Goal: Task Accomplishment & Management: Complete application form

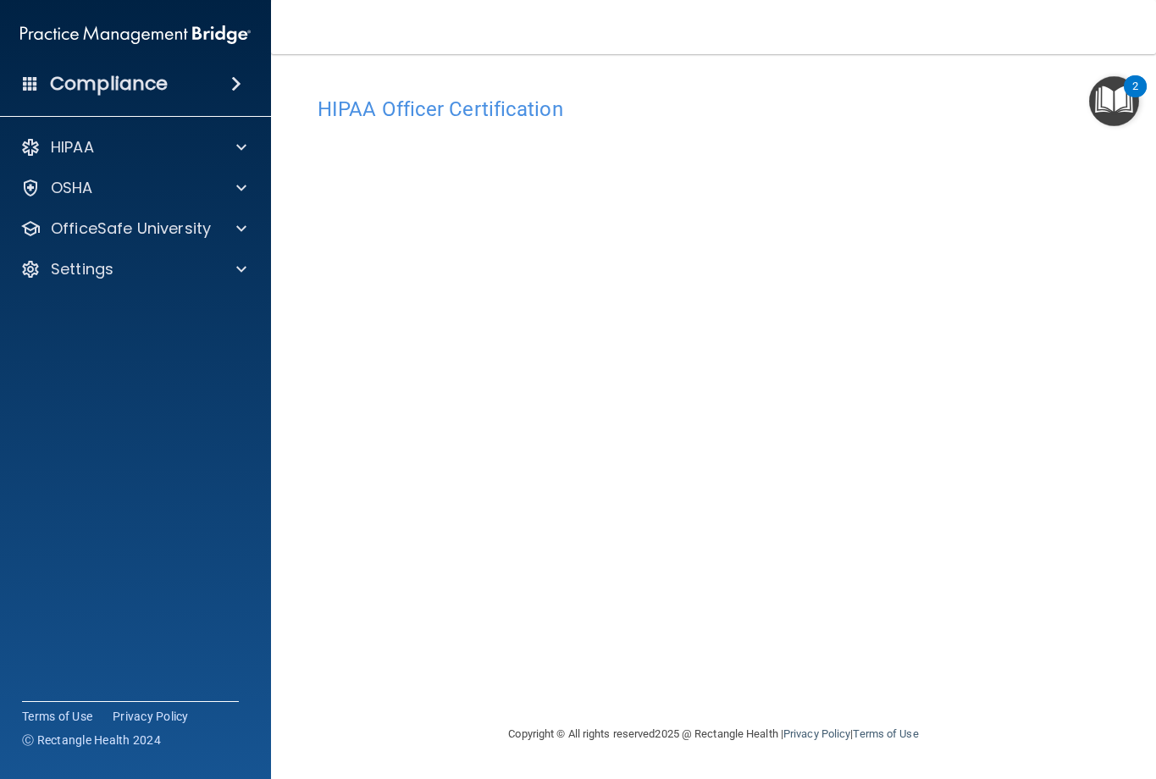
drag, startPoint x: 53, startPoint y: 473, endPoint x: 67, endPoint y: 469, distance: 14.0
click at [53, 473] on accordion "HIPAA Documents and Policies Report an Incident Business Associates Emergency P…" at bounding box center [136, 342] width 272 height 436
click at [224, 225] on div at bounding box center [239, 229] width 42 height 20
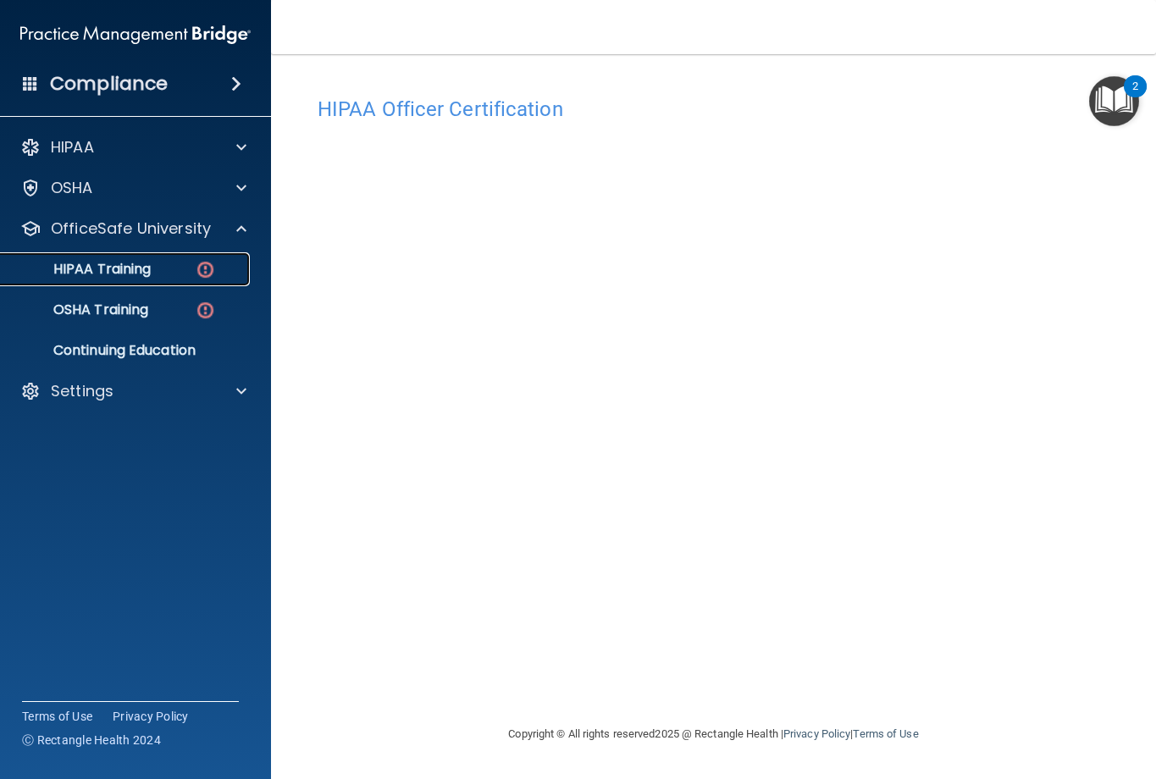
drag, startPoint x: 126, startPoint y: 262, endPoint x: 136, endPoint y: 258, distance: 10.7
click at [129, 261] on p "HIPAA Training" at bounding box center [81, 269] width 140 height 17
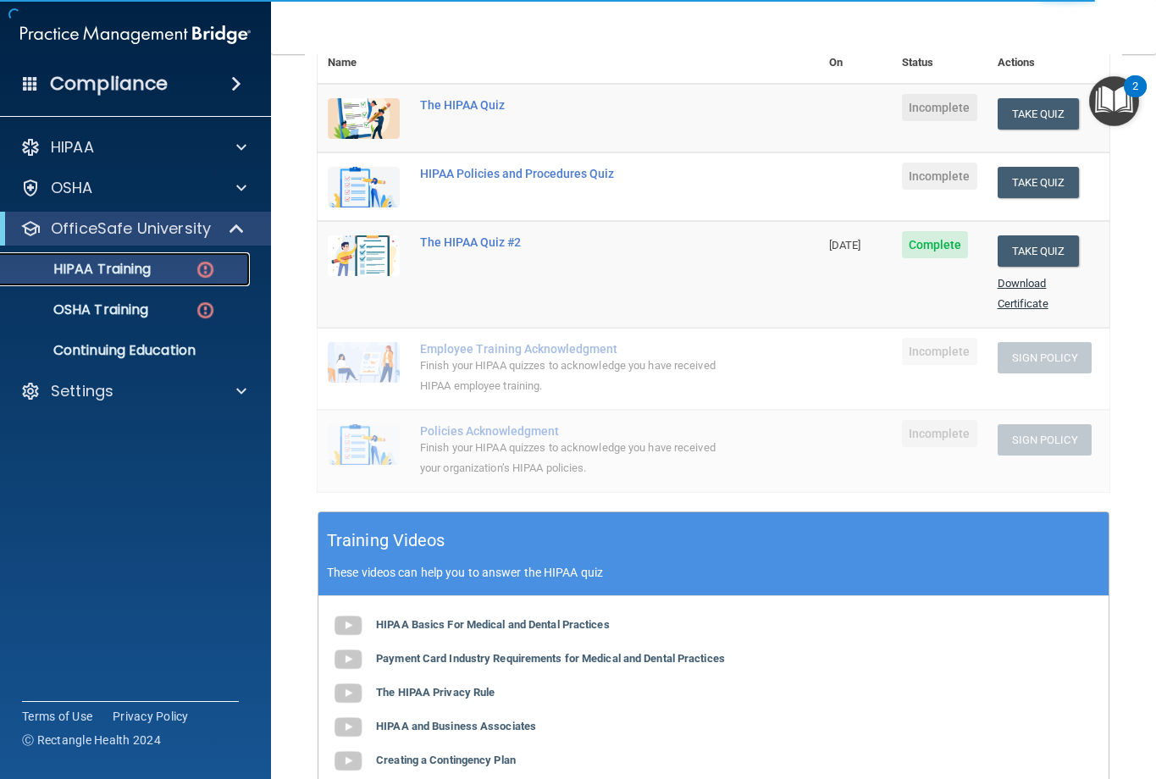
scroll to position [85, 0]
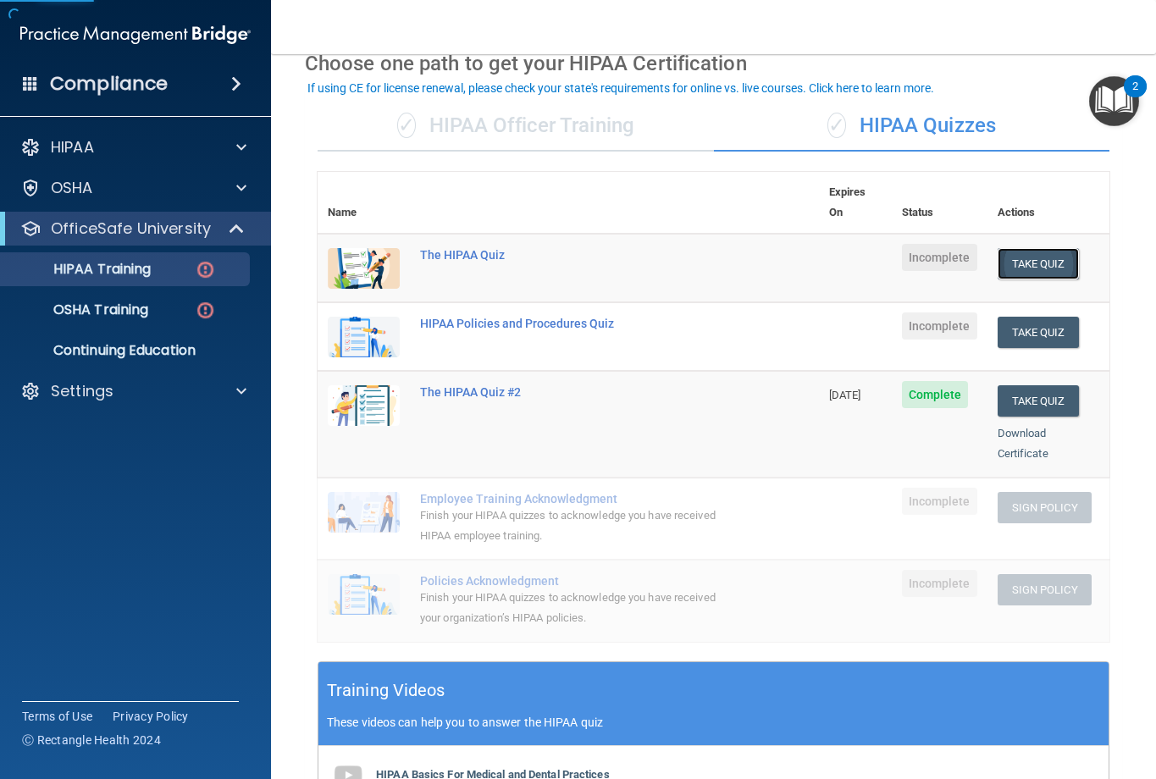
click at [1047, 248] on button "Take Quiz" at bounding box center [1038, 263] width 81 height 31
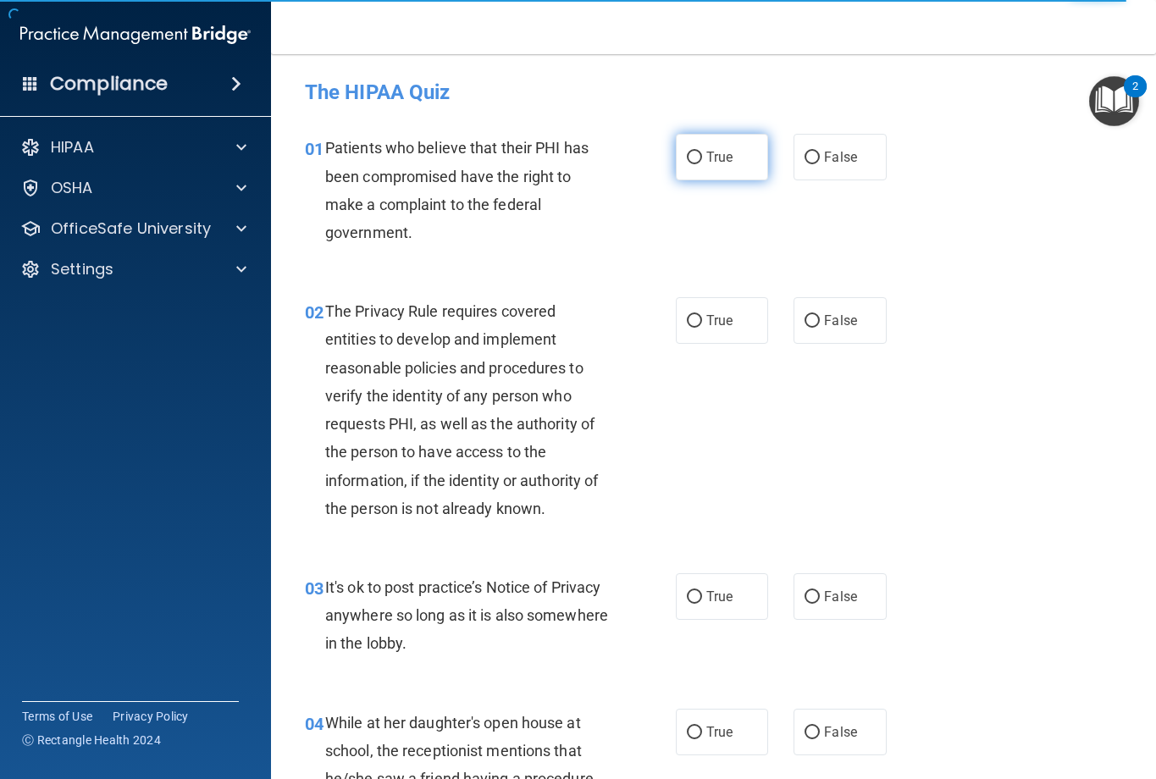
click at [697, 171] on label "True" at bounding box center [722, 157] width 93 height 47
click at [697, 164] on input "True" at bounding box center [694, 158] width 15 height 13
radio input "true"
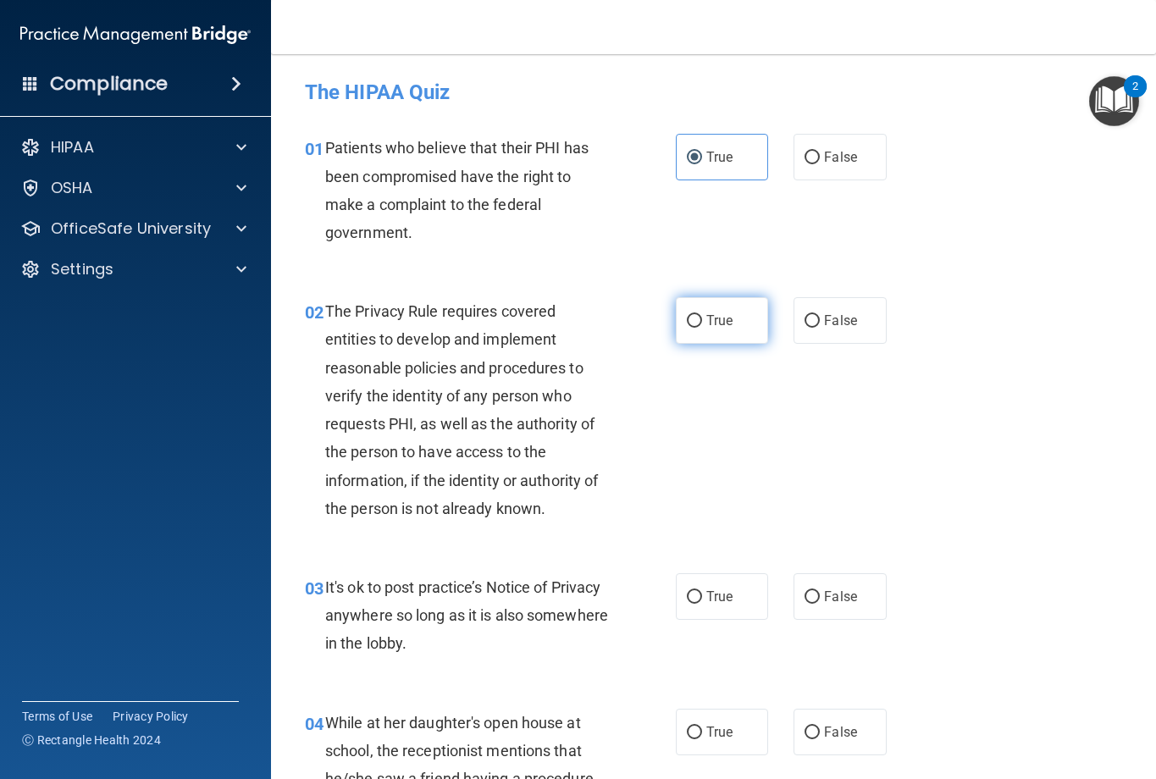
click at [693, 326] on input "True" at bounding box center [694, 321] width 15 height 13
radio input "true"
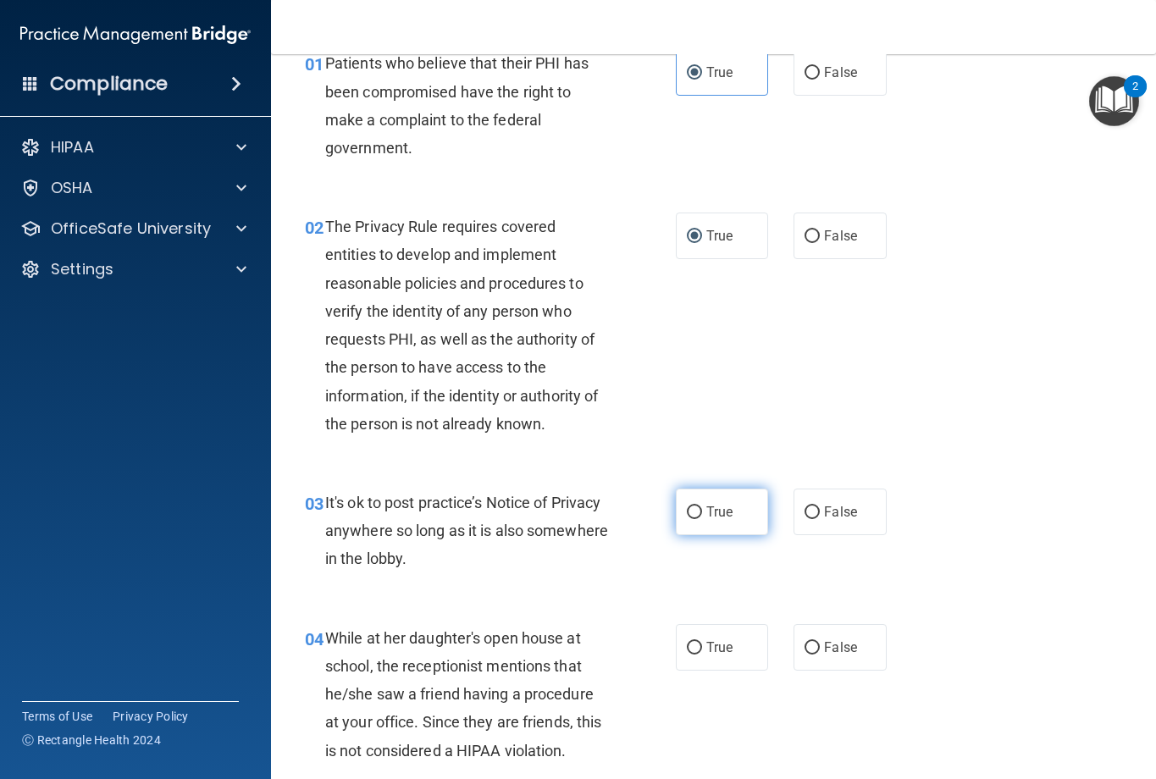
click at [728, 509] on label "True" at bounding box center [722, 512] width 93 height 47
click at [702, 509] on input "True" at bounding box center [694, 513] width 15 height 13
radio input "true"
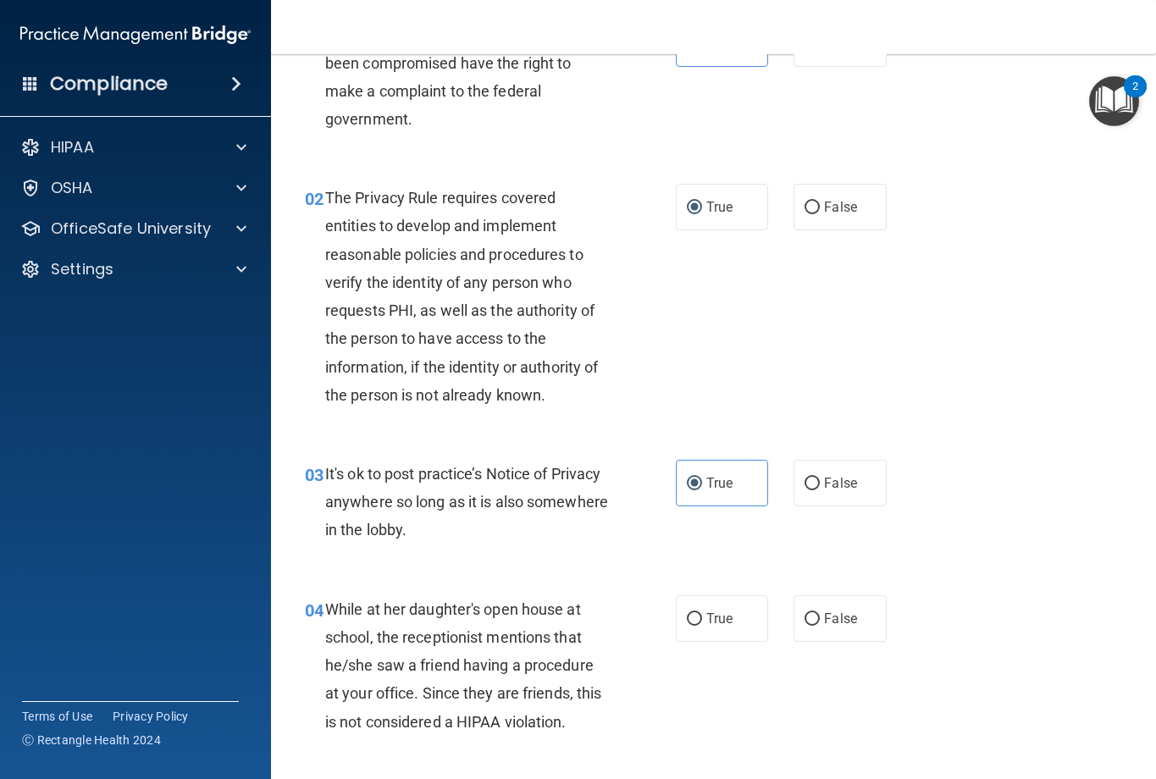
scroll to position [169, 0]
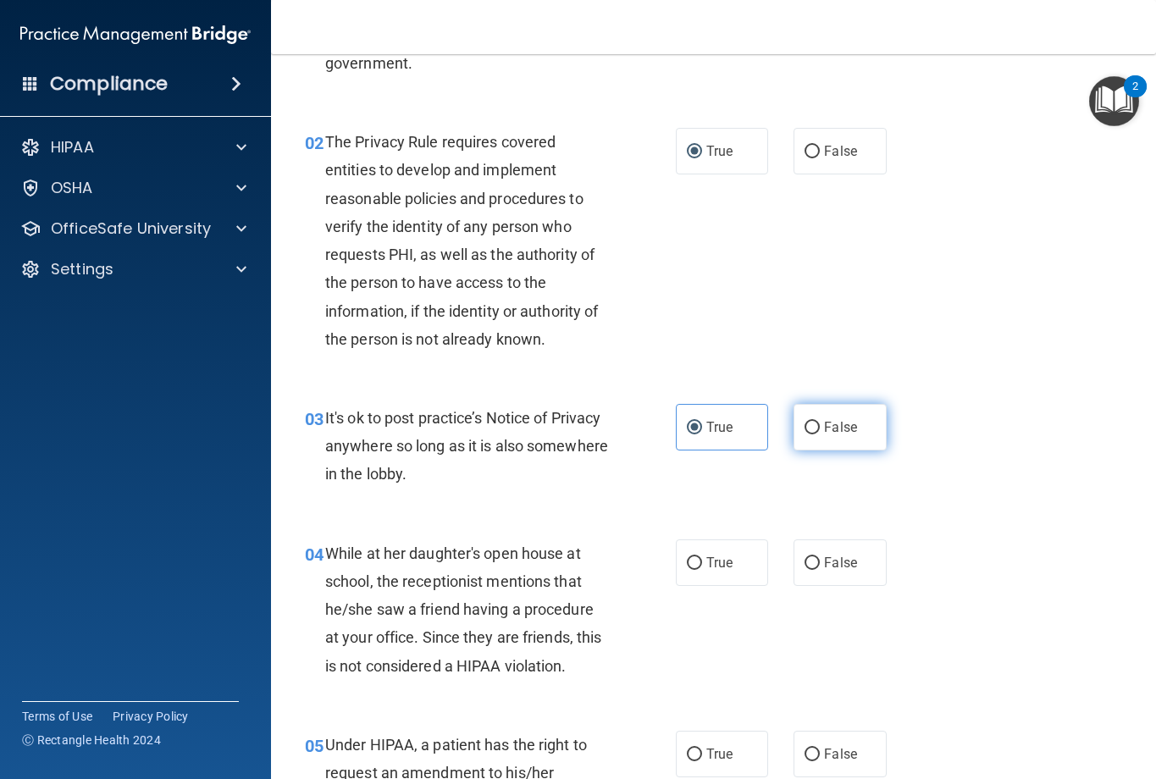
click at [843, 417] on label "False" at bounding box center [840, 427] width 93 height 47
click at [820, 422] on input "False" at bounding box center [812, 428] width 15 height 13
radio input "true"
radio input "false"
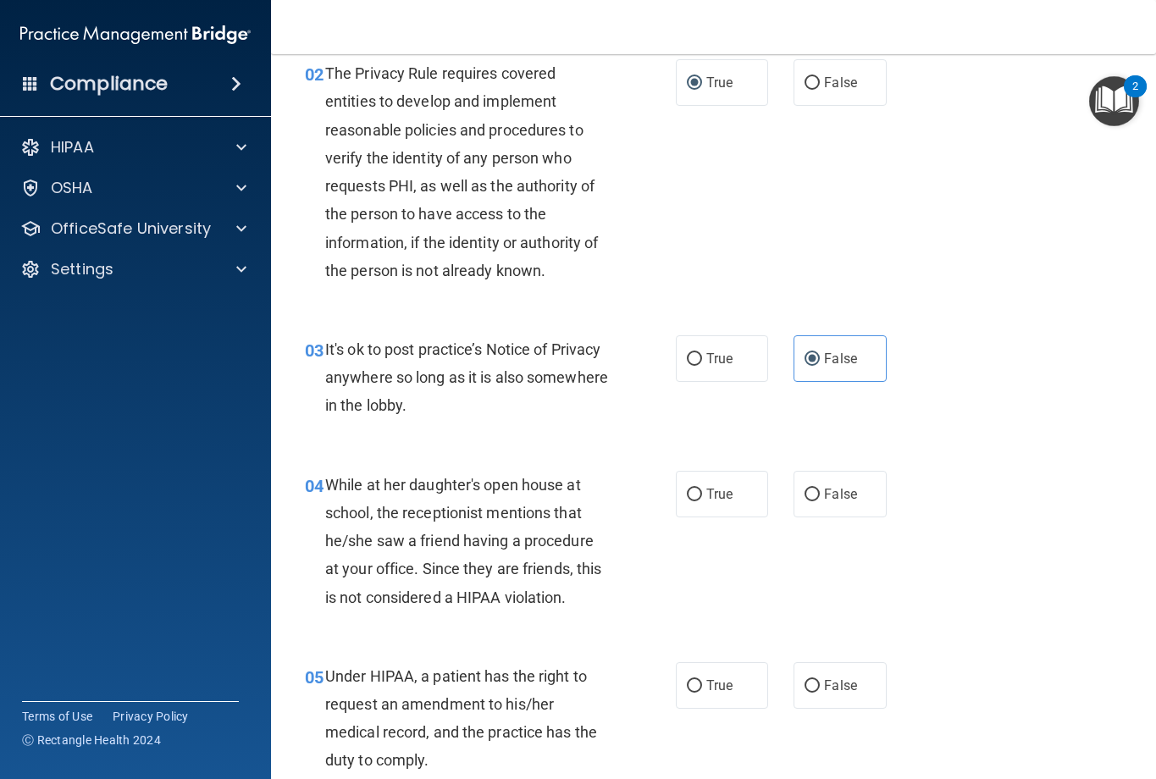
scroll to position [339, 0]
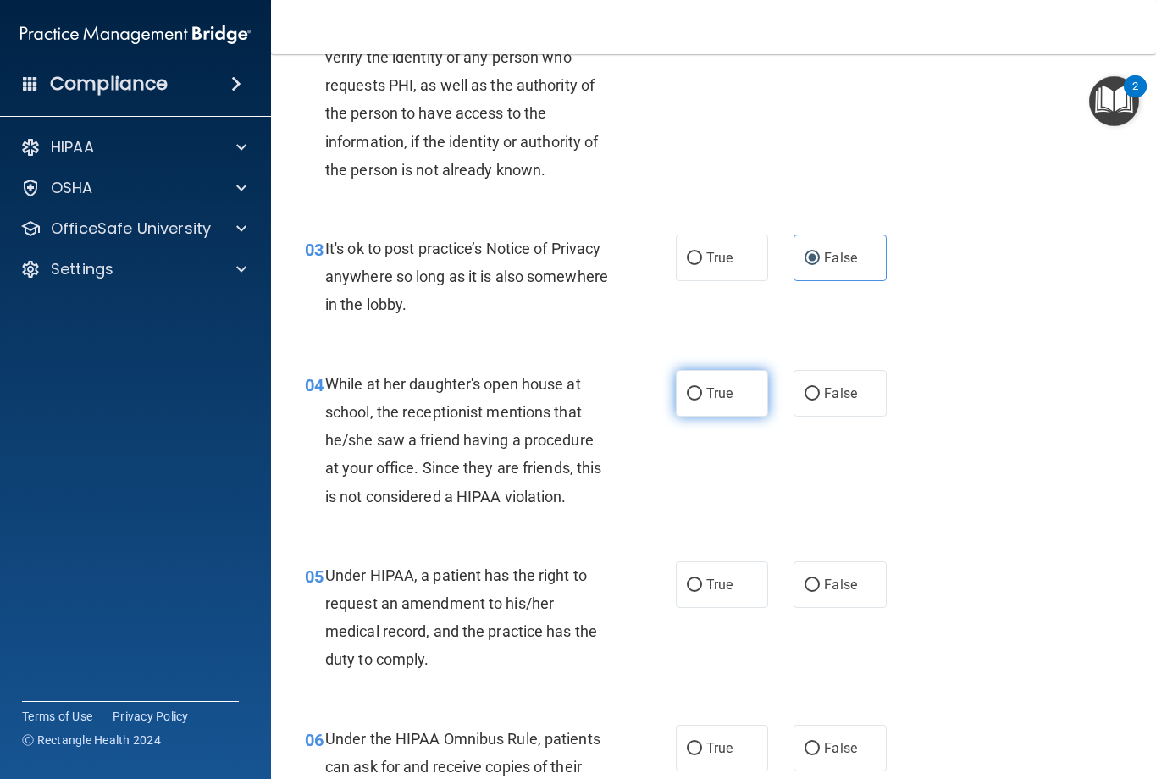
click at [720, 396] on span "True" at bounding box center [719, 393] width 26 height 16
click at [702, 396] on input "True" at bounding box center [694, 394] width 15 height 13
radio input "true"
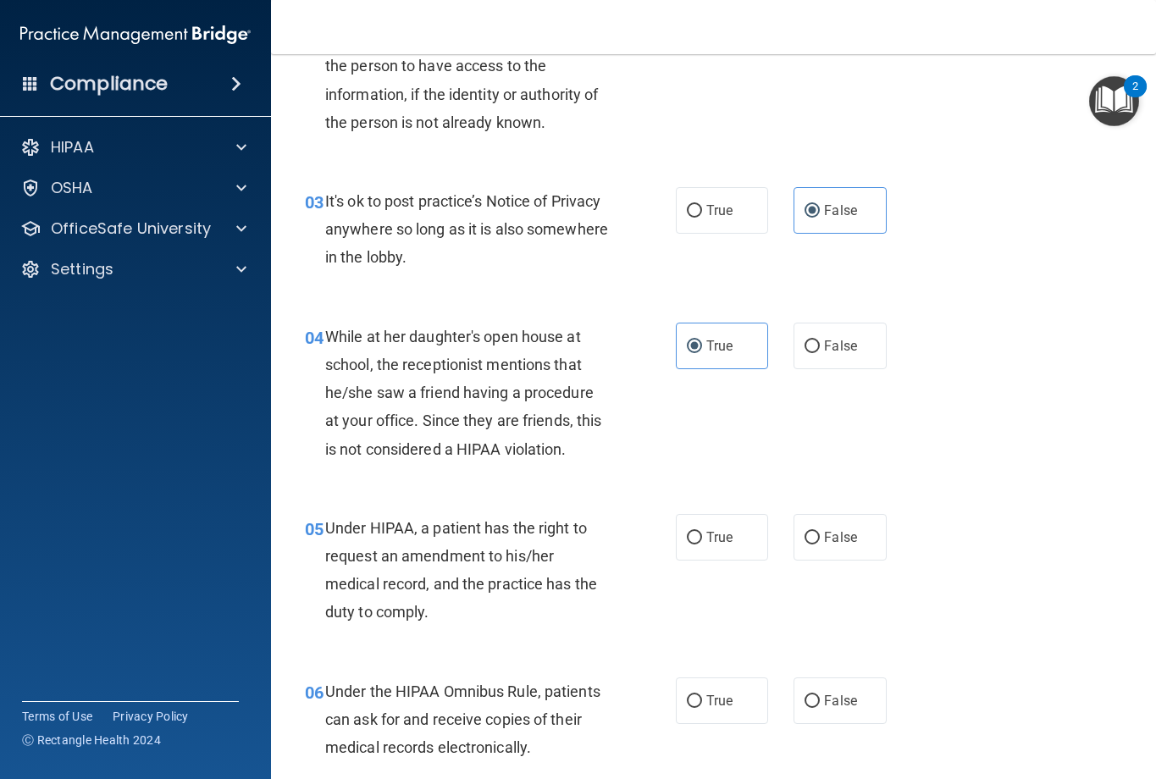
scroll to position [424, 0]
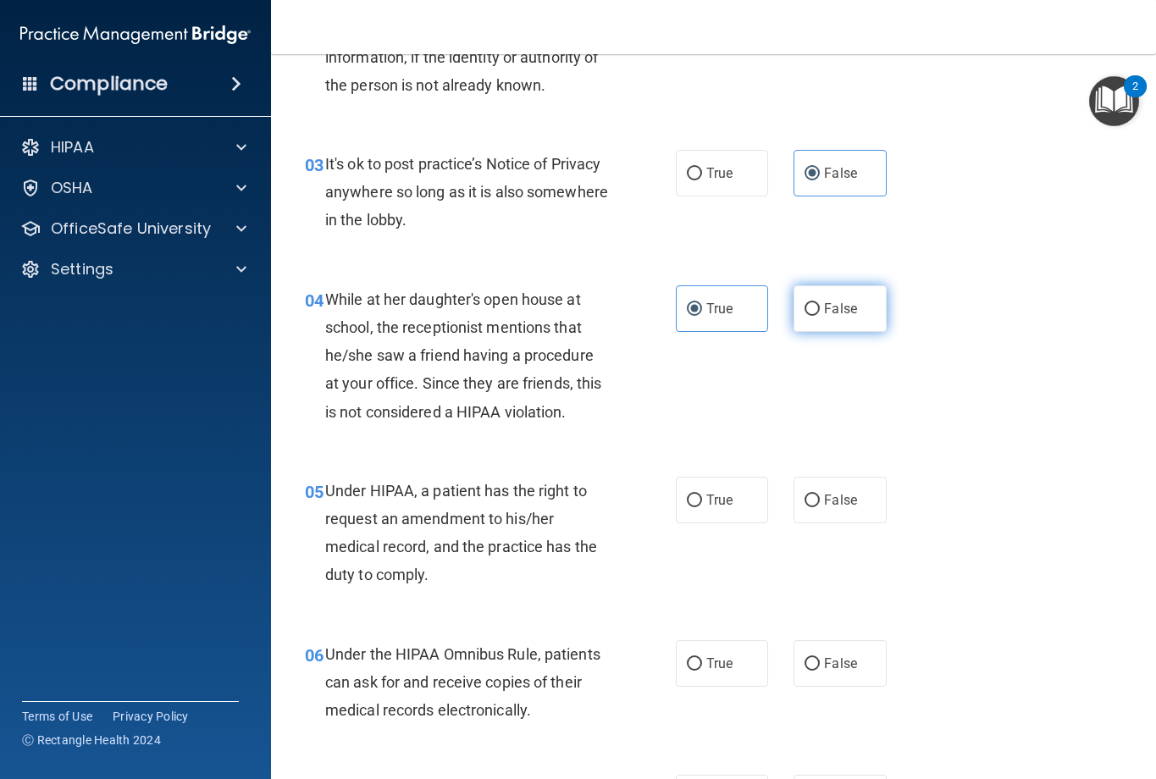
click at [812, 308] on input "False" at bounding box center [812, 309] width 15 height 13
radio input "true"
radio input "false"
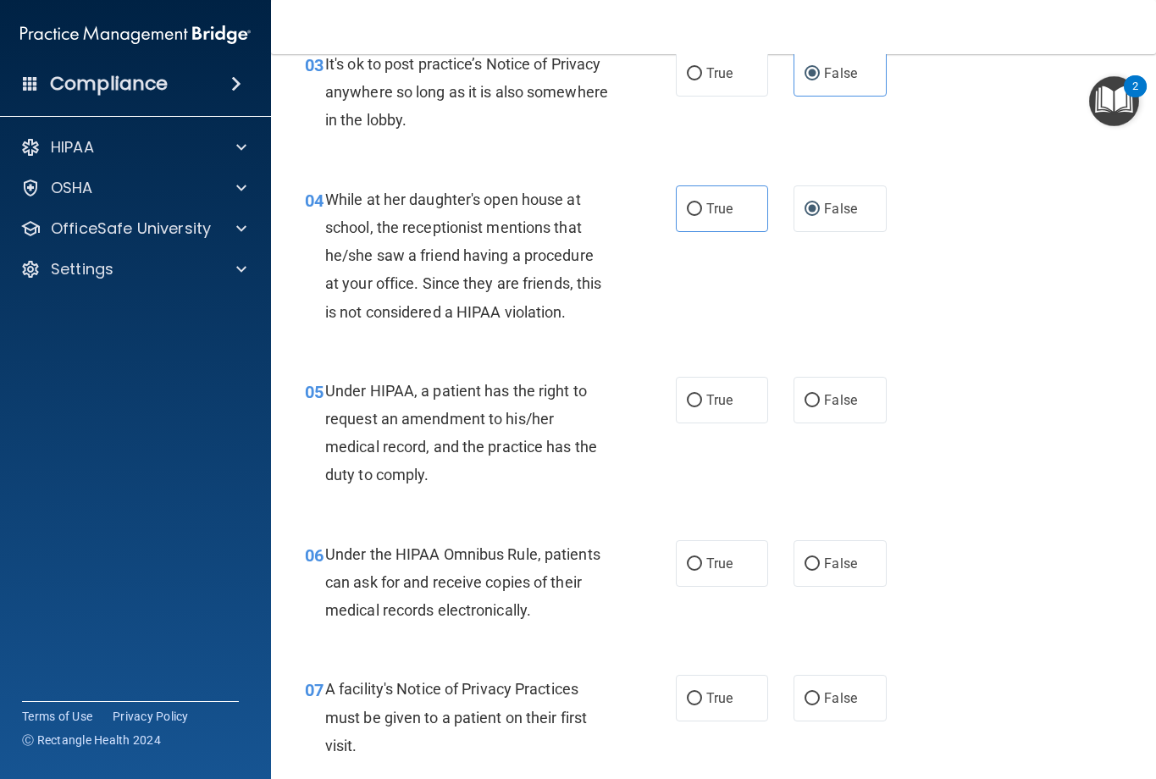
scroll to position [678, 0]
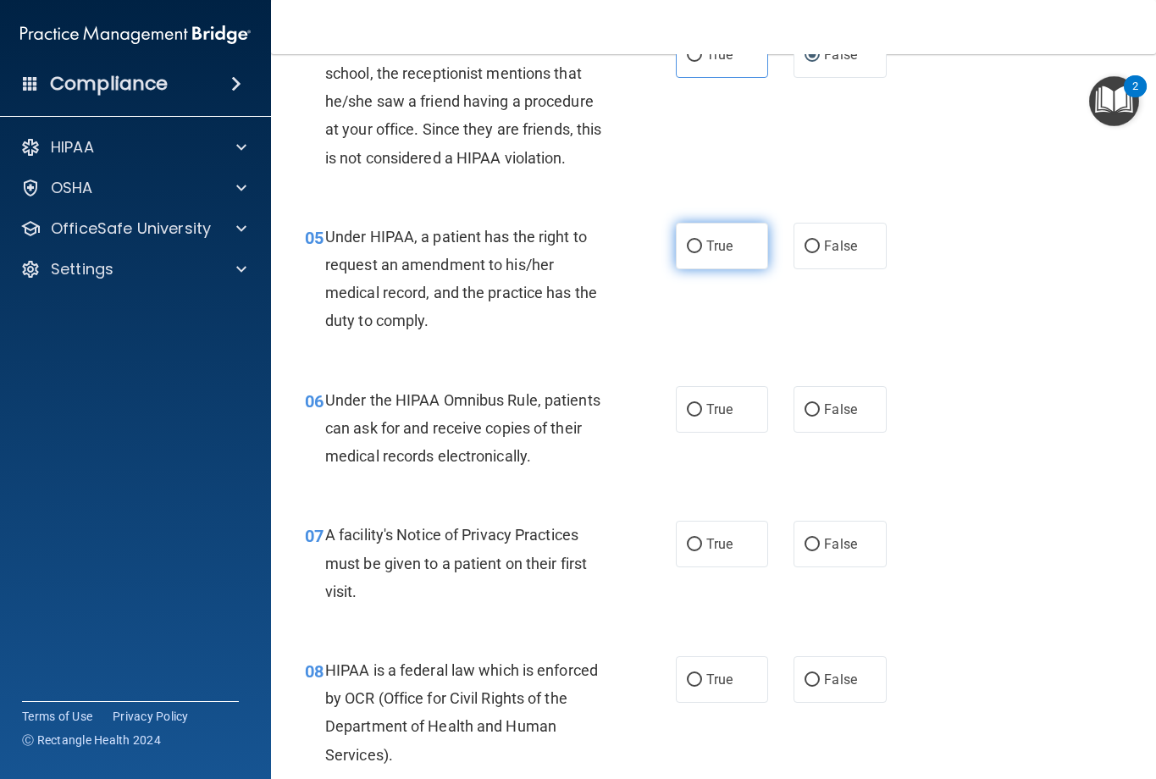
click at [736, 246] on label "True" at bounding box center [722, 246] width 93 height 47
click at [702, 246] on input "True" at bounding box center [694, 247] width 15 height 13
radio input "true"
click at [706, 402] on span "True" at bounding box center [719, 410] width 26 height 16
click at [701, 404] on input "True" at bounding box center [694, 410] width 15 height 13
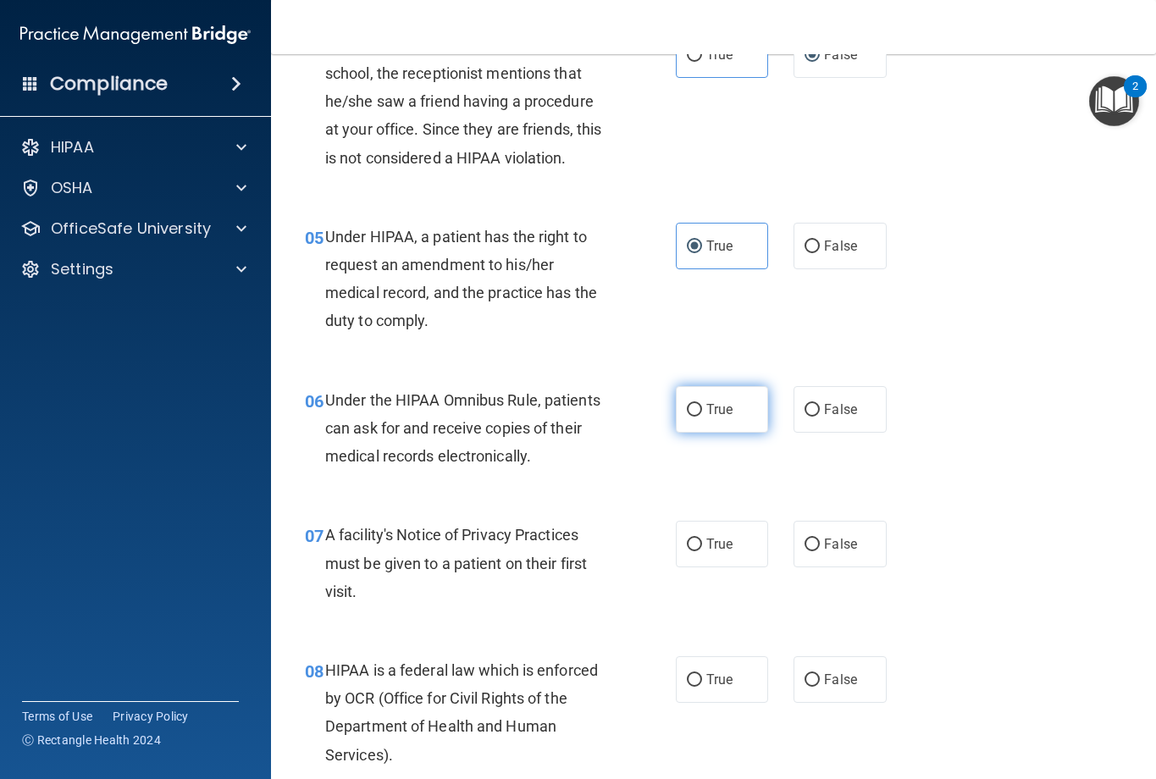
radio input "true"
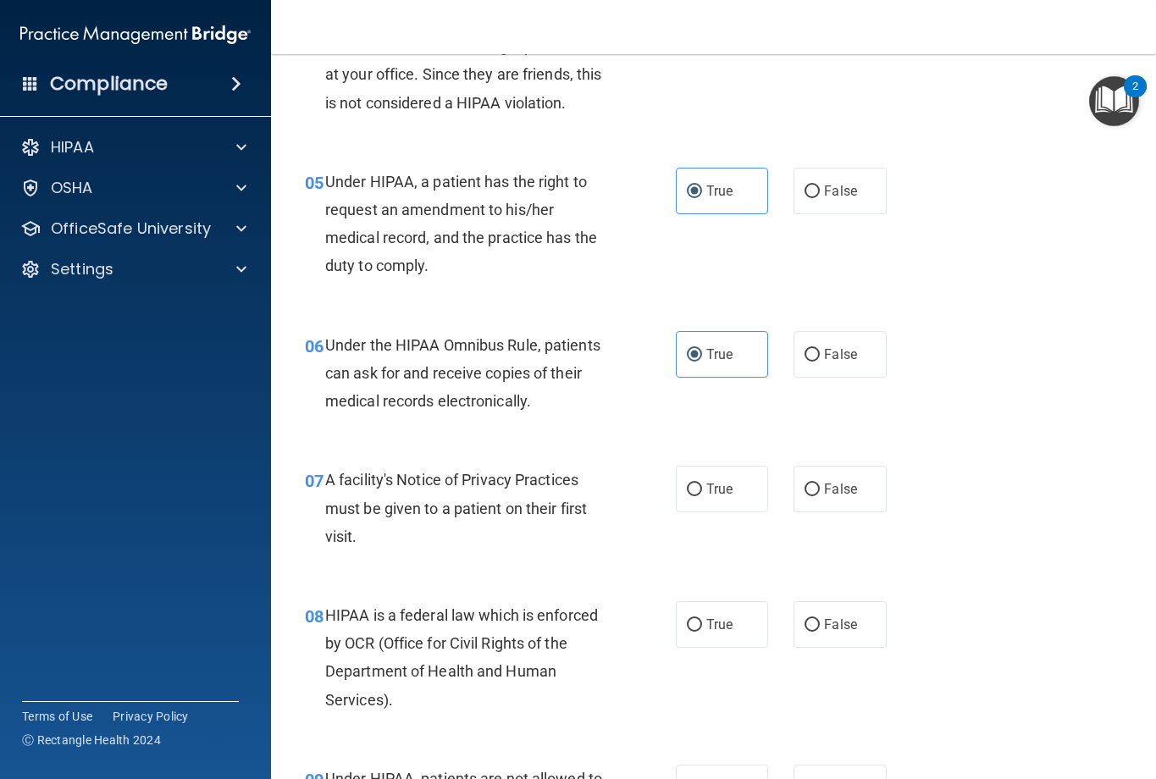
scroll to position [762, 0]
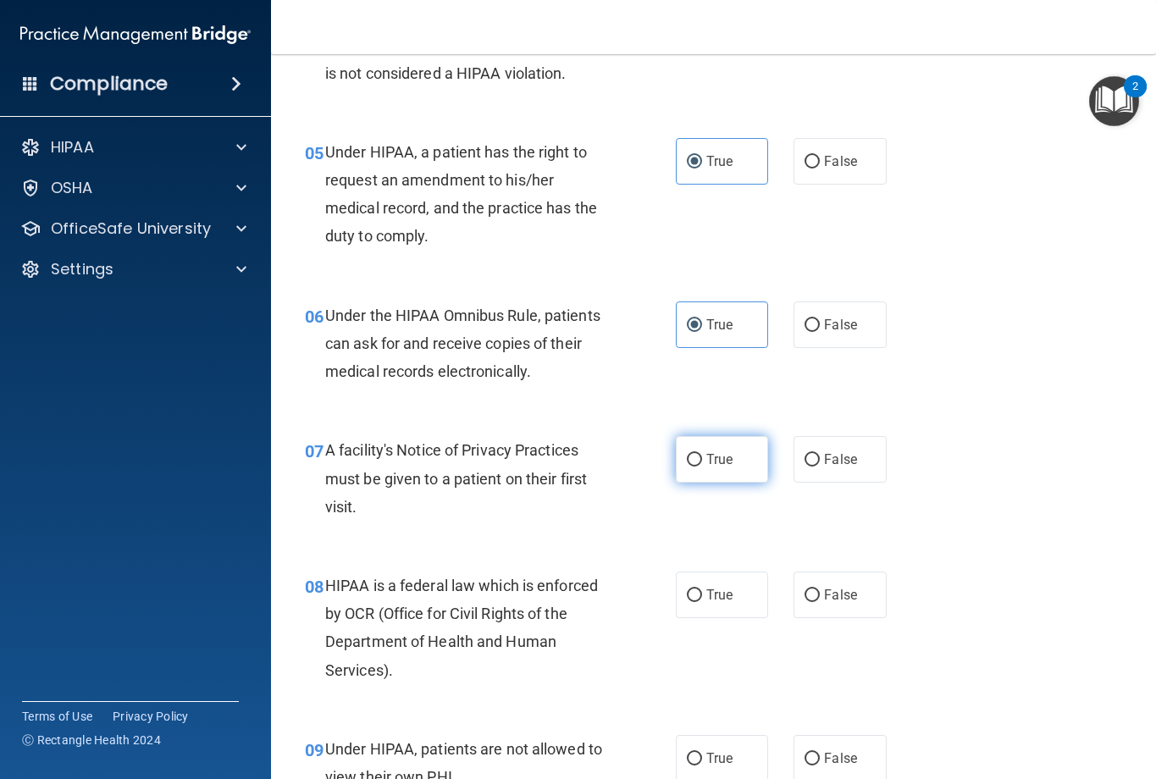
click at [721, 452] on span "True" at bounding box center [719, 459] width 26 height 16
click at [702, 454] on input "True" at bounding box center [694, 460] width 15 height 13
radio input "true"
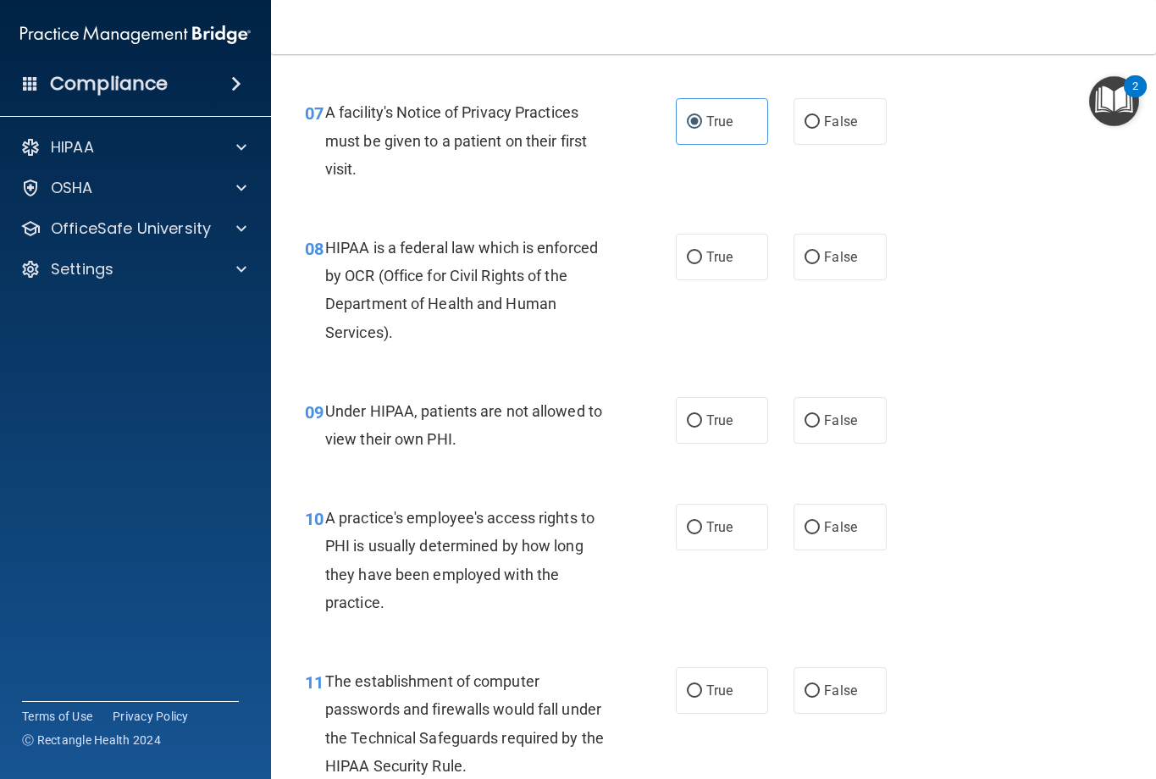
scroll to position [1101, 0]
click at [708, 269] on label "True" at bounding box center [722, 256] width 93 height 47
click at [702, 263] on input "True" at bounding box center [694, 257] width 15 height 13
radio input "true"
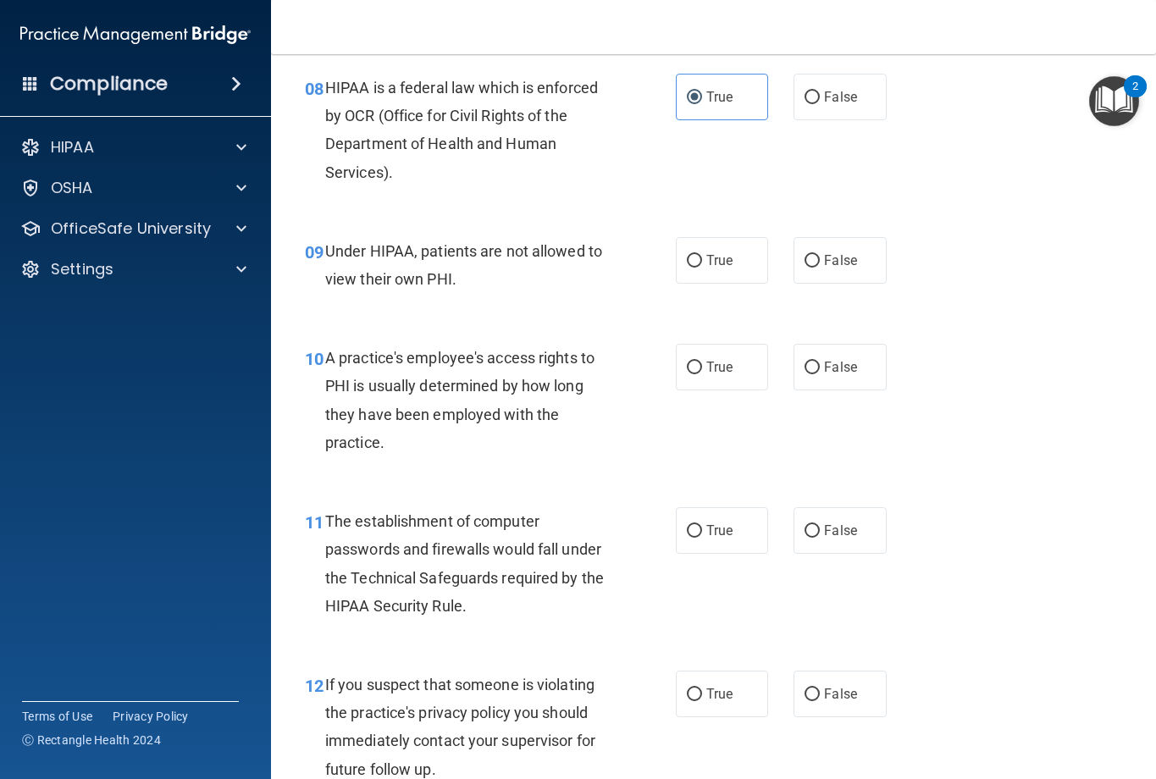
scroll to position [1271, 0]
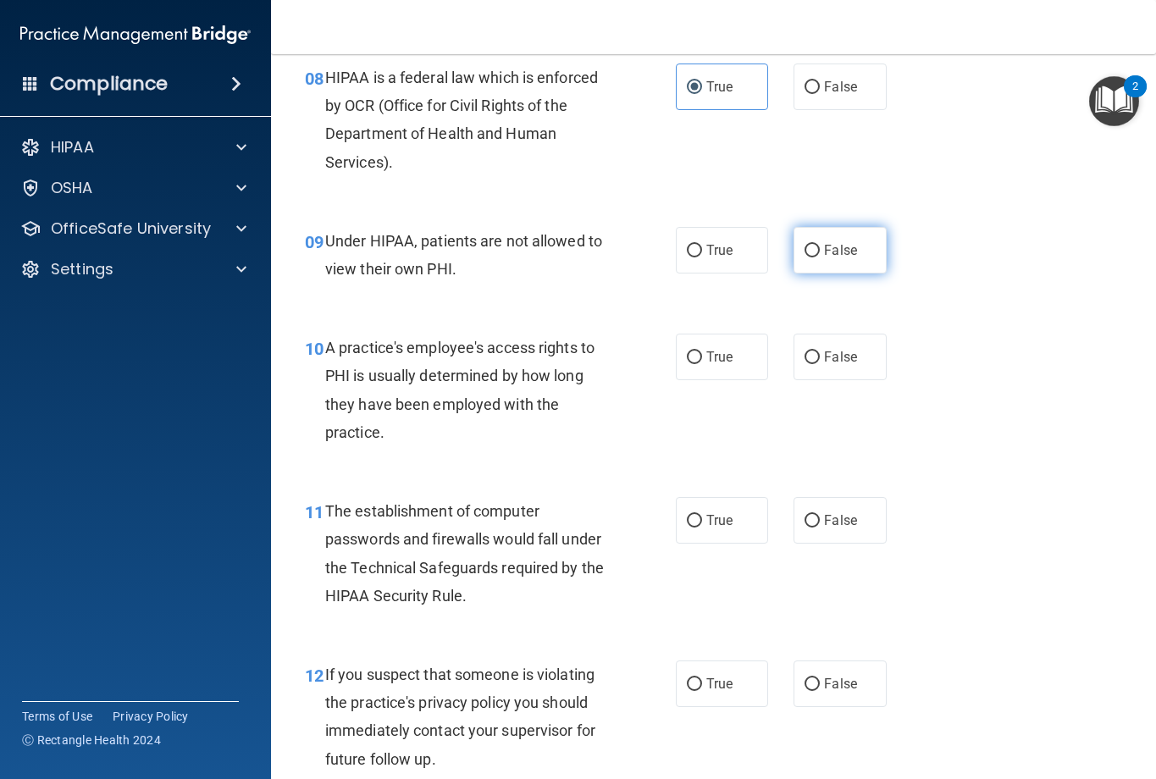
click at [833, 252] on span "False" at bounding box center [840, 250] width 33 height 16
click at [820, 252] on input "False" at bounding box center [812, 251] width 15 height 13
radio input "true"
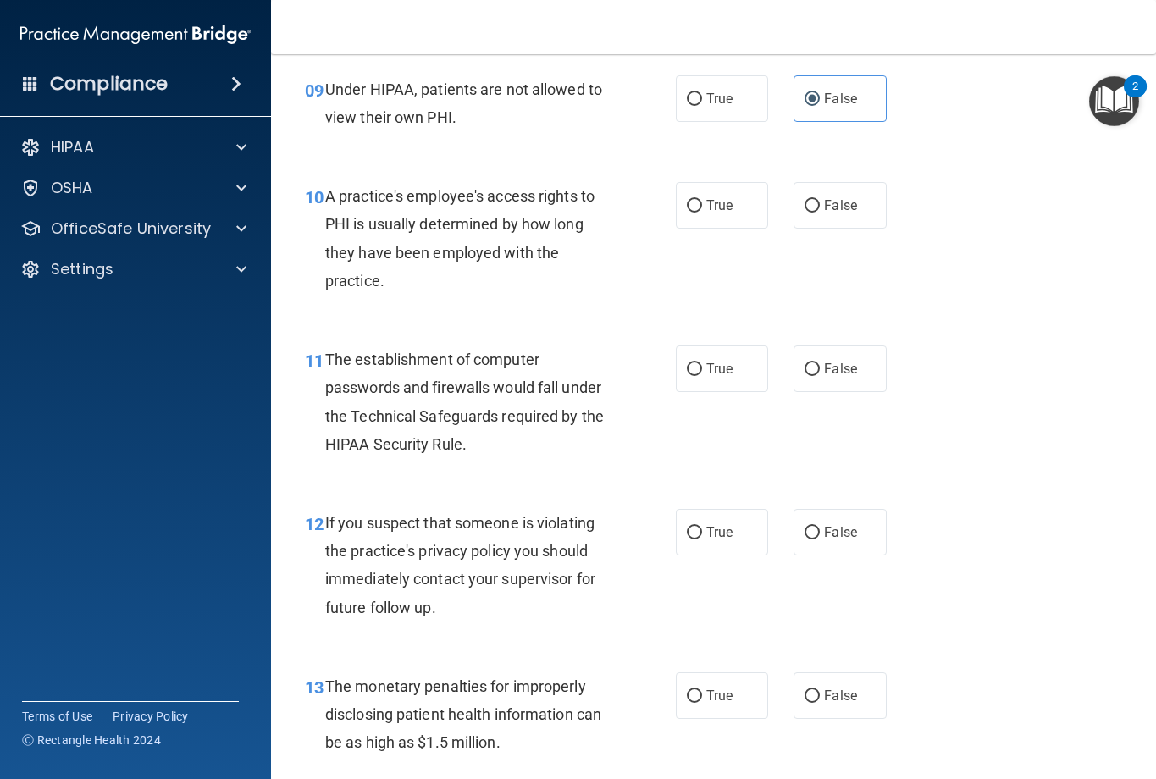
scroll to position [1440, 0]
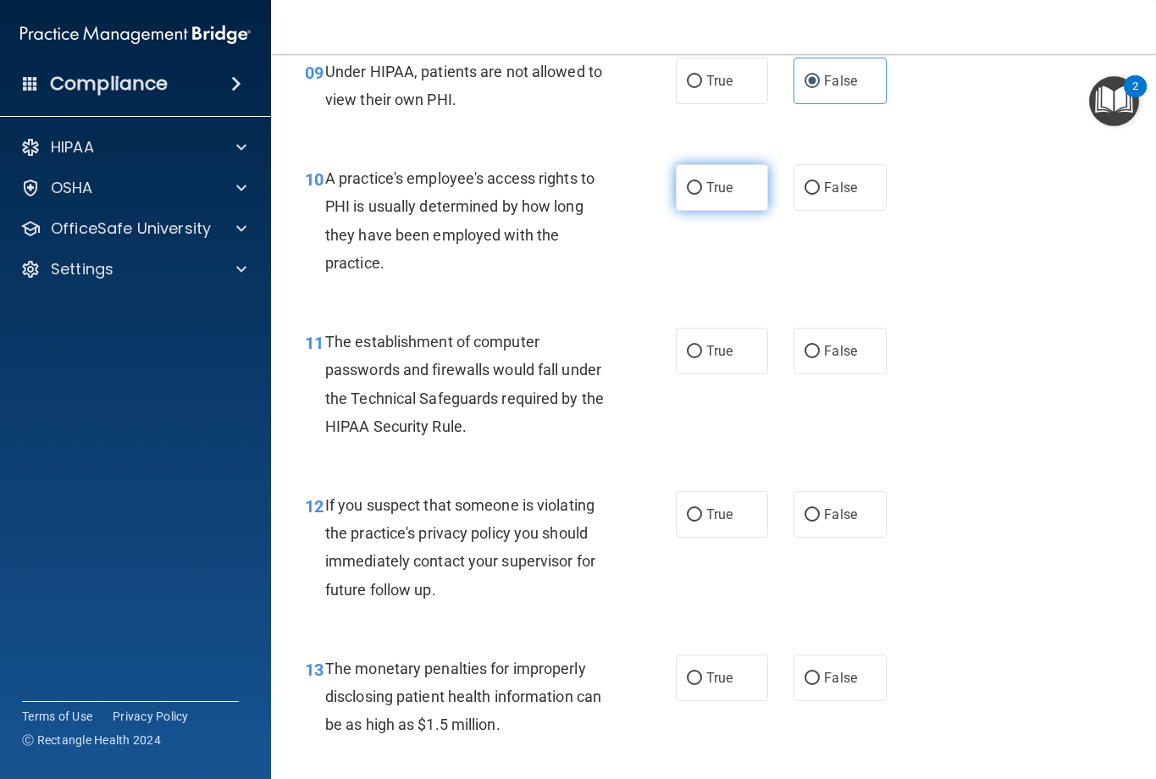
click at [701, 202] on label "True" at bounding box center [722, 187] width 93 height 47
click at [701, 195] on input "True" at bounding box center [694, 188] width 15 height 13
radio input "true"
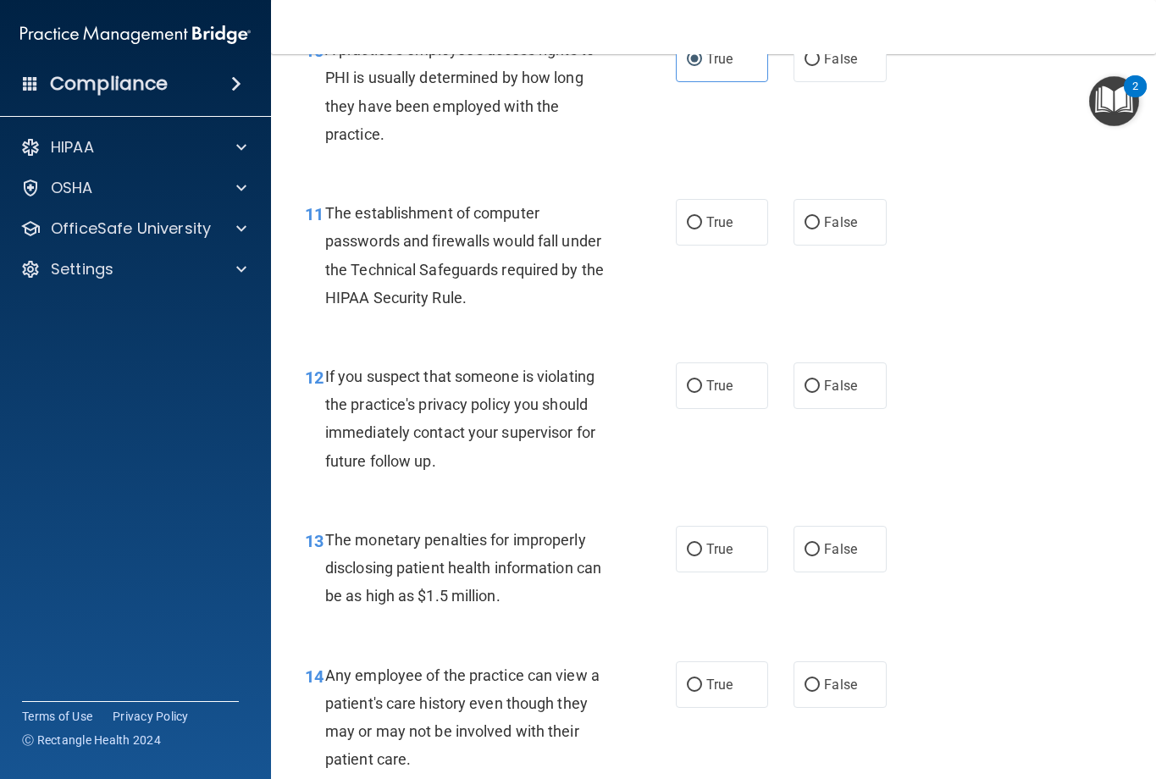
scroll to position [1609, 0]
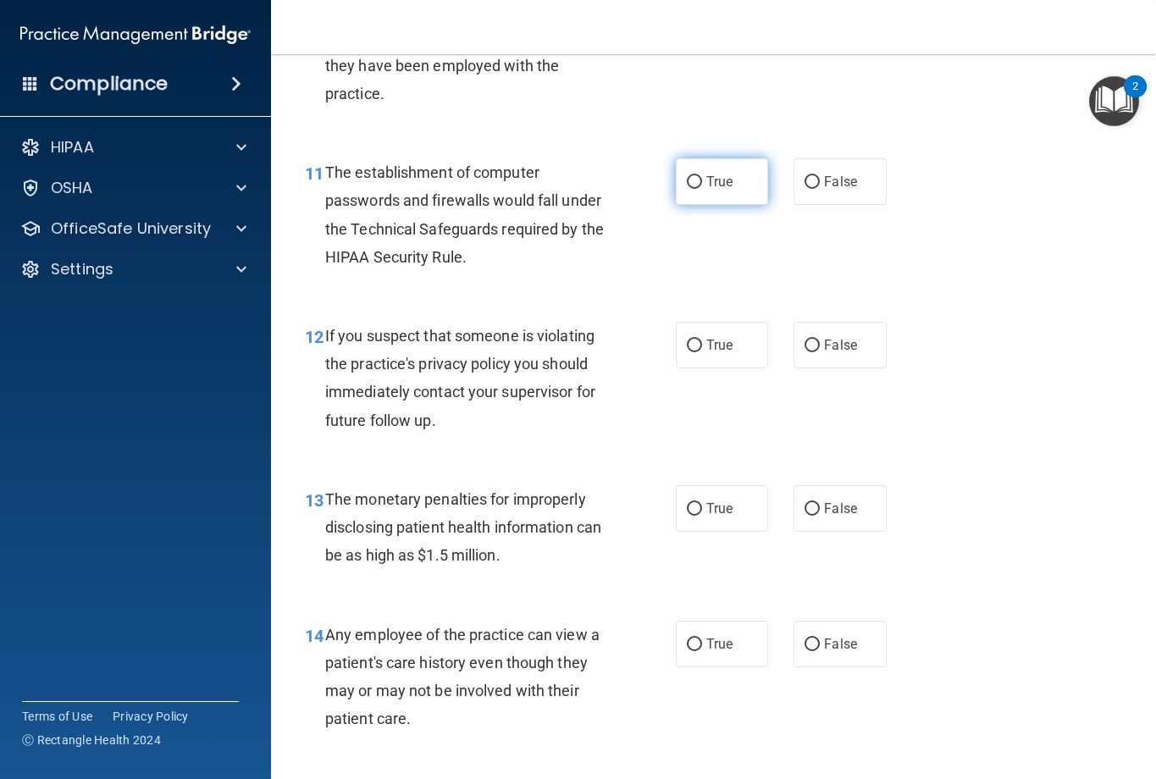
click at [727, 179] on label "True" at bounding box center [722, 181] width 93 height 47
click at [702, 179] on input "True" at bounding box center [694, 182] width 15 height 13
radio input "true"
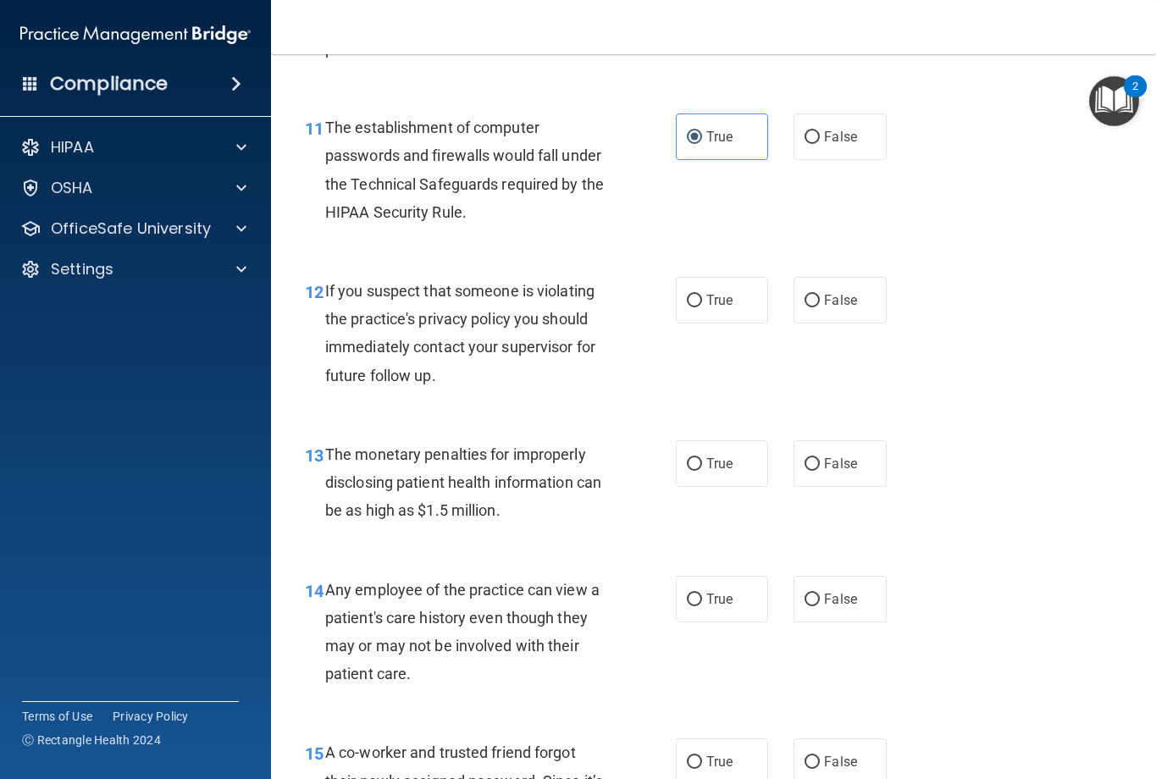
scroll to position [1694, 0]
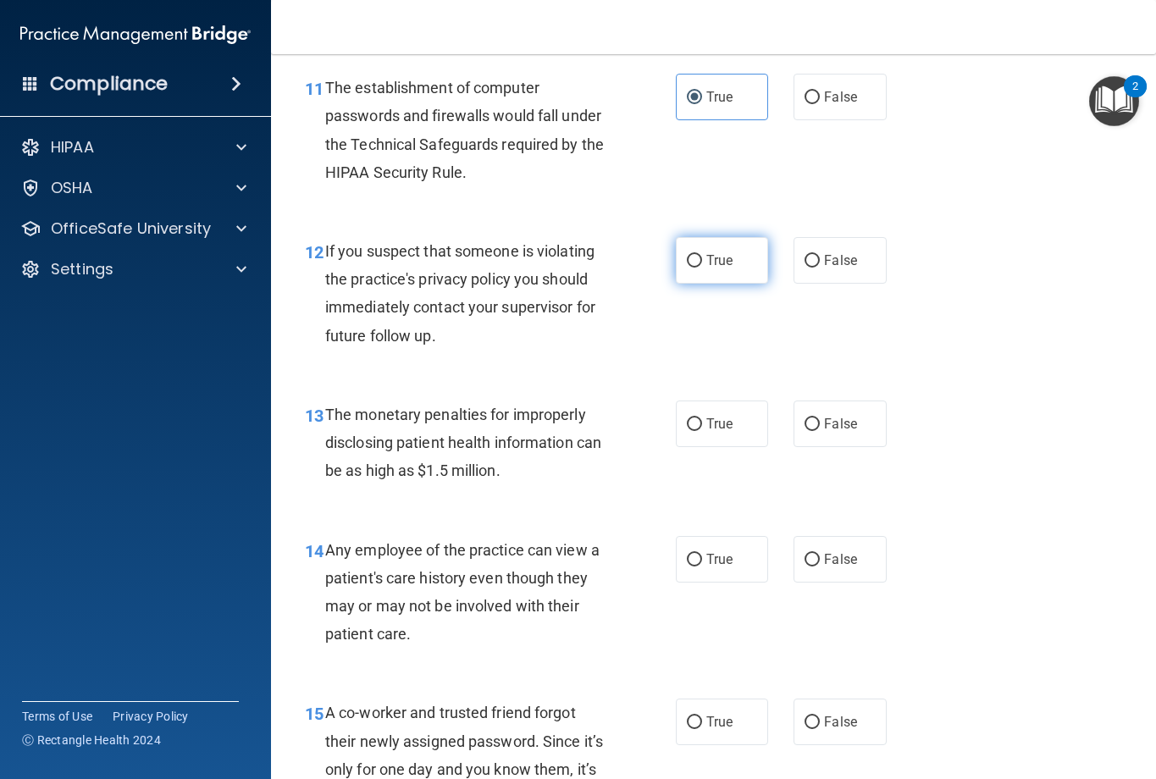
click at [701, 275] on label "True" at bounding box center [722, 260] width 93 height 47
click at [701, 268] on input "True" at bounding box center [694, 261] width 15 height 13
radio input "true"
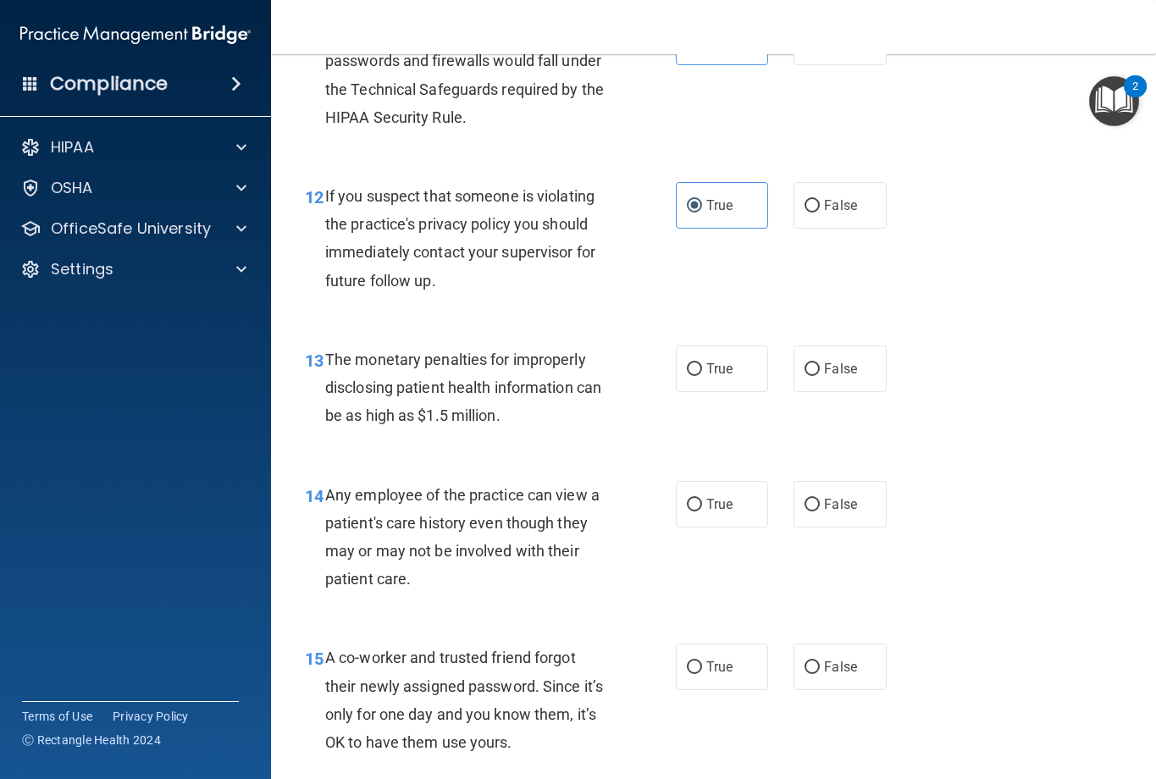
scroll to position [1779, 0]
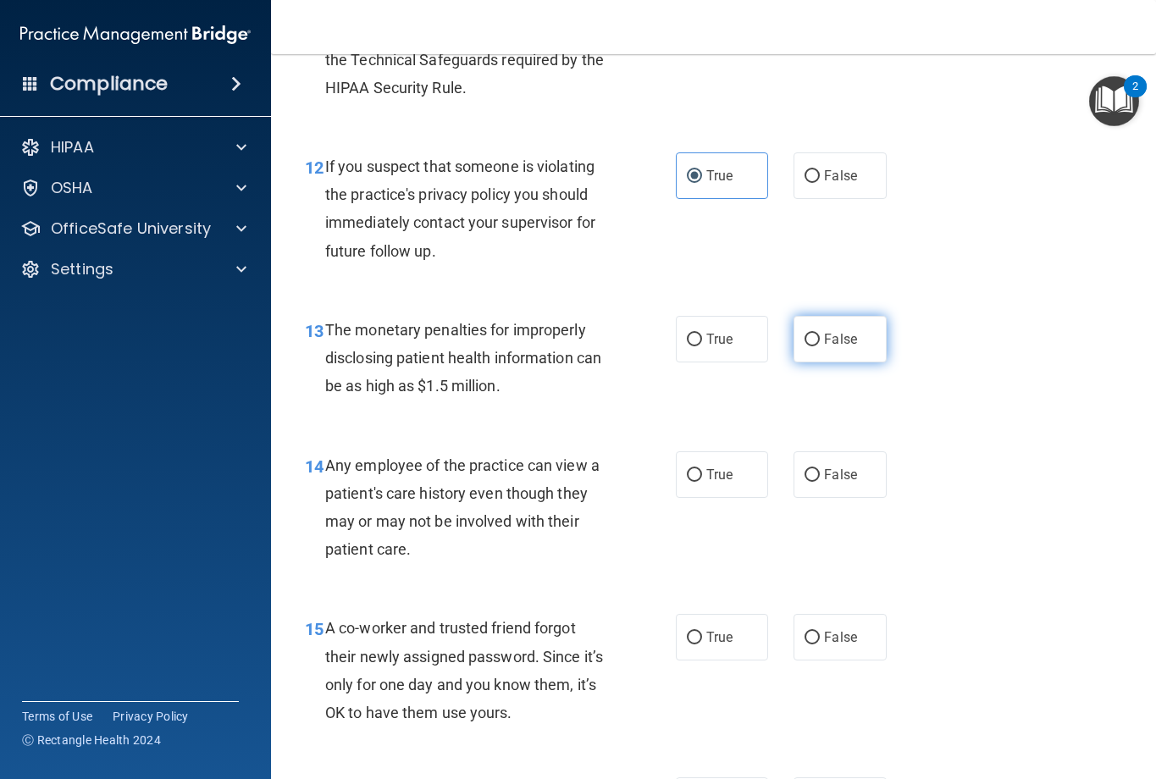
click at [812, 345] on input "False" at bounding box center [812, 340] width 15 height 13
radio input "true"
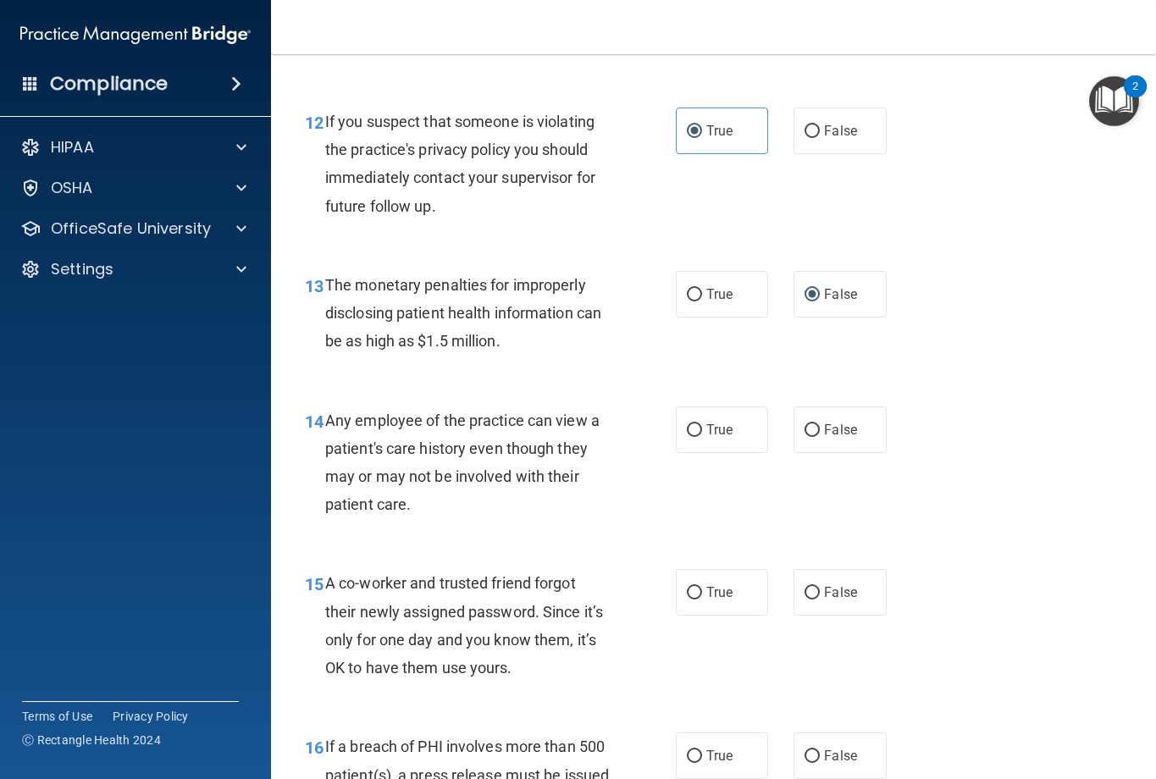
scroll to position [1864, 0]
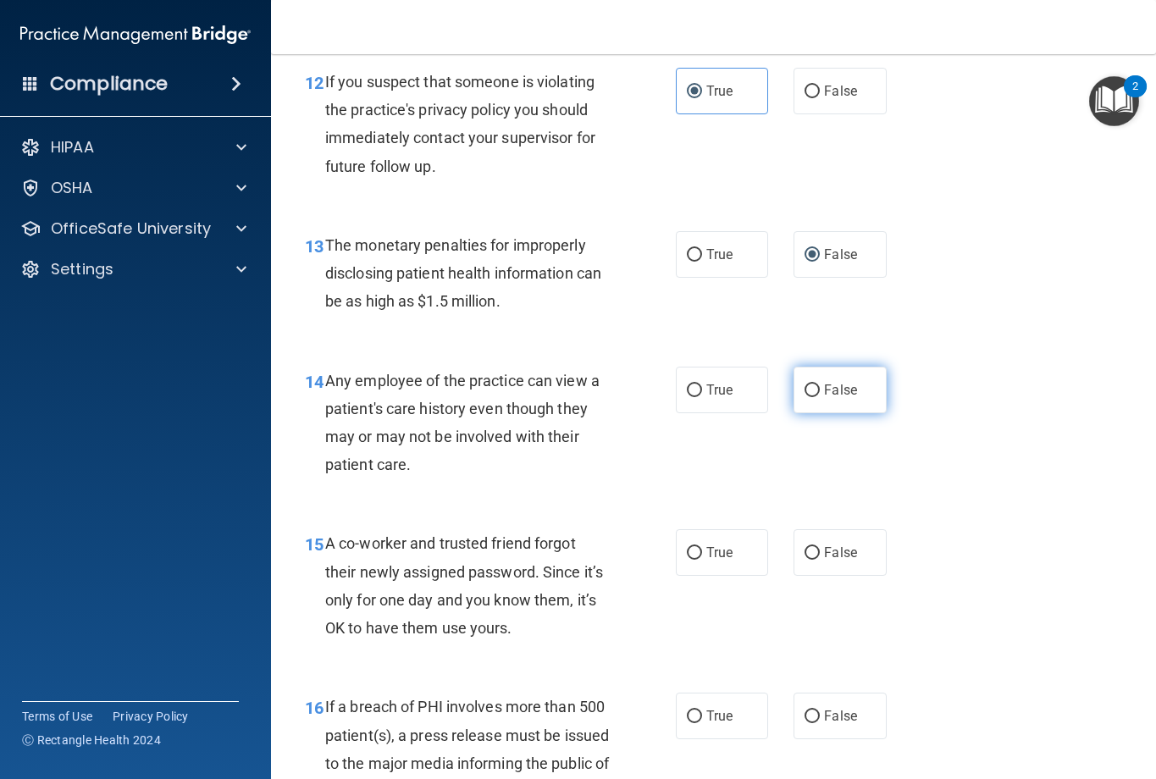
click at [808, 390] on input "False" at bounding box center [812, 391] width 15 height 13
radio input "true"
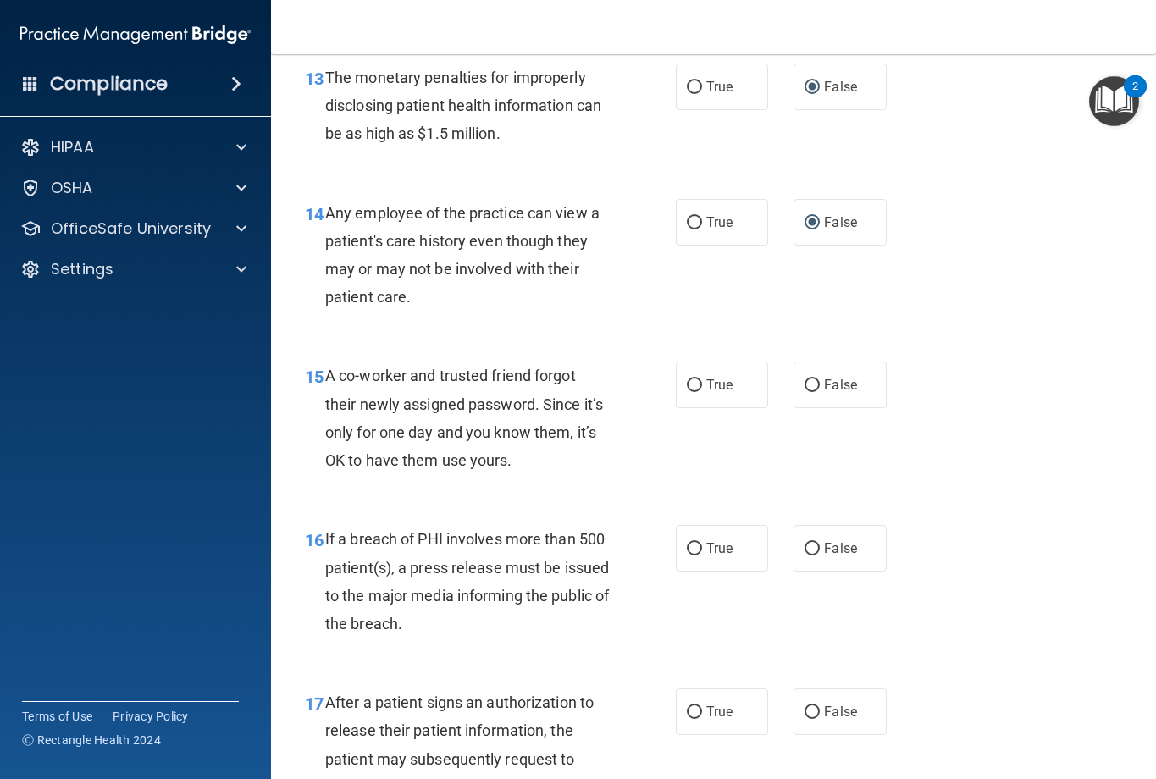
scroll to position [2033, 0]
click at [805, 388] on input "False" at bounding box center [812, 384] width 15 height 13
radio input "true"
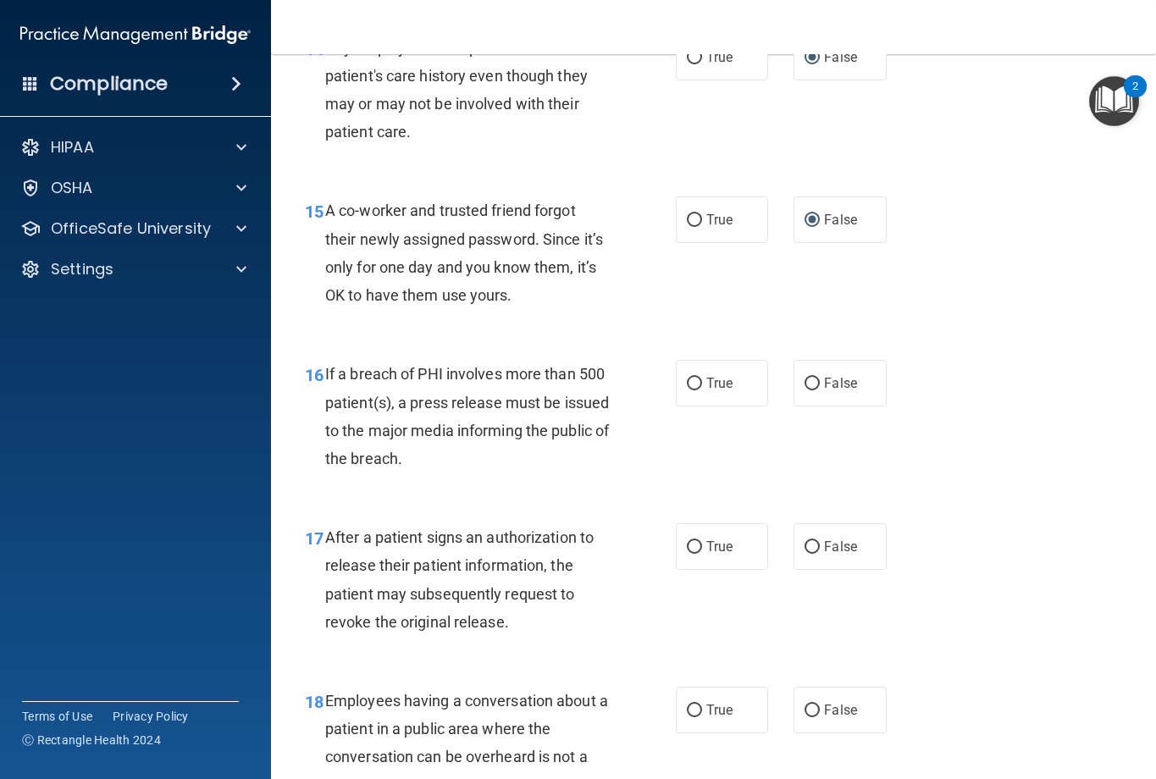
scroll to position [2202, 0]
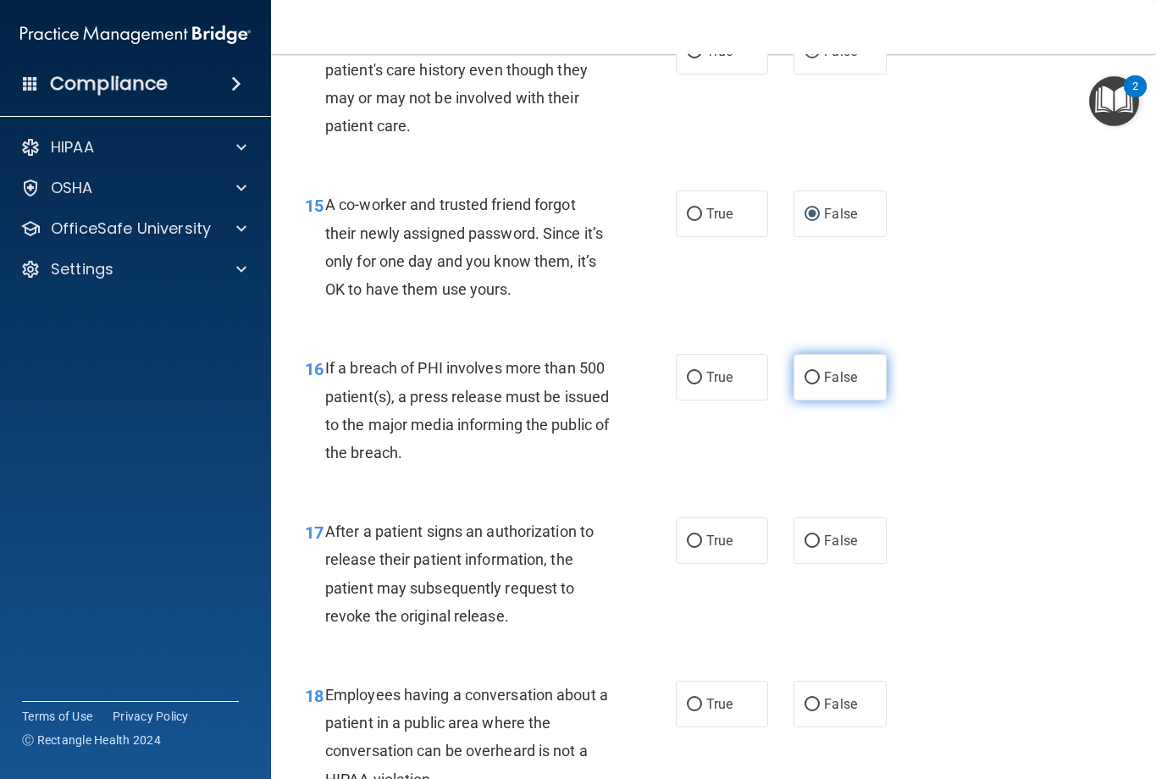
click at [872, 374] on label "False" at bounding box center [840, 377] width 93 height 47
click at [820, 374] on input "False" at bounding box center [812, 378] width 15 height 13
radio input "true"
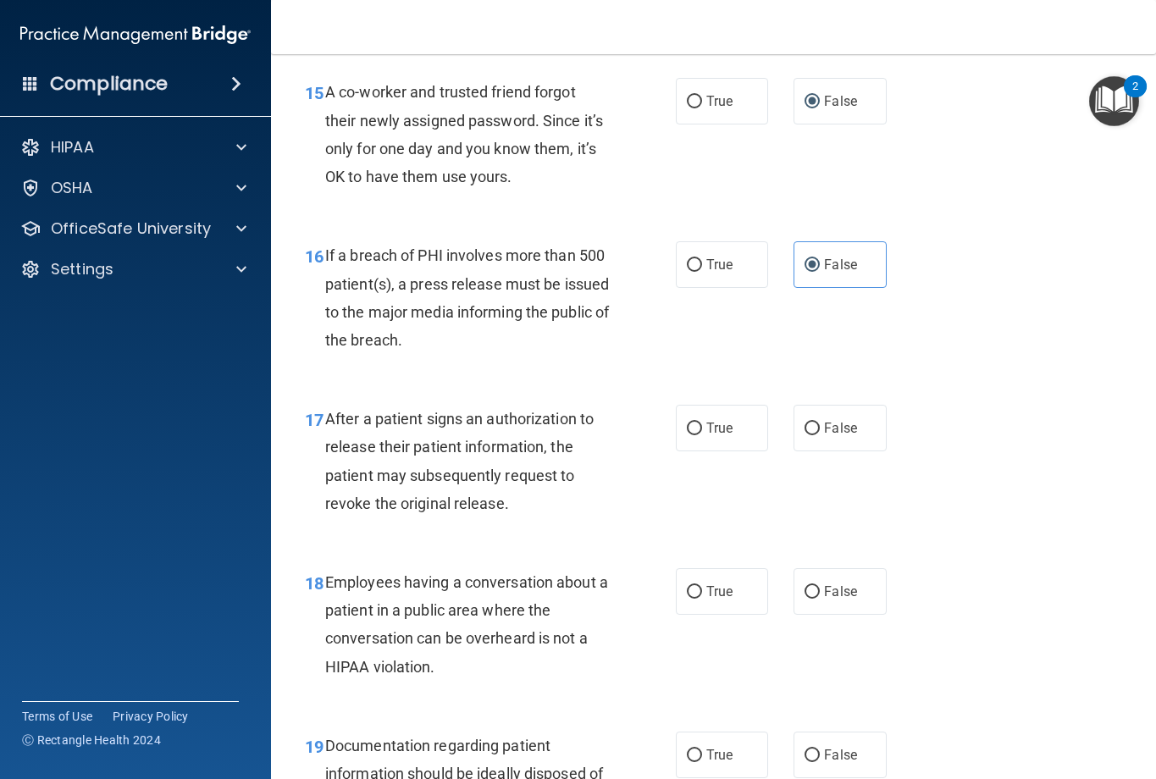
scroll to position [2372, 0]
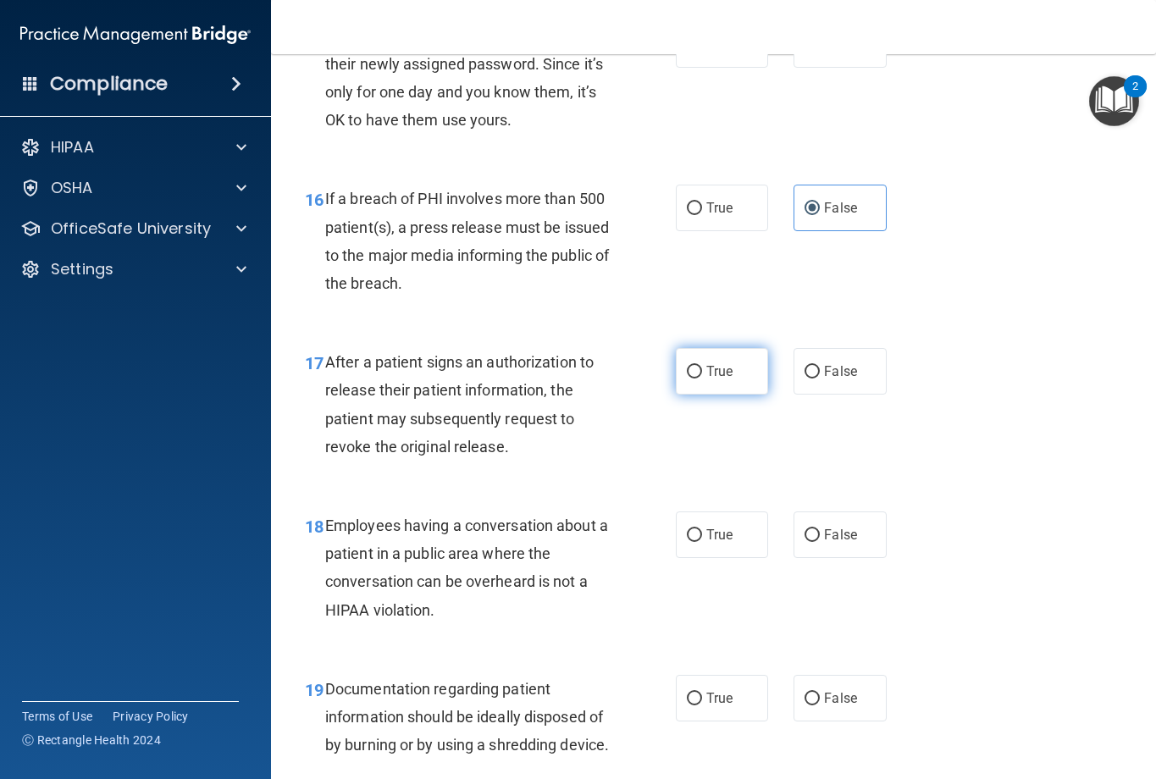
click at [706, 384] on label "True" at bounding box center [722, 371] width 93 height 47
drag, startPoint x: 706, startPoint y: 384, endPoint x: 689, endPoint y: 376, distance: 18.6
click at [689, 376] on input "True" at bounding box center [694, 372] width 15 height 13
radio input "true"
click at [689, 376] on input "True" at bounding box center [694, 372] width 15 height 13
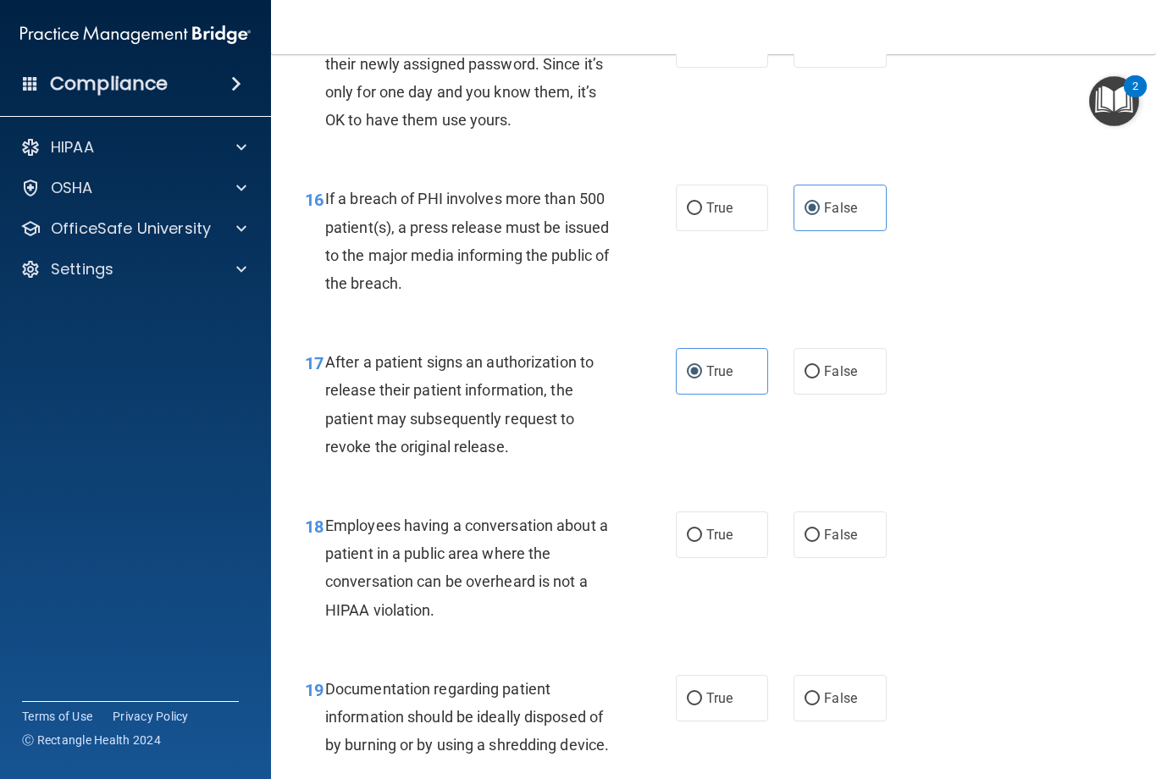
click at [585, 435] on div "After a patient signs an authorization to release their patient information, th…" at bounding box center [473, 404] width 297 height 113
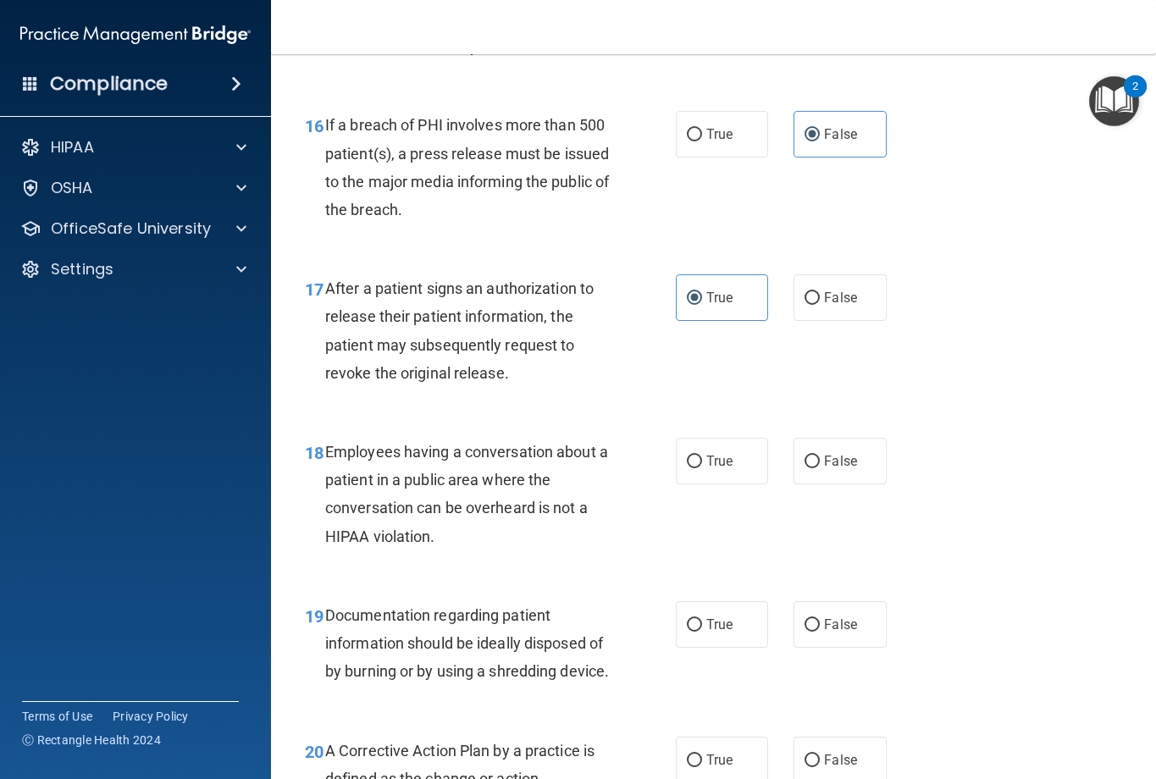
scroll to position [2541, 0]
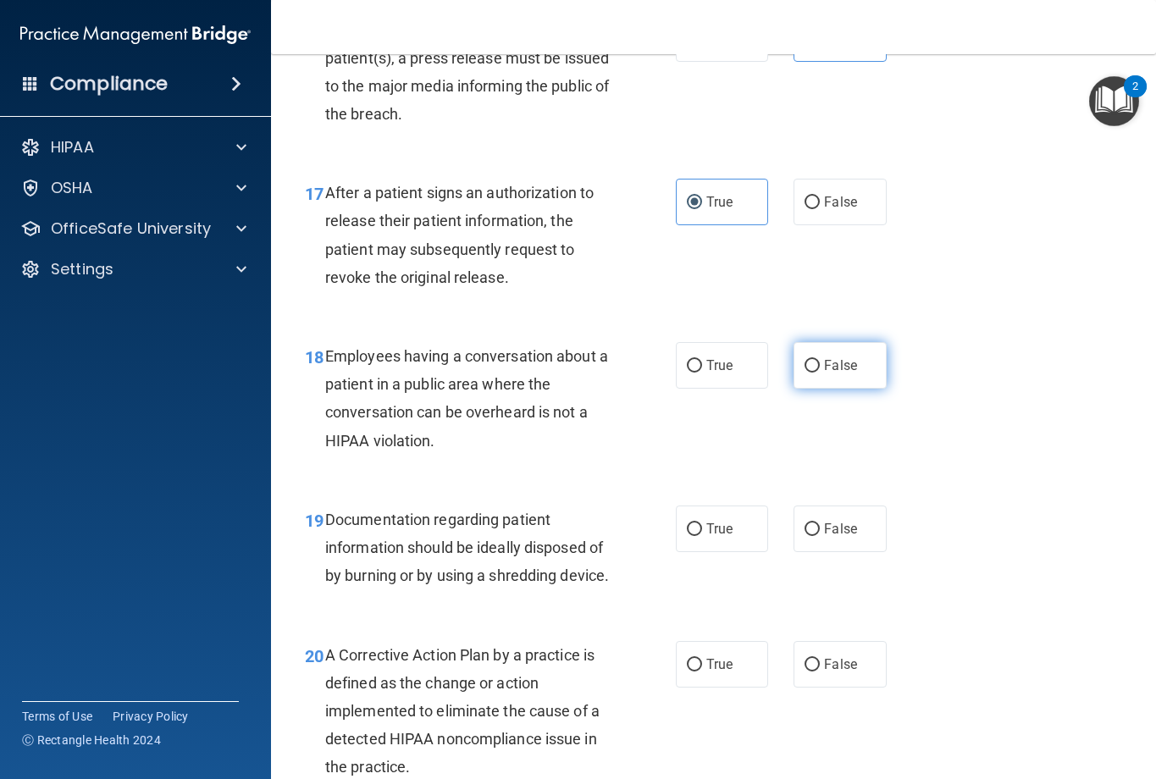
click at [806, 361] on input "False" at bounding box center [812, 366] width 15 height 13
radio input "true"
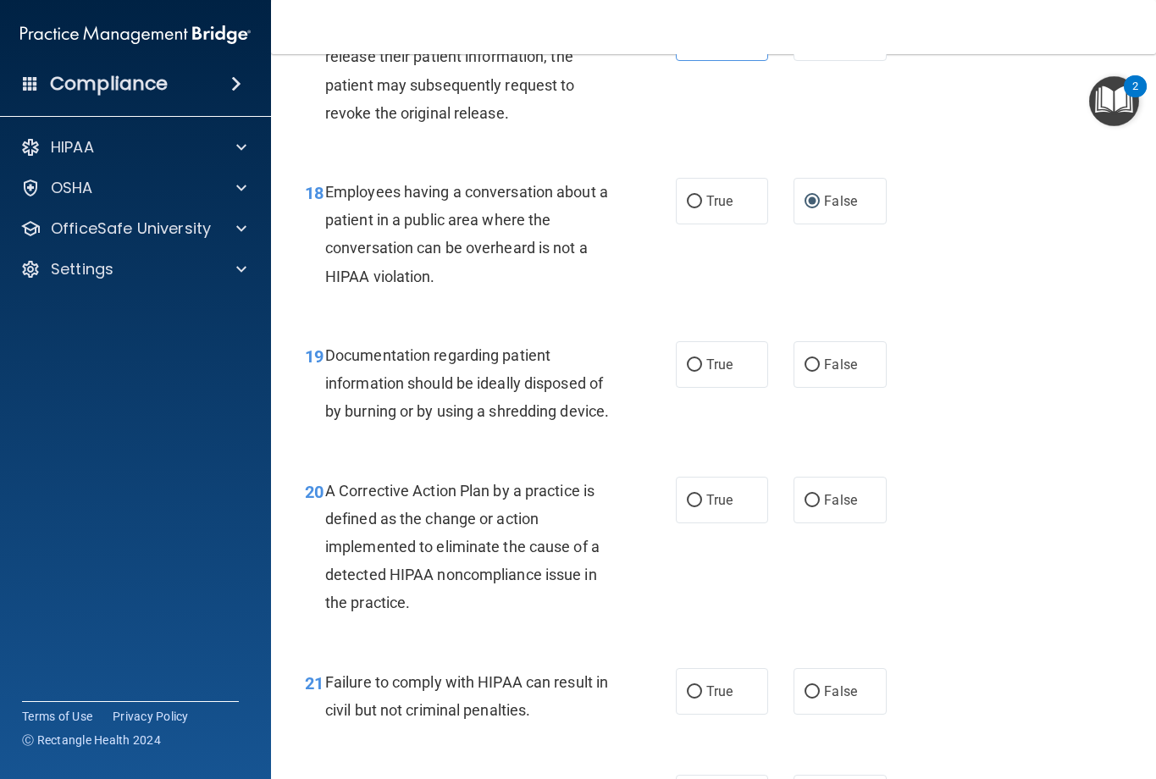
scroll to position [2880, 0]
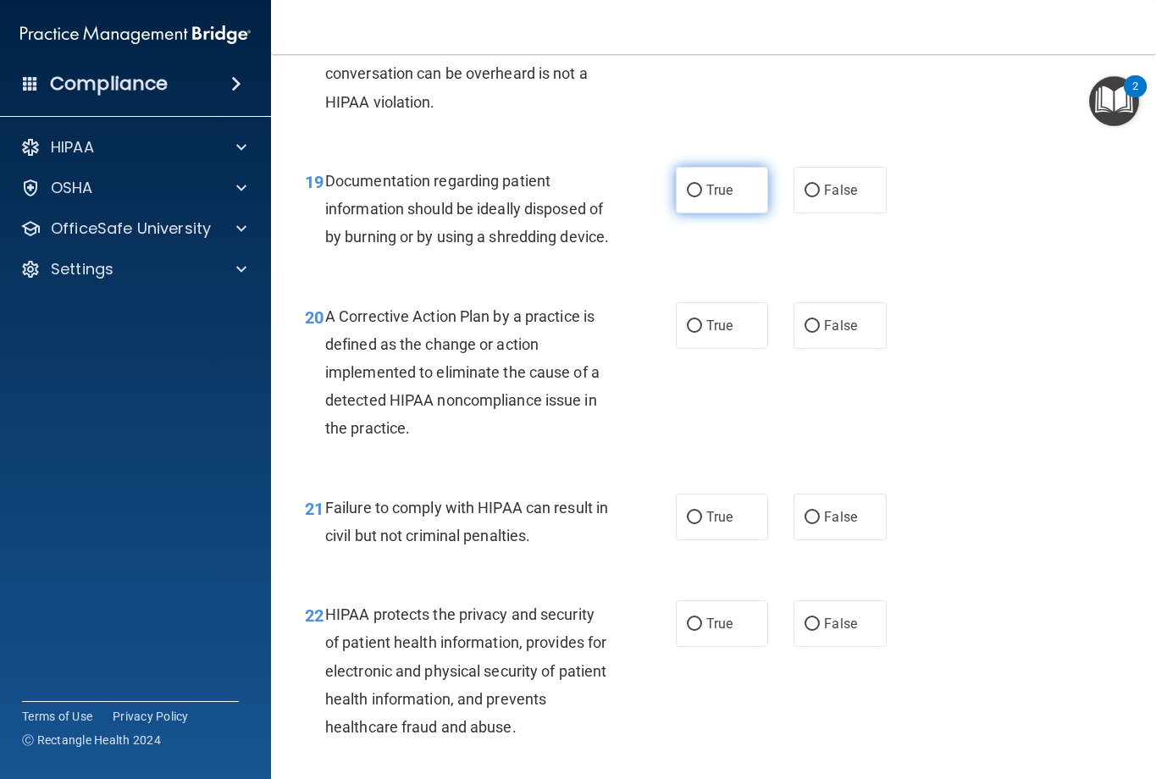
click at [692, 191] on input "True" at bounding box center [694, 191] width 15 height 13
radio input "true"
click at [692, 349] on label "True" at bounding box center [722, 325] width 93 height 47
click at [692, 333] on input "True" at bounding box center [694, 326] width 15 height 13
radio input "true"
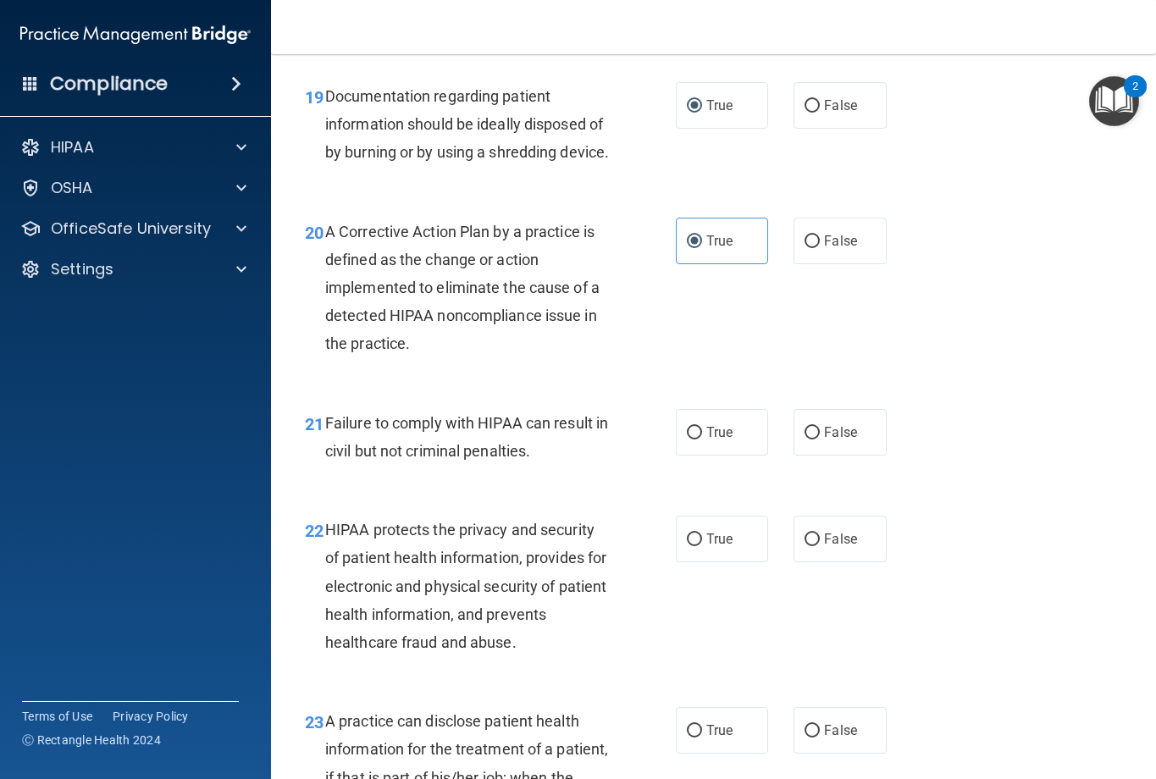
scroll to position [3049, 0]
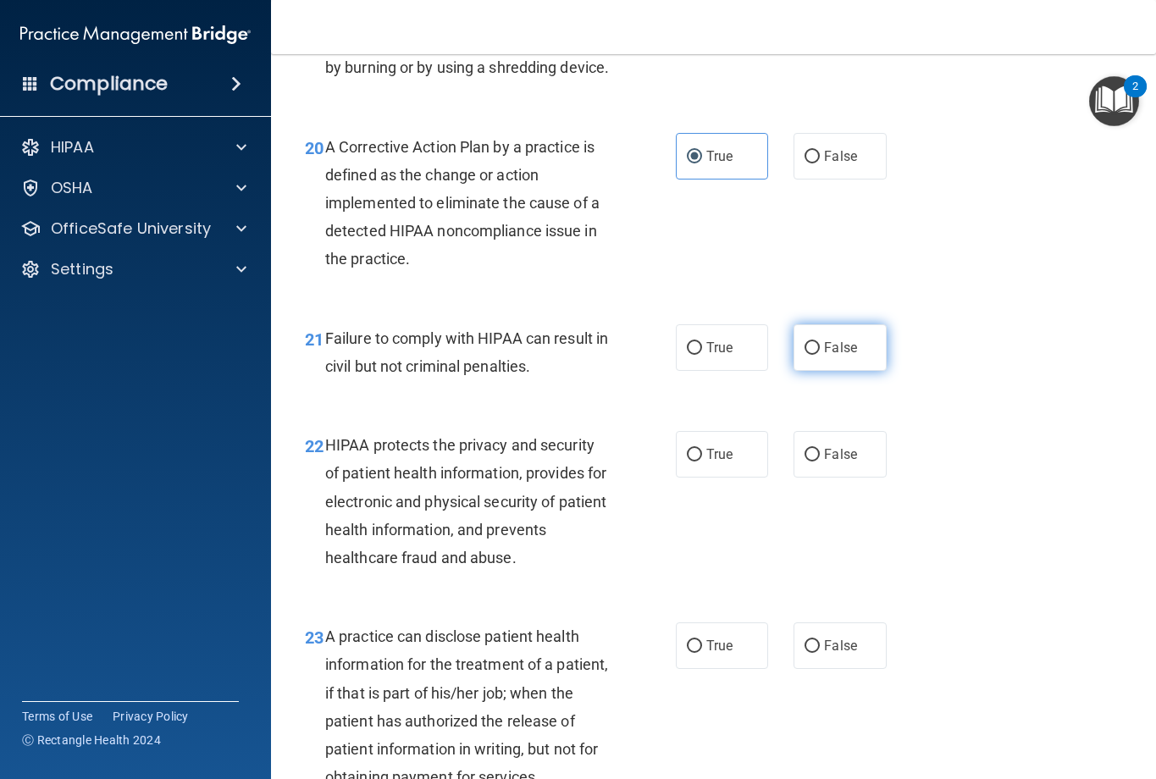
click at [825, 356] on span "False" at bounding box center [840, 348] width 33 height 16
click at [820, 355] on input "False" at bounding box center [812, 348] width 15 height 13
radio input "true"
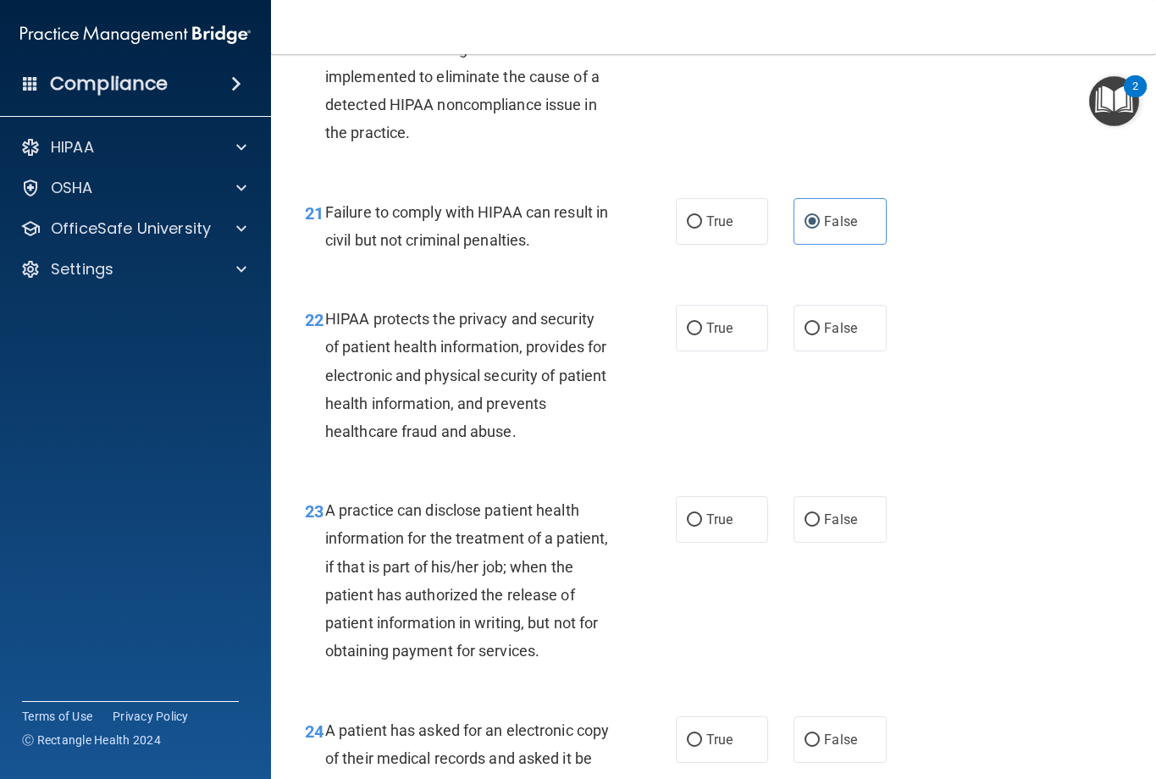
scroll to position [3219, 0]
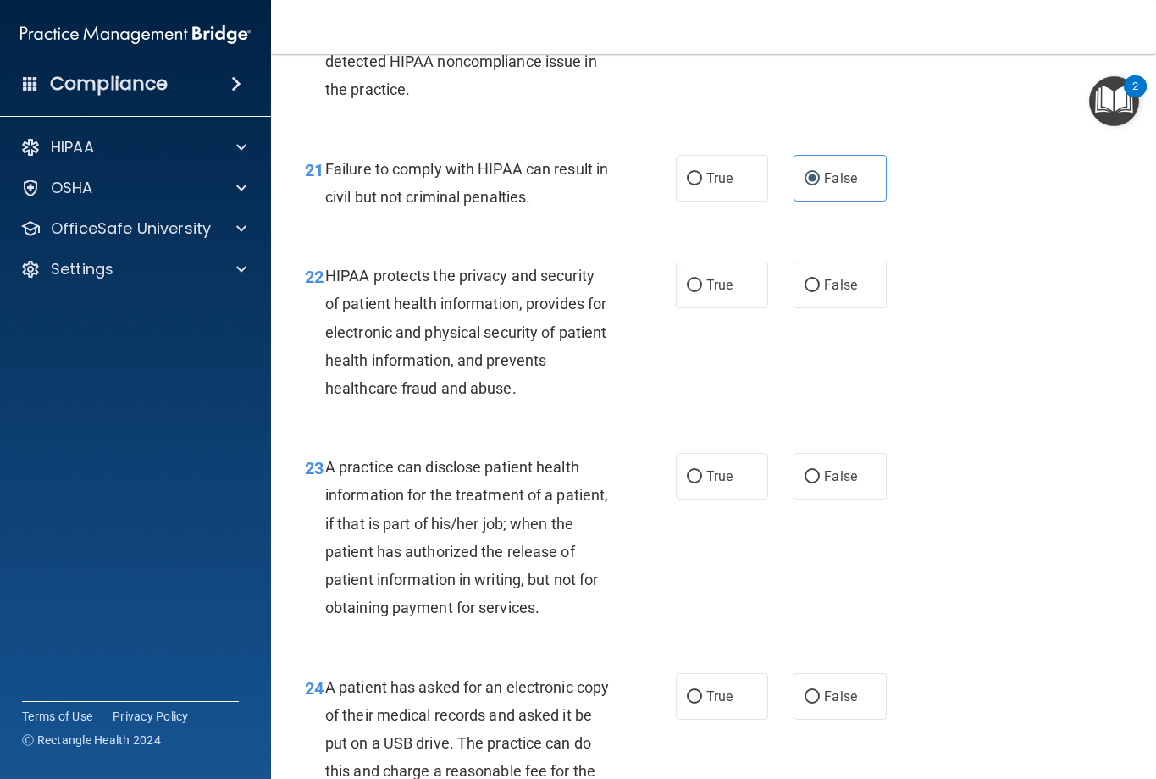
click at [666, 317] on div "22 HIPAA protects the privacy and security of patient health information, provi…" at bounding box center [491, 336] width 422 height 149
click at [676, 302] on label "True" at bounding box center [722, 285] width 93 height 47
click at [687, 292] on input "True" at bounding box center [694, 286] width 15 height 13
radio input "true"
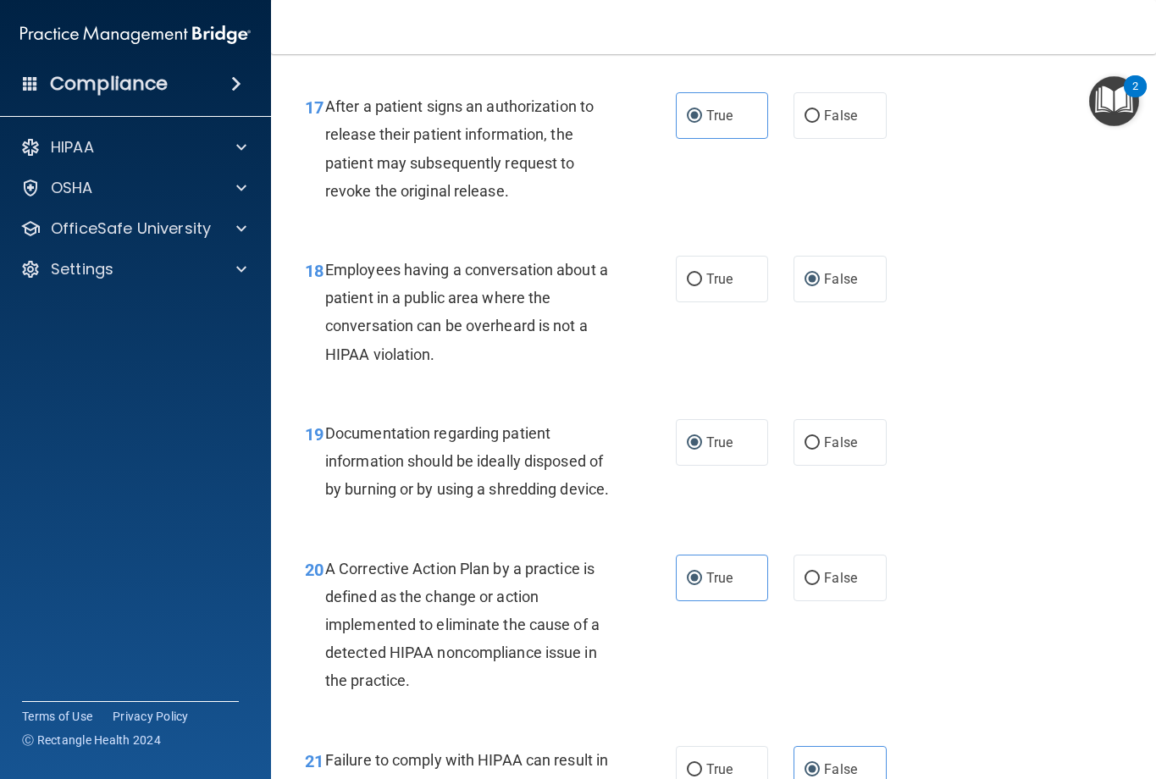
scroll to position [2626, 0]
click at [373, 136] on span "After a patient signs an authorization to release their patient information, th…" at bounding box center [459, 150] width 269 height 102
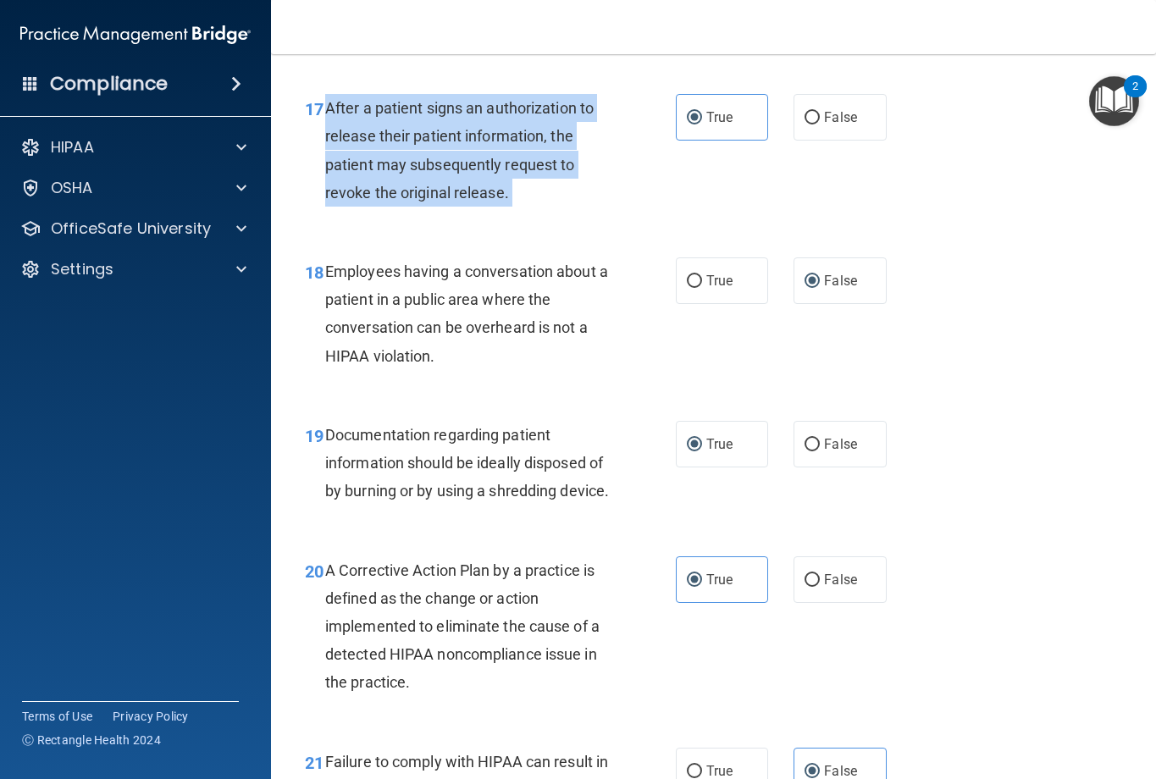
click at [372, 136] on span "After a patient signs an authorization to release their patient information, th…" at bounding box center [459, 150] width 269 height 102
drag, startPoint x: 372, startPoint y: 136, endPoint x: 372, endPoint y: 152, distance: 16.9
copy ng-form "After a patient signs an authorization to release their patient information, th…"
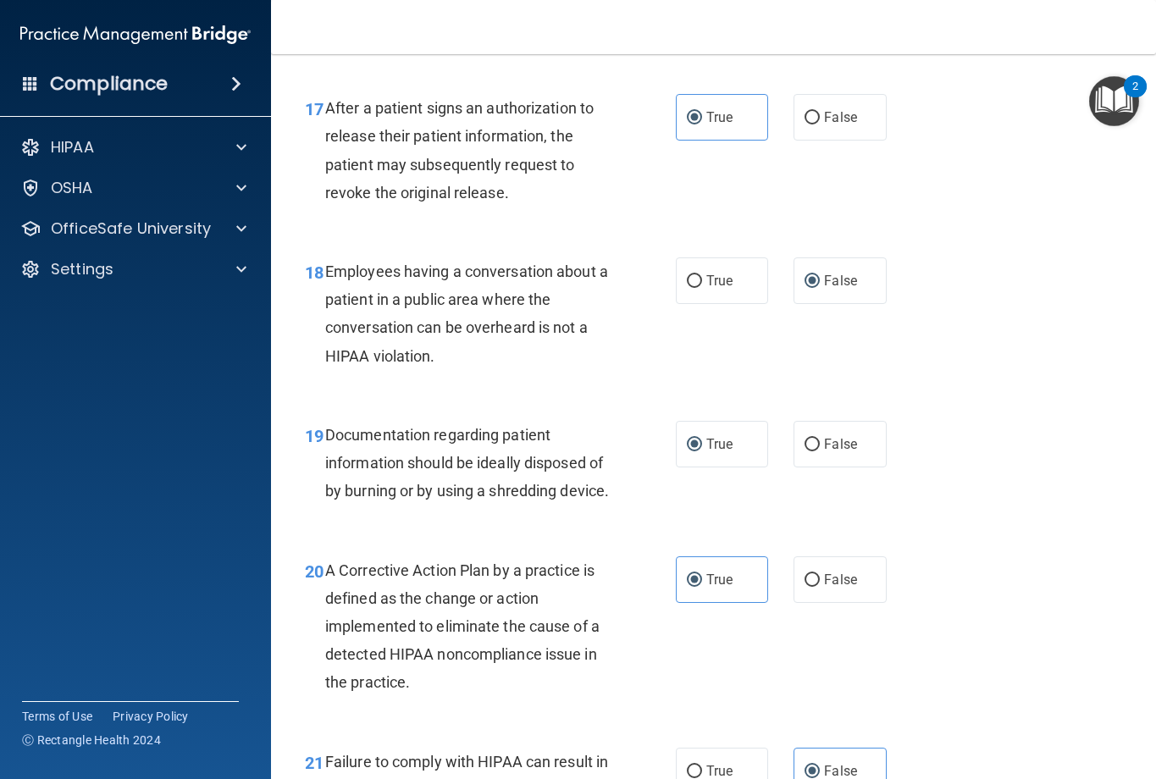
click at [559, 290] on div "Employees having a conversation about a patient in a public area where the conv…" at bounding box center [473, 314] width 297 height 113
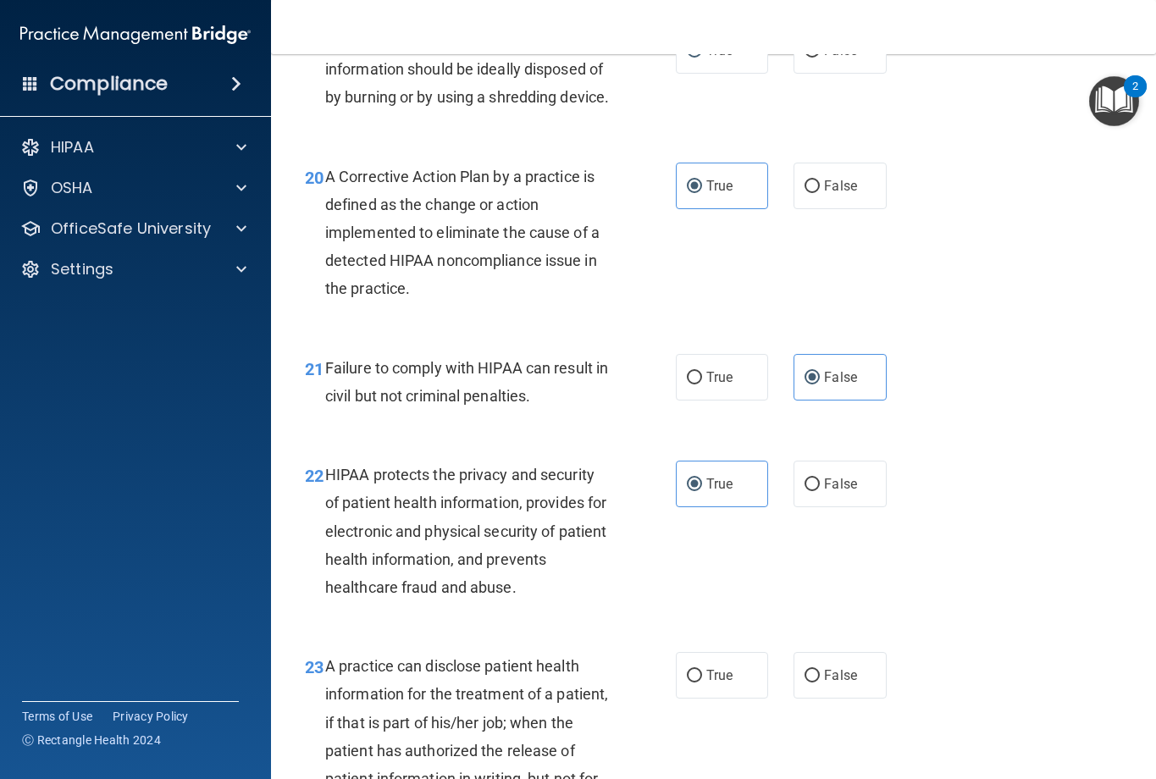
scroll to position [3049, 0]
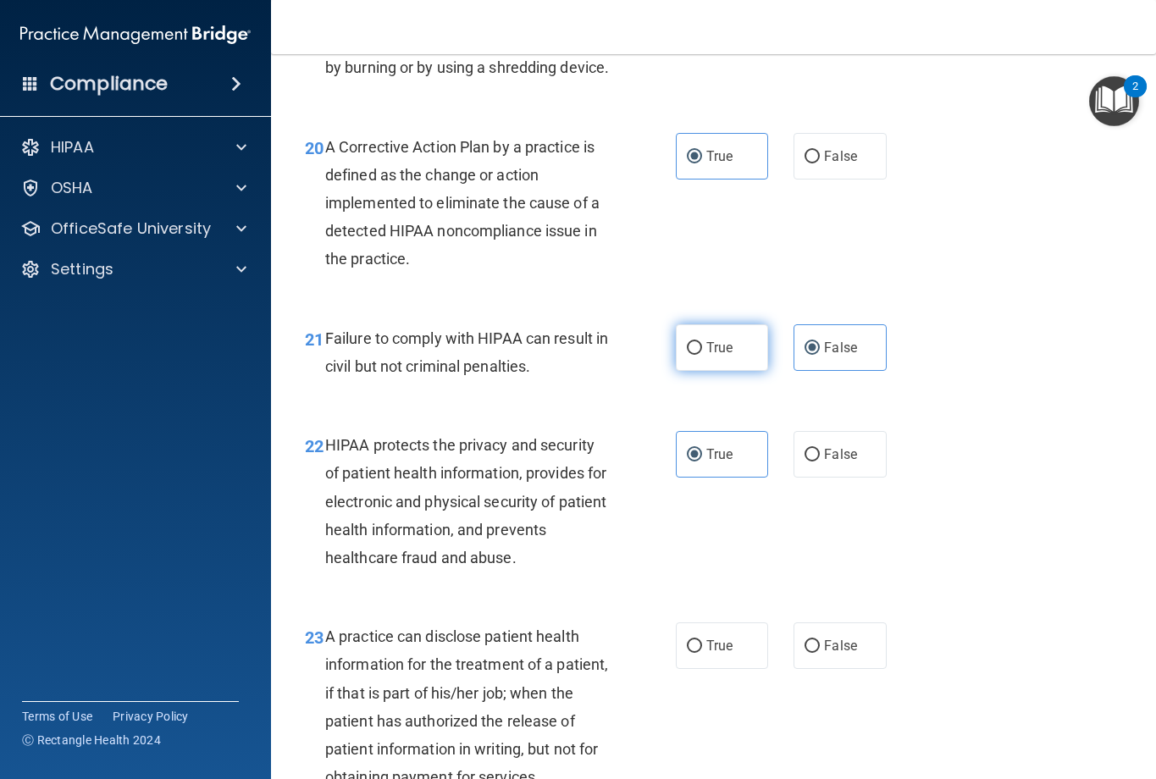
click at [707, 371] on label "True" at bounding box center [722, 347] width 93 height 47
click at [702, 355] on input "True" at bounding box center [694, 348] width 15 height 13
radio input "true"
click at [829, 356] on span "False" at bounding box center [840, 348] width 33 height 16
click at [820, 355] on input "False" at bounding box center [812, 348] width 15 height 13
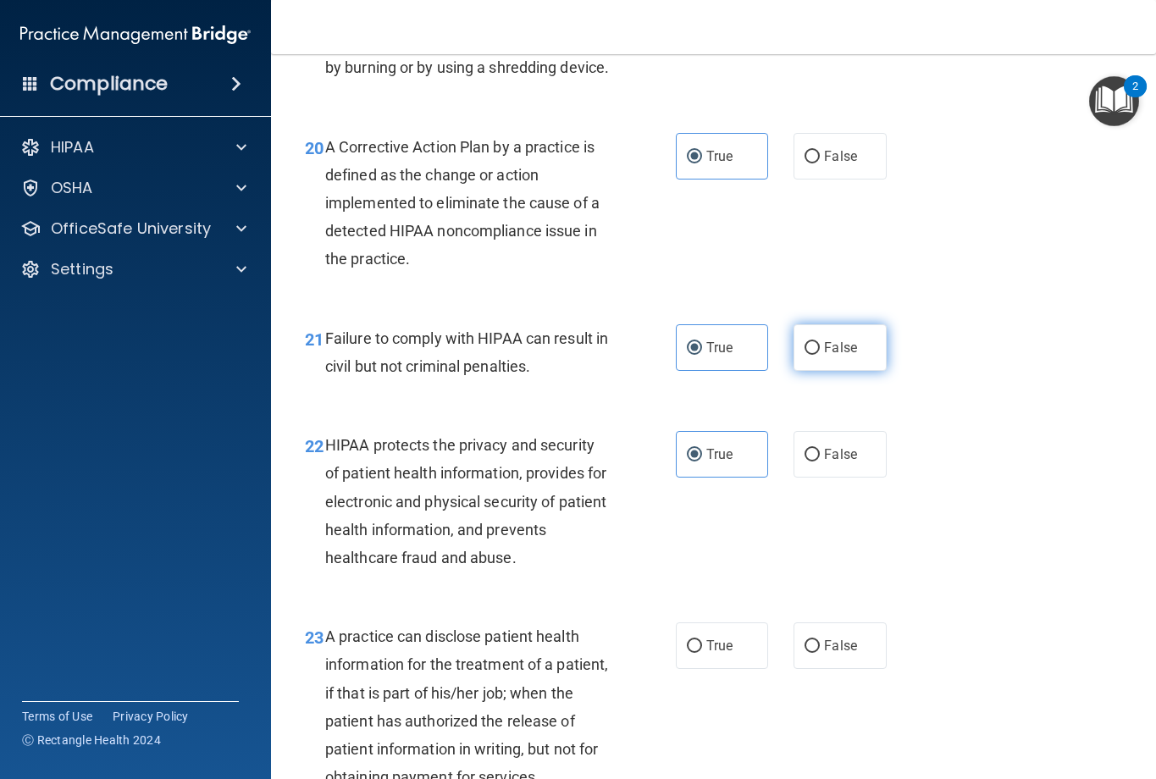
radio input "true"
radio input "false"
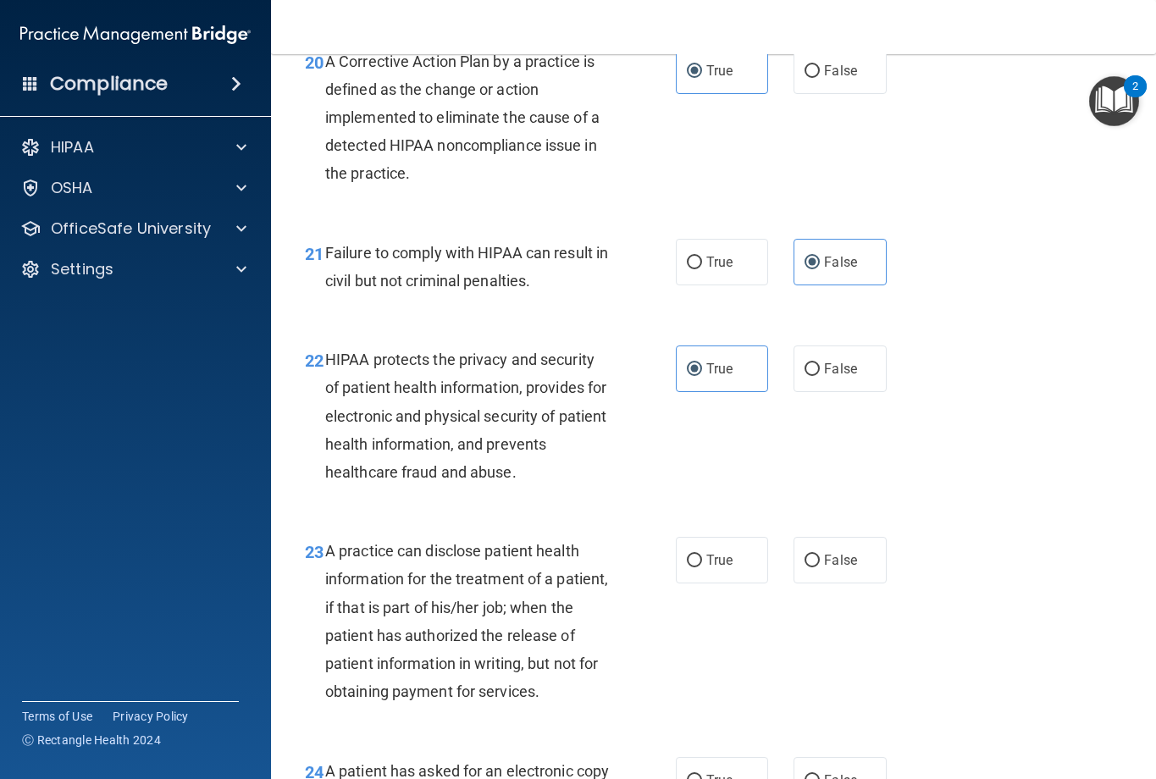
scroll to position [3388, 0]
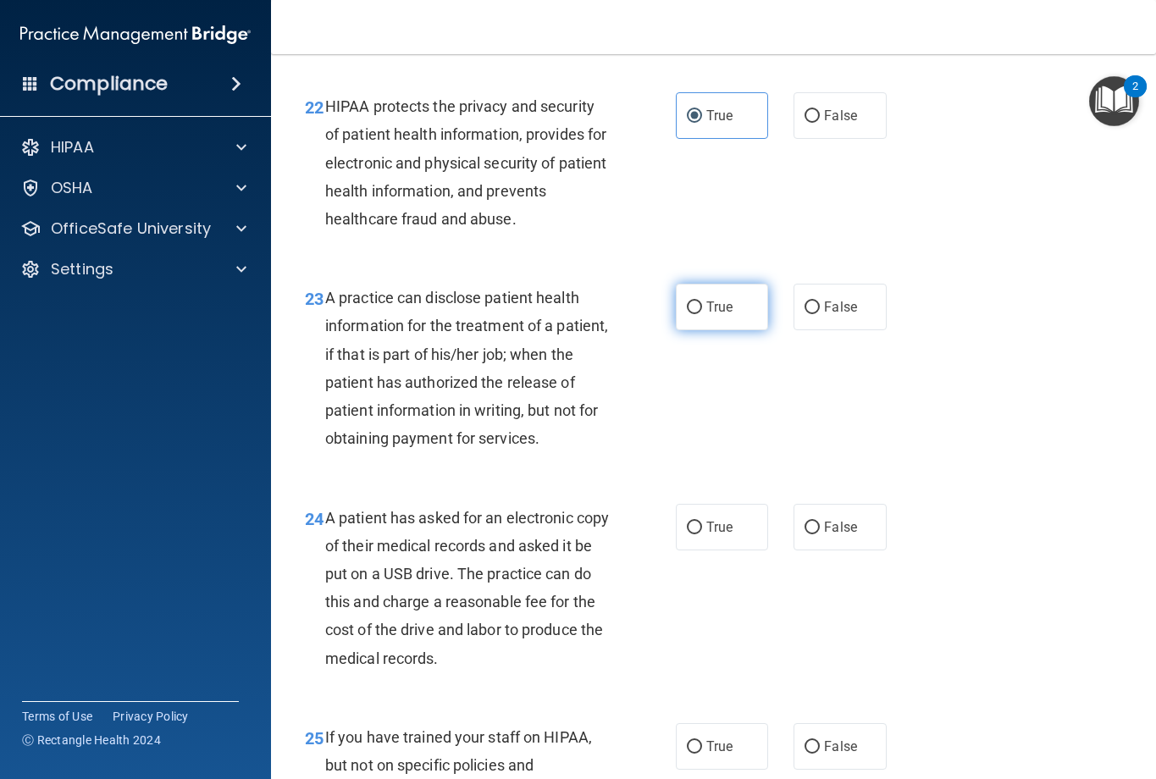
click at [695, 330] on label "True" at bounding box center [722, 307] width 93 height 47
click at [695, 314] on input "True" at bounding box center [694, 308] width 15 height 13
radio input "true"
click at [805, 329] on label "False" at bounding box center [840, 307] width 93 height 47
drag, startPoint x: 805, startPoint y: 329, endPoint x: 812, endPoint y: 349, distance: 21.7
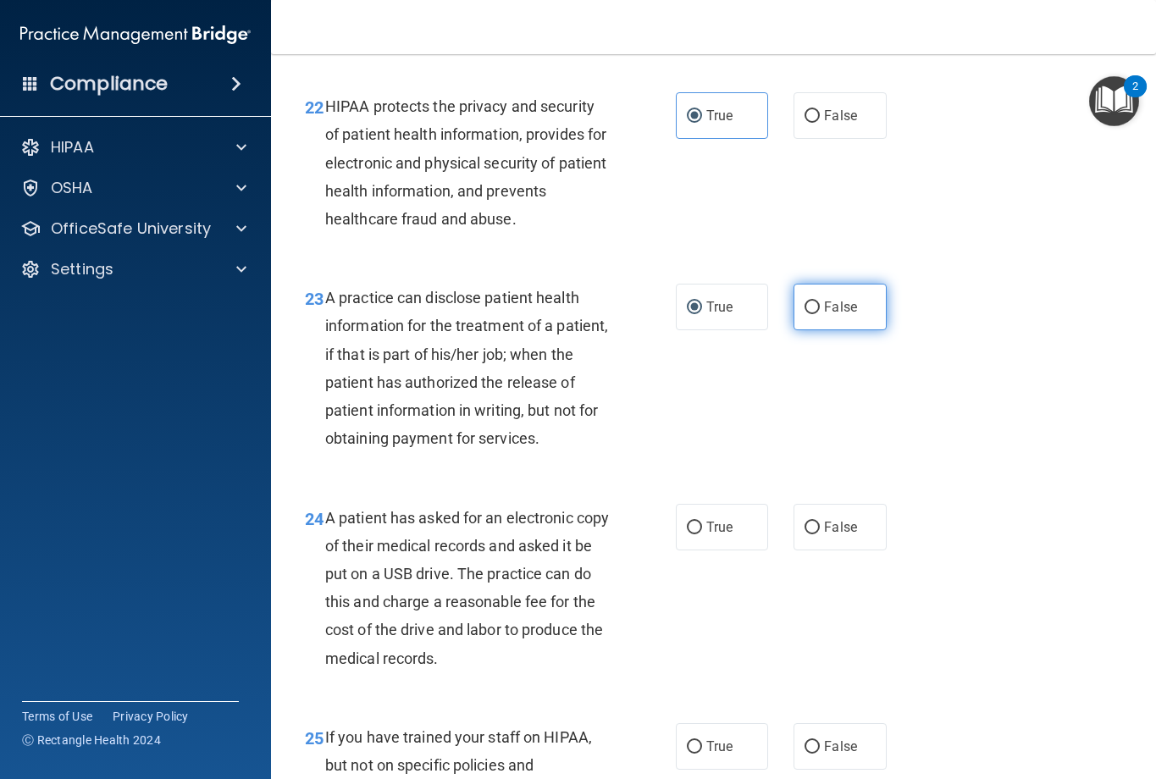
click at [812, 330] on label "False" at bounding box center [840, 307] width 93 height 47
click at [812, 314] on input "False" at bounding box center [812, 308] width 15 height 13
radio input "true"
radio input "false"
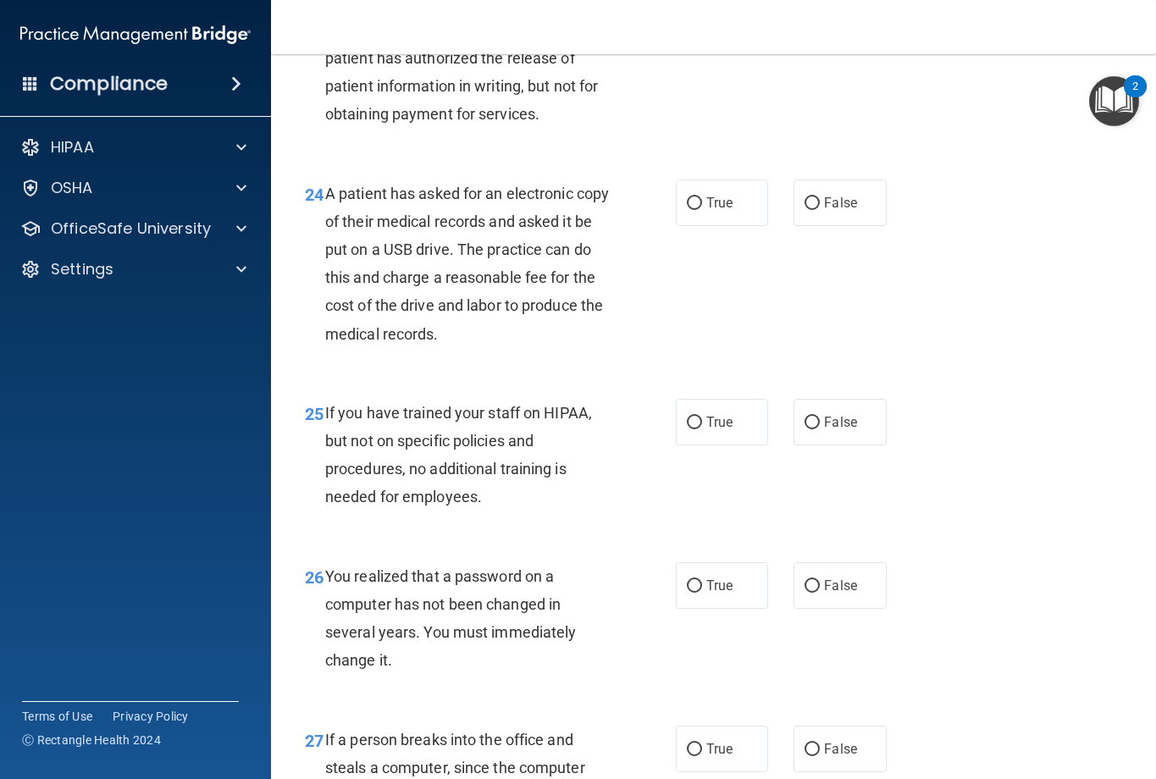
scroll to position [3727, 0]
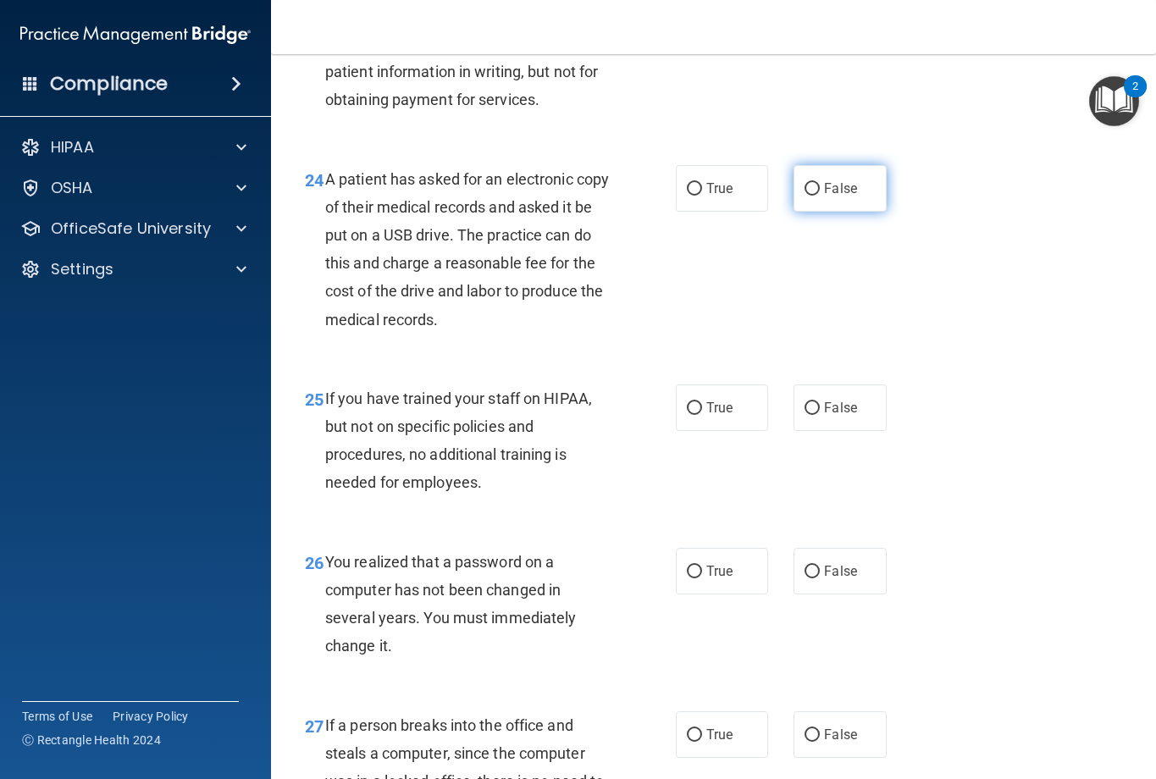
click at [820, 212] on label "False" at bounding box center [840, 188] width 93 height 47
click at [820, 196] on input "False" at bounding box center [812, 189] width 15 height 13
radio input "true"
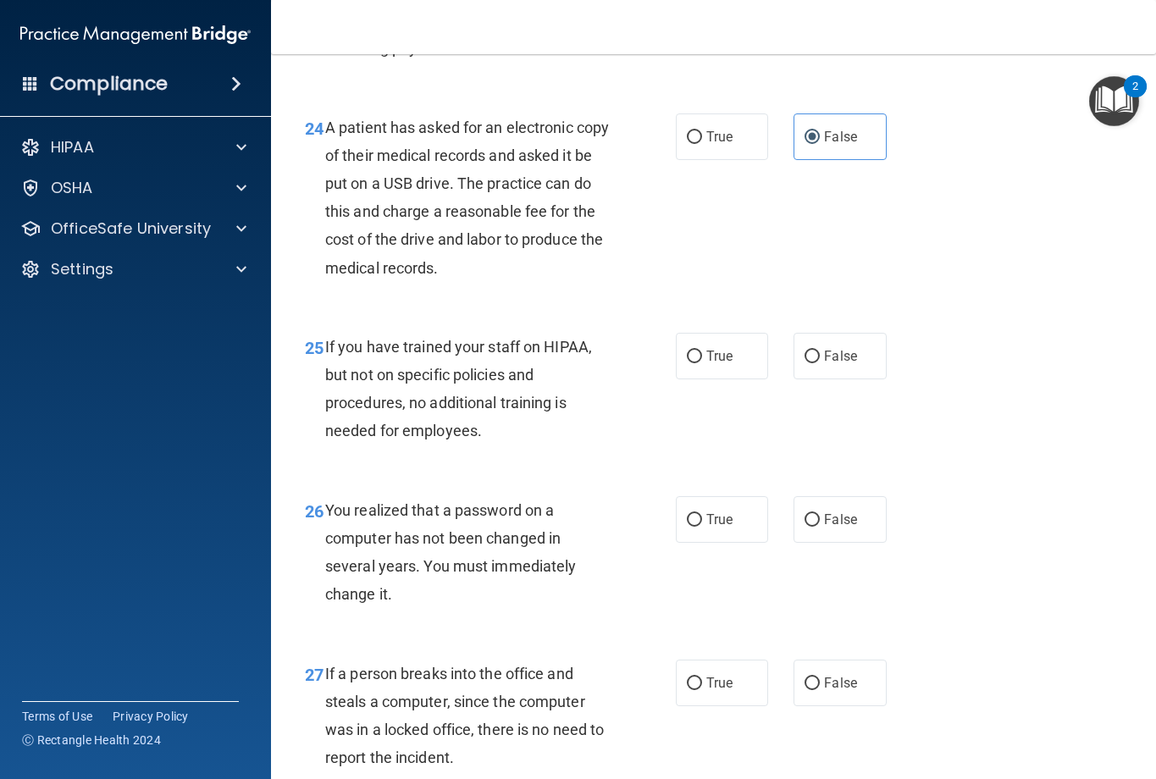
scroll to position [3896, 0]
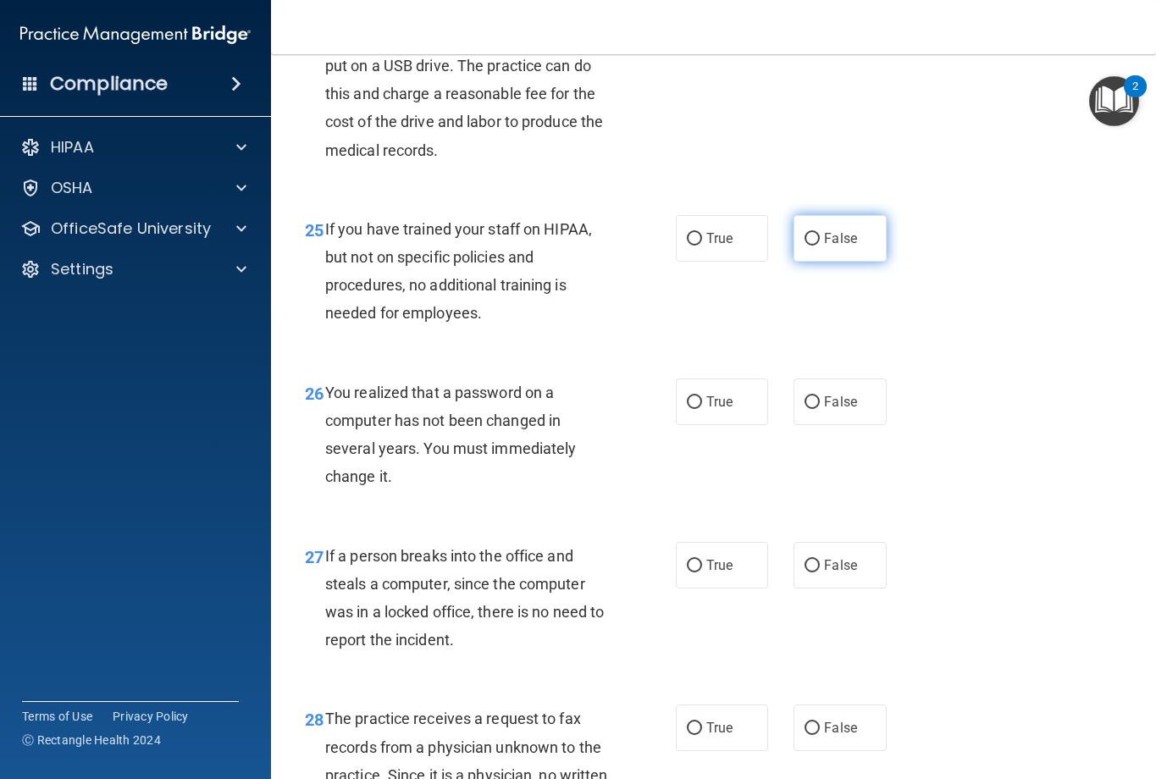
click at [837, 246] on span "False" at bounding box center [840, 238] width 33 height 16
click at [820, 246] on input "False" at bounding box center [812, 239] width 15 height 13
radio input "true"
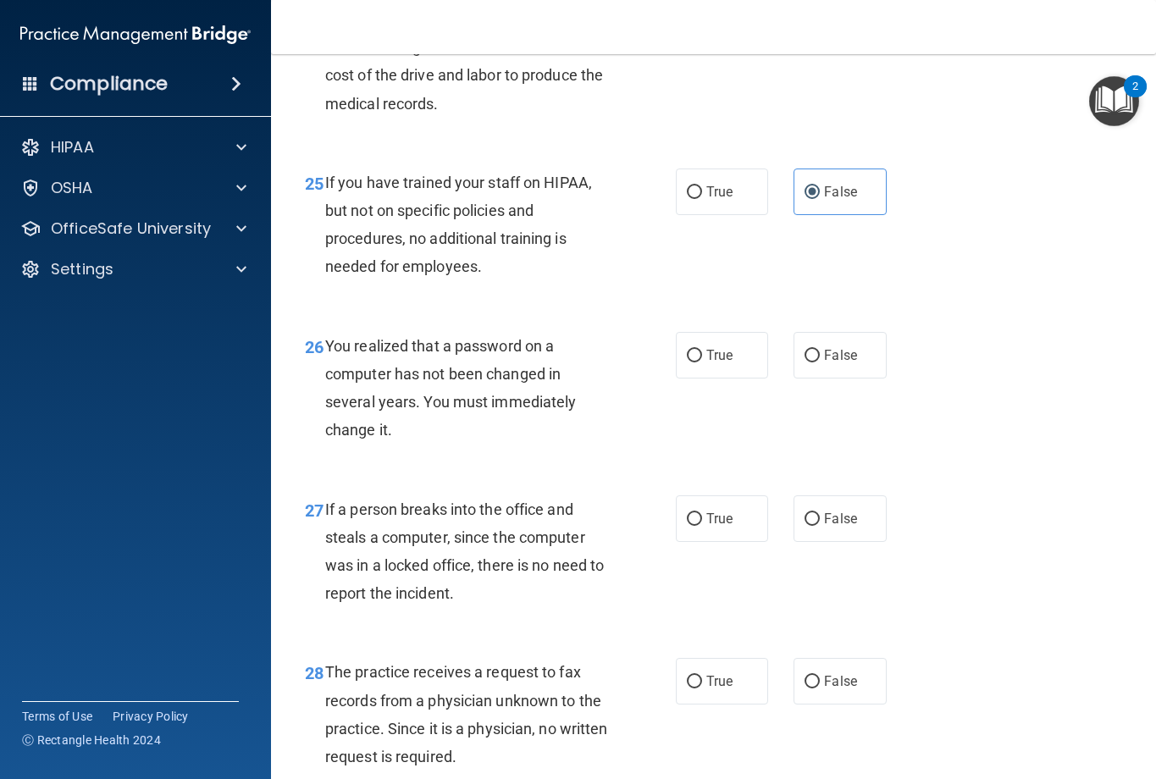
scroll to position [3981, 0]
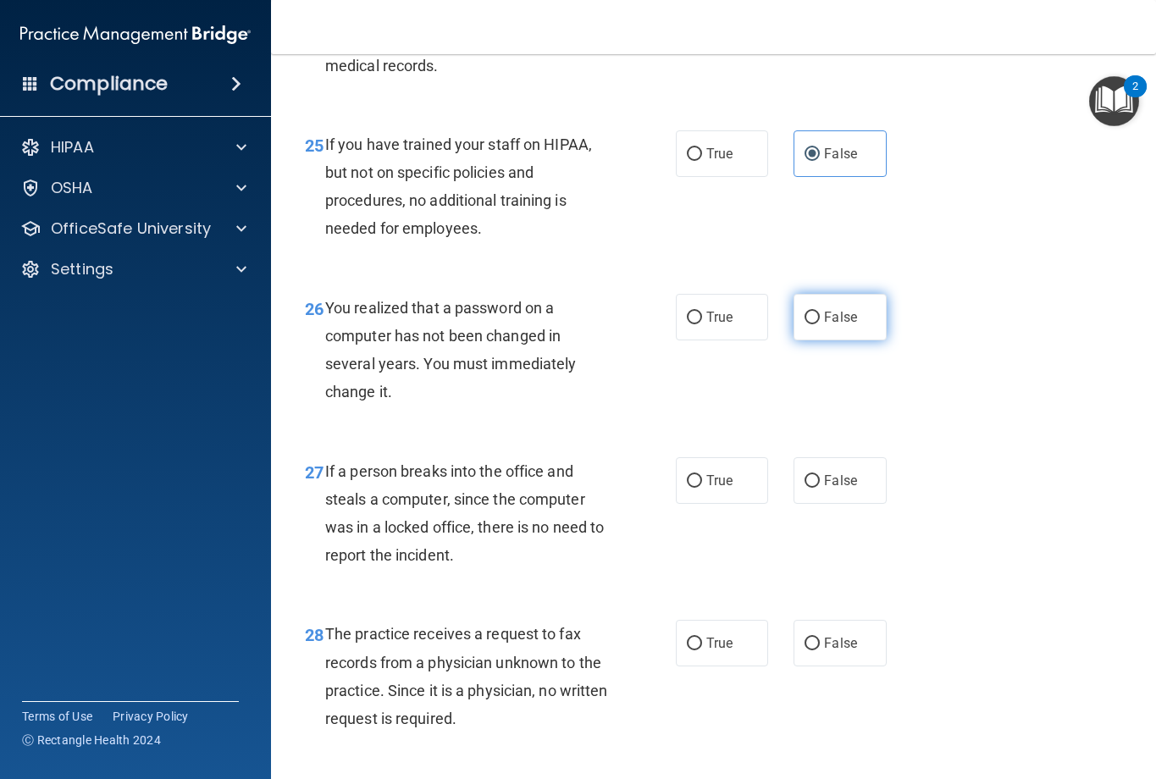
click at [833, 325] on span "False" at bounding box center [840, 317] width 33 height 16
click at [820, 324] on input "False" at bounding box center [812, 318] width 15 height 13
radio input "true"
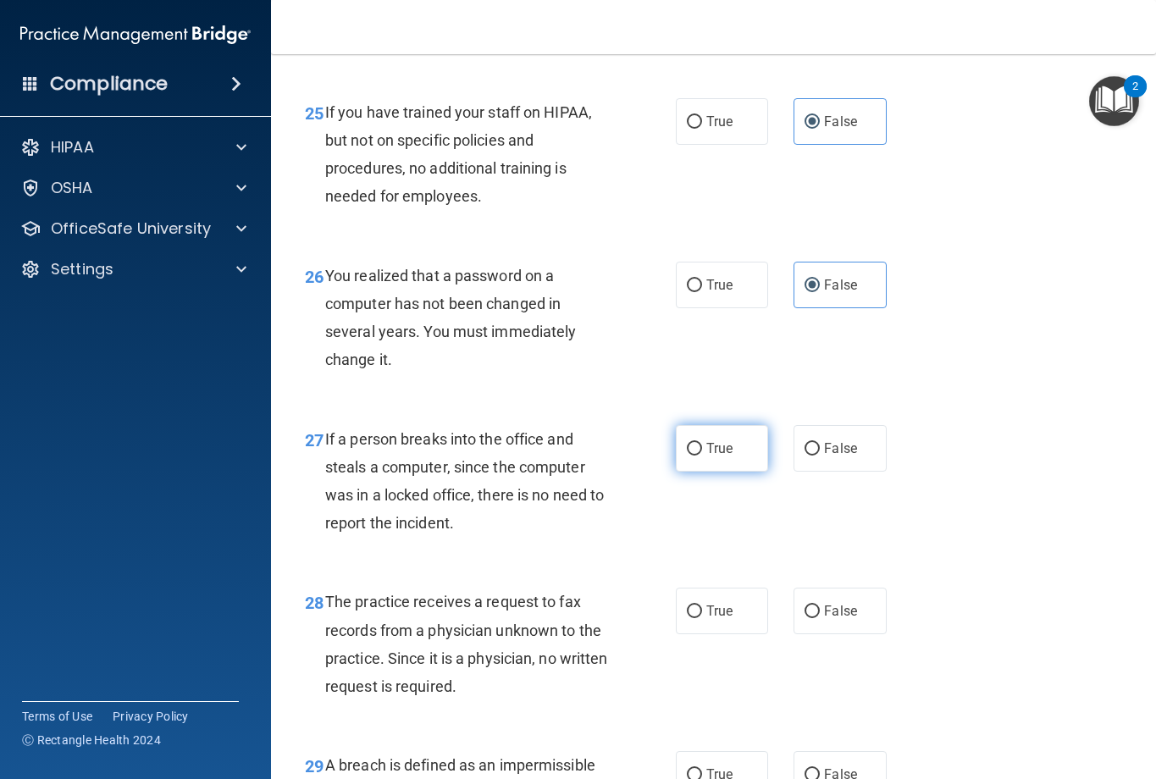
scroll to position [4151, 0]
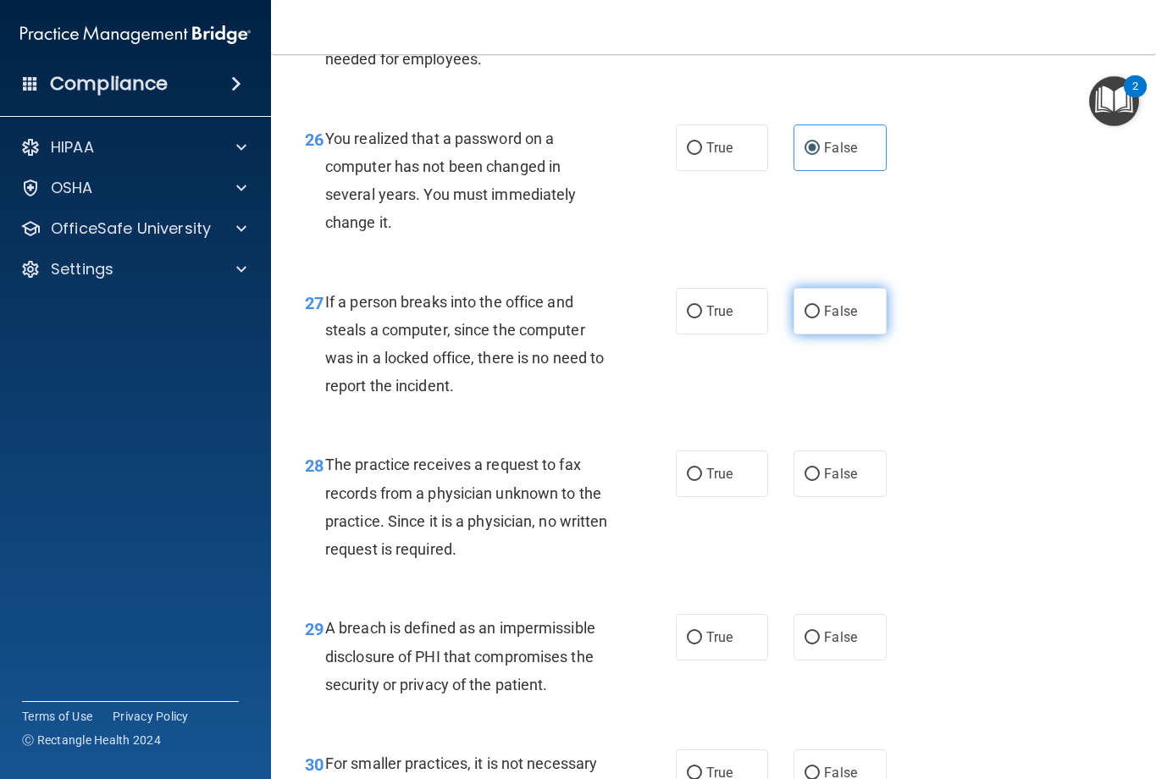
click at [829, 319] on span "False" at bounding box center [840, 311] width 33 height 16
click at [820, 318] on input "False" at bounding box center [812, 312] width 15 height 13
radio input "true"
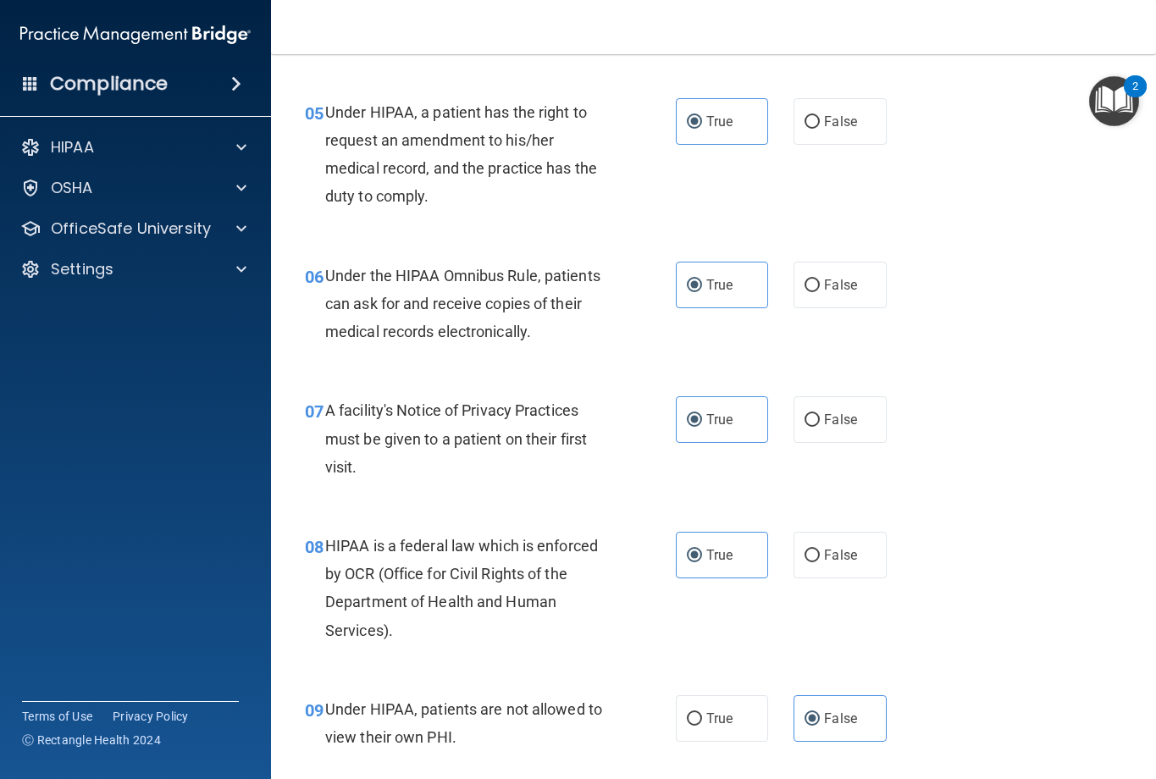
scroll to position [762, 0]
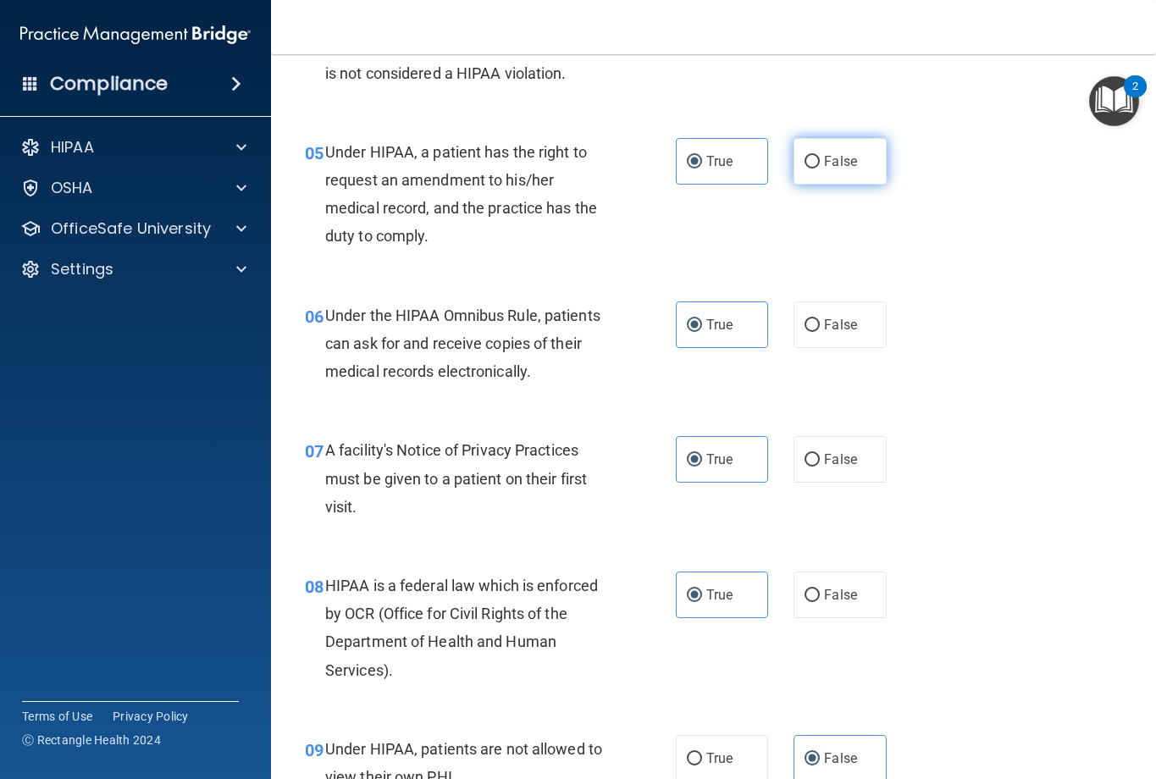
click at [820, 169] on label "False" at bounding box center [840, 161] width 93 height 47
click at [820, 169] on input "False" at bounding box center [812, 162] width 15 height 13
radio input "true"
radio input "false"
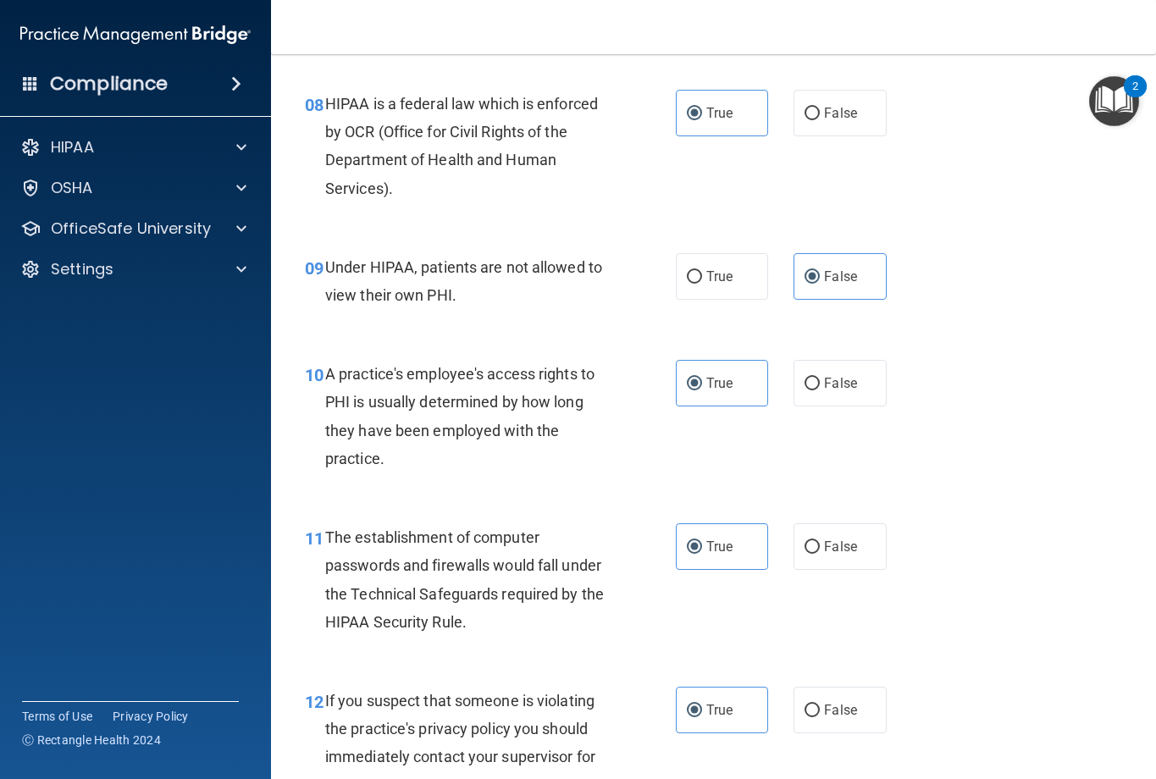
scroll to position [1440, 0]
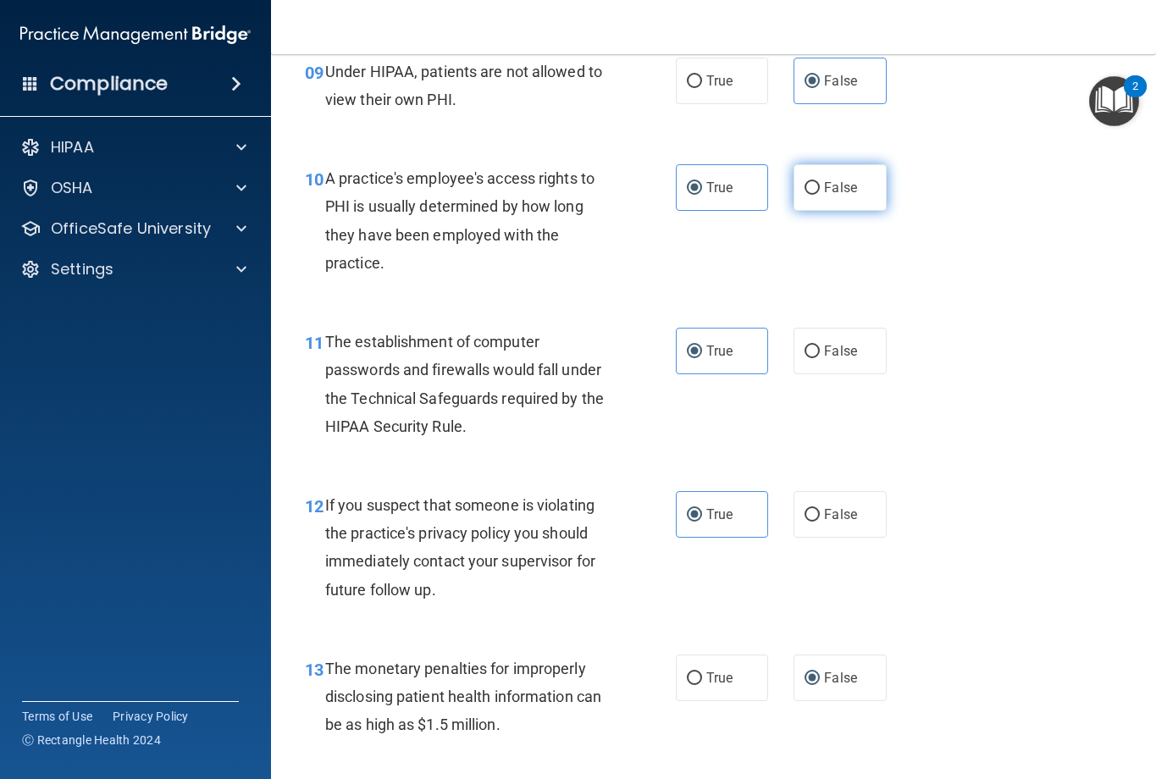
click at [853, 186] on label "False" at bounding box center [840, 187] width 93 height 47
click at [820, 186] on input "False" at bounding box center [812, 188] width 15 height 13
radio input "true"
radio input "false"
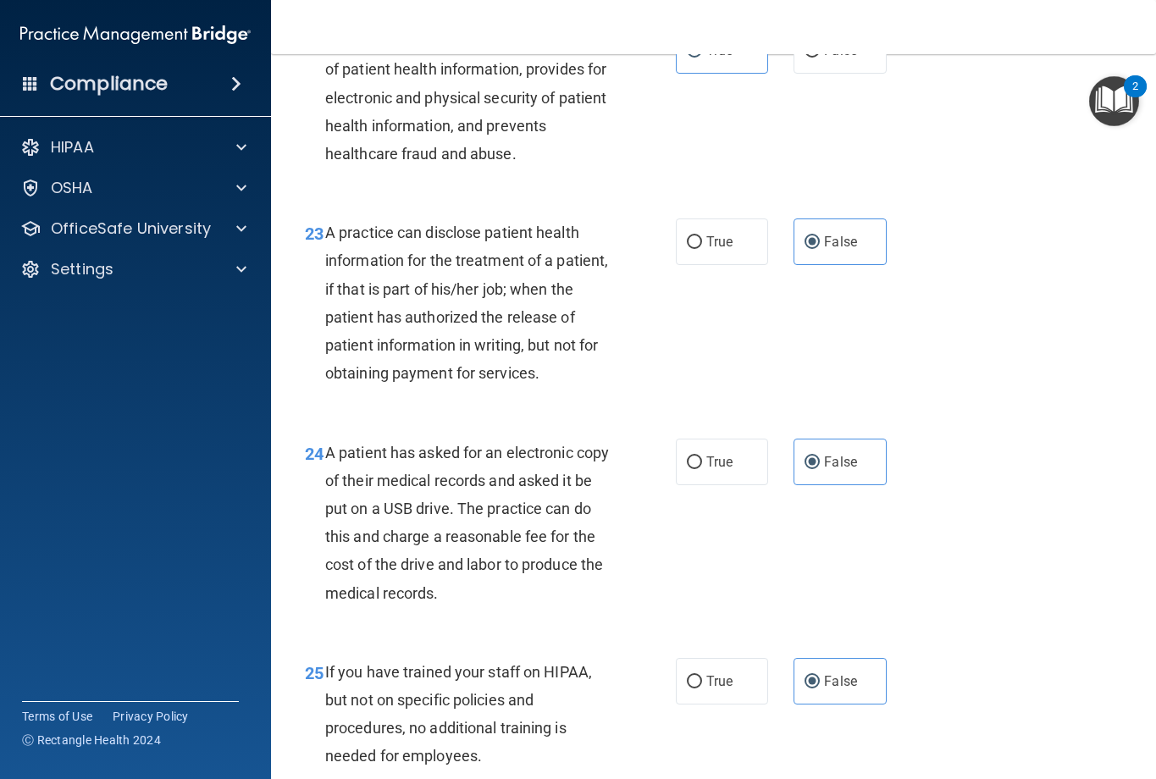
scroll to position [3558, 0]
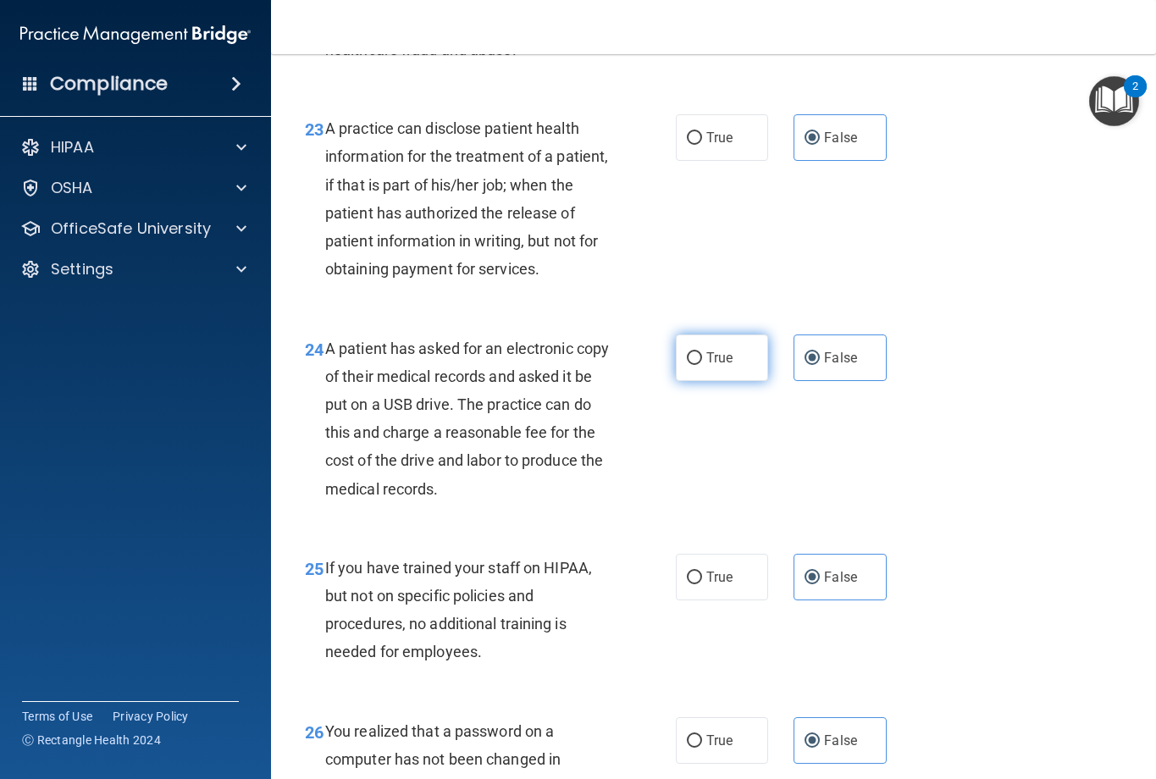
click at [696, 381] on label "True" at bounding box center [722, 358] width 93 height 47
click at [696, 365] on input "True" at bounding box center [694, 358] width 15 height 13
radio input "true"
radio input "false"
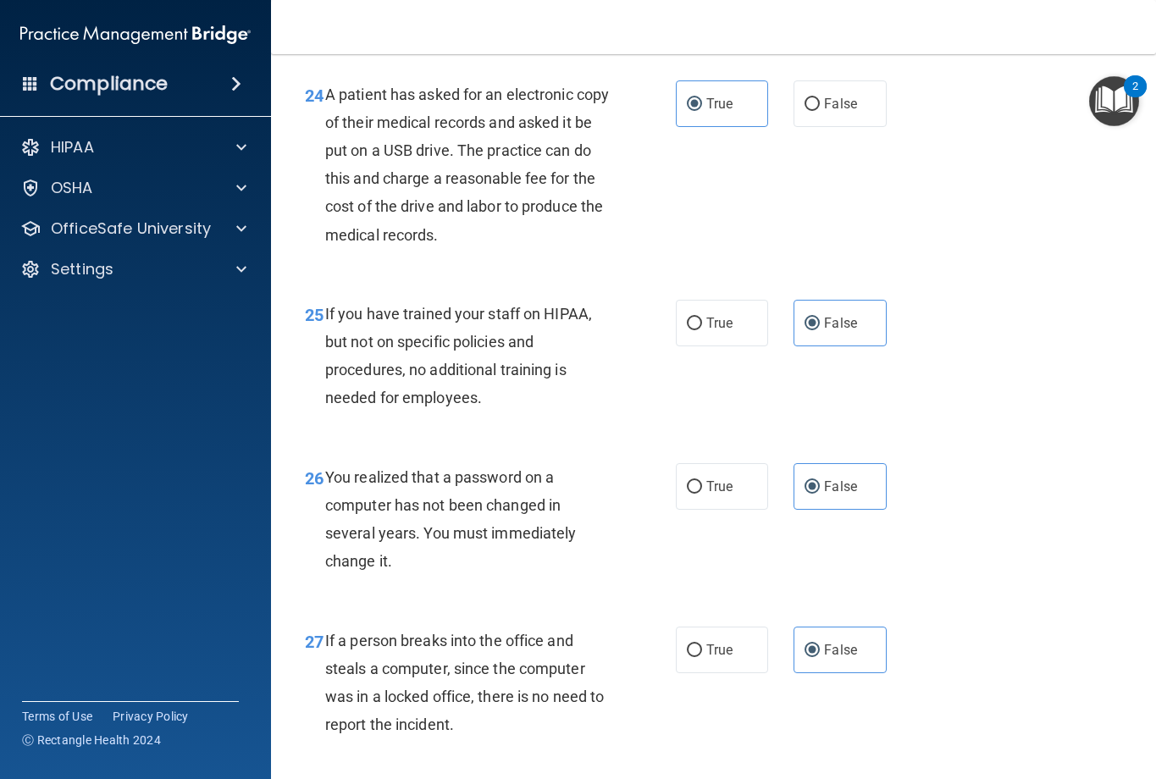
scroll to position [3896, 0]
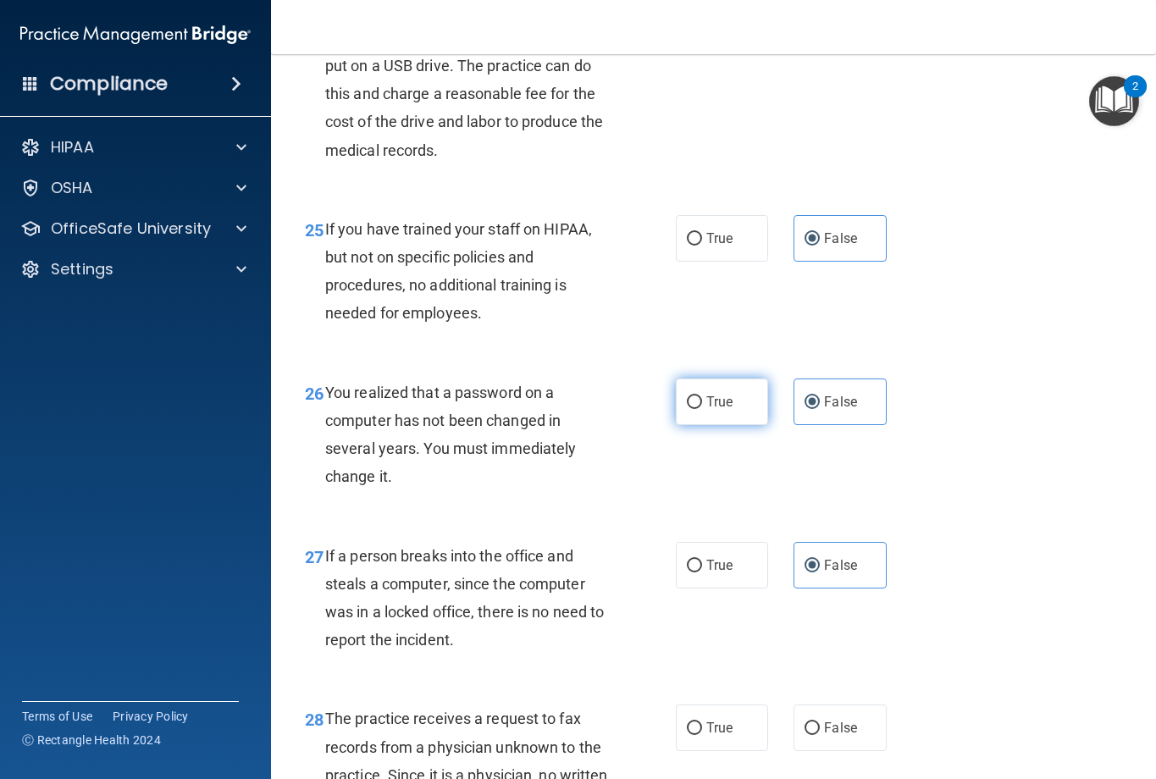
click at [728, 425] on label "True" at bounding box center [722, 402] width 93 height 47
click at [702, 409] on input "True" at bounding box center [694, 402] width 15 height 13
radio input "true"
radio input "false"
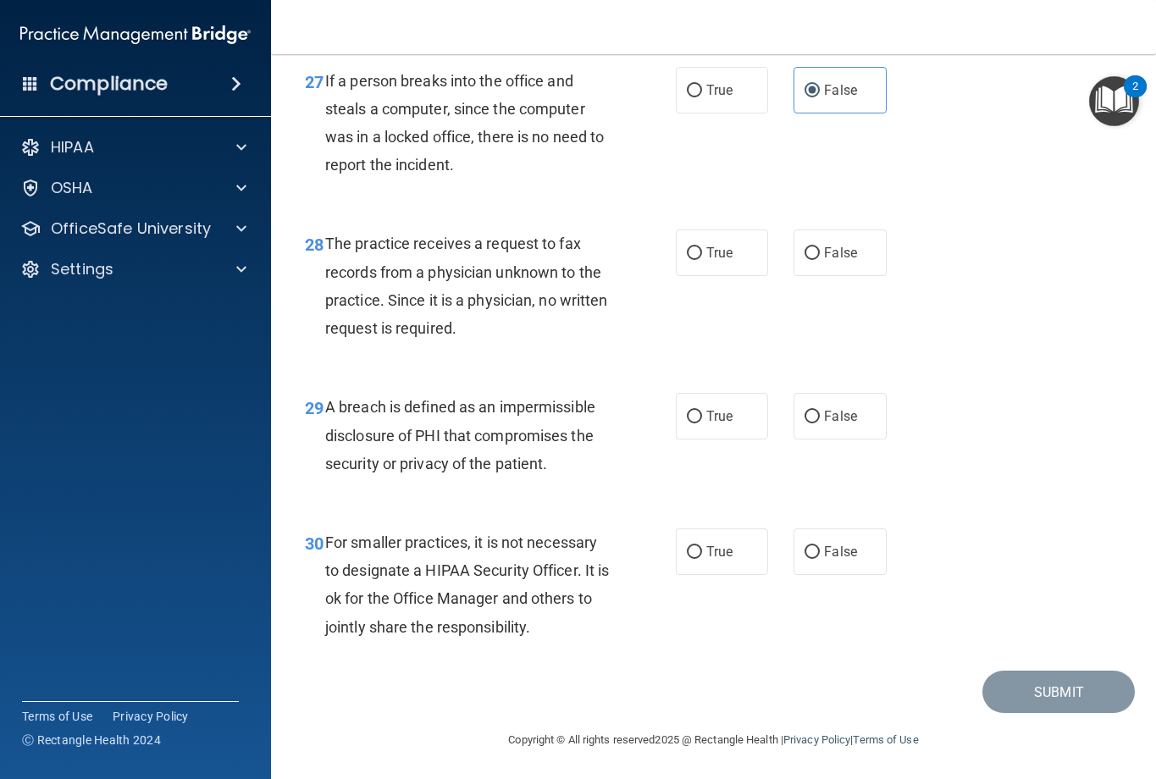
scroll to position [4430, 0]
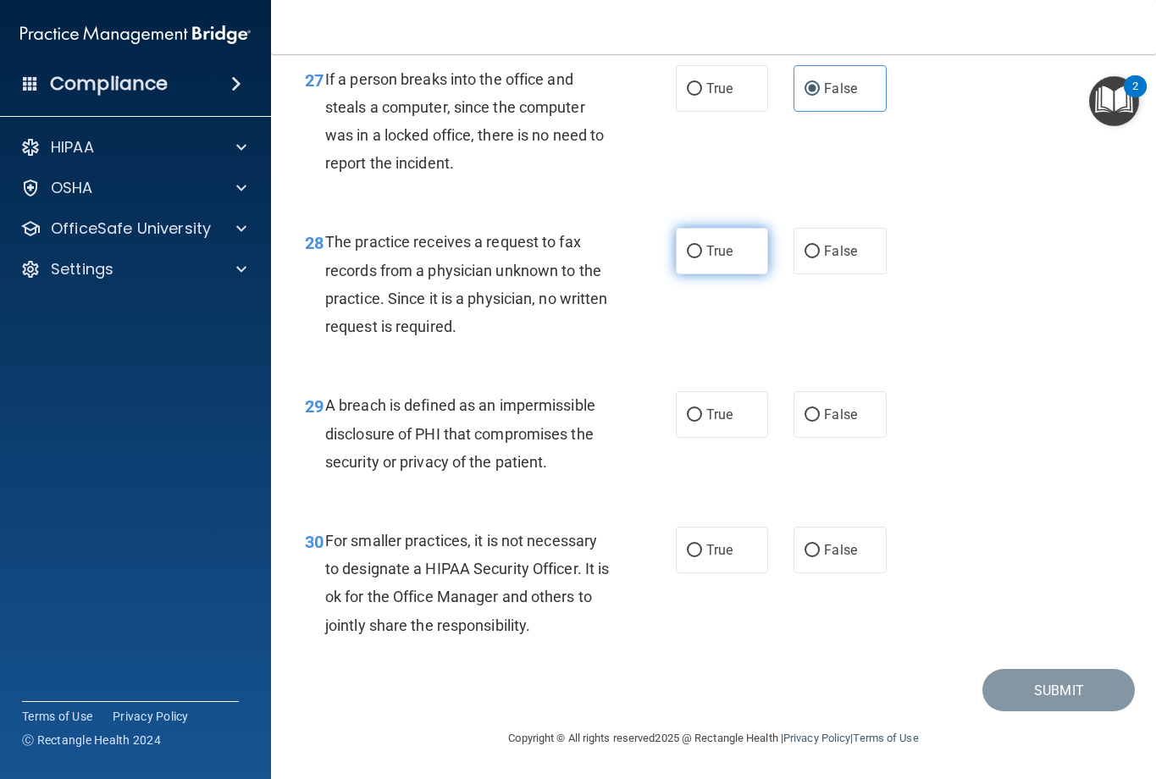
click at [745, 254] on label "True" at bounding box center [722, 251] width 93 height 47
click at [702, 254] on input "True" at bounding box center [694, 252] width 15 height 13
radio input "true"
click at [825, 240] on label "False" at bounding box center [840, 251] width 93 height 47
click at [820, 246] on input "False" at bounding box center [812, 252] width 15 height 13
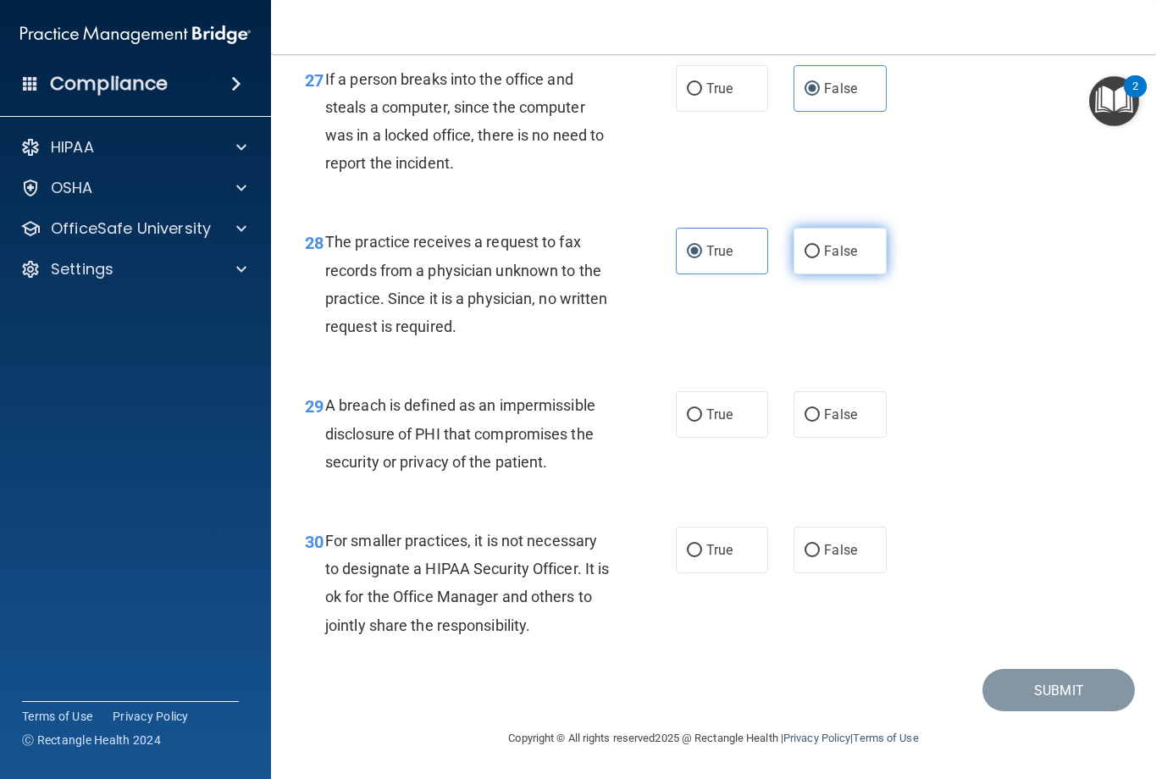
radio input "true"
radio input "false"
click at [714, 417] on span "True" at bounding box center [719, 415] width 26 height 16
click at [702, 417] on input "True" at bounding box center [694, 415] width 15 height 13
radio input "true"
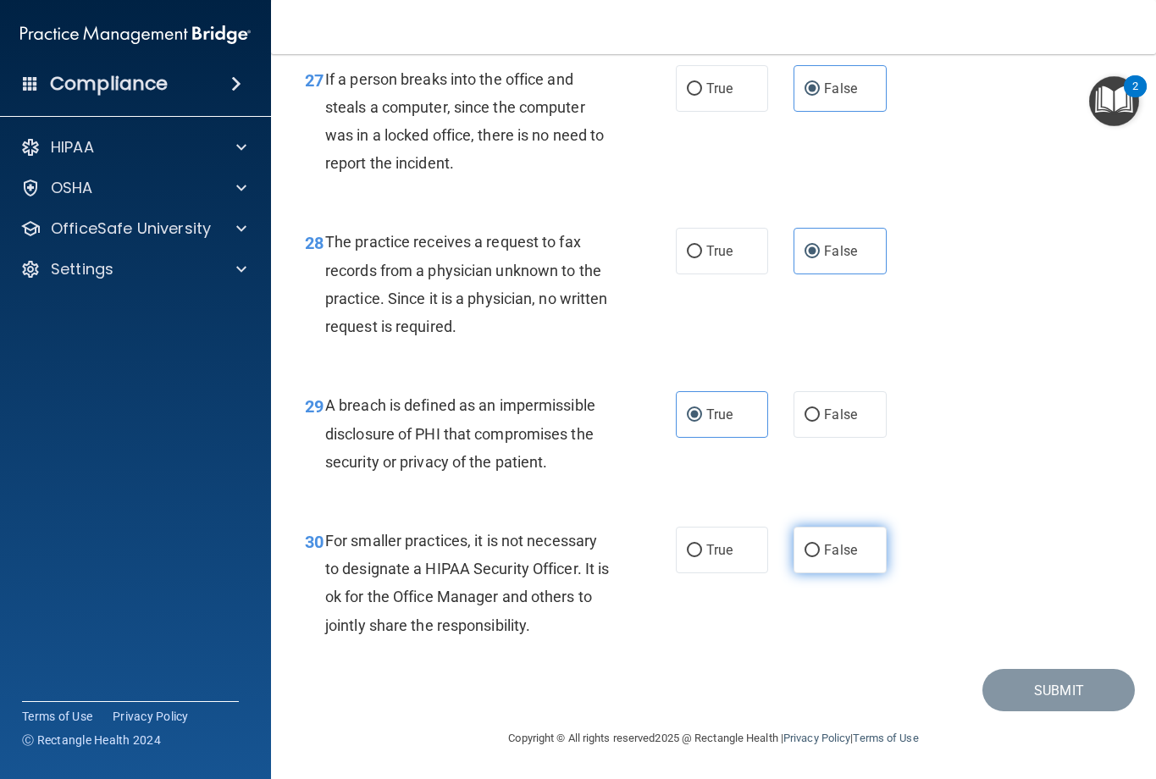
click at [805, 564] on label "False" at bounding box center [840, 550] width 93 height 47
click at [805, 557] on input "False" at bounding box center [812, 551] width 15 height 13
radio input "true"
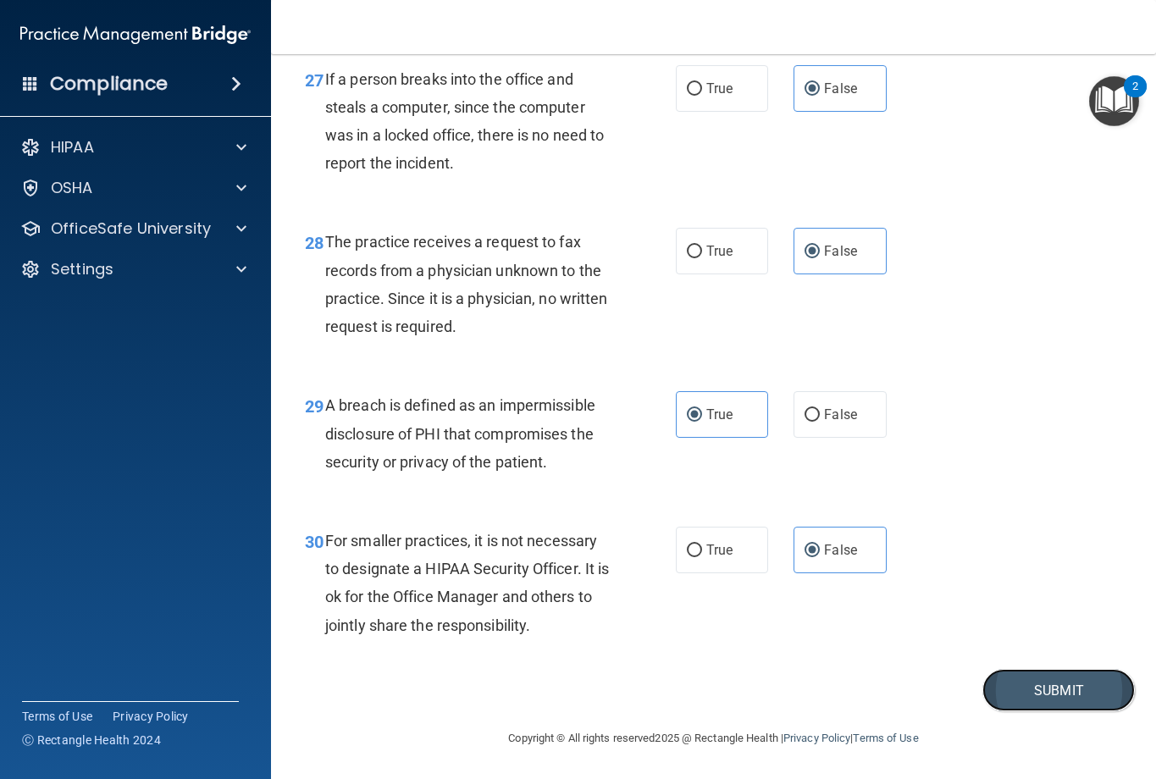
click at [1031, 696] on button "Submit" at bounding box center [1059, 690] width 152 height 43
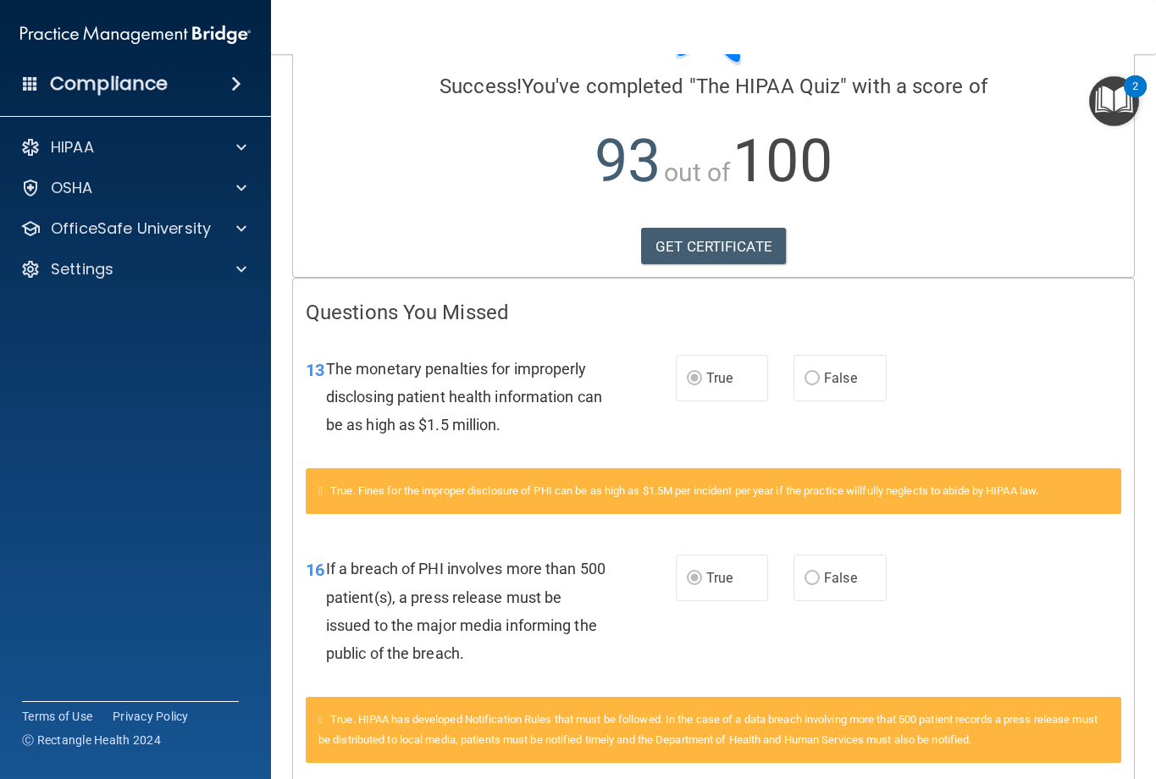
scroll to position [206, 0]
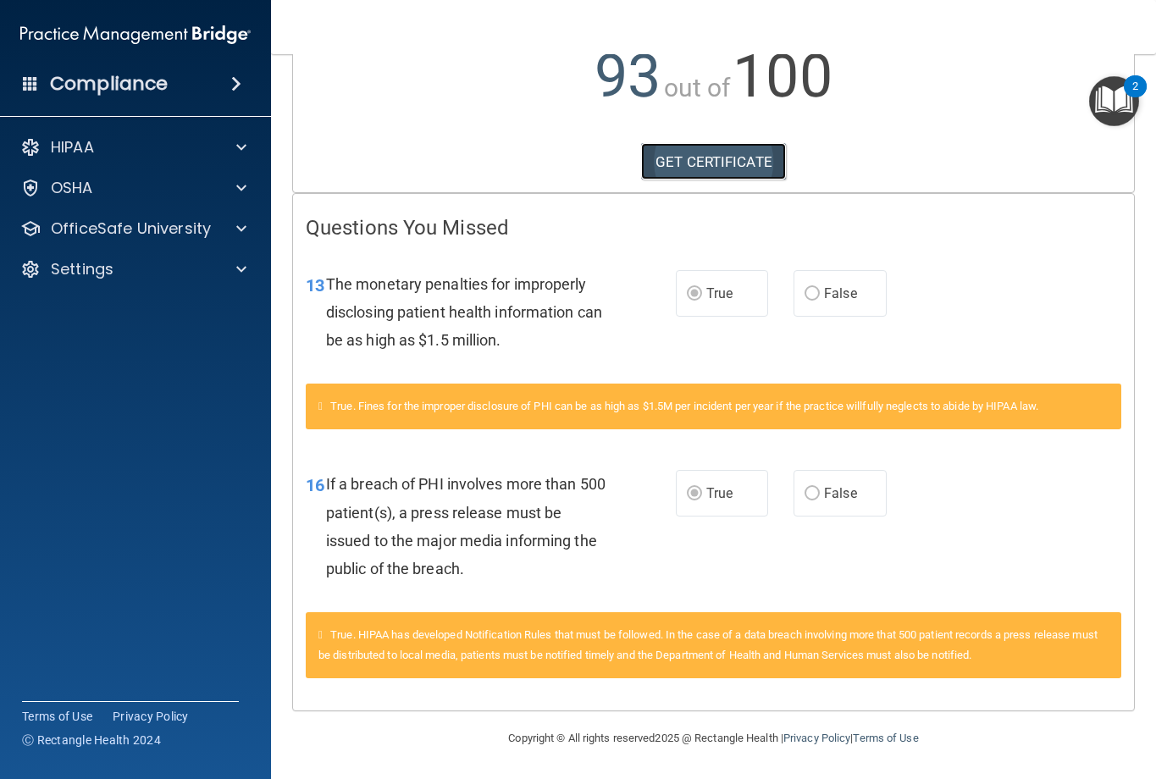
click at [701, 150] on link "GET CERTIFICATE" at bounding box center [713, 161] width 145 height 37
click at [116, 131] on div "HIPAA" at bounding box center [136, 147] width 272 height 34
click at [122, 143] on div "HIPAA" at bounding box center [113, 147] width 210 height 20
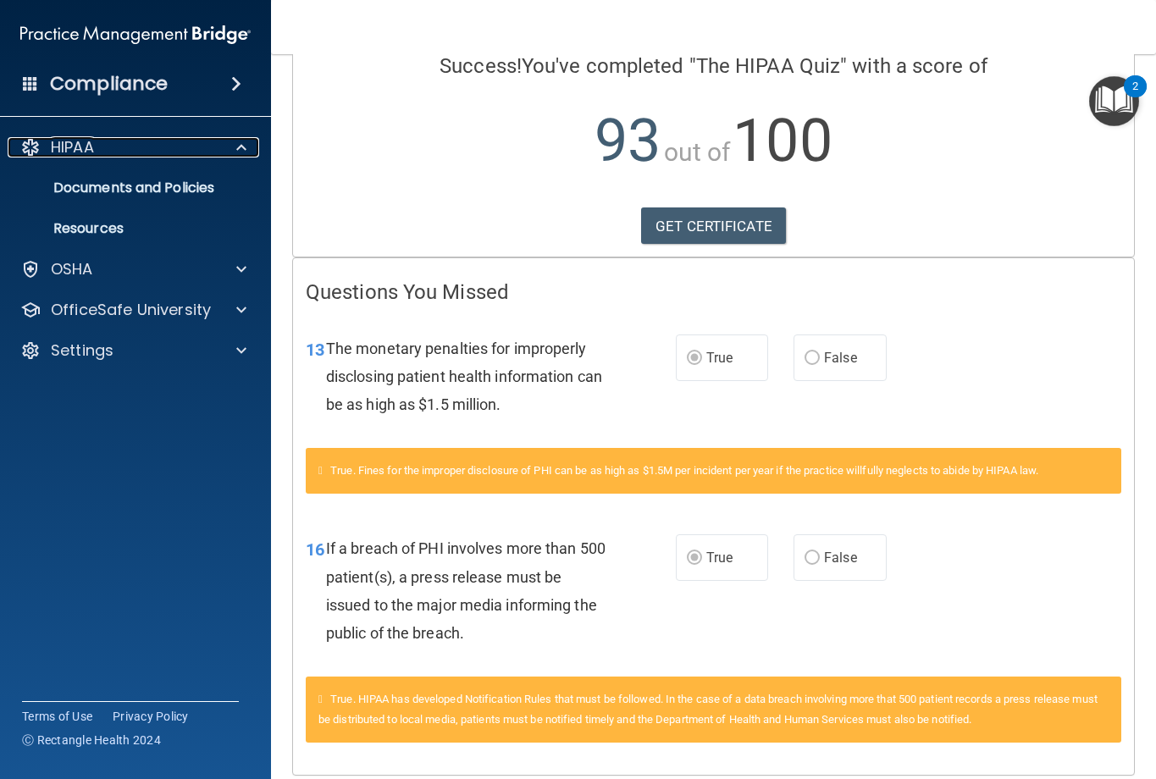
scroll to position [0, 0]
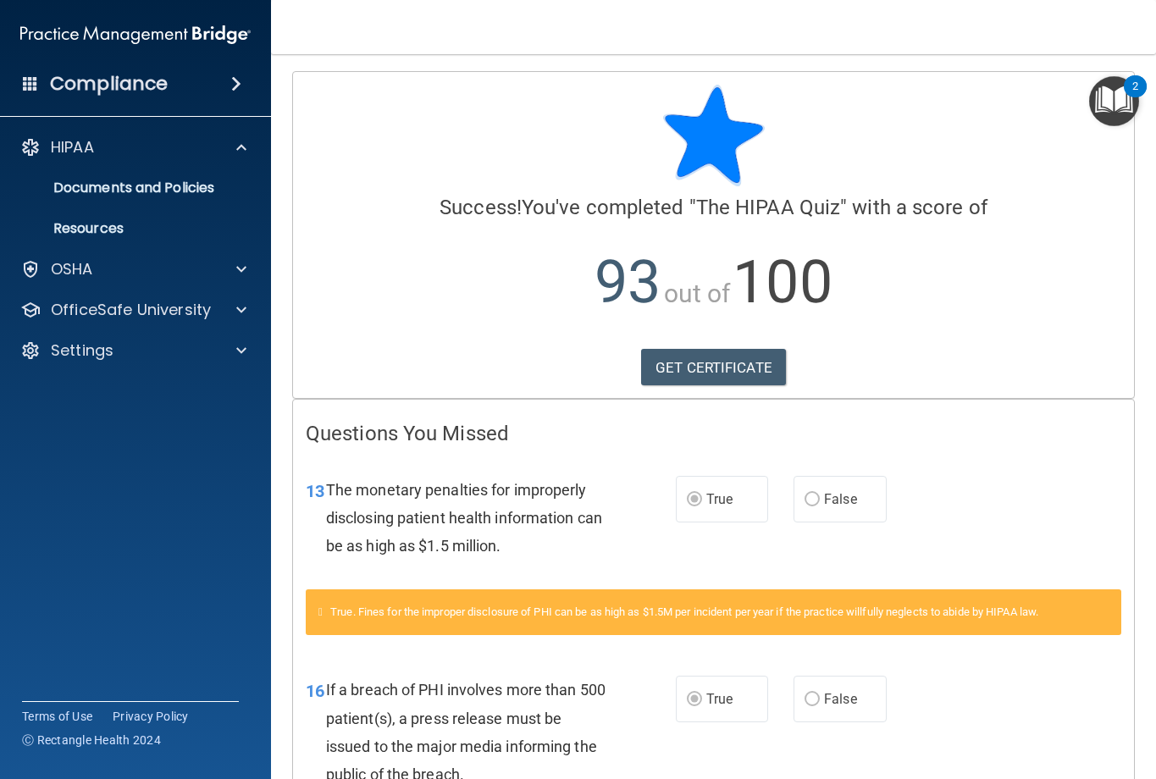
click at [1047, 27] on nav "Toggle navigation Emerson Massie emerson.massie@campsmile.com Manage My Enterpr…" at bounding box center [713, 27] width 885 height 54
click at [94, 152] on p "HIPAA" at bounding box center [72, 147] width 43 height 20
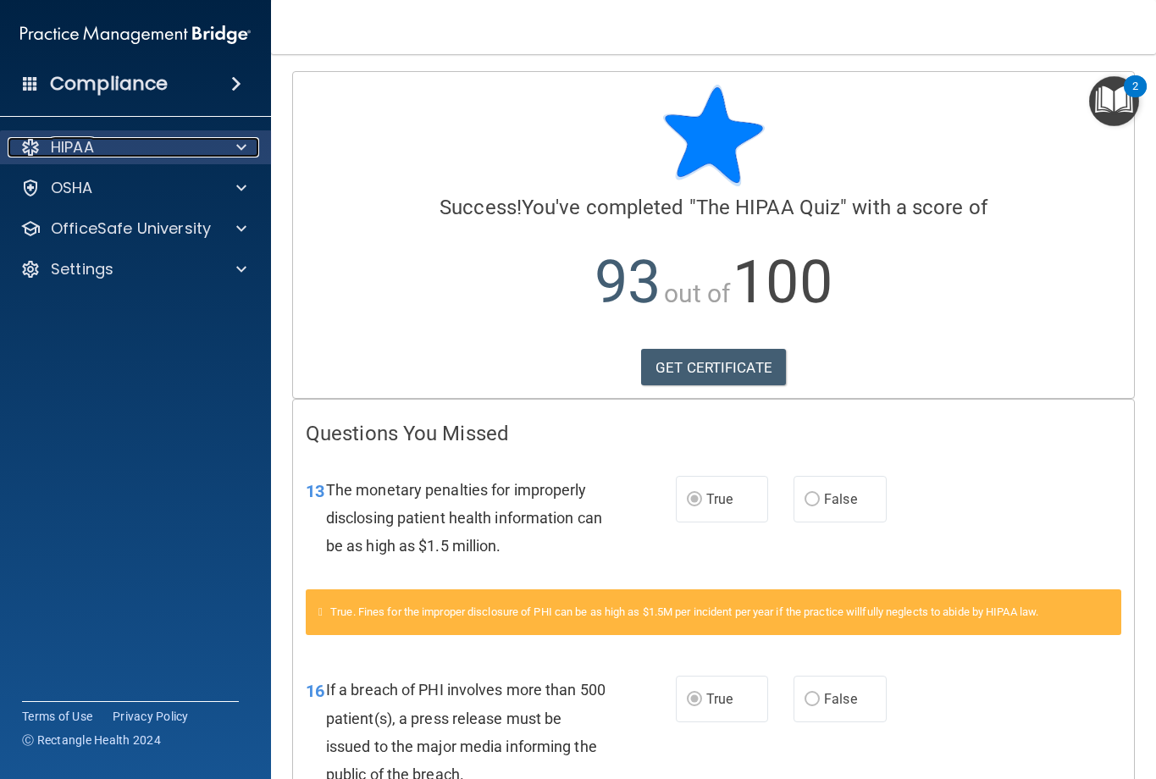
click at [53, 146] on p "HIPAA" at bounding box center [72, 147] width 43 height 20
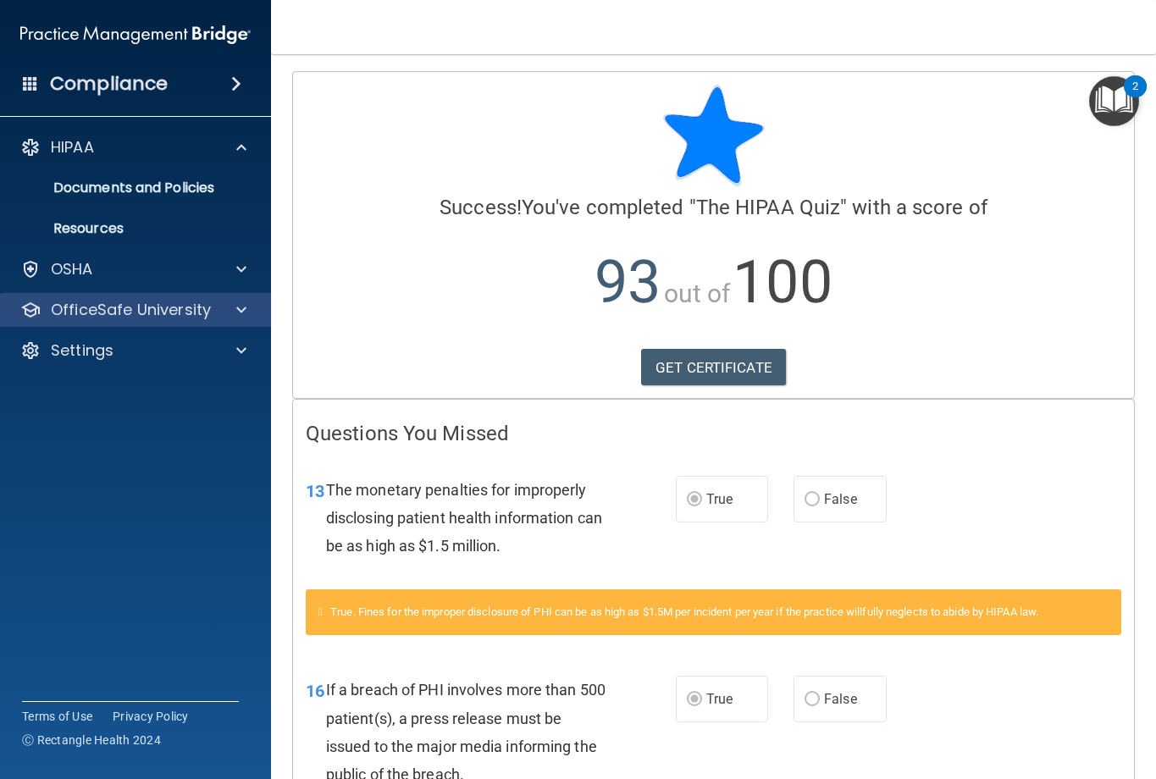
click at [141, 324] on div "OfficeSafe University" at bounding box center [136, 310] width 272 height 34
click at [141, 313] on p "OfficeSafe University" at bounding box center [131, 310] width 160 height 20
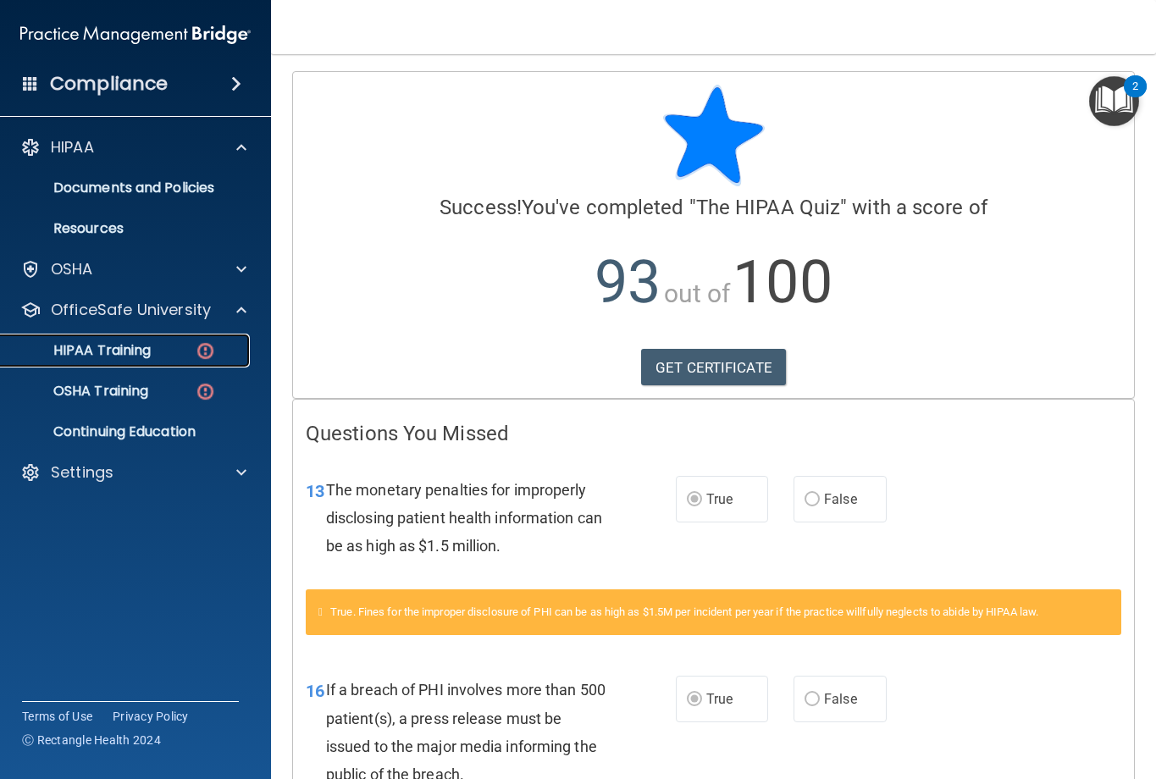
click at [141, 343] on p "HIPAA Training" at bounding box center [81, 350] width 140 height 17
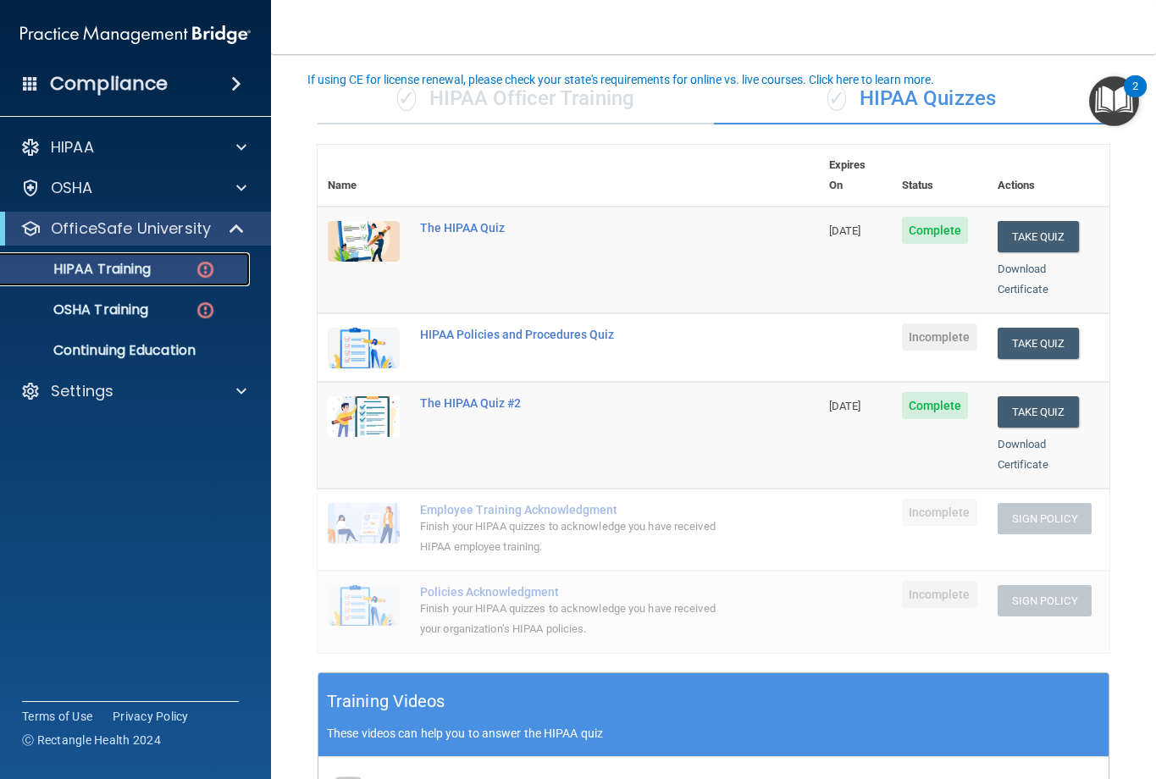
scroll to position [85, 0]
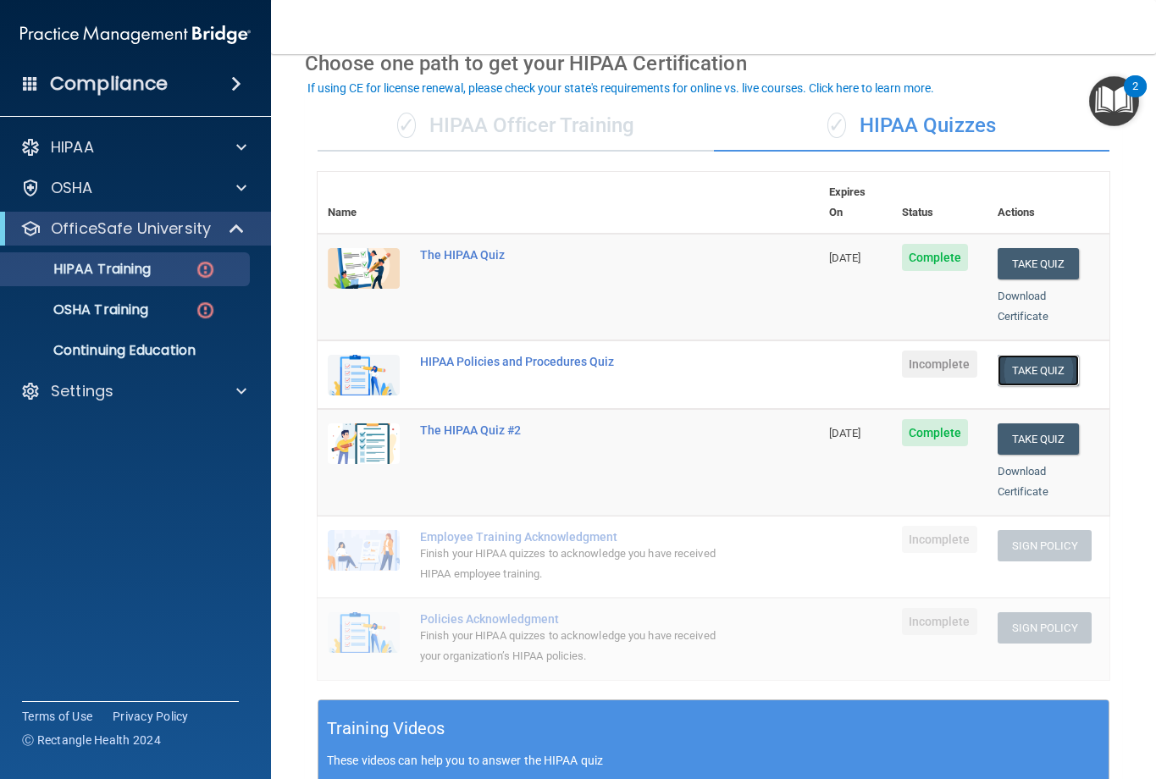
click at [1004, 355] on button "Take Quiz" at bounding box center [1038, 370] width 81 height 31
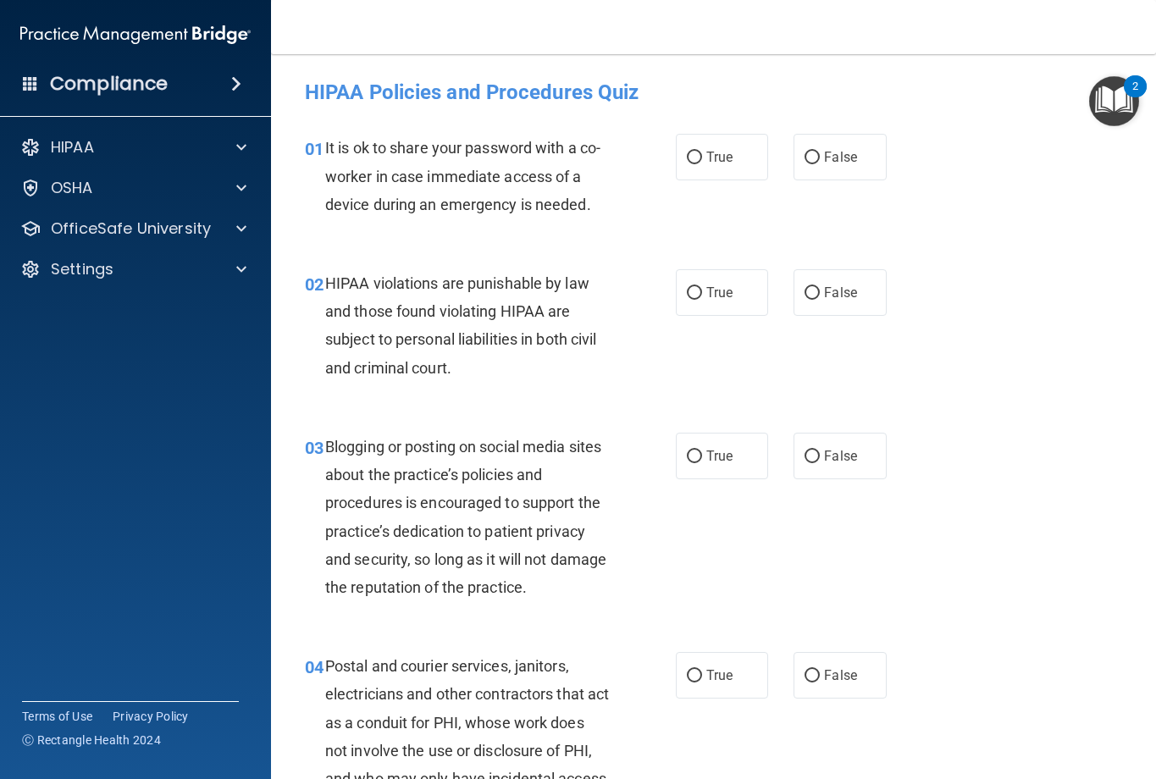
click at [438, 610] on div "03 Blogging or posting on social media sites about the practice’s policies and …" at bounding box center [491, 521] width 422 height 177
click at [720, 169] on label "True" at bounding box center [722, 157] width 93 height 47
click at [702, 164] on input "True" at bounding box center [694, 158] width 15 height 13
radio input "true"
click at [842, 155] on span "False" at bounding box center [840, 157] width 33 height 16
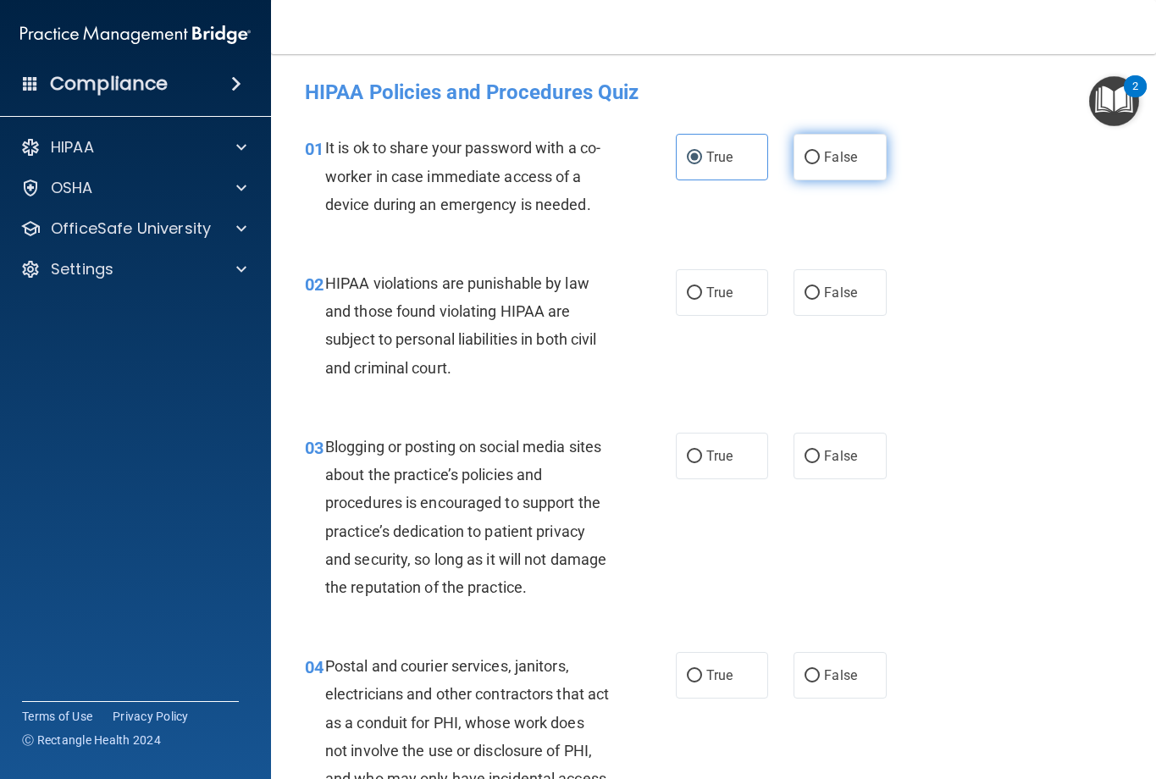
click at [820, 155] on input "False" at bounding box center [812, 158] width 15 height 13
radio input "true"
radio input "false"
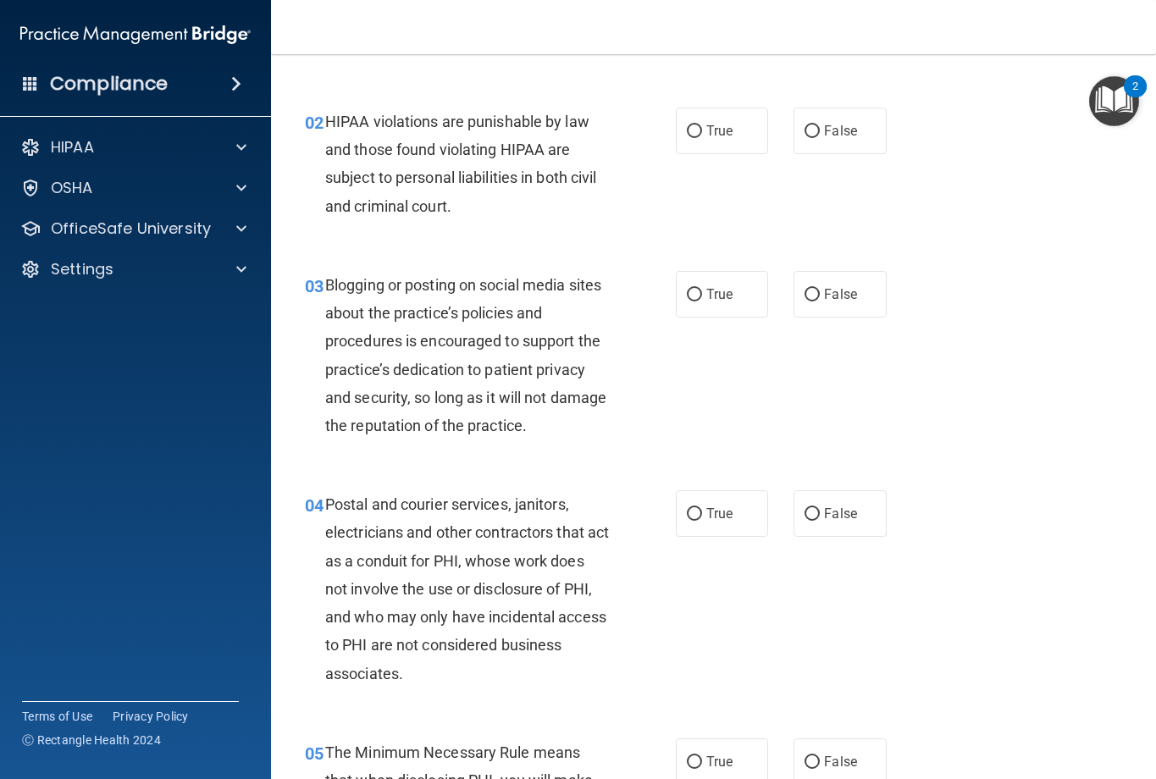
scroll to position [169, 0]
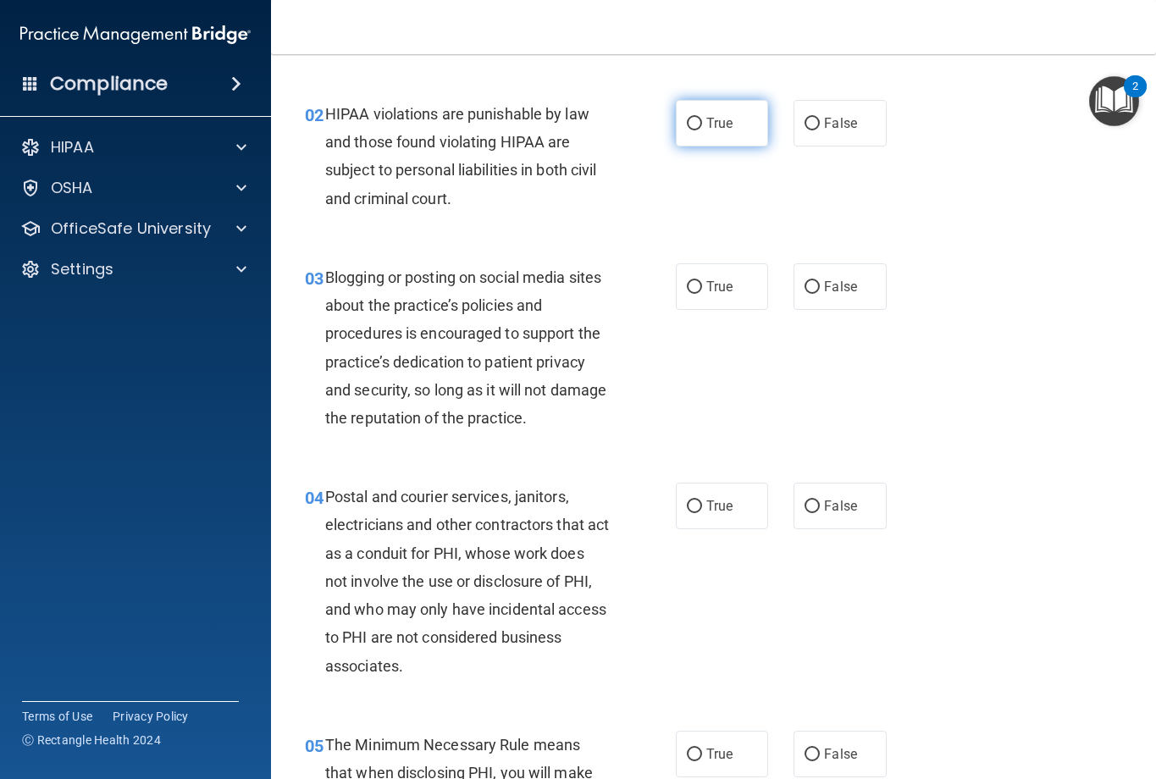
click at [709, 119] on span "True" at bounding box center [719, 123] width 26 height 16
click at [702, 119] on input "True" at bounding box center [694, 124] width 15 height 13
radio input "true"
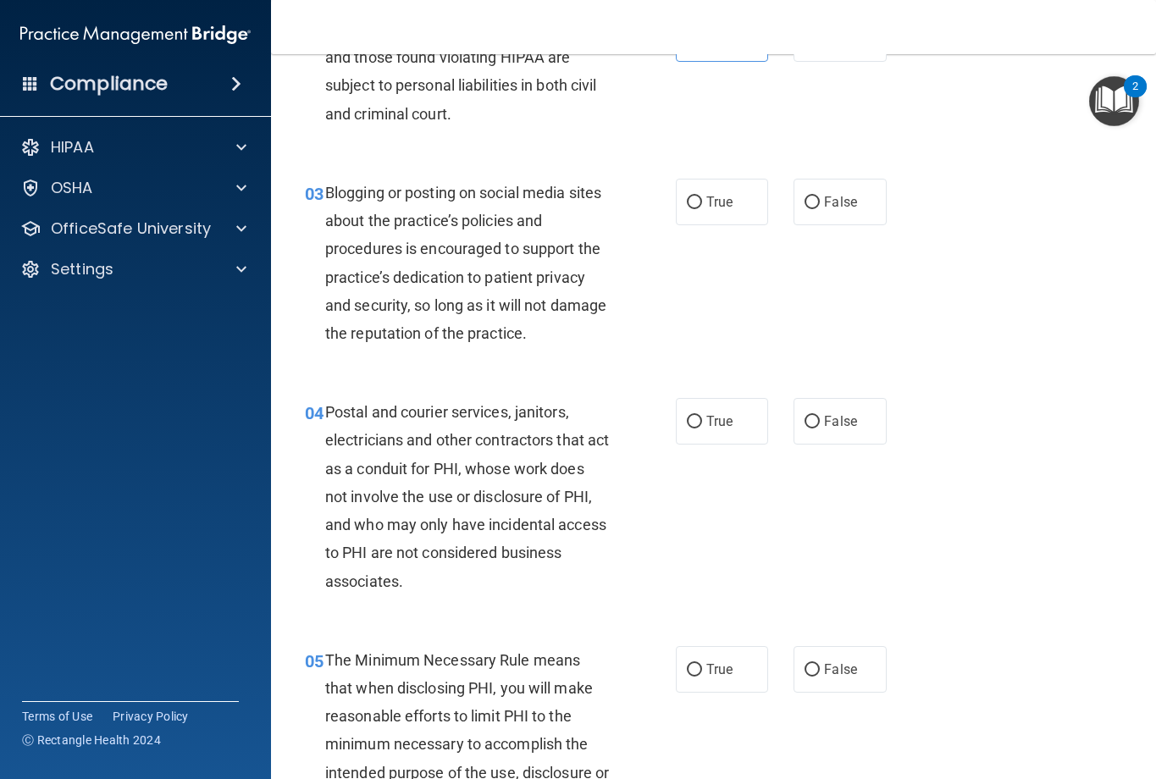
scroll to position [339, 0]
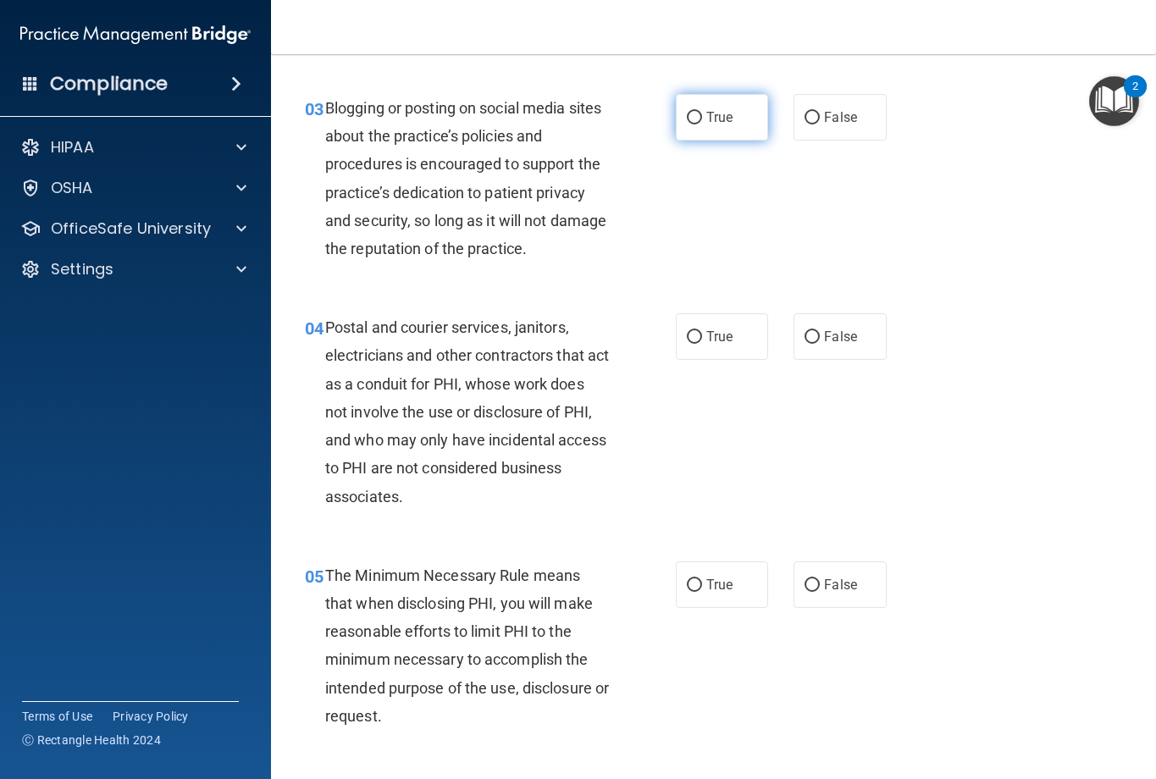
click at [733, 124] on label "True" at bounding box center [722, 117] width 93 height 47
click at [702, 124] on input "True" at bounding box center [694, 118] width 15 height 13
radio input "true"
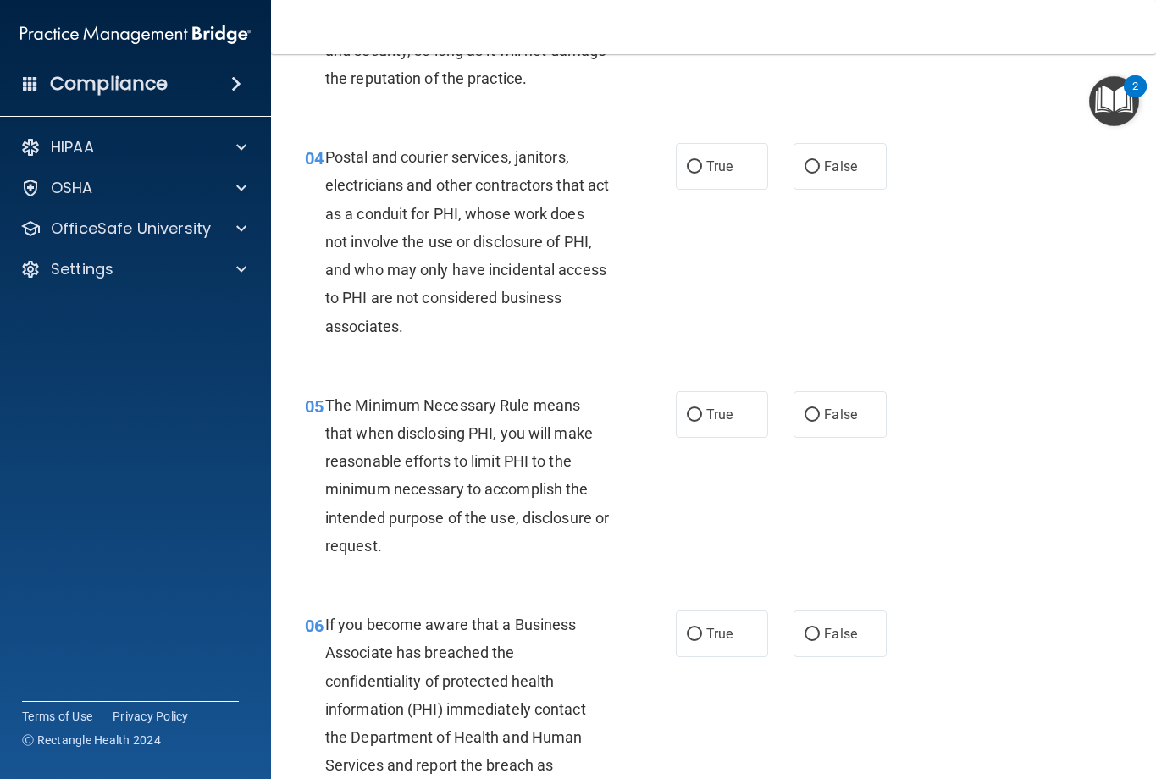
scroll to position [508, 0]
click at [706, 164] on span "True" at bounding box center [719, 167] width 26 height 16
drag, startPoint x: 706, startPoint y: 164, endPoint x: 715, endPoint y: 171, distance: 11.5
click at [715, 171] on span "True" at bounding box center [719, 167] width 26 height 16
click at [702, 171] on input "True" at bounding box center [694, 168] width 15 height 13
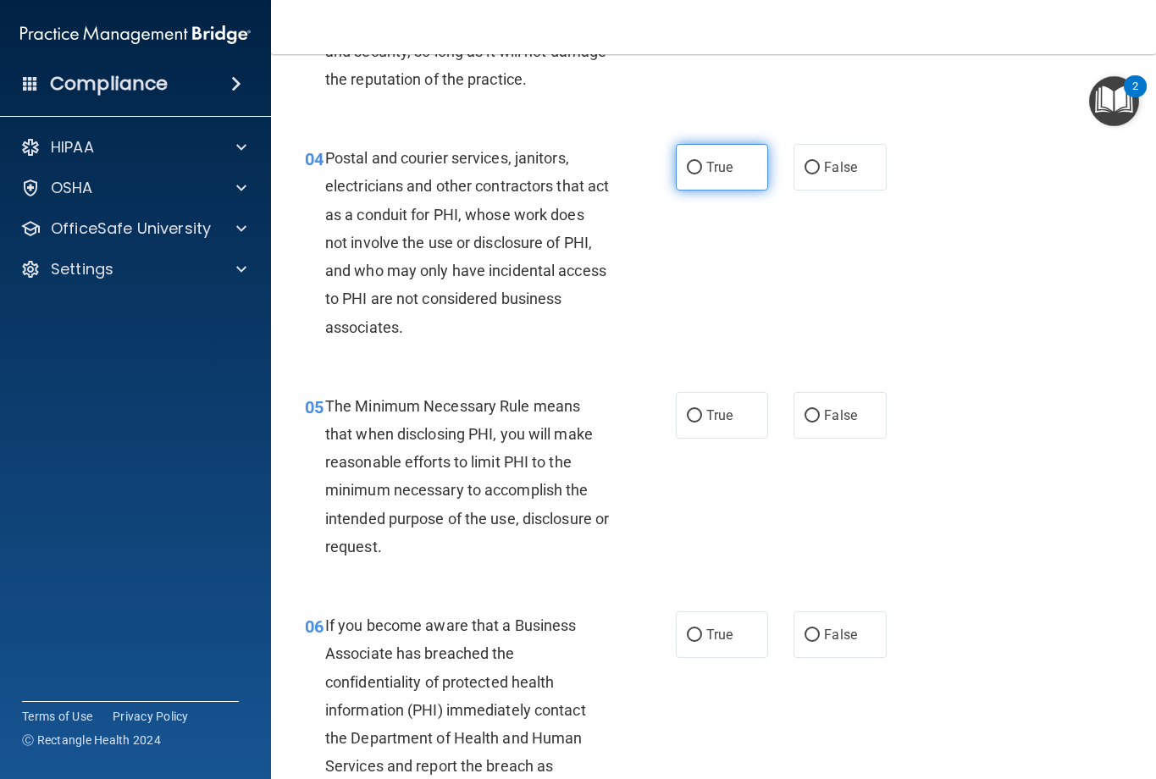
radio input "true"
click at [715, 171] on span "True" at bounding box center [719, 167] width 26 height 16
click at [702, 171] on input "True" at bounding box center [694, 168] width 15 height 13
click at [745, 299] on div "04 Postal and courier services, janitors, electricians and other contractors th…" at bounding box center [713, 247] width 843 height 248
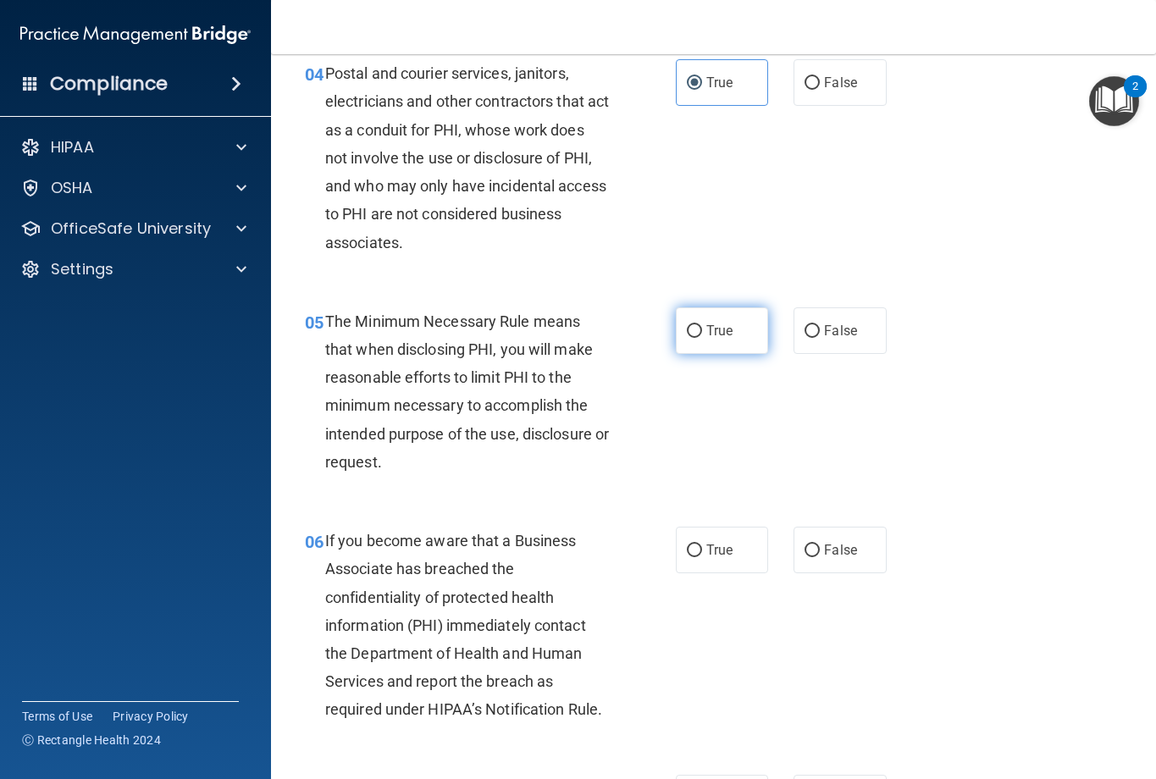
scroll to position [678, 0]
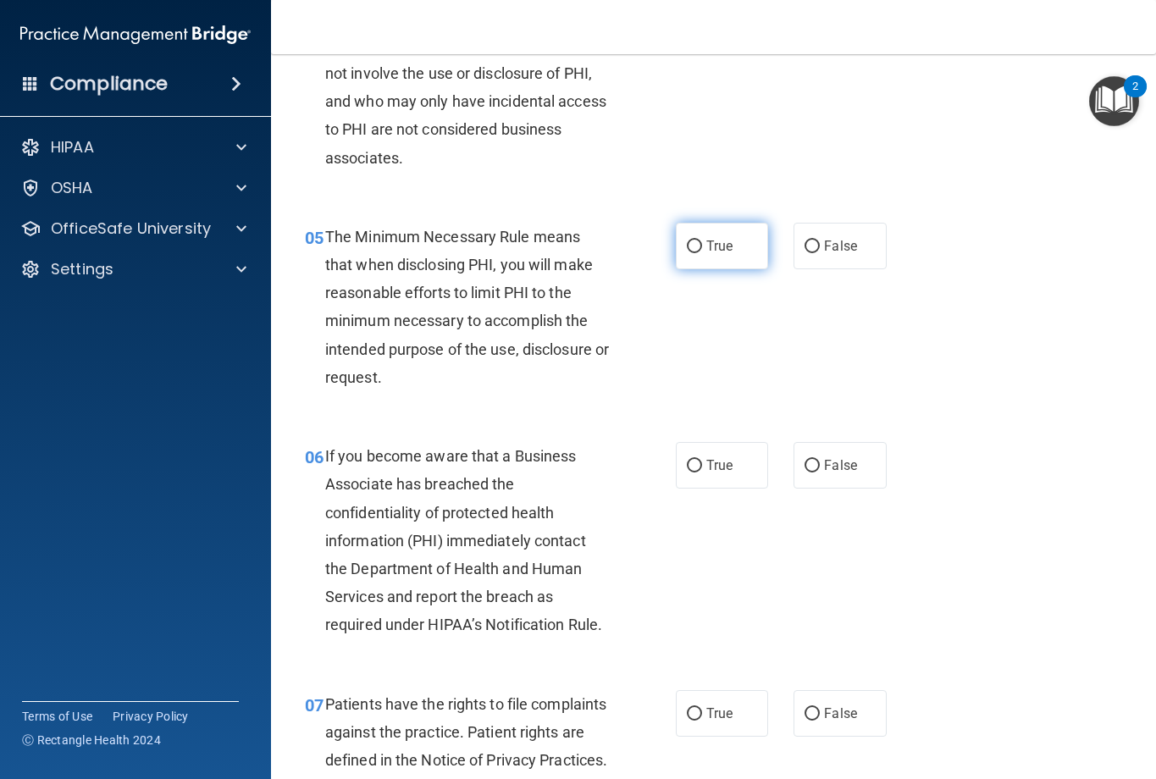
click at [719, 240] on span "True" at bounding box center [719, 246] width 26 height 16
click at [702, 241] on input "True" at bounding box center [694, 247] width 15 height 13
radio input "true"
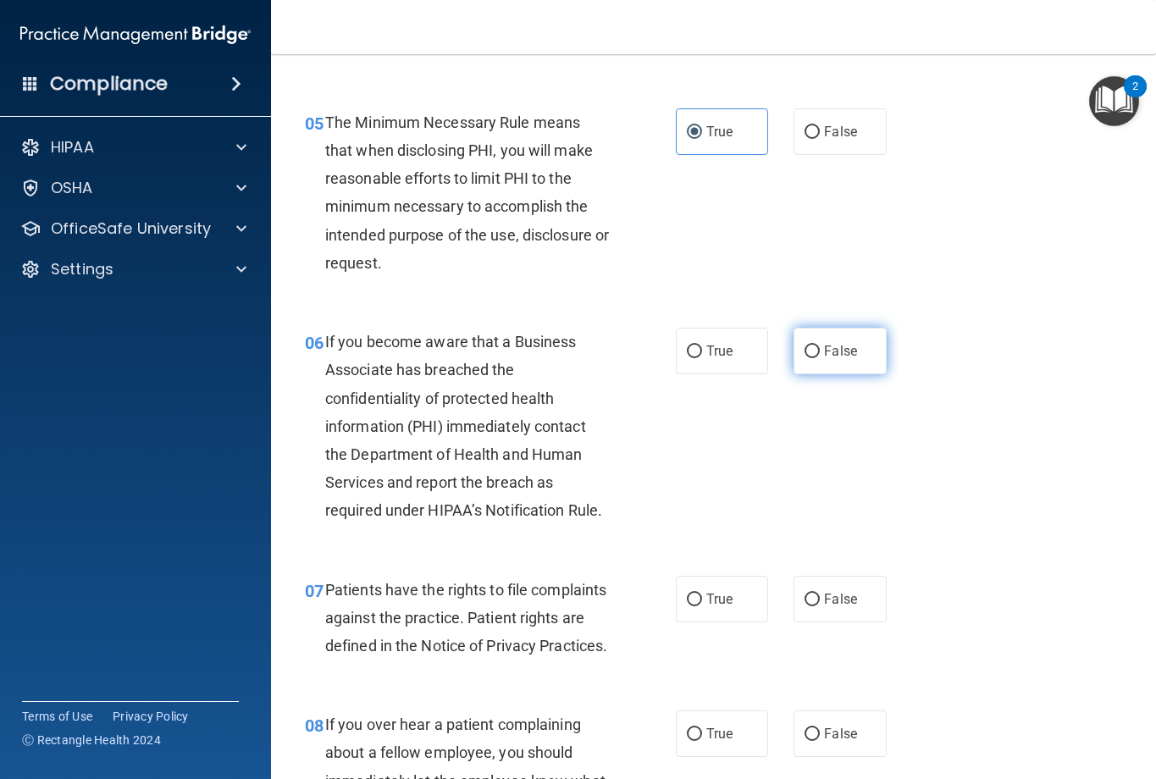
scroll to position [847, 0]
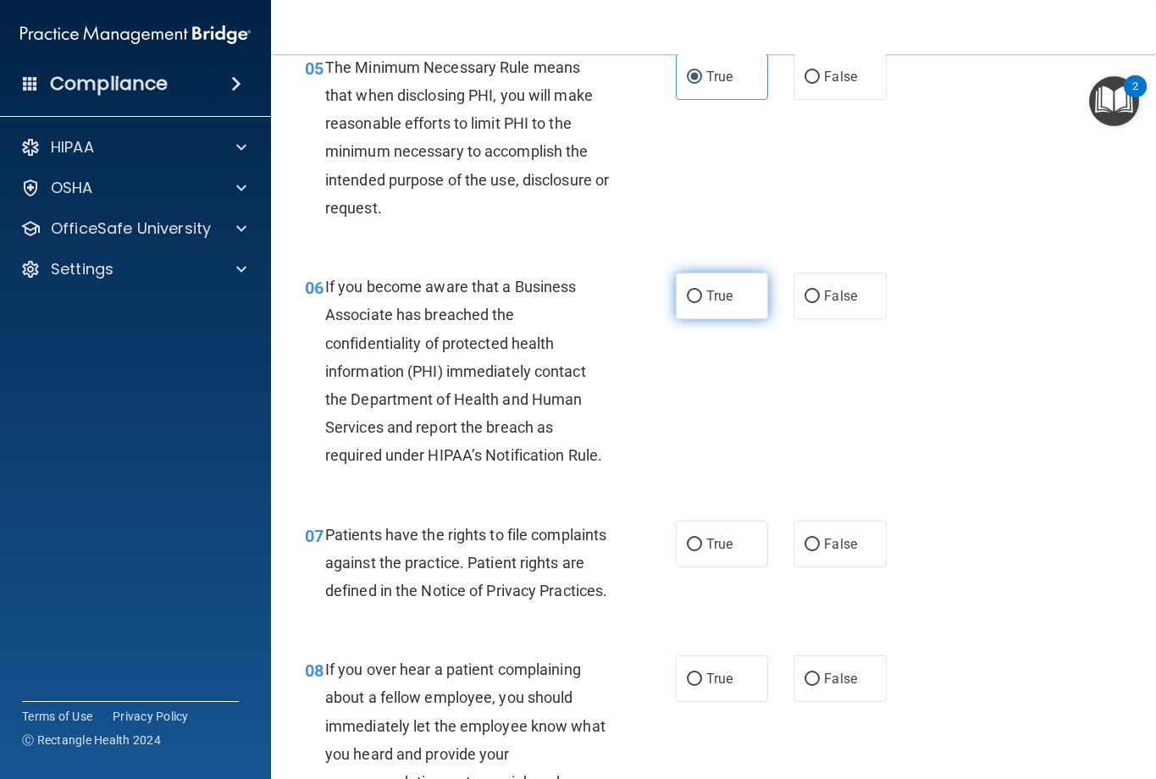
click at [697, 306] on label "True" at bounding box center [722, 296] width 93 height 47
click at [697, 303] on input "True" at bounding box center [694, 297] width 15 height 13
radio input "true"
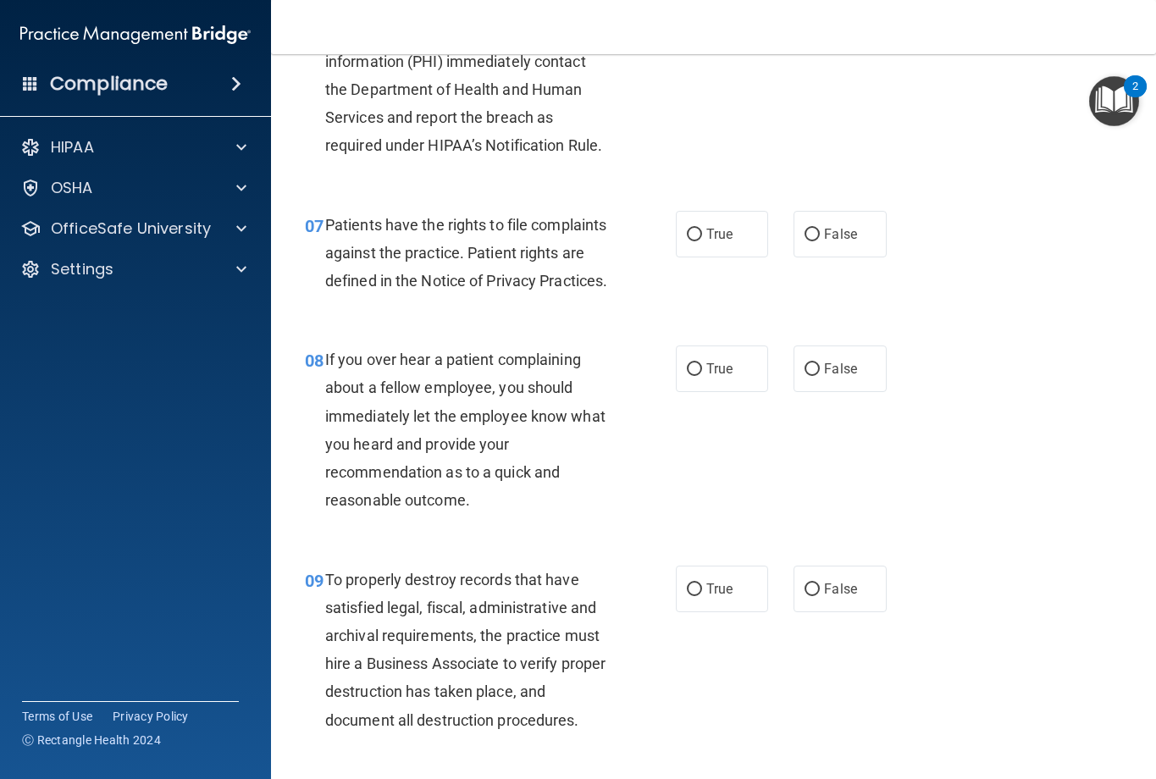
scroll to position [1186, 0]
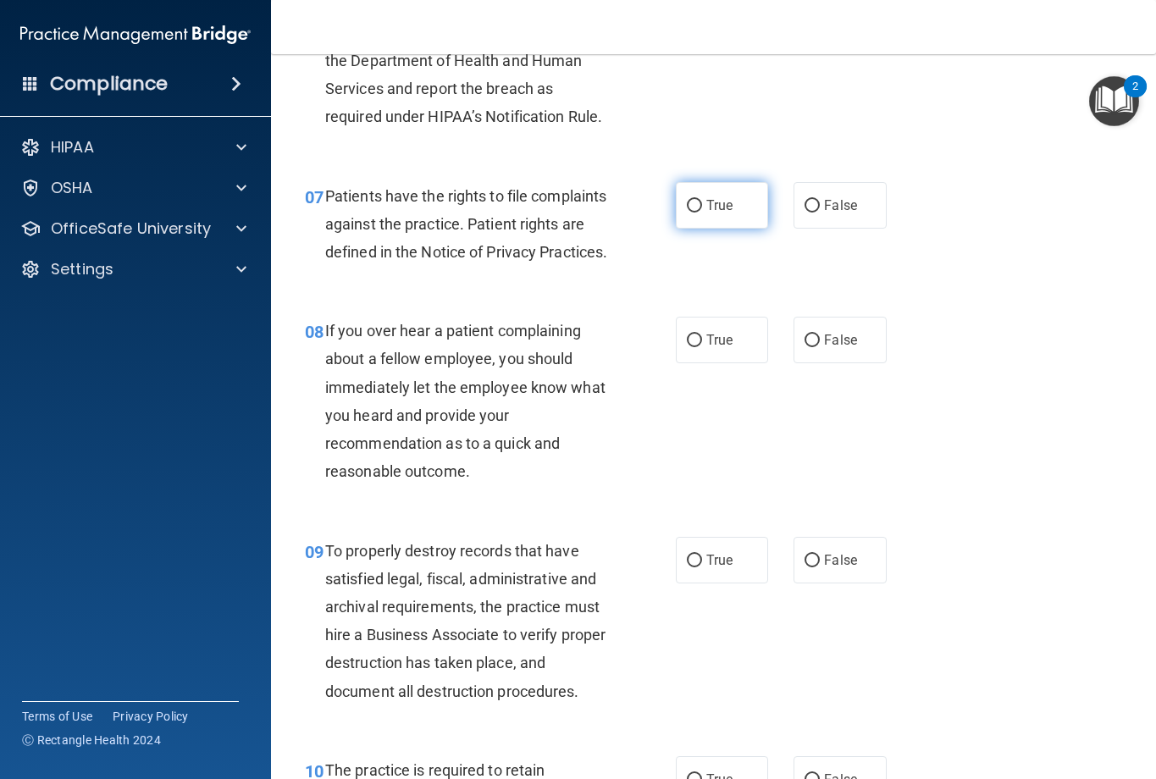
click at [734, 202] on label "True" at bounding box center [722, 205] width 93 height 47
click at [702, 202] on input "True" at bounding box center [694, 206] width 15 height 13
radio input "true"
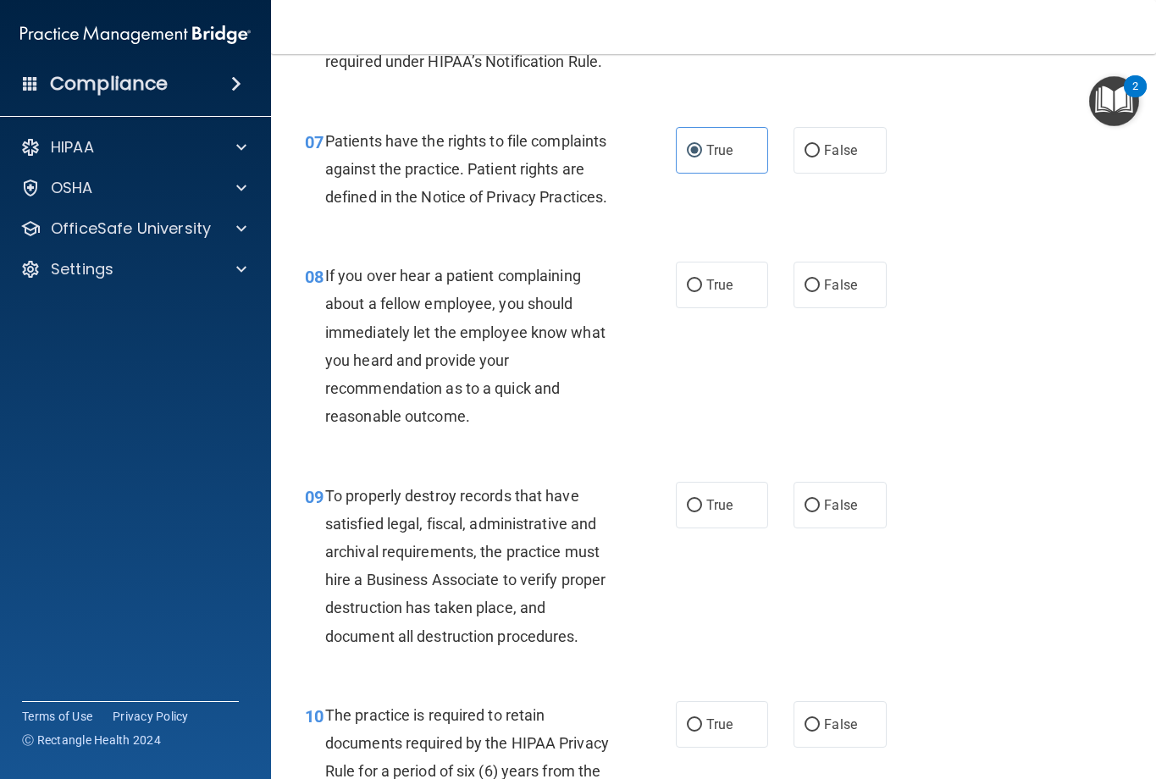
scroll to position [1271, 0]
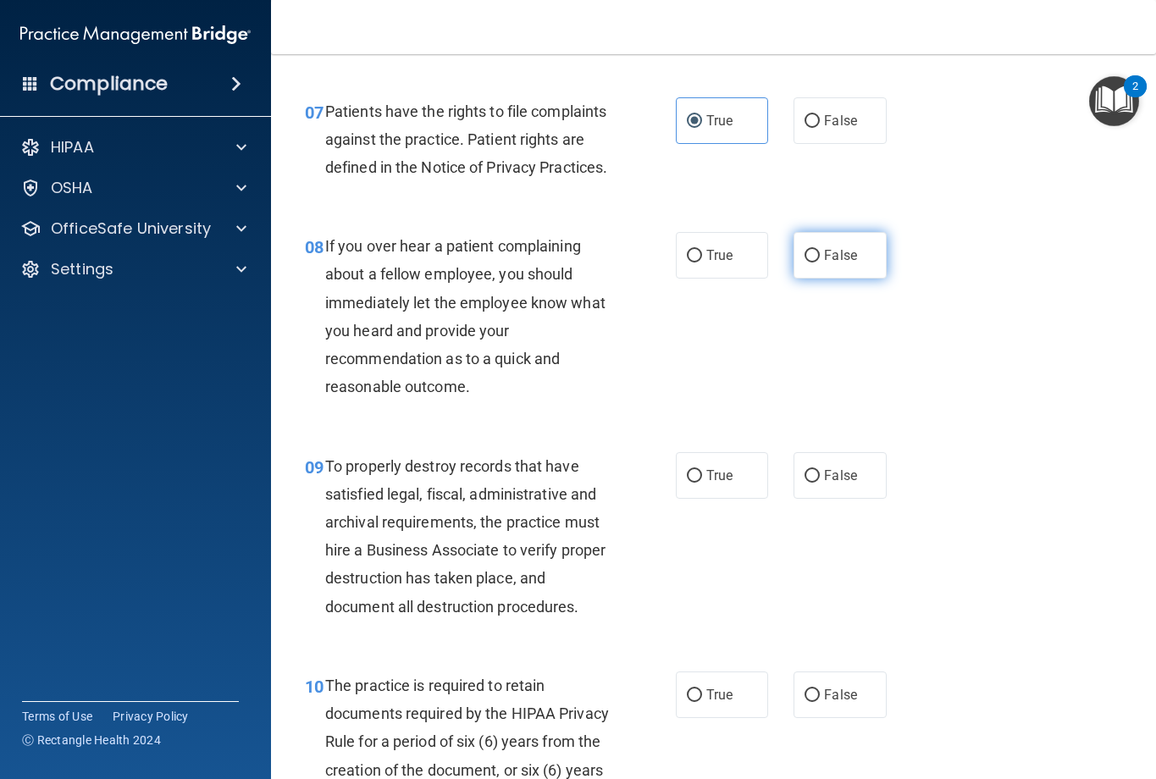
click at [841, 263] on span "False" at bounding box center [840, 255] width 33 height 16
click at [820, 263] on input "False" at bounding box center [812, 256] width 15 height 13
radio input "true"
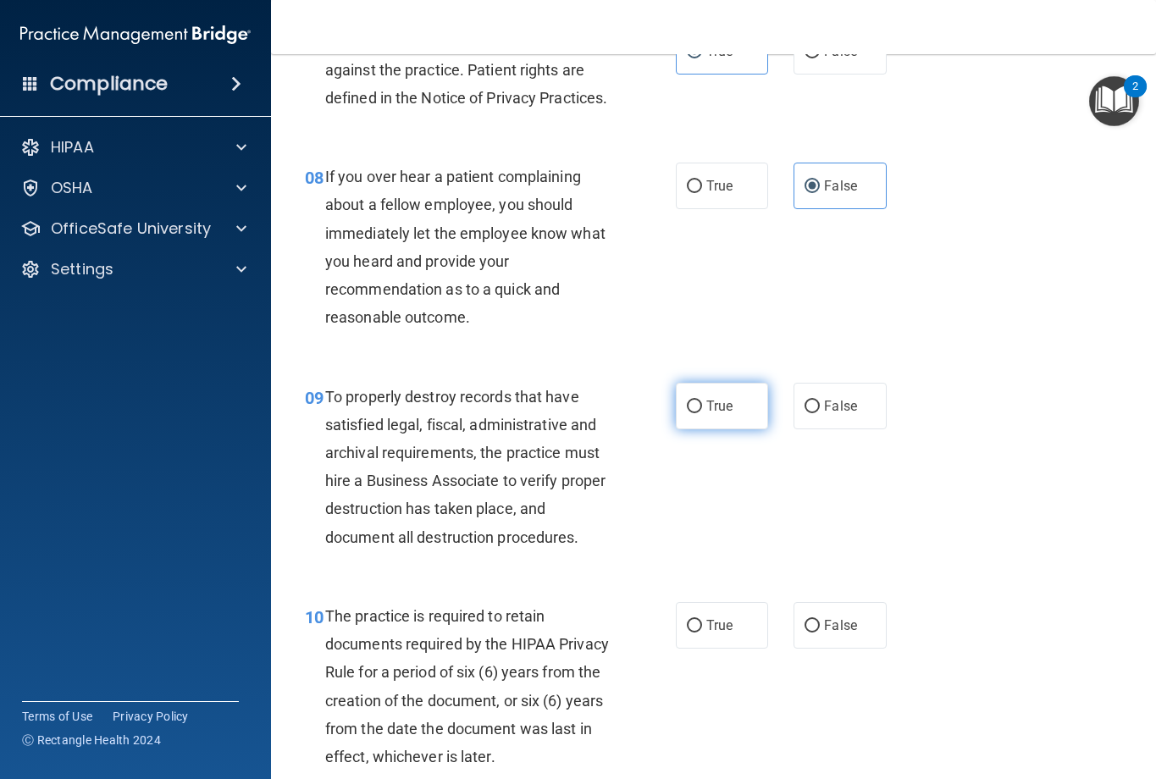
scroll to position [1440, 0]
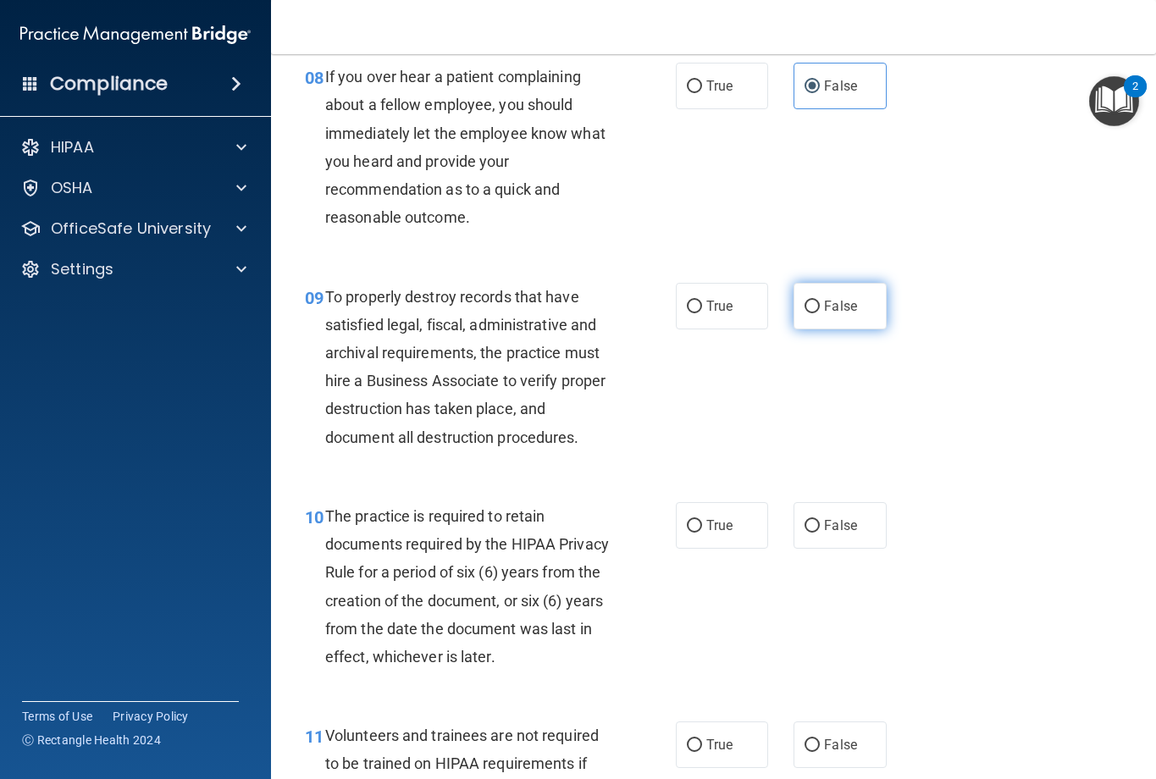
click at [809, 330] on label "False" at bounding box center [840, 306] width 93 height 47
click at [809, 313] on input "False" at bounding box center [812, 307] width 15 height 13
radio input "true"
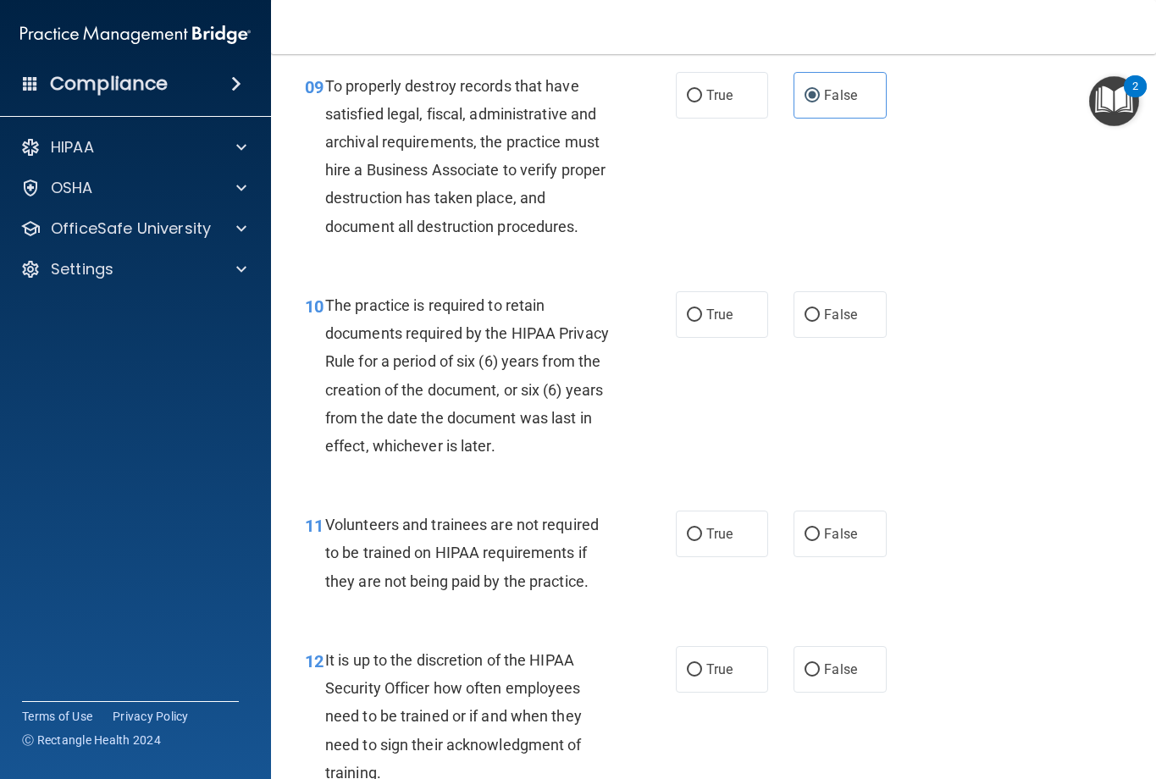
scroll to position [1694, 0]
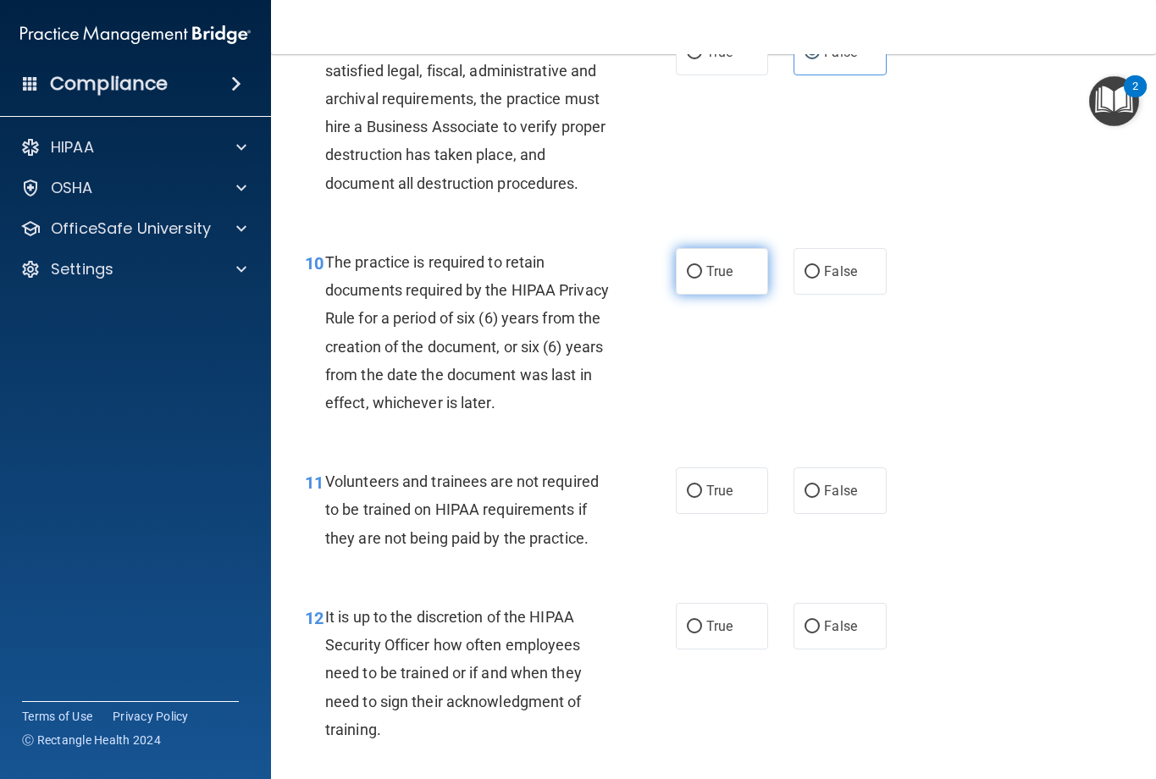
click at [733, 295] on label "True" at bounding box center [722, 271] width 93 height 47
click at [702, 279] on input "True" at bounding box center [694, 272] width 15 height 13
radio input "true"
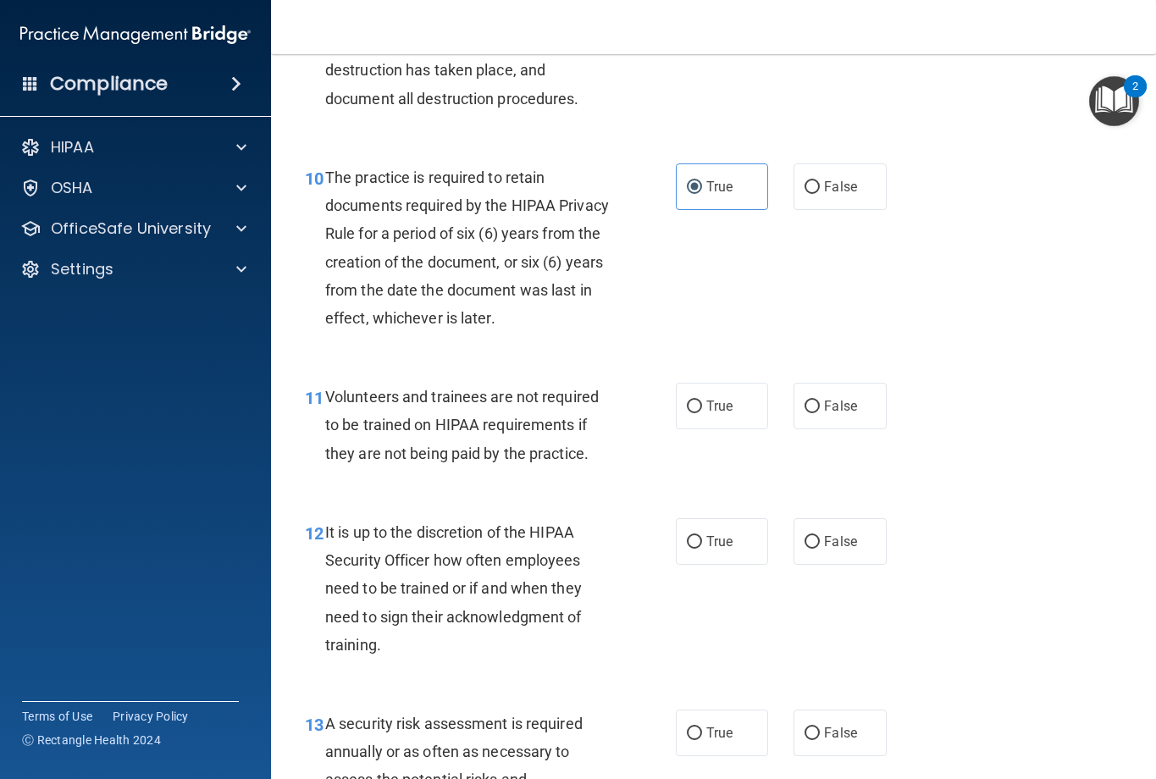
scroll to position [1864, 0]
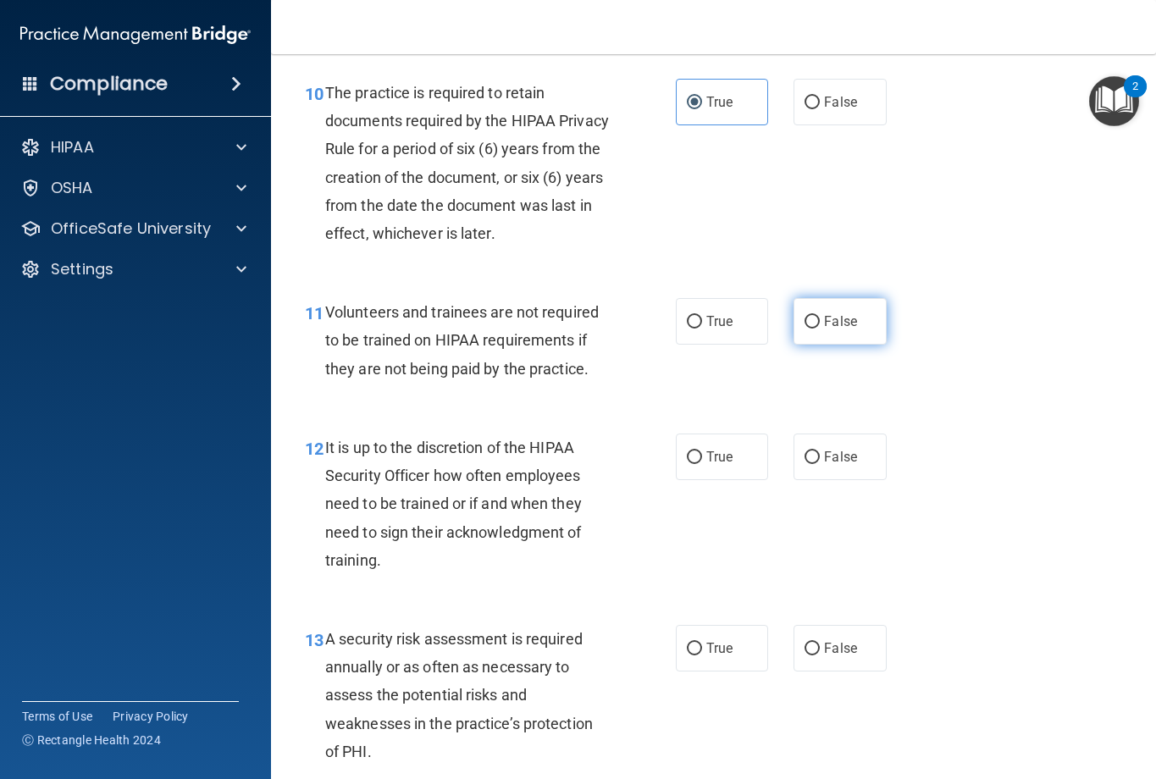
click at [828, 330] on span "False" at bounding box center [840, 321] width 33 height 16
click at [820, 329] on input "False" at bounding box center [812, 322] width 15 height 13
radio input "true"
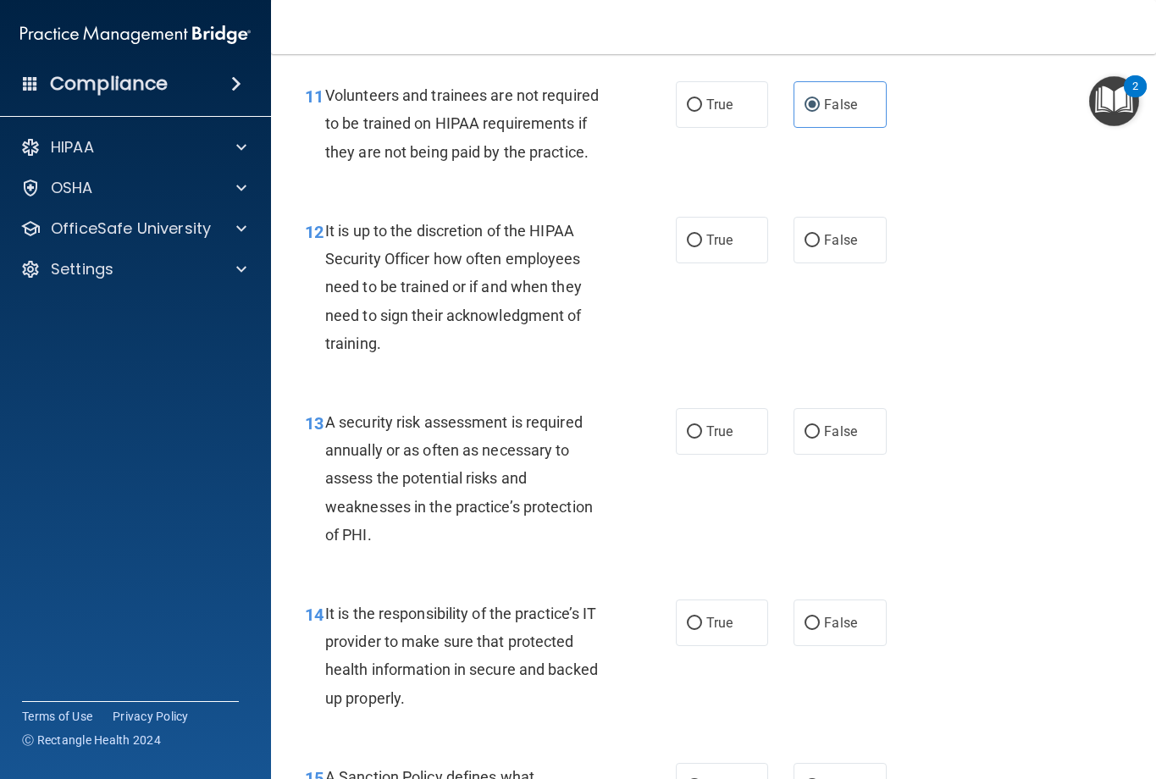
scroll to position [2118, 0]
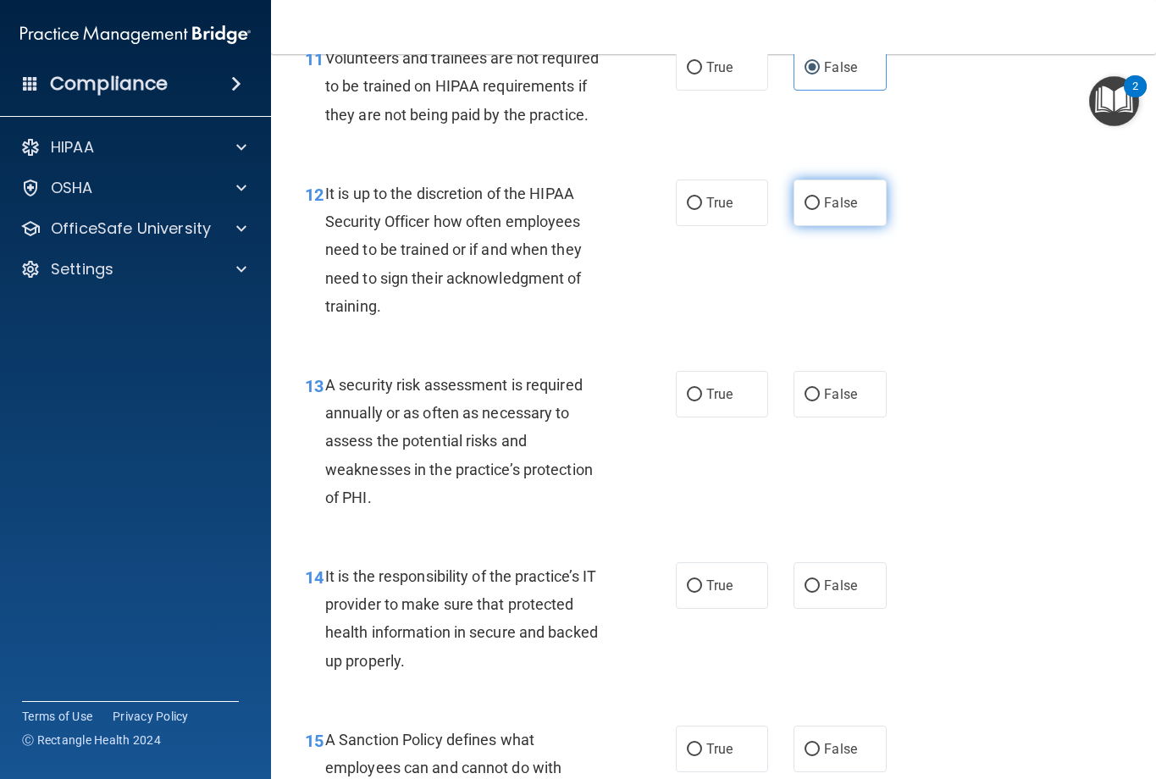
click at [839, 221] on label "False" at bounding box center [840, 203] width 93 height 47
click at [820, 210] on input "False" at bounding box center [812, 203] width 15 height 13
radio input "true"
click at [717, 202] on div "12 It is up to the discretion of the HIPAA Security Officer how often employees…" at bounding box center [713, 253] width 843 height 191
click at [718, 211] on span "True" at bounding box center [719, 203] width 26 height 16
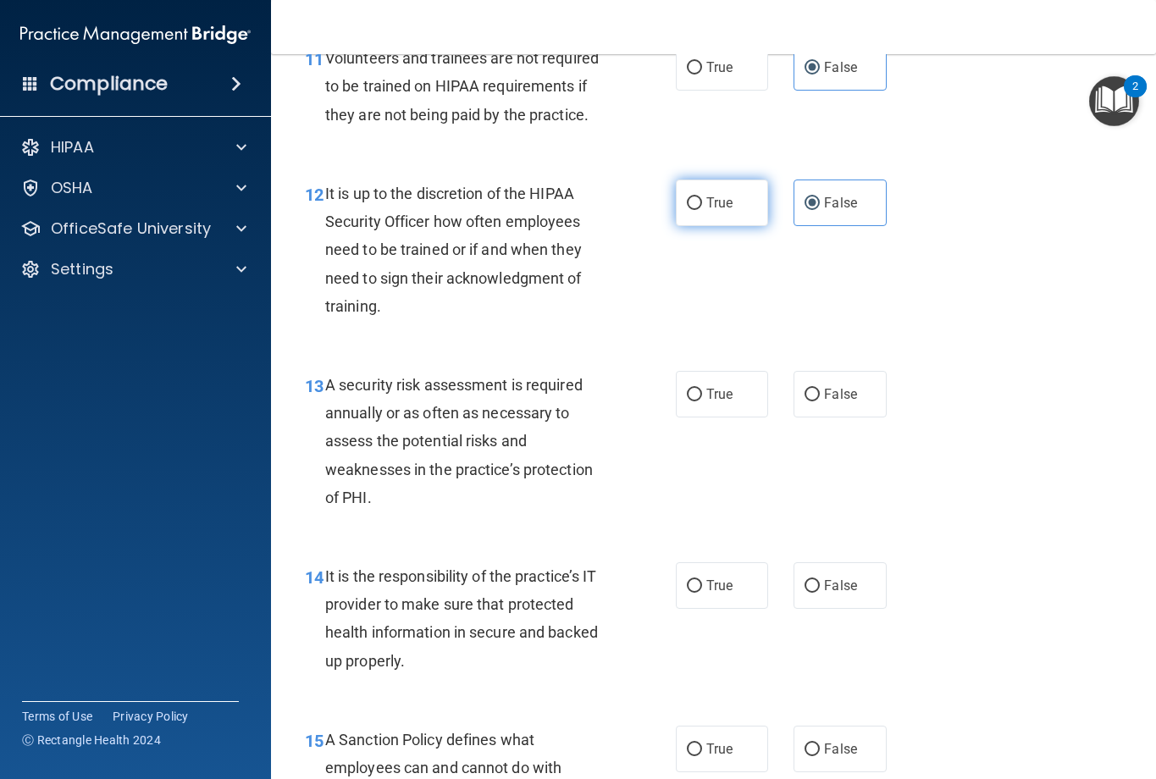
click at [702, 210] on input "True" at bounding box center [694, 203] width 15 height 13
radio input "true"
radio input "false"
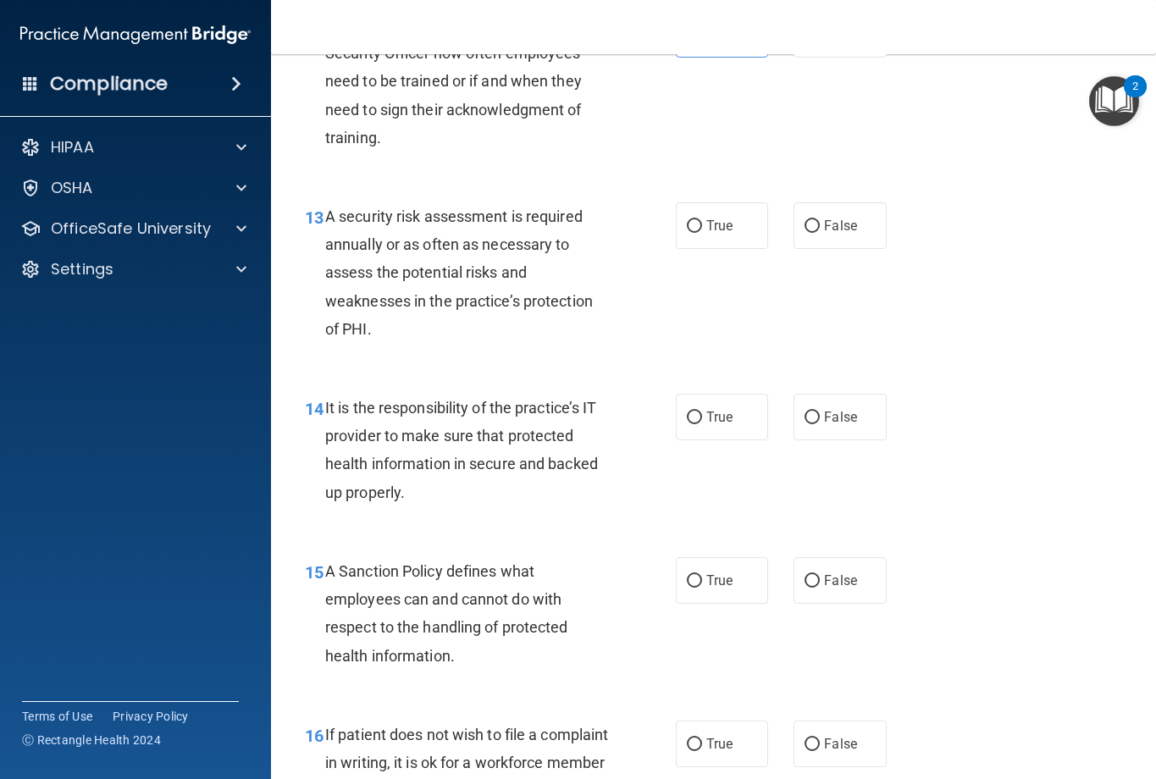
scroll to position [2287, 0]
click at [695, 232] on input "True" at bounding box center [694, 225] width 15 height 13
radio input "true"
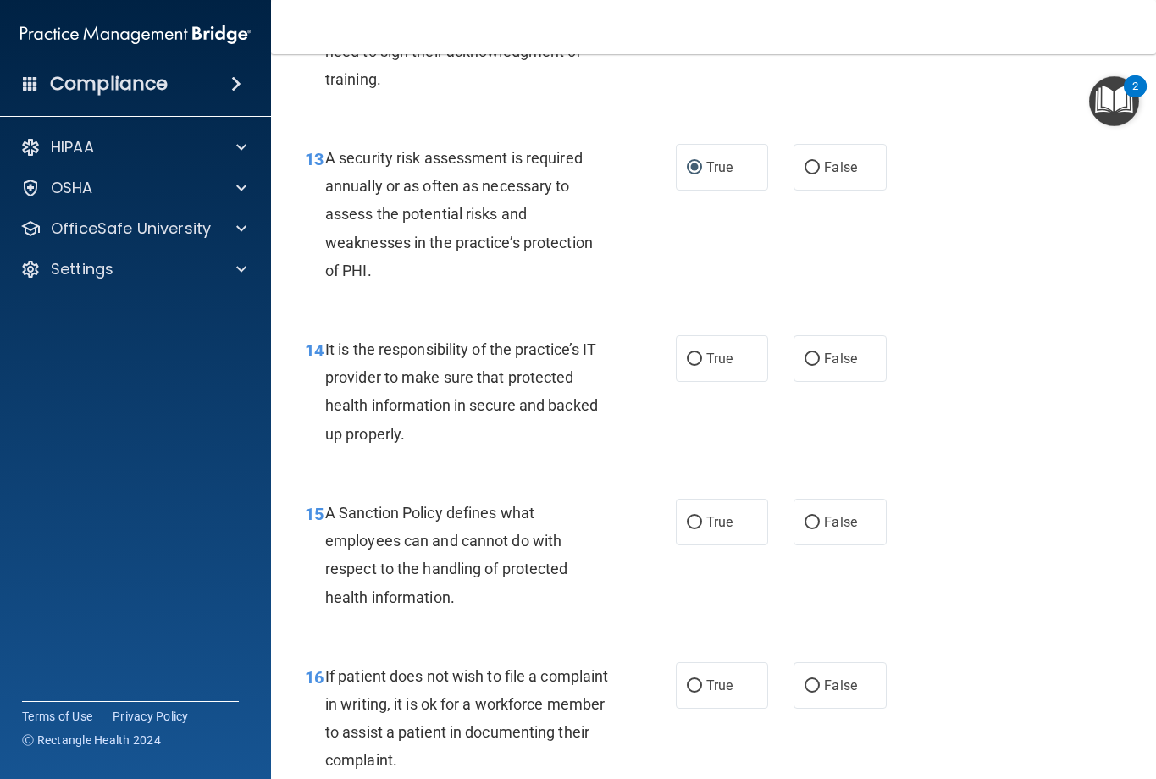
scroll to position [2372, 0]
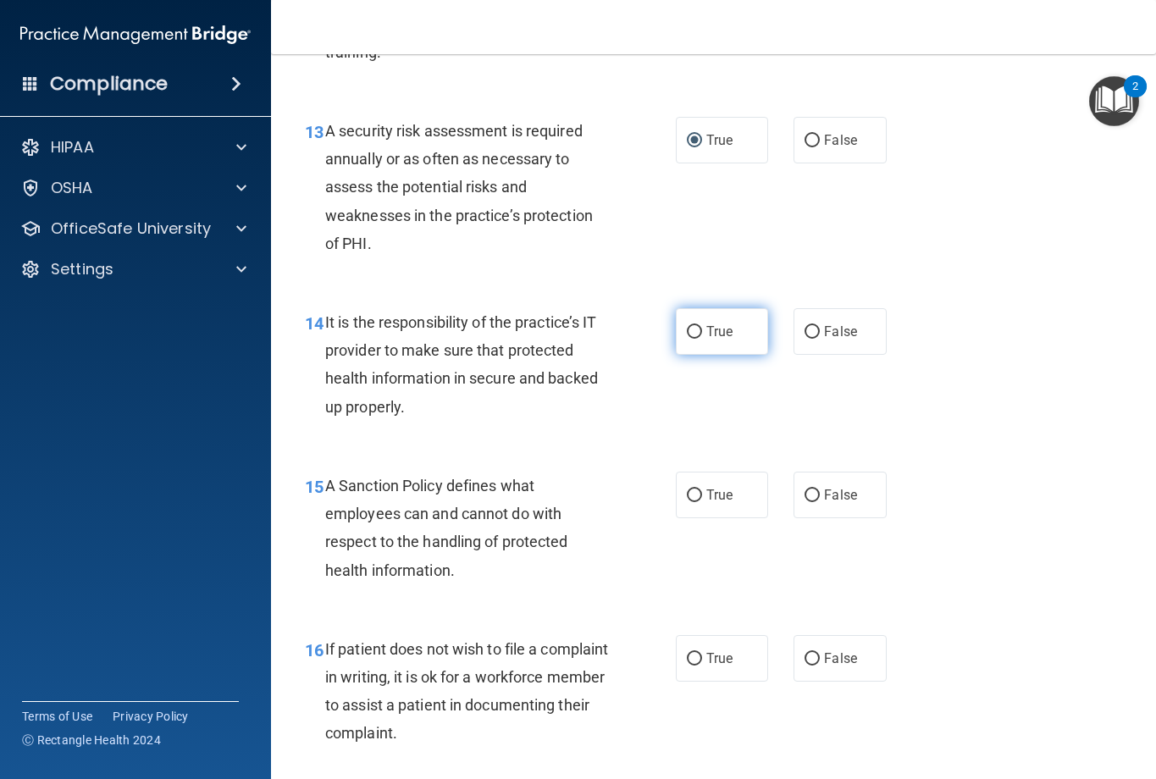
click at [706, 340] on span "True" at bounding box center [719, 332] width 26 height 16
click at [700, 339] on input "True" at bounding box center [694, 332] width 15 height 13
radio input "true"
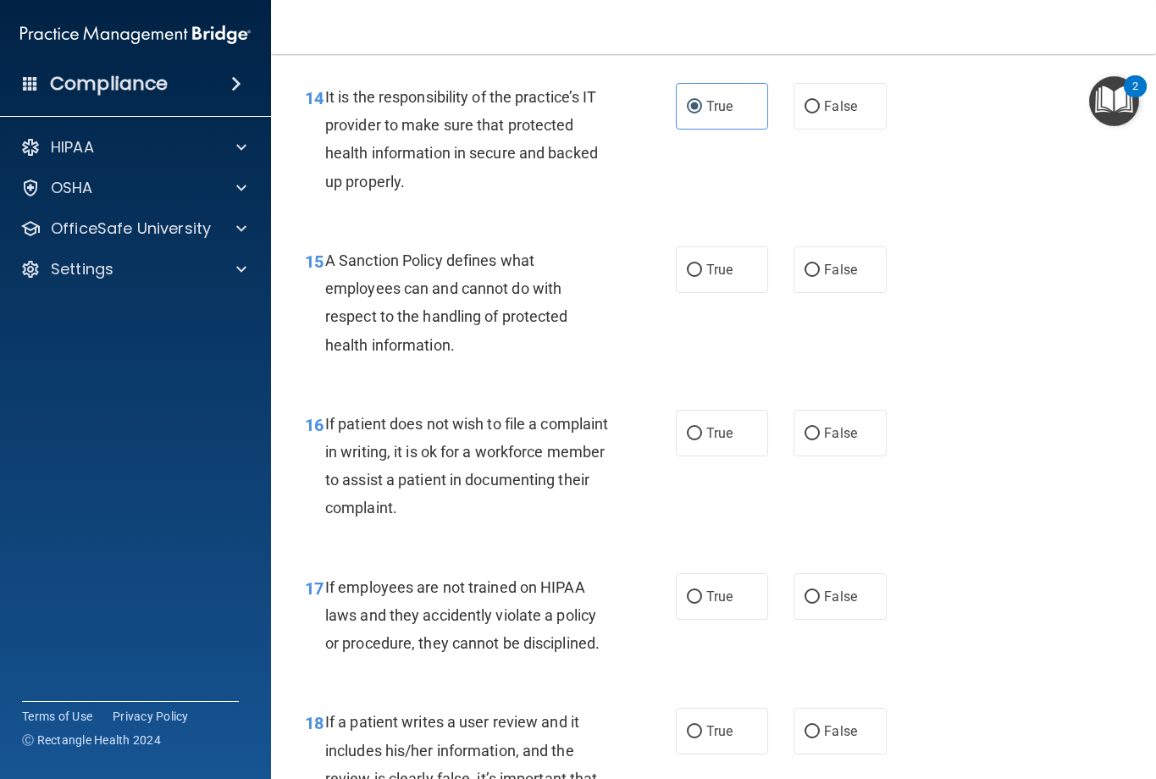
scroll to position [2626, 0]
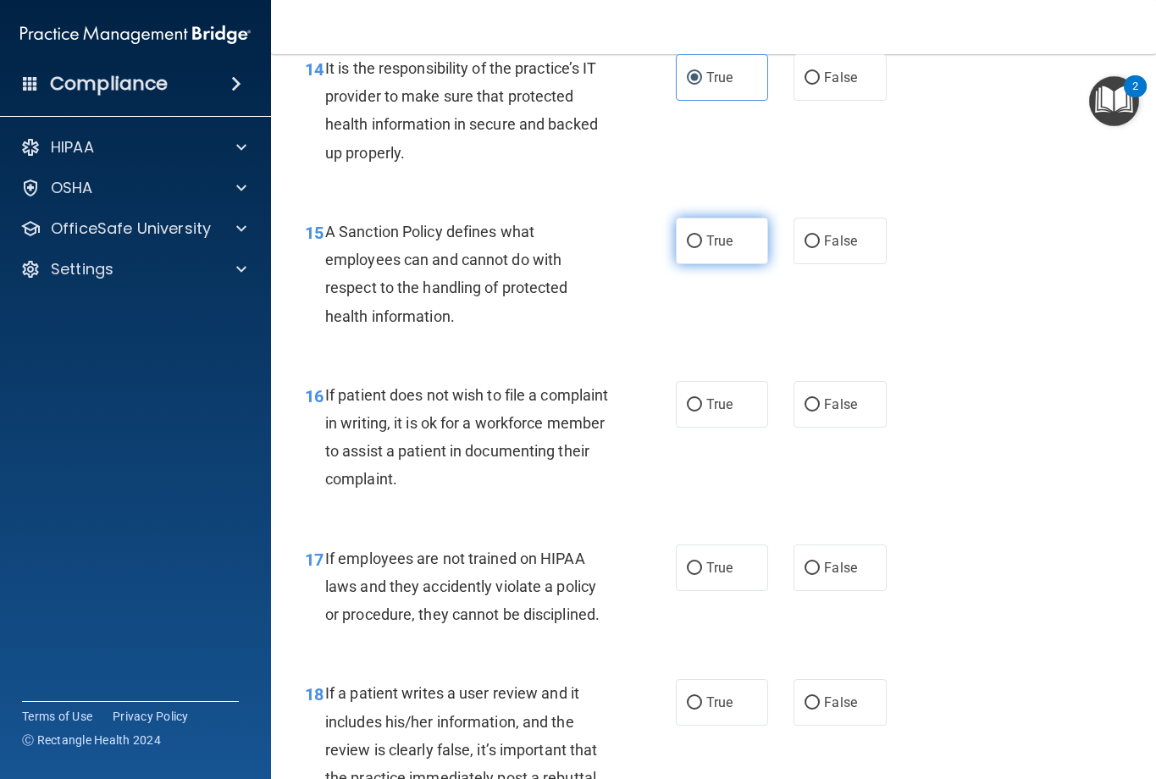
click at [701, 257] on label "True" at bounding box center [722, 241] width 93 height 47
click at [701, 248] on input "True" at bounding box center [694, 241] width 15 height 13
radio input "true"
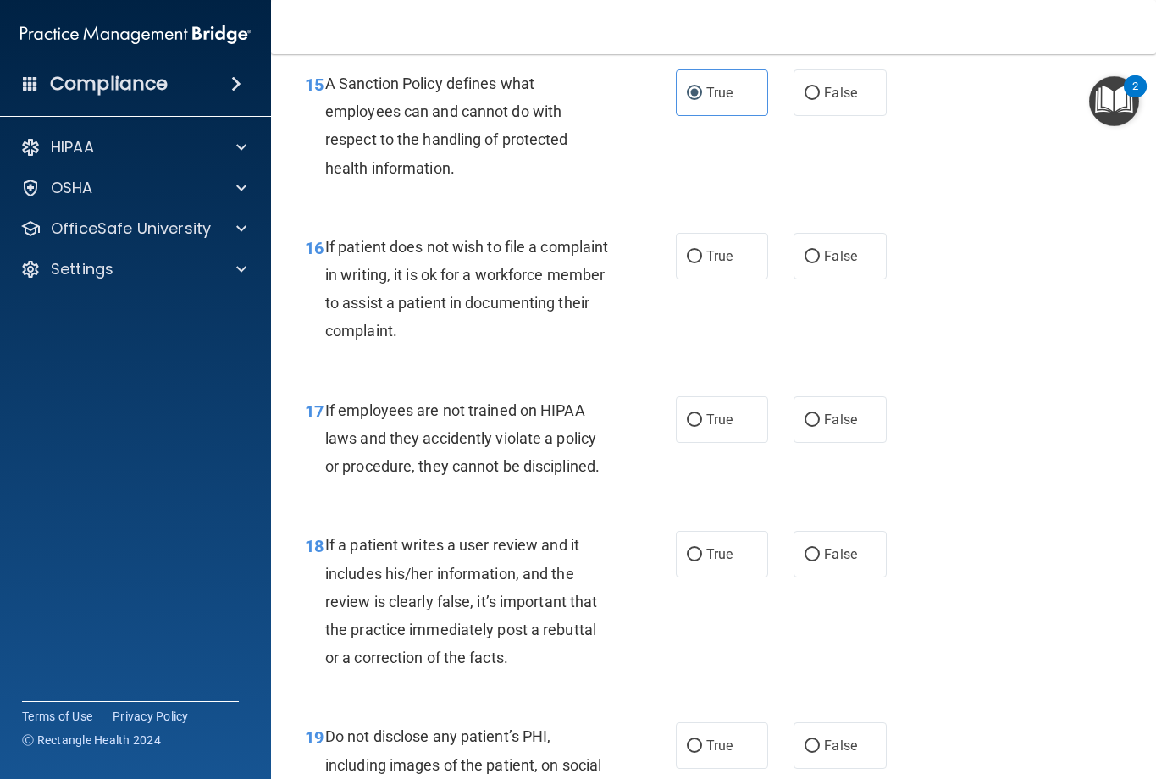
scroll to position [2880, 0]
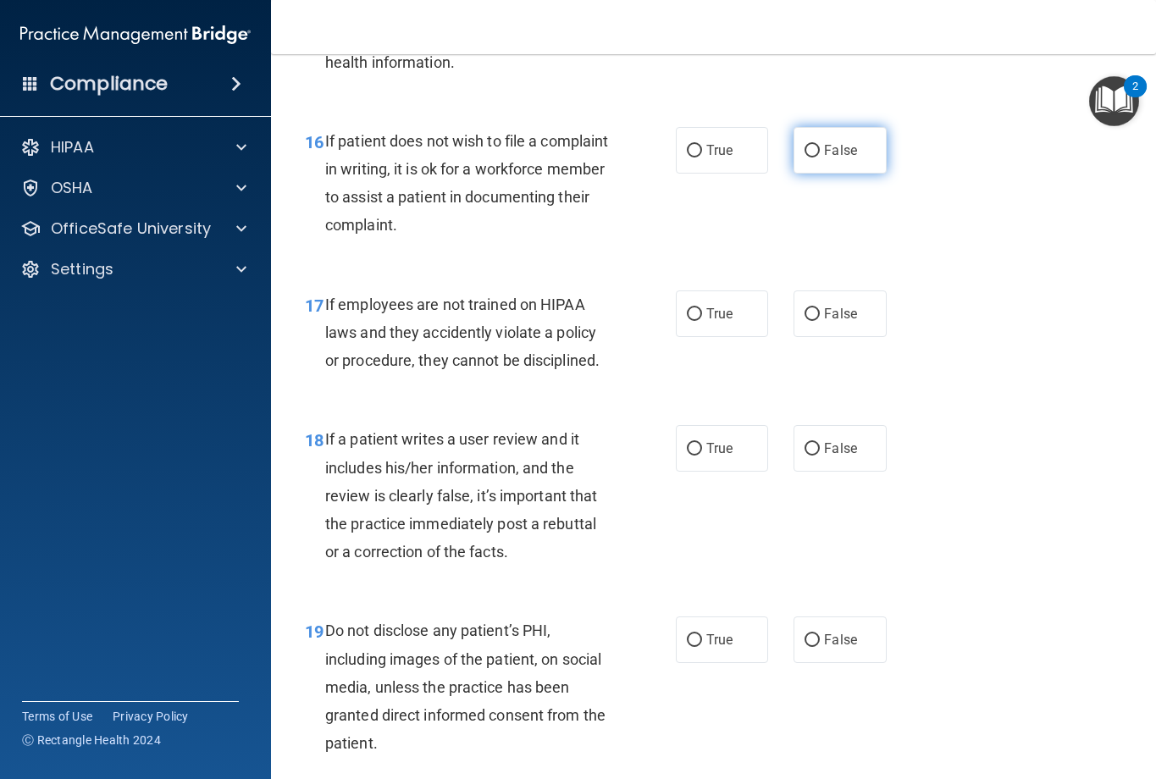
click at [813, 174] on label "False" at bounding box center [840, 150] width 93 height 47
click at [813, 158] on input "False" at bounding box center [812, 151] width 15 height 13
radio input "true"
click at [687, 321] on input "True" at bounding box center [694, 314] width 15 height 13
radio input "true"
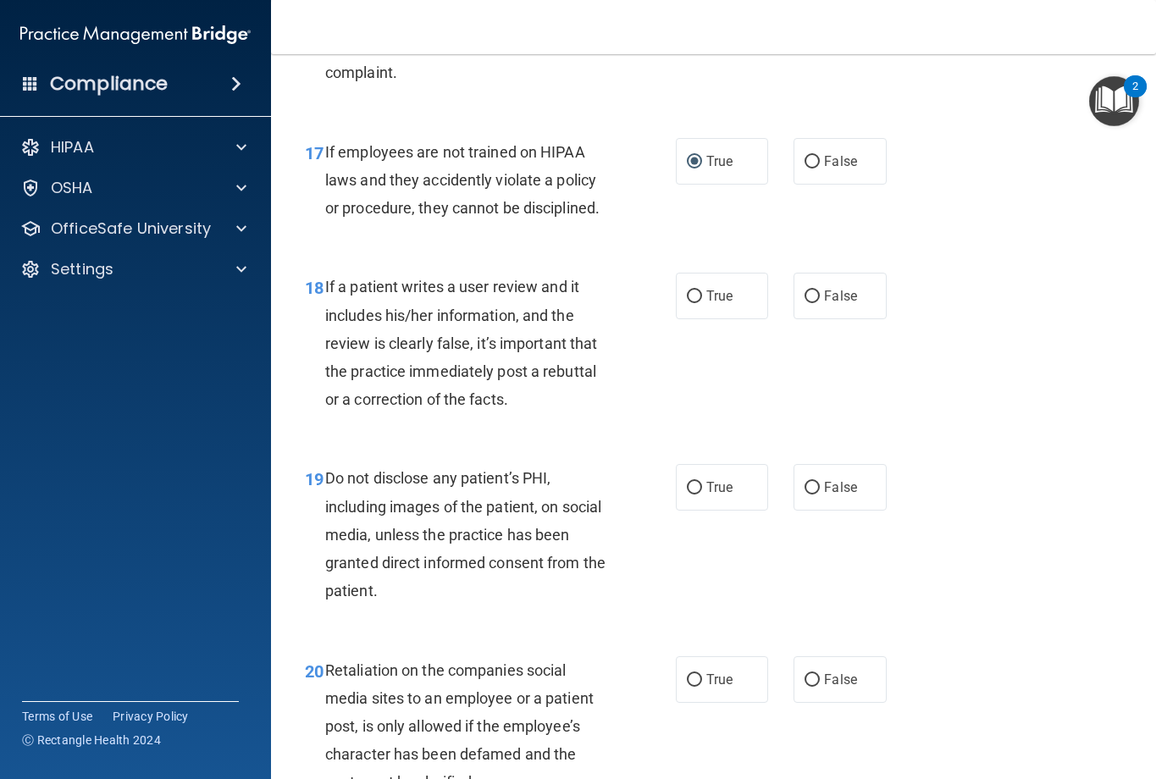
scroll to position [3049, 0]
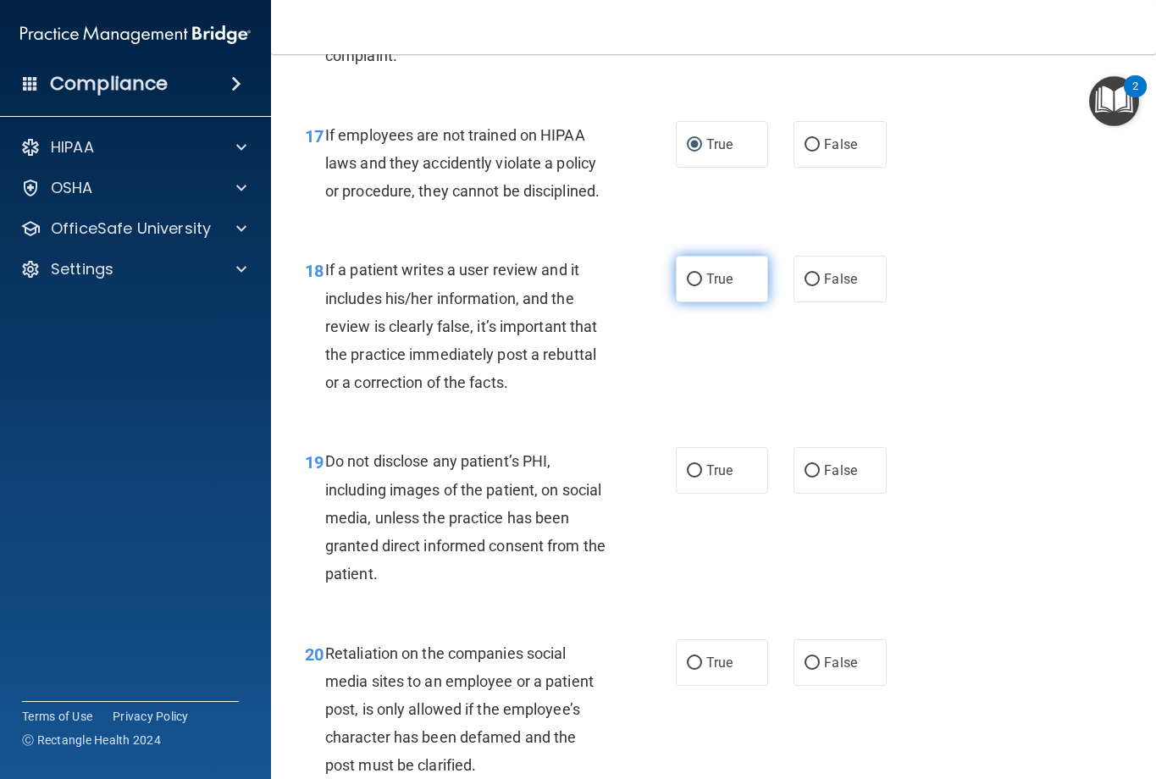
click at [699, 302] on label "True" at bounding box center [722, 279] width 93 height 47
click at [699, 286] on input "True" at bounding box center [694, 280] width 15 height 13
radio input "true"
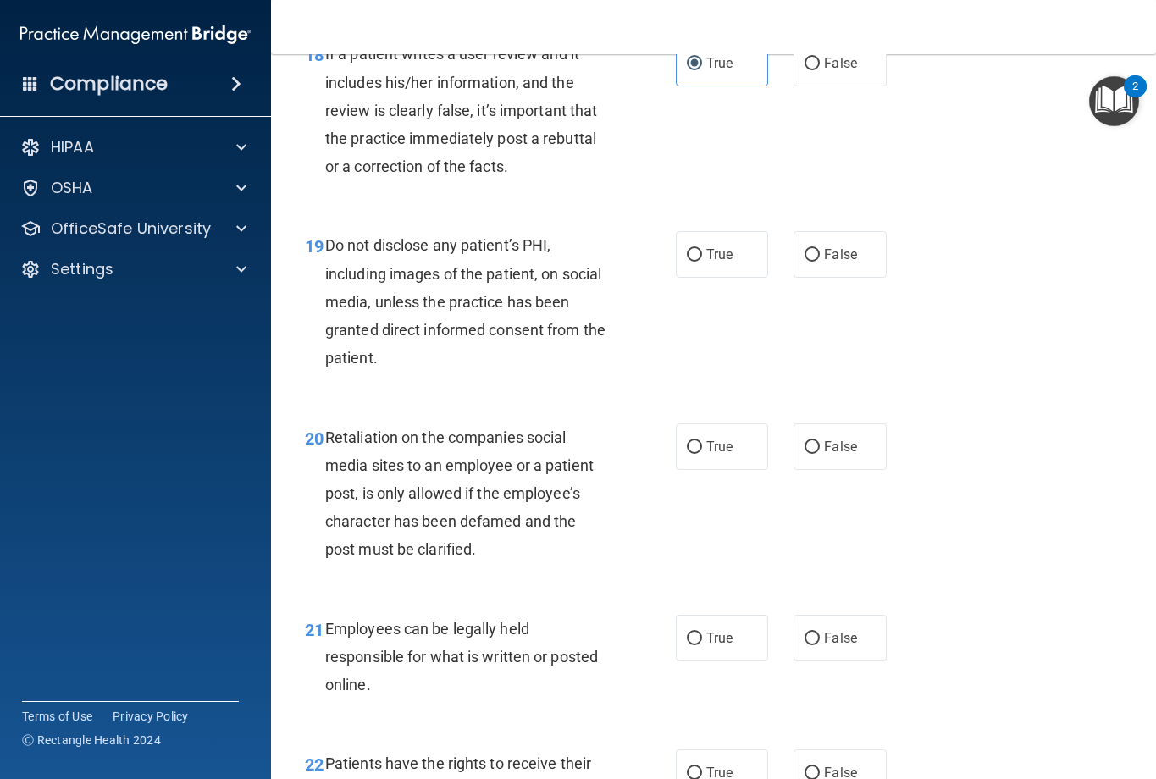
scroll to position [3303, 0]
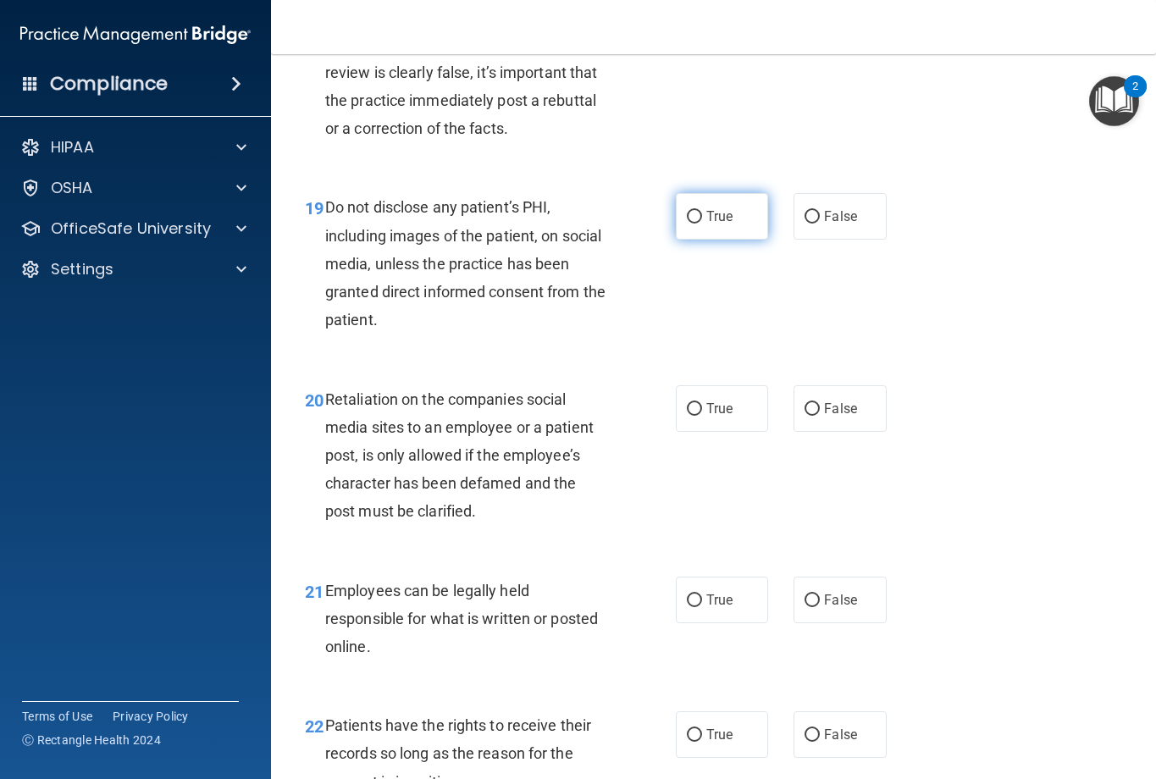
click at [677, 240] on label "True" at bounding box center [722, 216] width 93 height 47
click at [687, 224] on input "True" at bounding box center [694, 217] width 15 height 13
radio input "true"
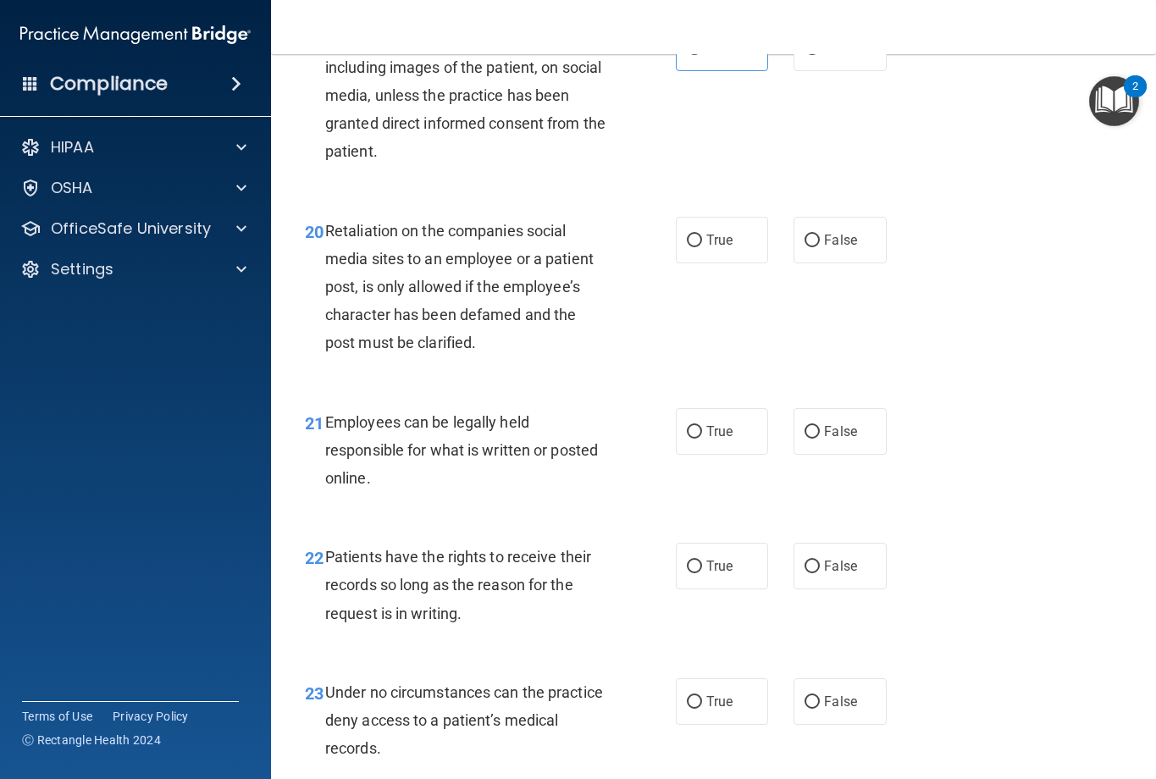
scroll to position [3473, 0]
click at [836, 247] on span "False" at bounding box center [840, 239] width 33 height 16
click at [820, 246] on input "False" at bounding box center [812, 240] width 15 height 13
radio input "true"
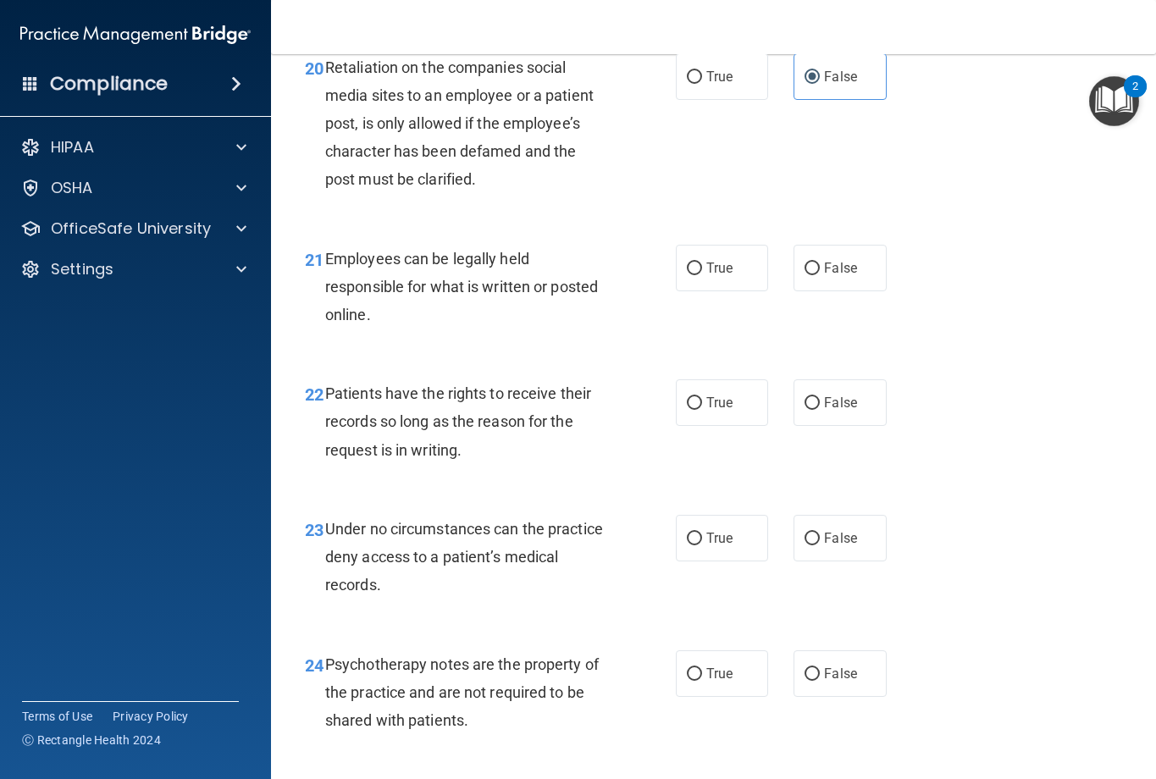
scroll to position [3642, 0]
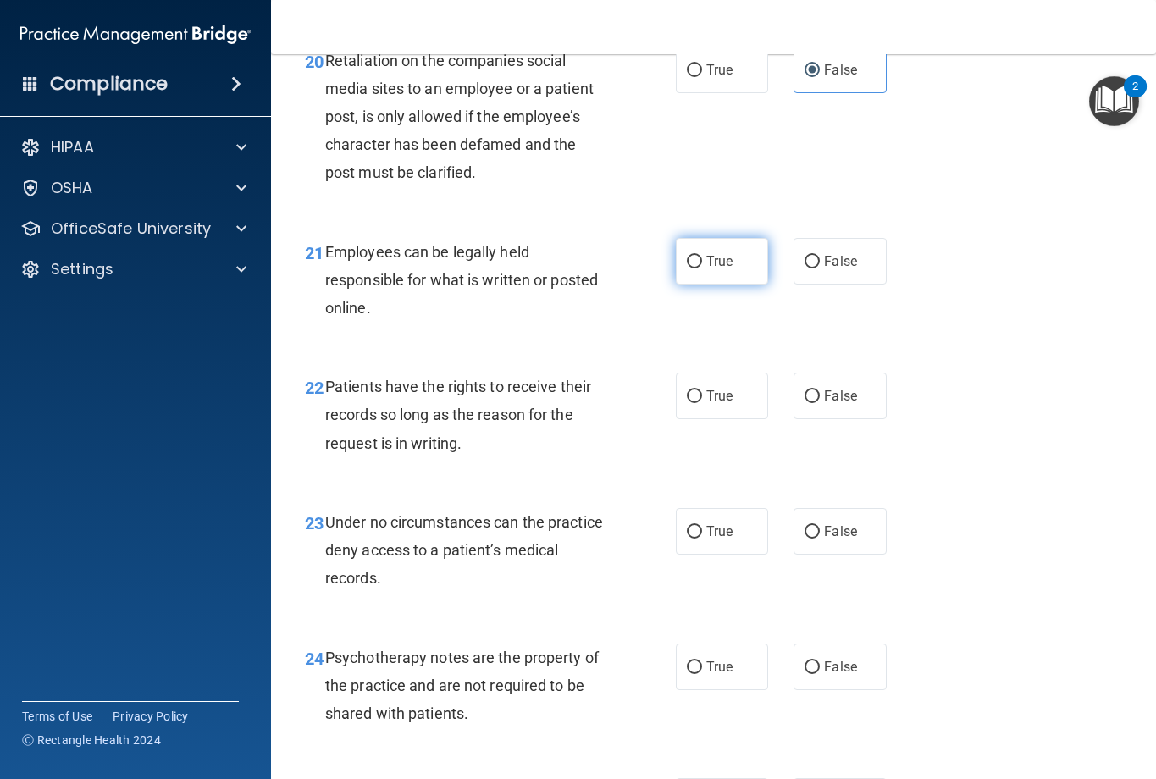
click at [722, 285] on label "True" at bounding box center [722, 261] width 93 height 47
click at [702, 269] on input "True" at bounding box center [694, 262] width 15 height 13
radio input "true"
click at [712, 404] on span "True" at bounding box center [719, 396] width 26 height 16
click at [702, 403] on input "True" at bounding box center [694, 396] width 15 height 13
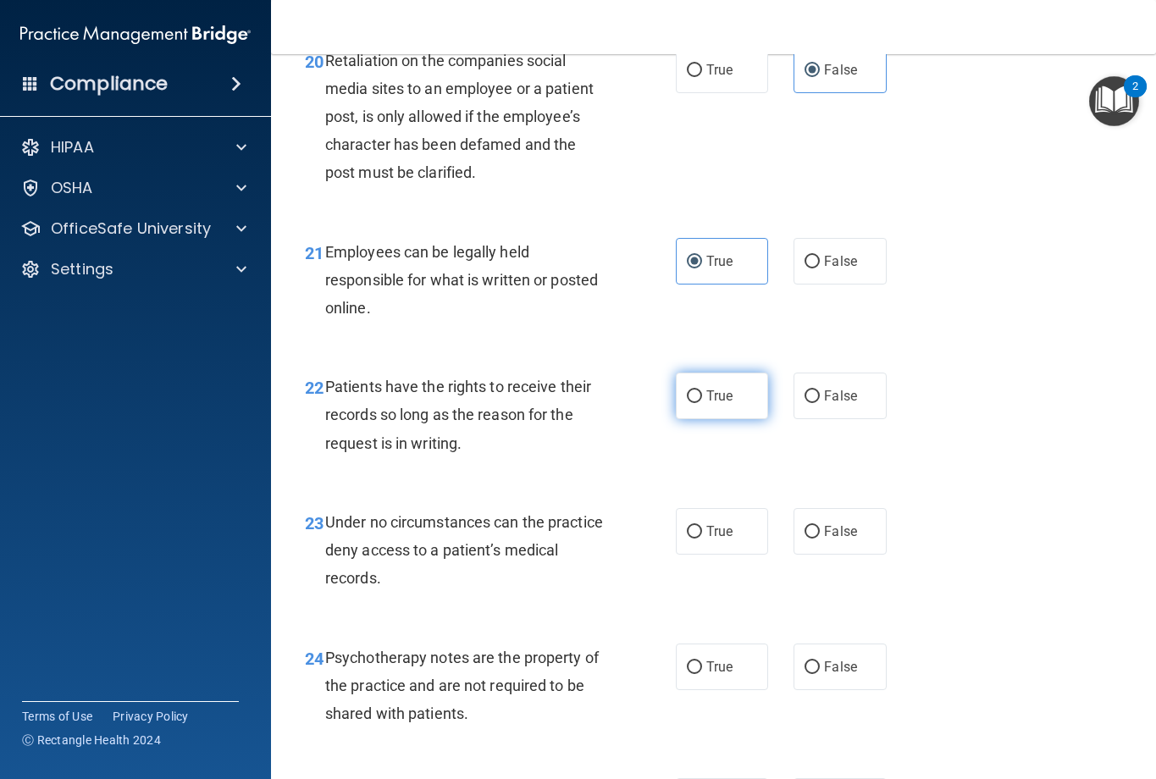
radio input "true"
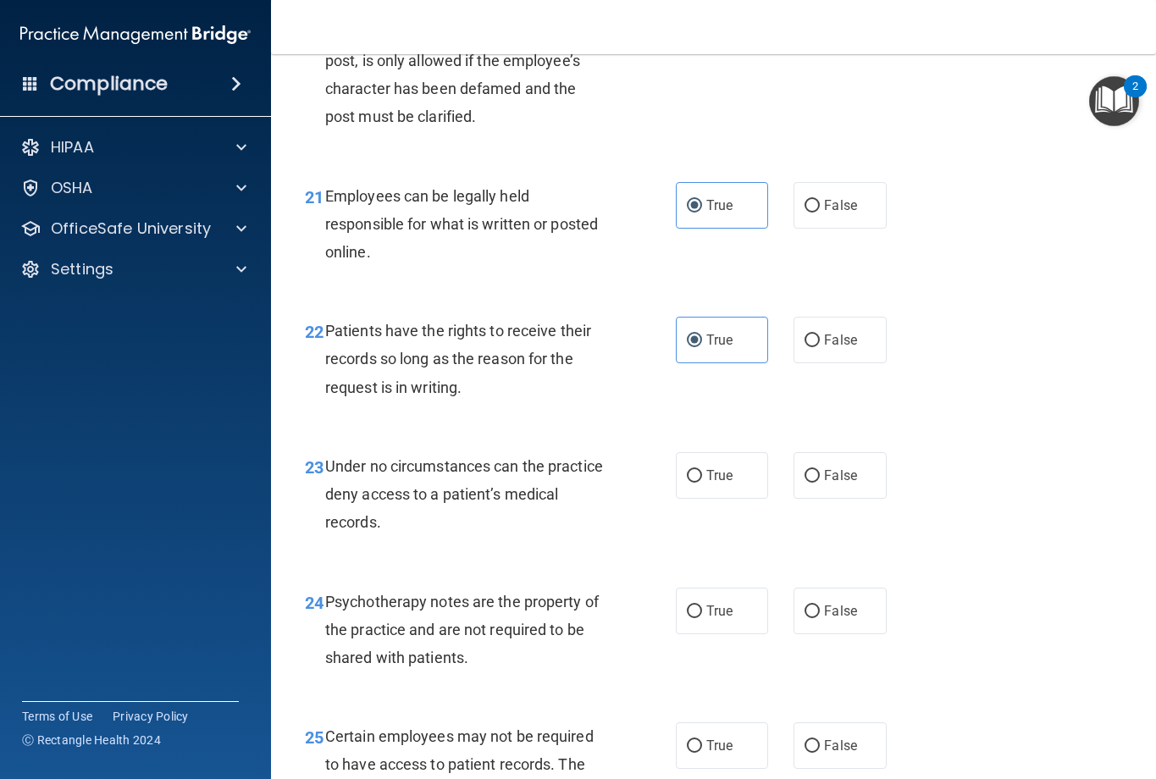
scroll to position [3727, 0]
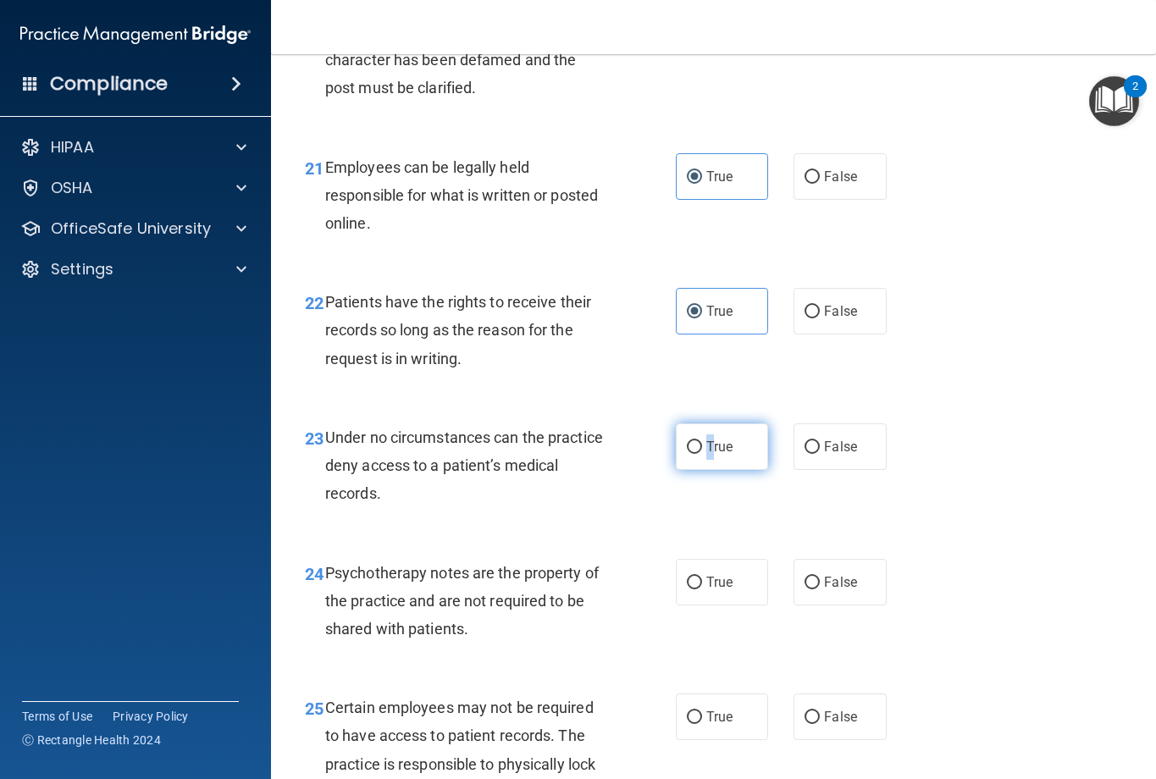
click at [706, 455] on span "True" at bounding box center [719, 447] width 26 height 16
drag, startPoint x: 703, startPoint y: 470, endPoint x: 683, endPoint y: 471, distance: 20.3
click at [687, 454] on input "True" at bounding box center [694, 447] width 15 height 13
radio input "true"
click at [687, 454] on input "True" at bounding box center [694, 447] width 15 height 13
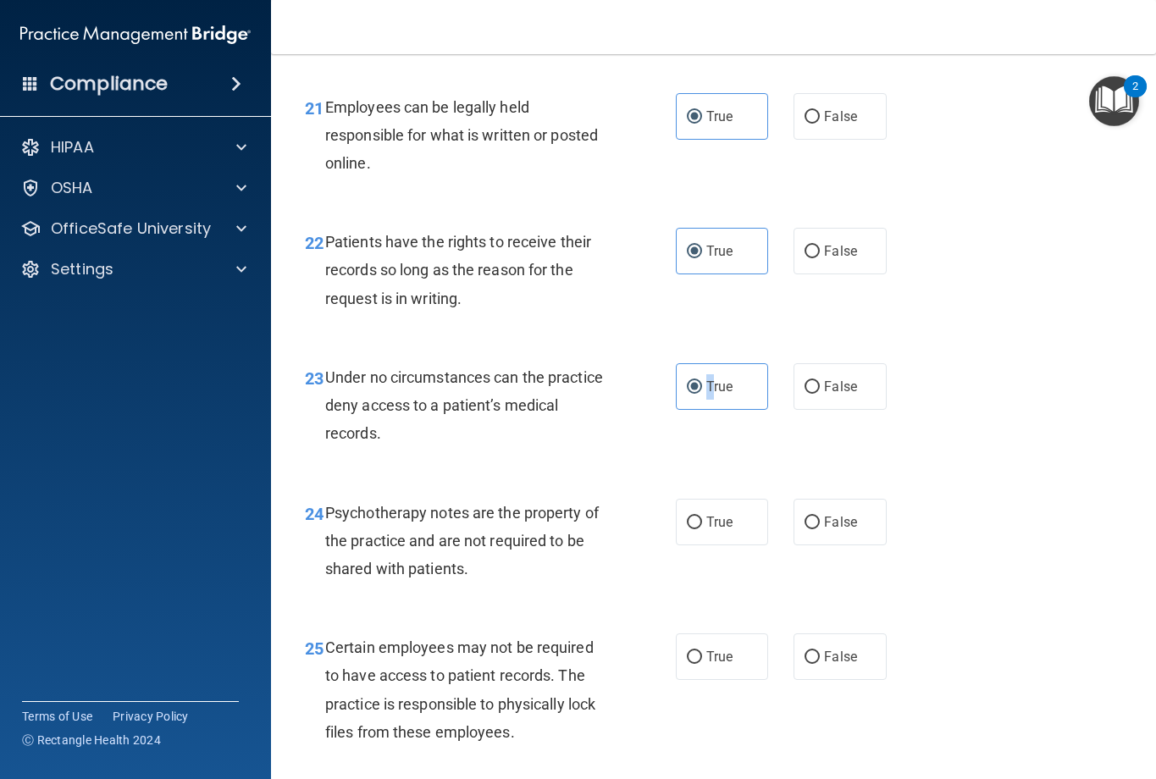
scroll to position [3812, 0]
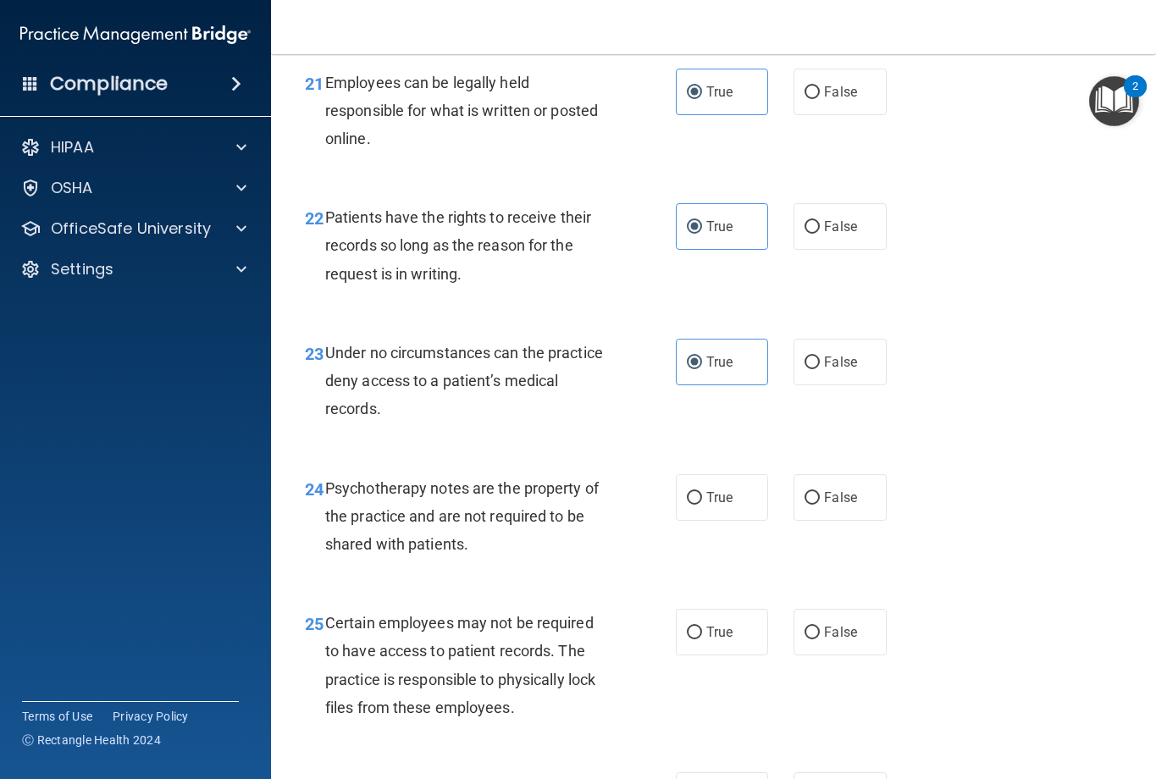
click at [682, 432] on div "23 Under no circumstances can the practice deny access to a patient’s medical r…" at bounding box center [491, 385] width 422 height 93
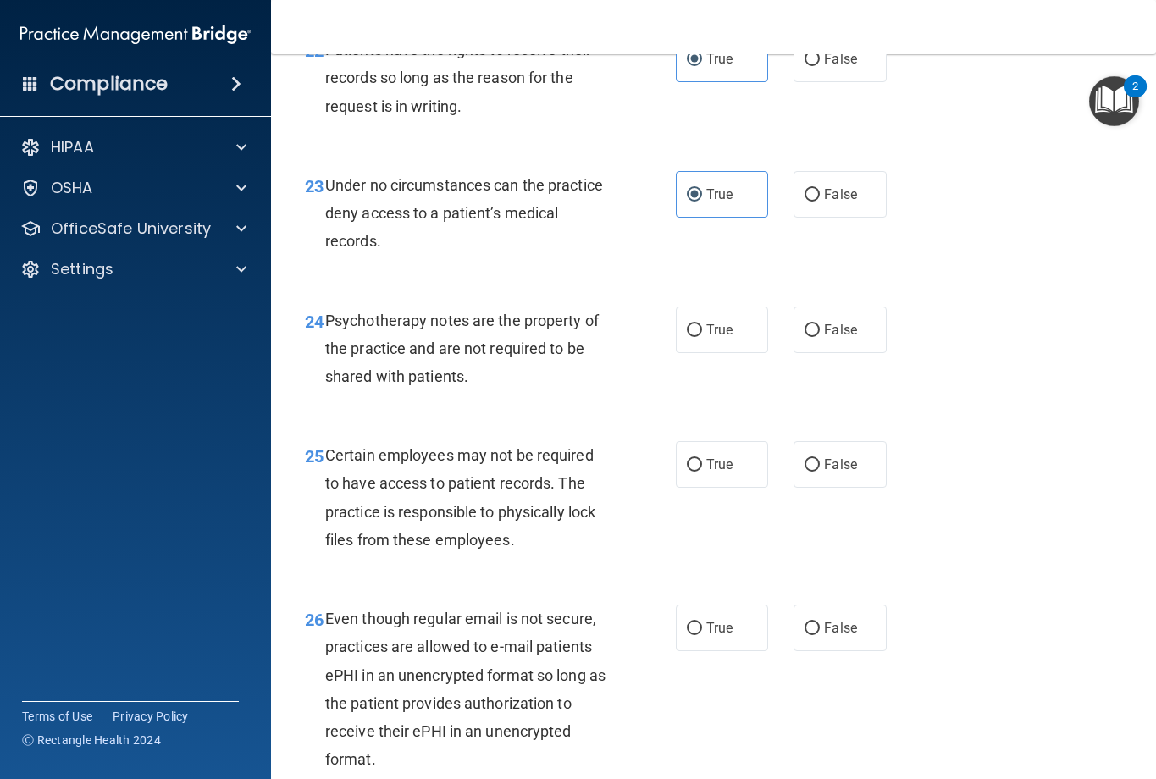
scroll to position [3981, 0]
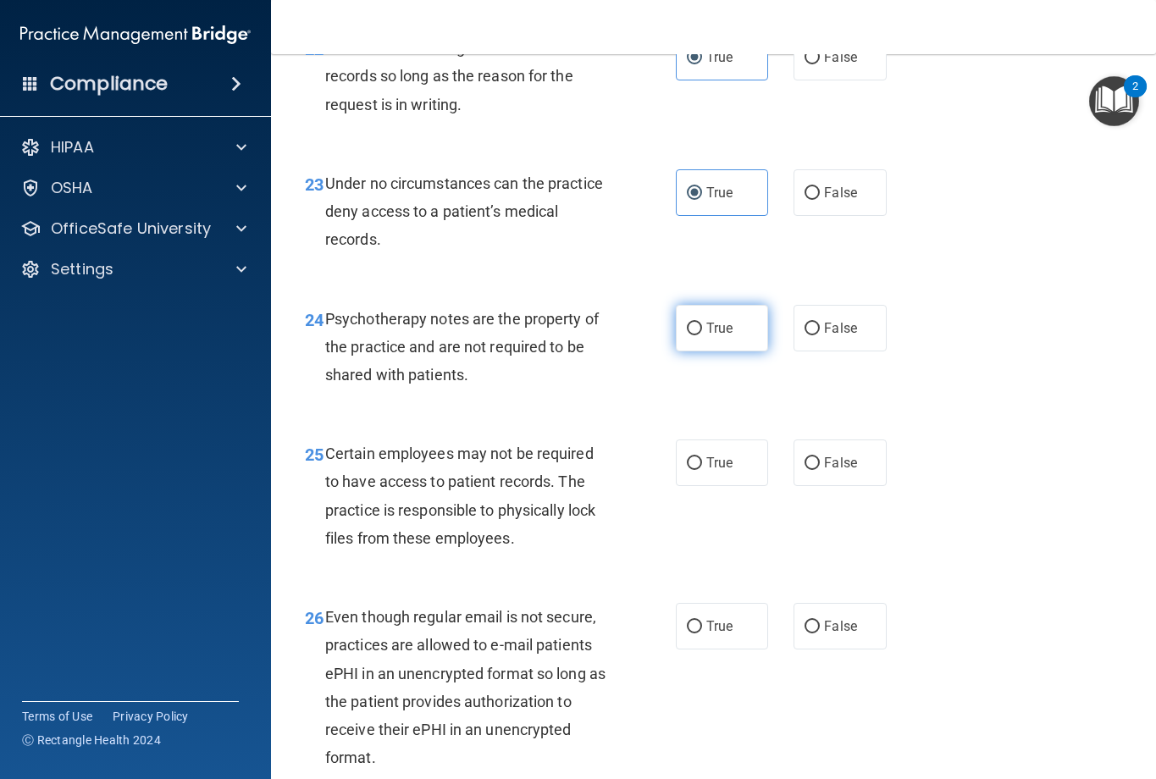
click at [711, 352] on label "True" at bounding box center [722, 328] width 93 height 47
click at [702, 335] on input "True" at bounding box center [694, 329] width 15 height 13
radio input "true"
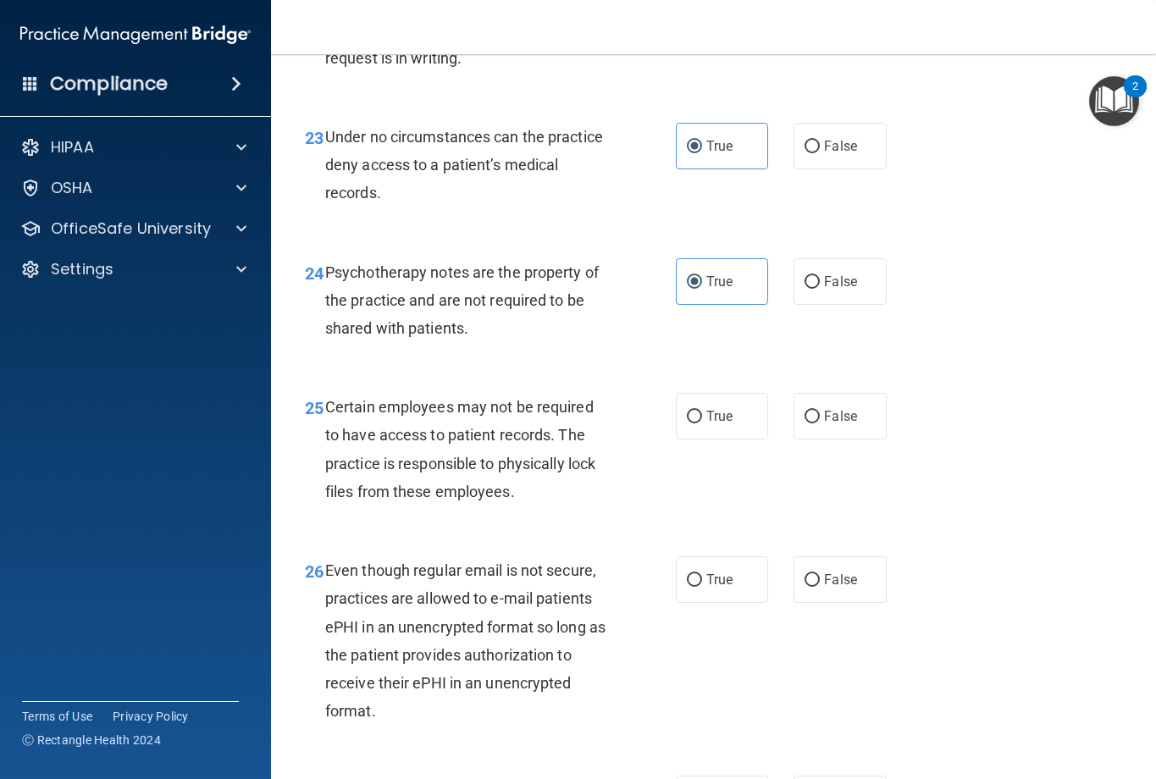
scroll to position [4066, 0]
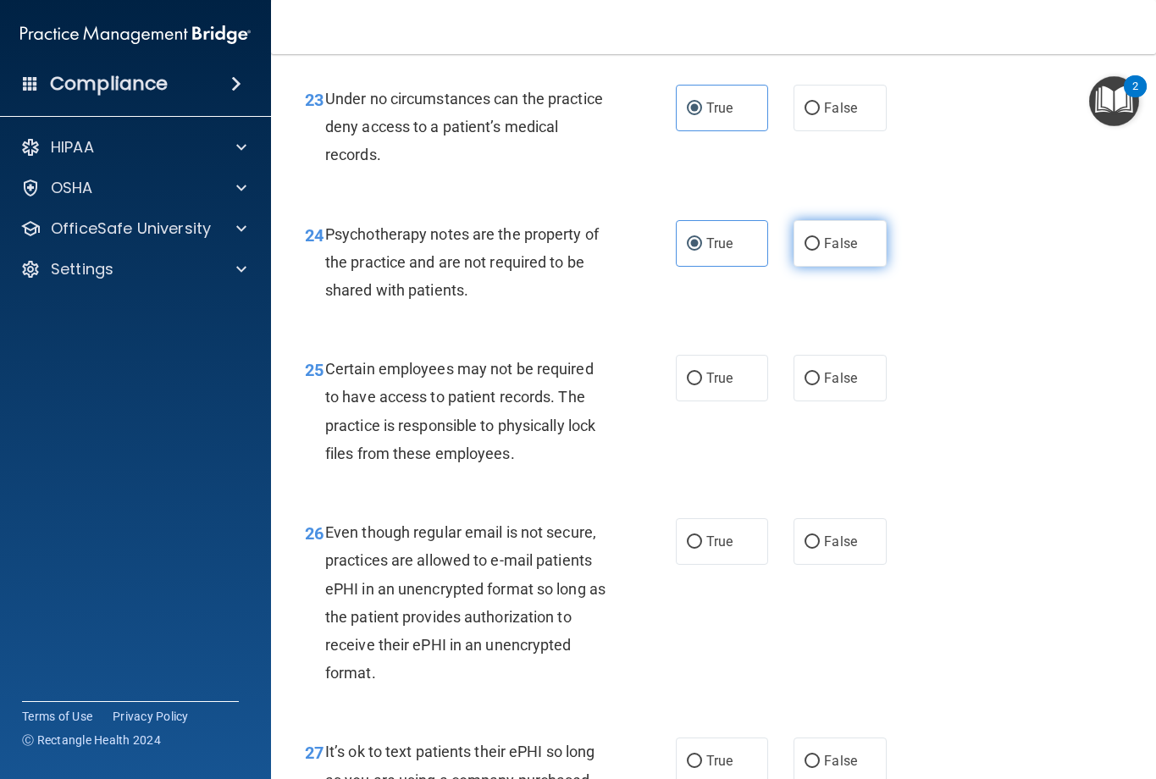
click at [825, 252] on span "False" at bounding box center [840, 243] width 33 height 16
click at [820, 251] on input "False" at bounding box center [812, 244] width 15 height 13
radio input "true"
radio input "false"
click at [805, 385] on input "False" at bounding box center [812, 379] width 15 height 13
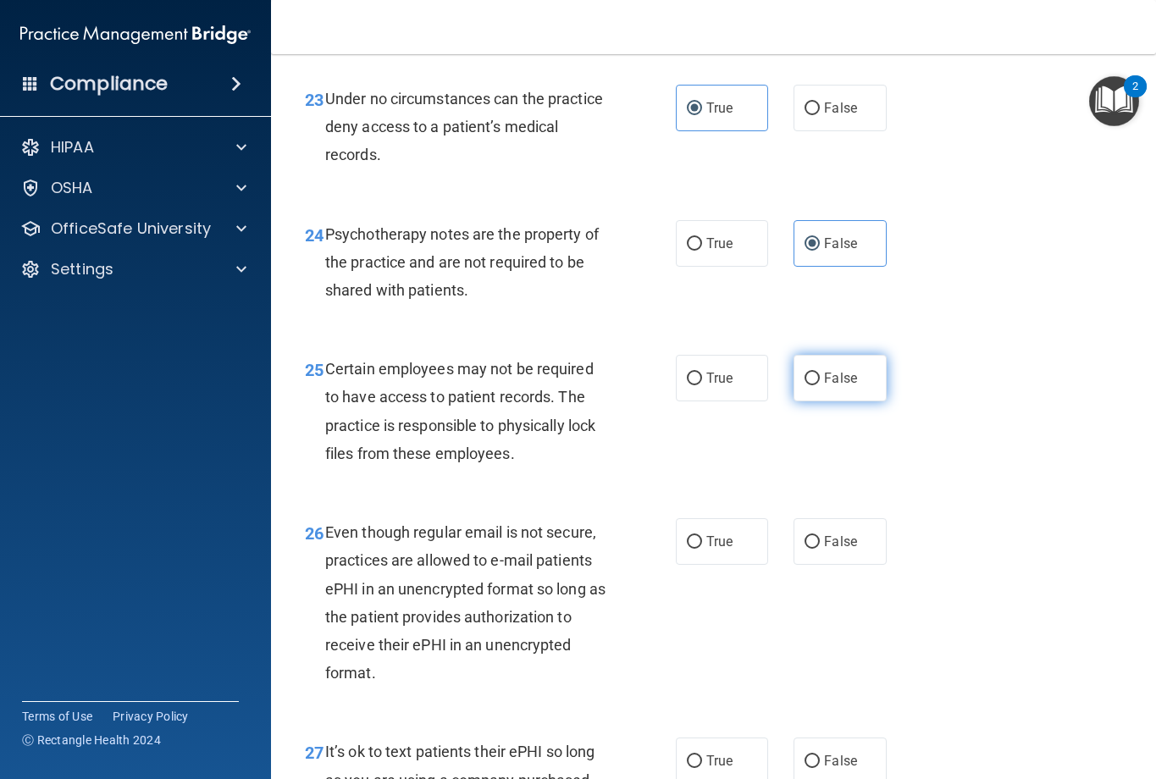
radio input "true"
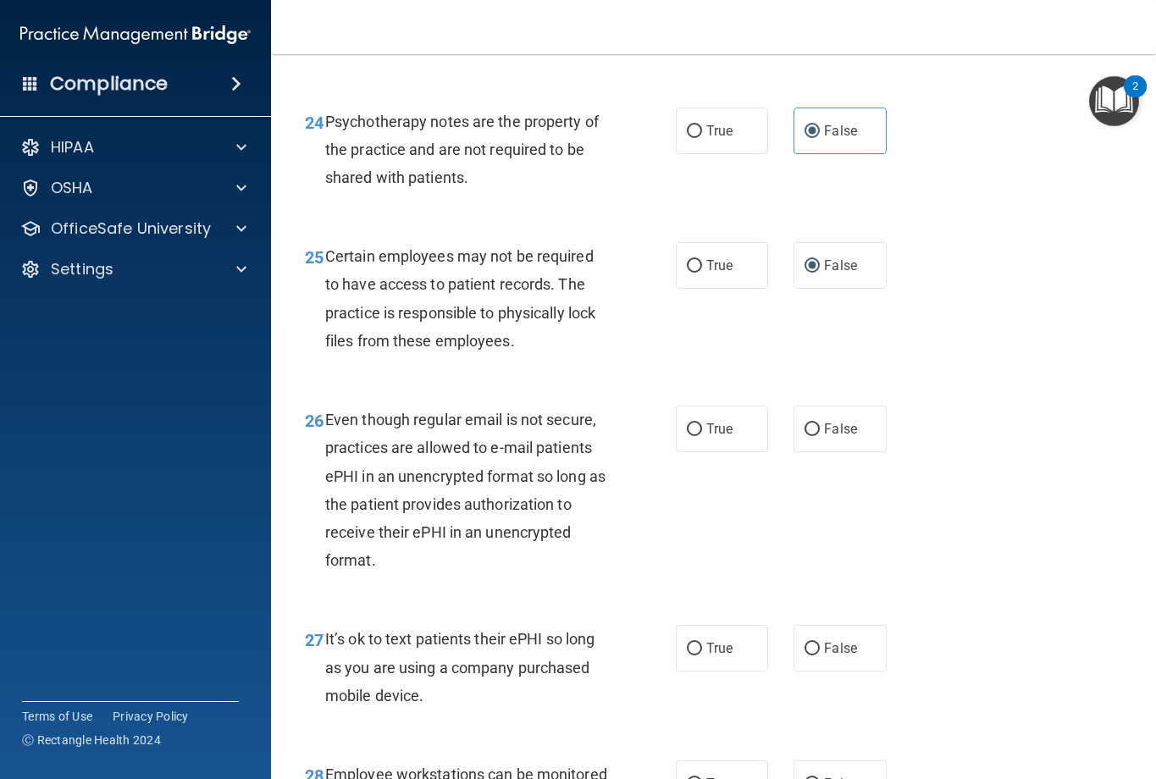
scroll to position [4235, 0]
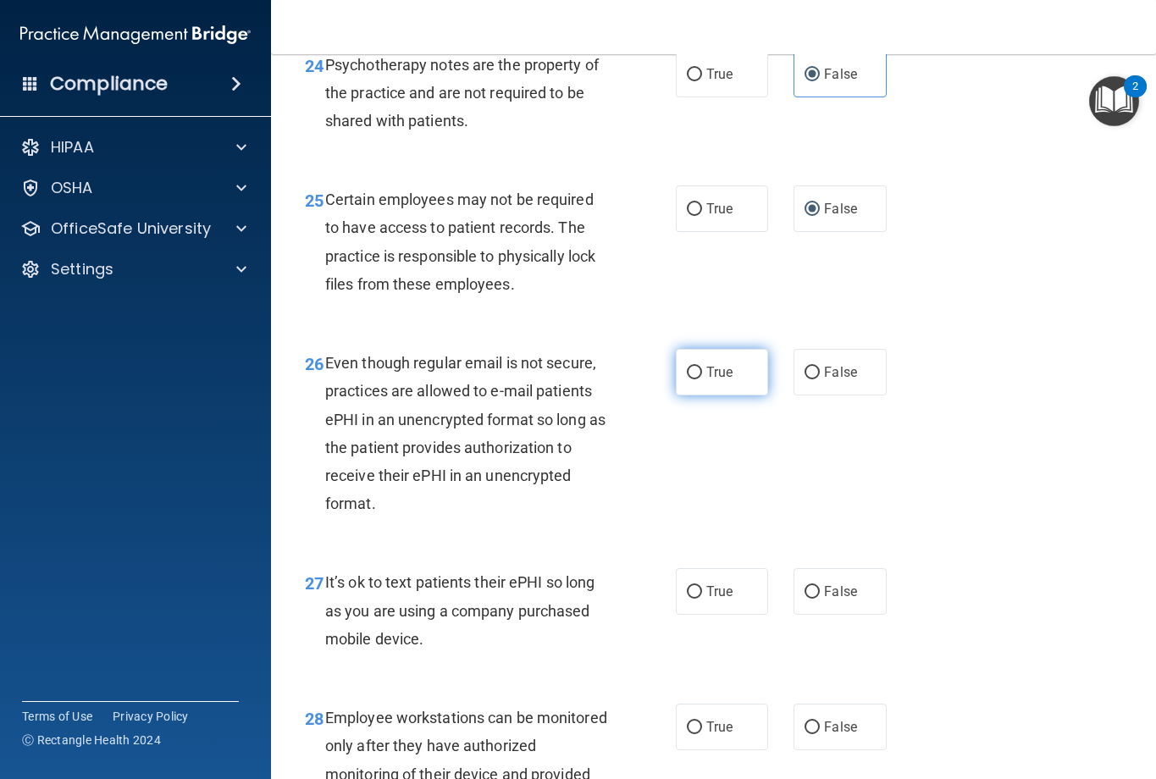
click at [694, 396] on label "True" at bounding box center [722, 372] width 93 height 47
click at [694, 379] on input "True" at bounding box center [694, 373] width 15 height 13
radio input "true"
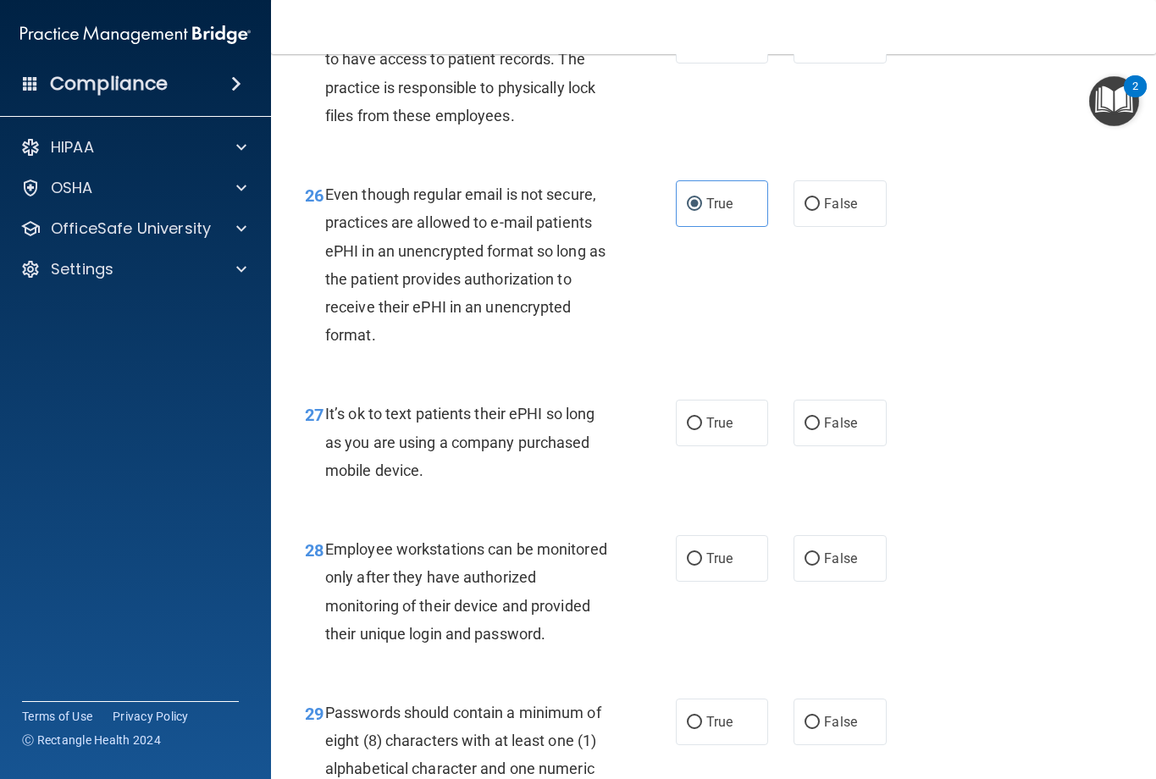
scroll to position [4405, 0]
click at [815, 446] on label "False" at bounding box center [840, 422] width 93 height 47
click at [815, 429] on input "False" at bounding box center [812, 423] width 15 height 13
radio input "true"
click at [679, 446] on label "True" at bounding box center [722, 422] width 93 height 47
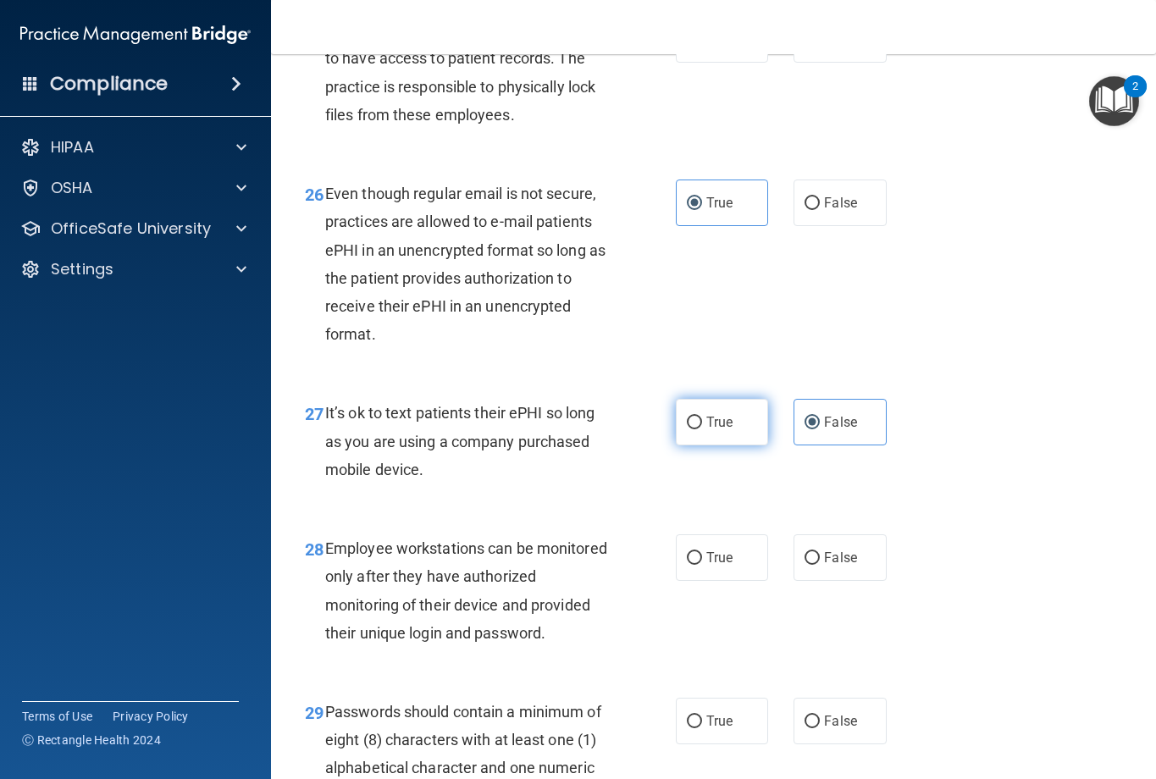
click at [687, 429] on input "True" at bounding box center [694, 423] width 15 height 13
radio input "true"
click at [816, 446] on label "False" at bounding box center [840, 422] width 93 height 47
click at [816, 429] on input "False" at bounding box center [812, 423] width 15 height 13
radio input "true"
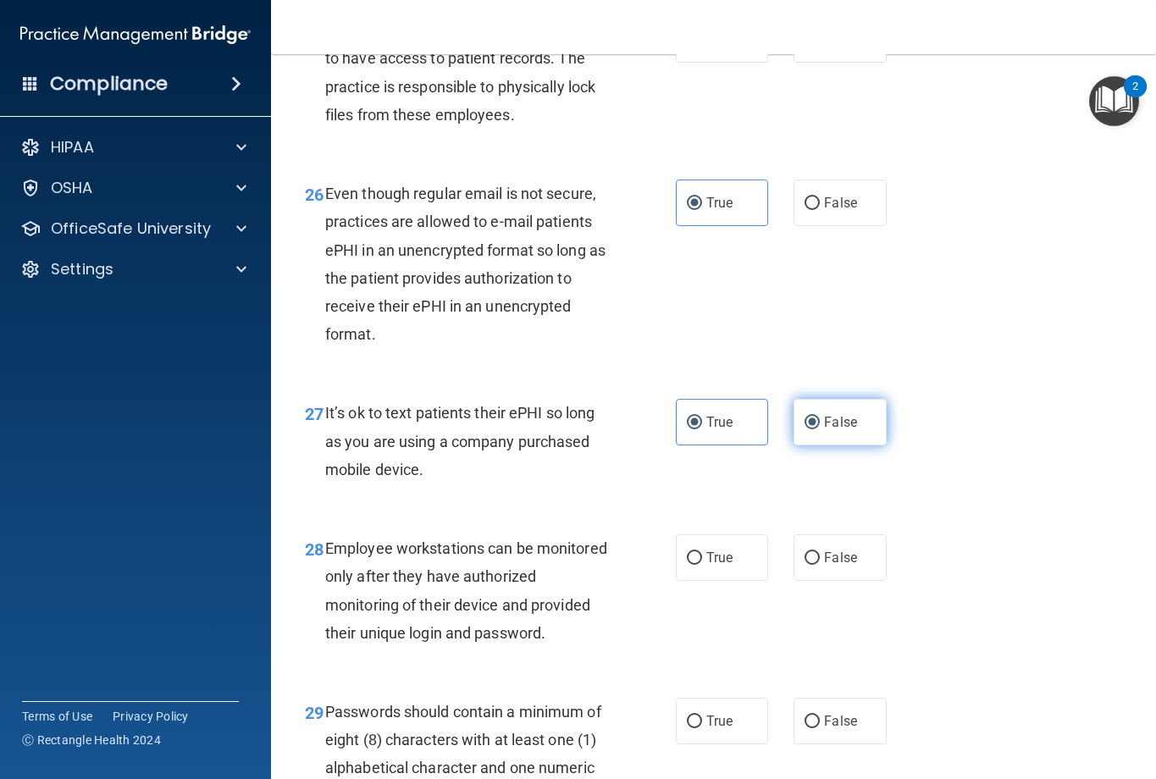
radio input "false"
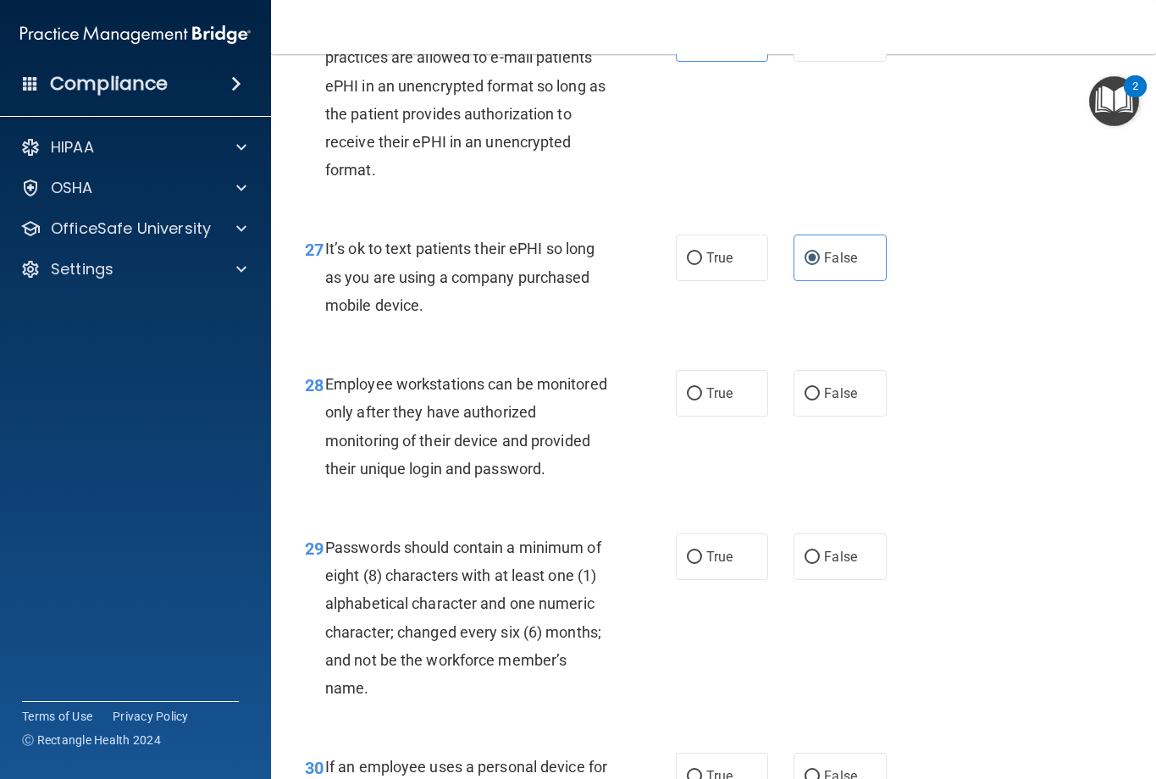
scroll to position [4574, 0]
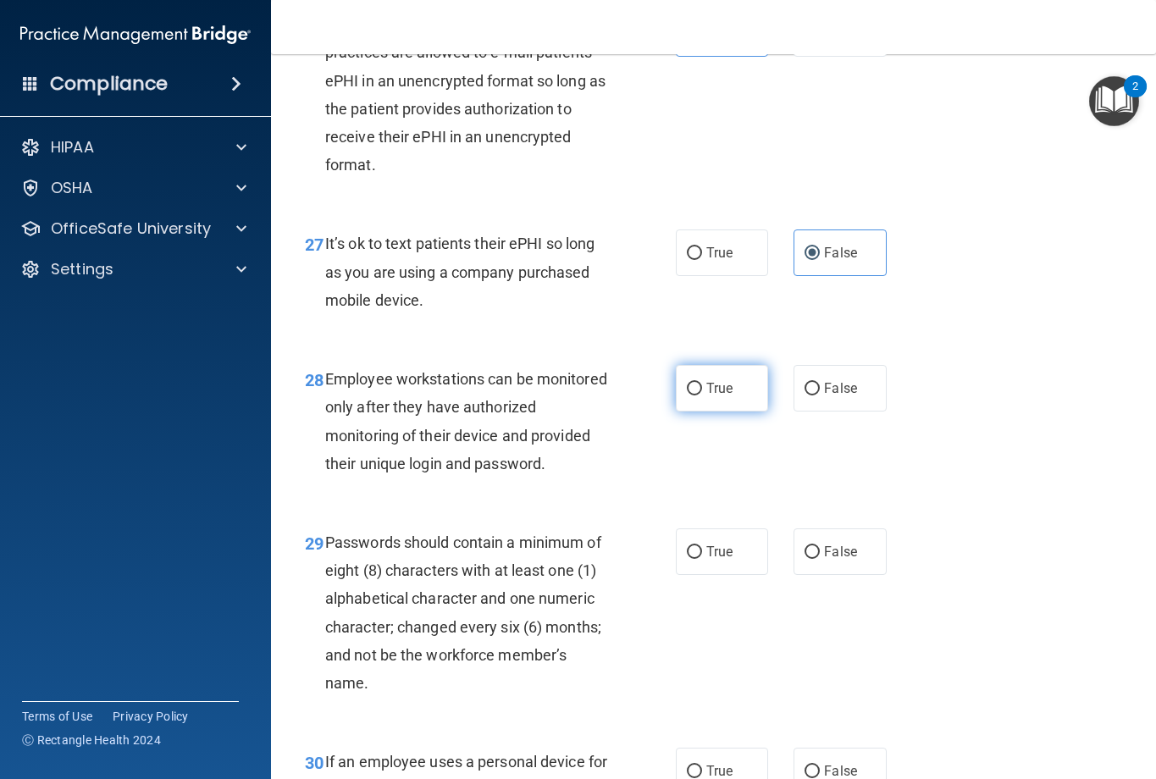
click at [715, 412] on label "True" at bounding box center [722, 388] width 93 height 47
click at [702, 396] on input "True" at bounding box center [694, 389] width 15 height 13
radio input "true"
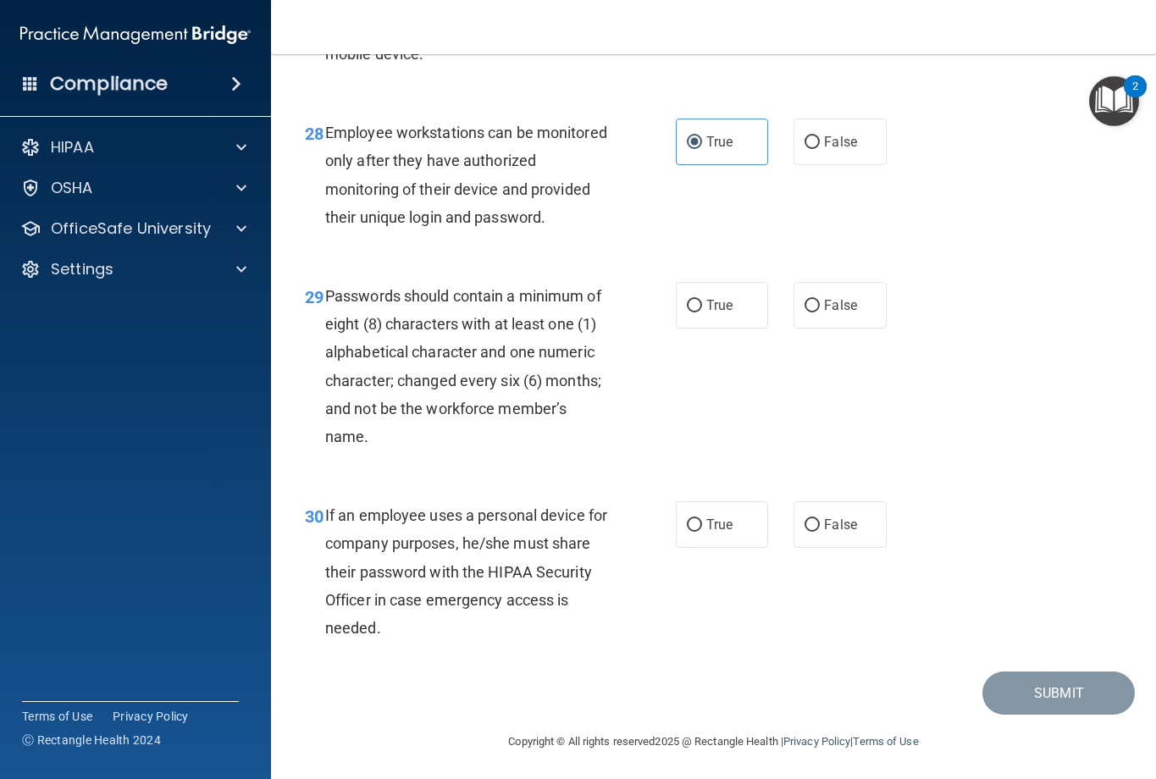
scroll to position [4828, 0]
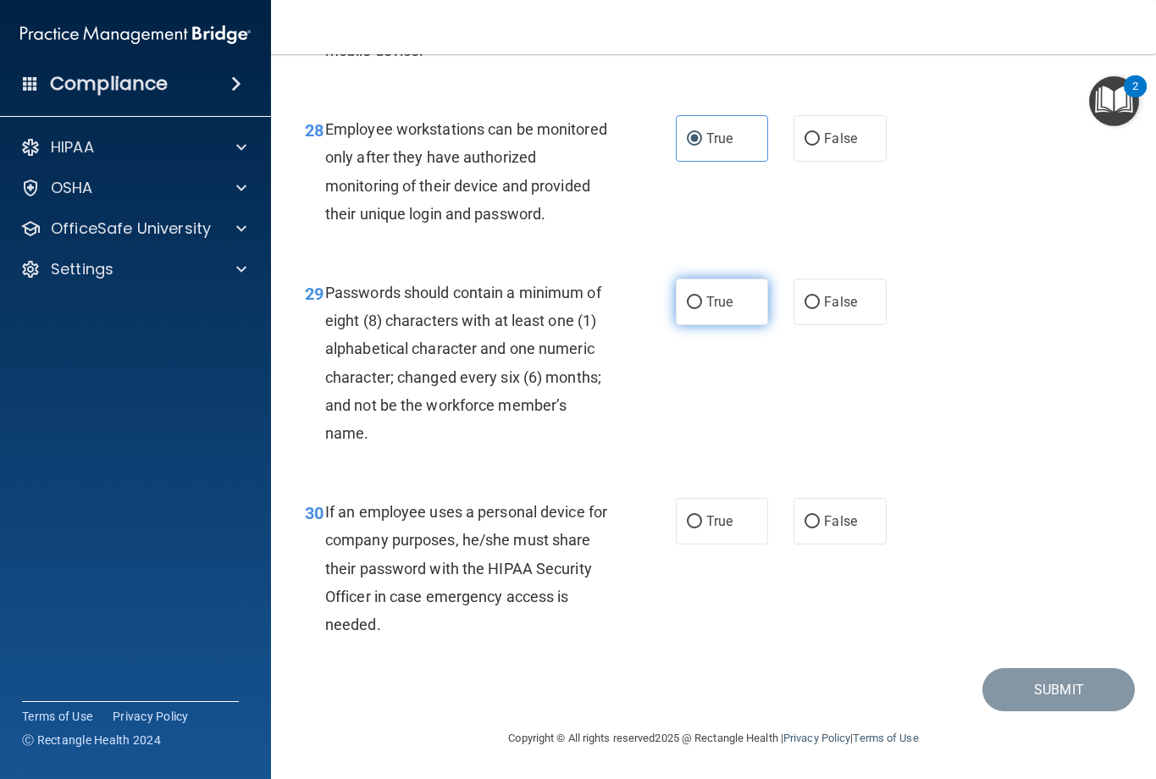
click at [676, 325] on label "True" at bounding box center [722, 302] width 93 height 47
click at [687, 309] on input "True" at bounding box center [694, 302] width 15 height 13
radio input "true"
click at [676, 540] on label "True" at bounding box center [722, 521] width 93 height 47
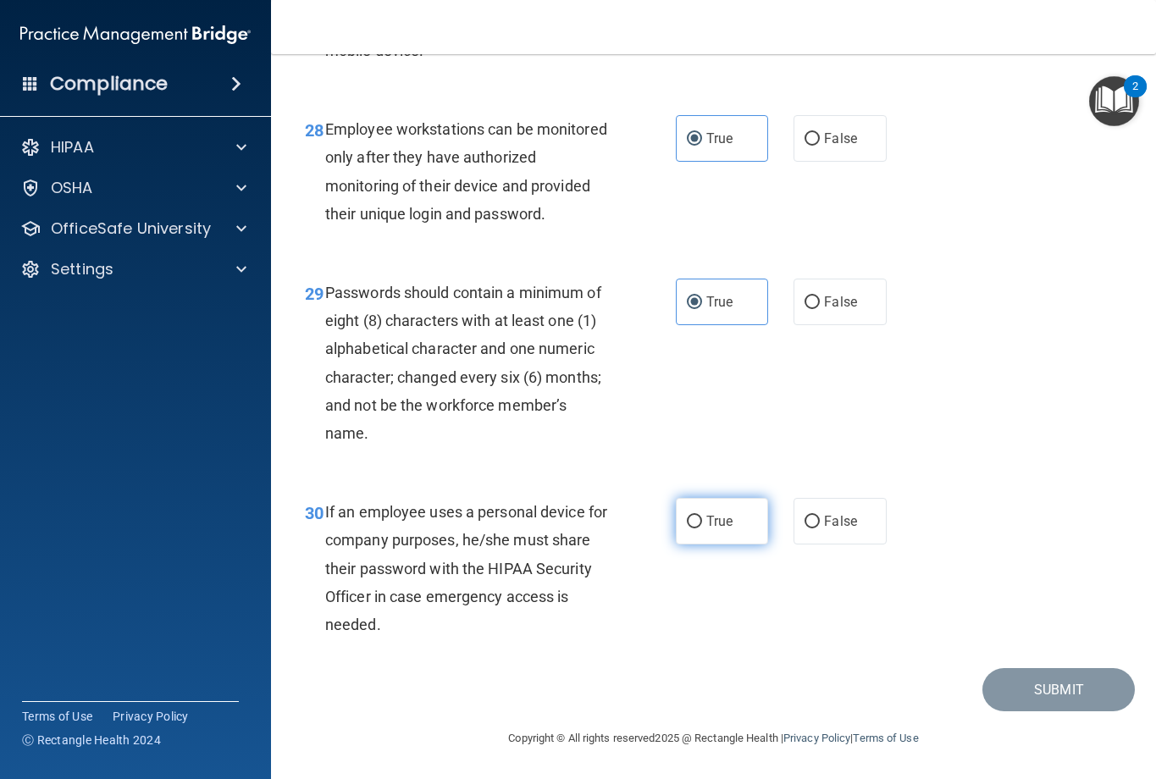
click at [687, 529] on input "True" at bounding box center [694, 522] width 15 height 13
radio input "true"
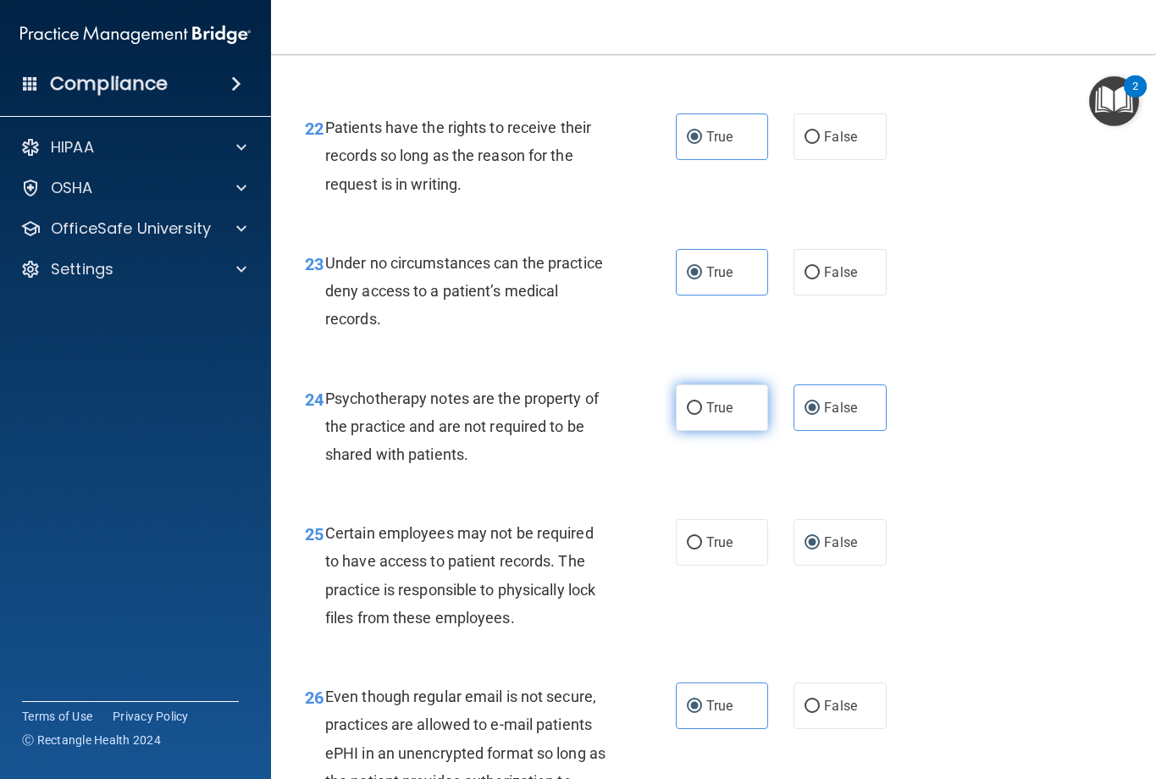
scroll to position [3896, 0]
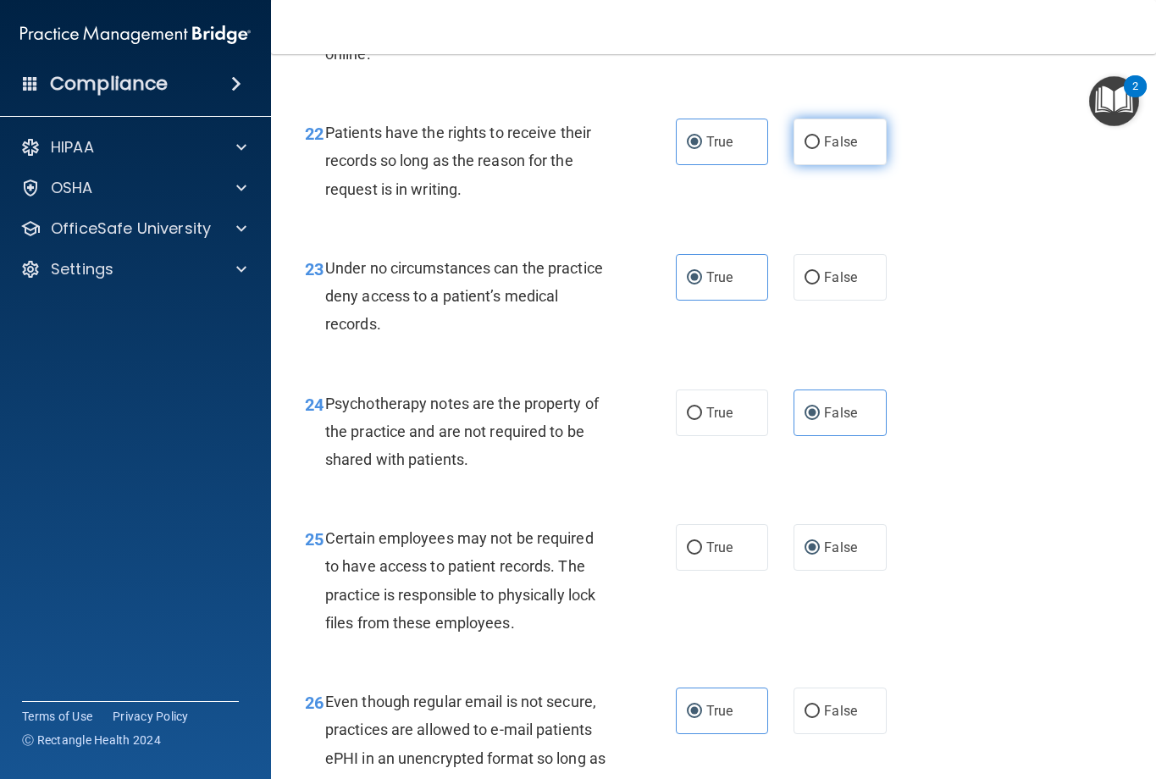
click at [834, 150] on span "False" at bounding box center [840, 142] width 33 height 16
click at [820, 149] on input "False" at bounding box center [812, 142] width 15 height 13
radio input "true"
radio input "false"
click at [840, 285] on span "False" at bounding box center [840, 277] width 33 height 16
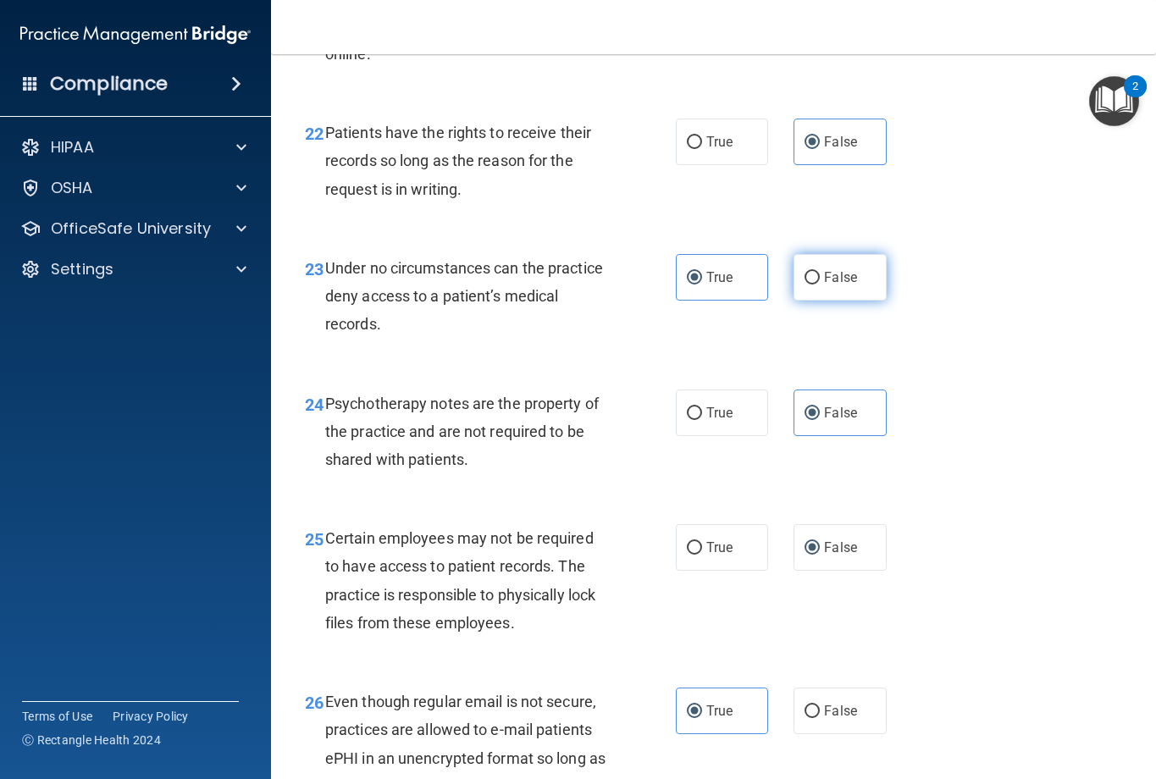
click at [820, 285] on input "False" at bounding box center [812, 278] width 15 height 13
radio input "true"
radio input "false"
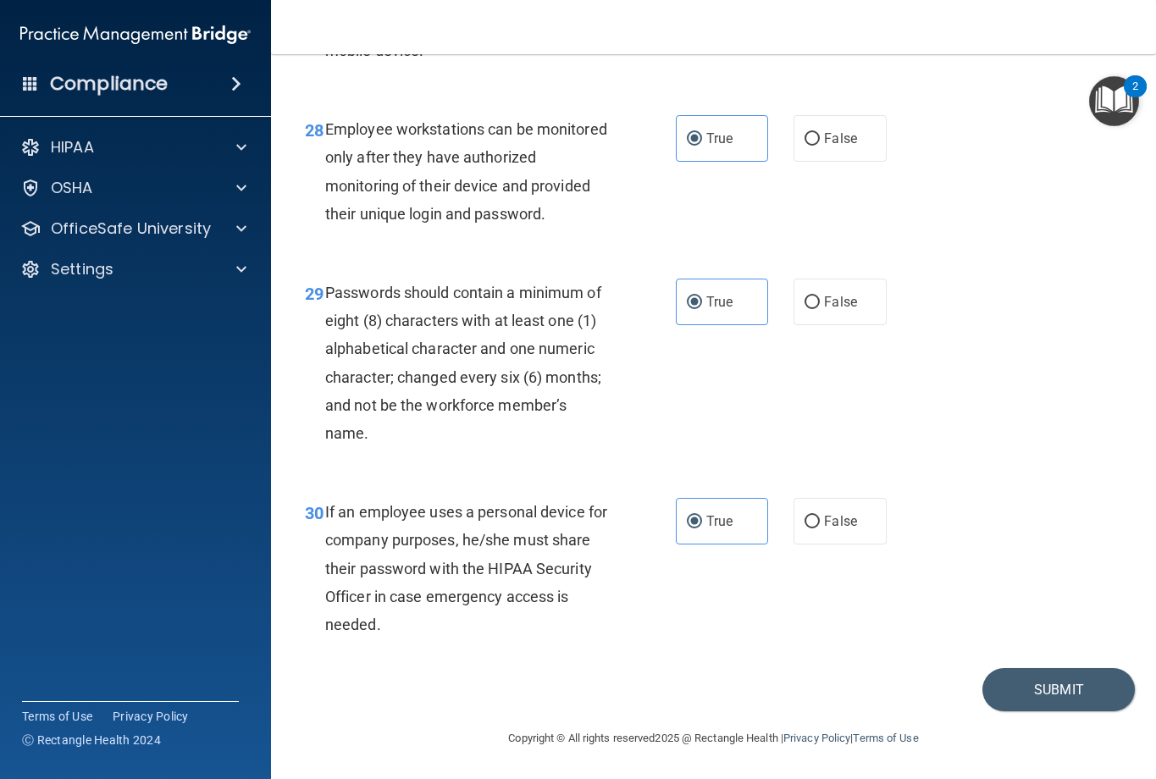
scroll to position [4880, 0]
click at [826, 510] on label "False" at bounding box center [840, 521] width 93 height 47
click at [820, 516] on input "False" at bounding box center [812, 522] width 15 height 13
radio input "true"
radio input "false"
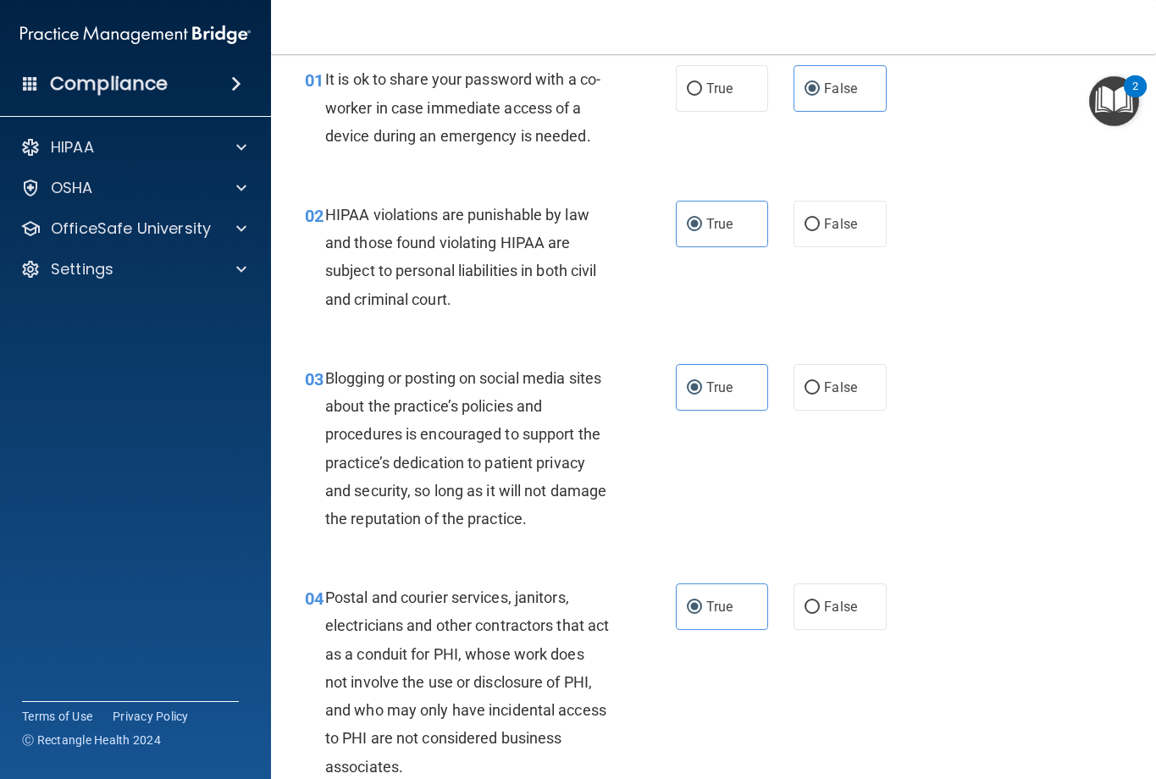
scroll to position [169, 0]
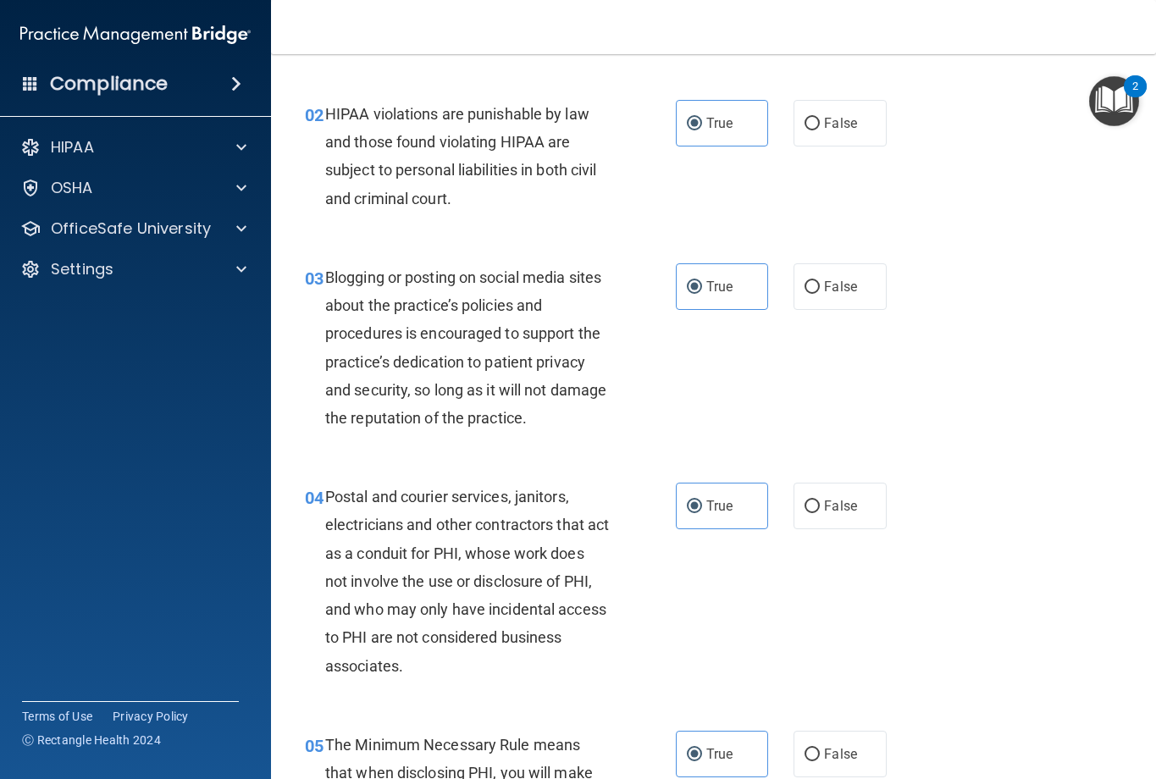
click at [822, 311] on div "03 Blogging or posting on social media sites about the practice’s policies and …" at bounding box center [713, 351] width 843 height 219
click at [825, 294] on span "False" at bounding box center [840, 287] width 33 height 16
click at [821, 295] on label "False" at bounding box center [840, 286] width 93 height 47
click at [820, 294] on input "False" at bounding box center [812, 287] width 15 height 13
radio input "true"
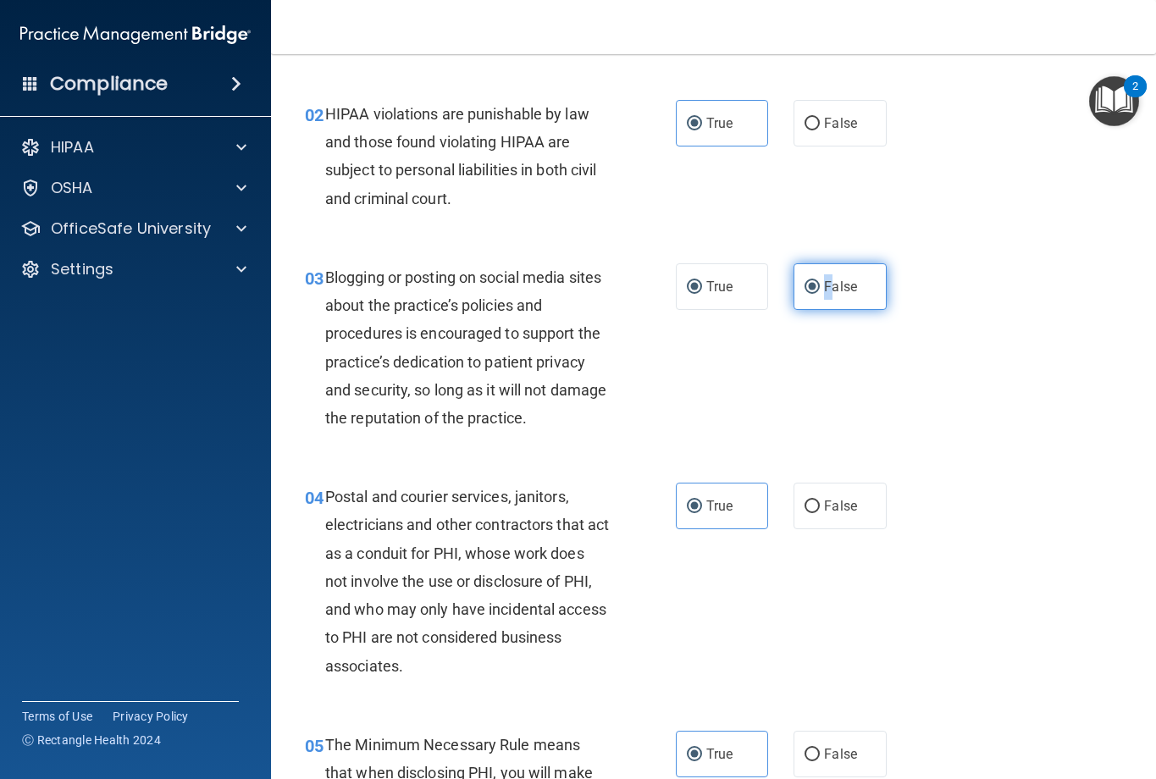
radio input "false"
click at [821, 295] on label "False" at bounding box center [840, 286] width 93 height 47
click at [820, 294] on input "False" at bounding box center [812, 287] width 15 height 13
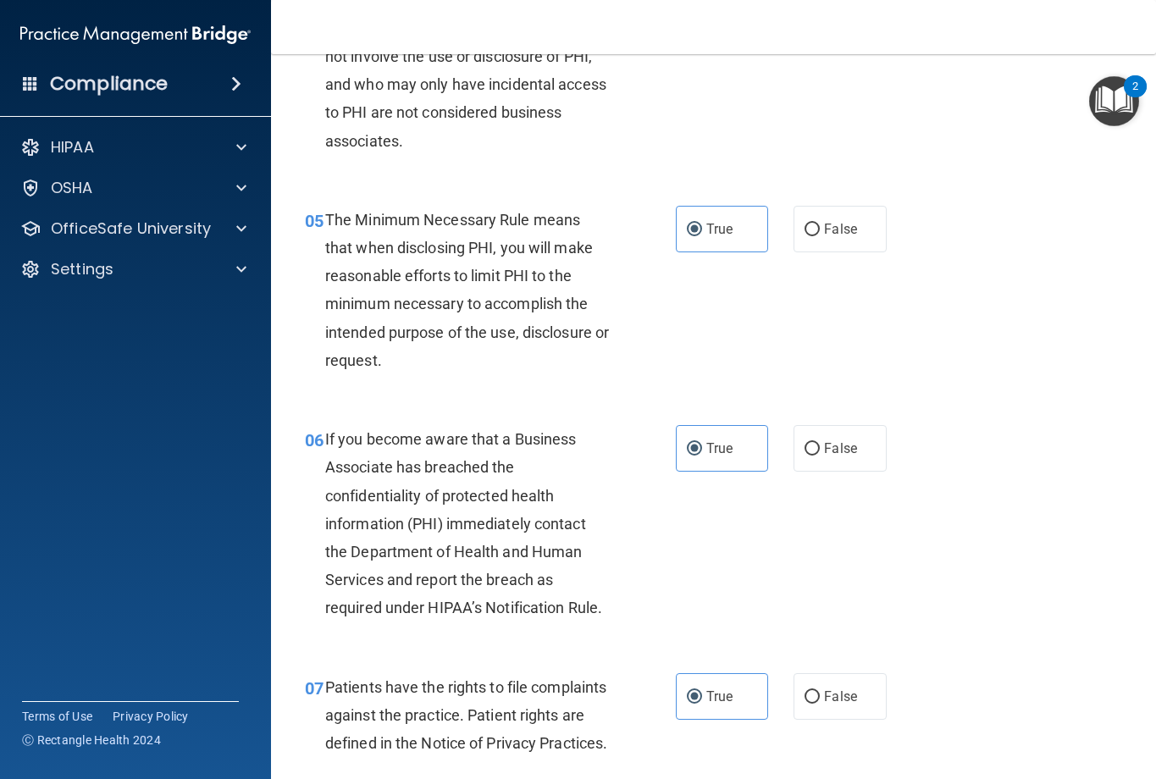
scroll to position [762, 0]
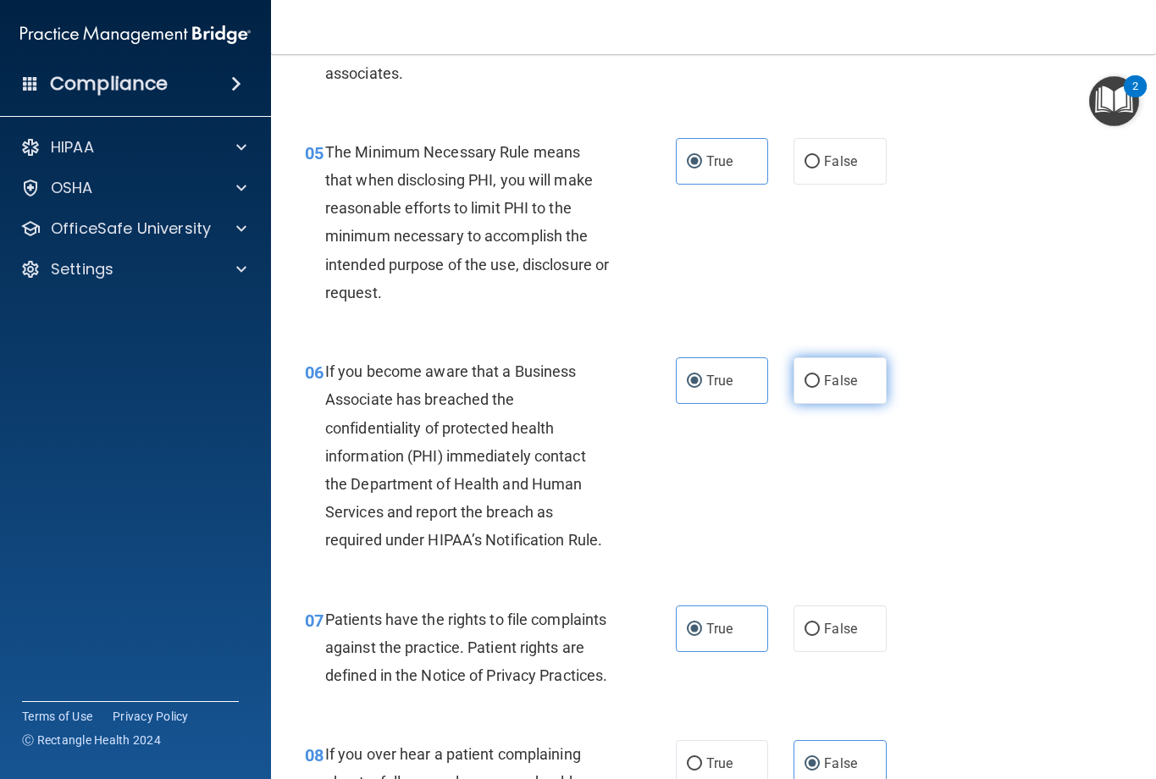
click at [827, 381] on span "False" at bounding box center [840, 381] width 33 height 16
click at [820, 381] on input "False" at bounding box center [812, 381] width 15 height 13
radio input "true"
radio input "false"
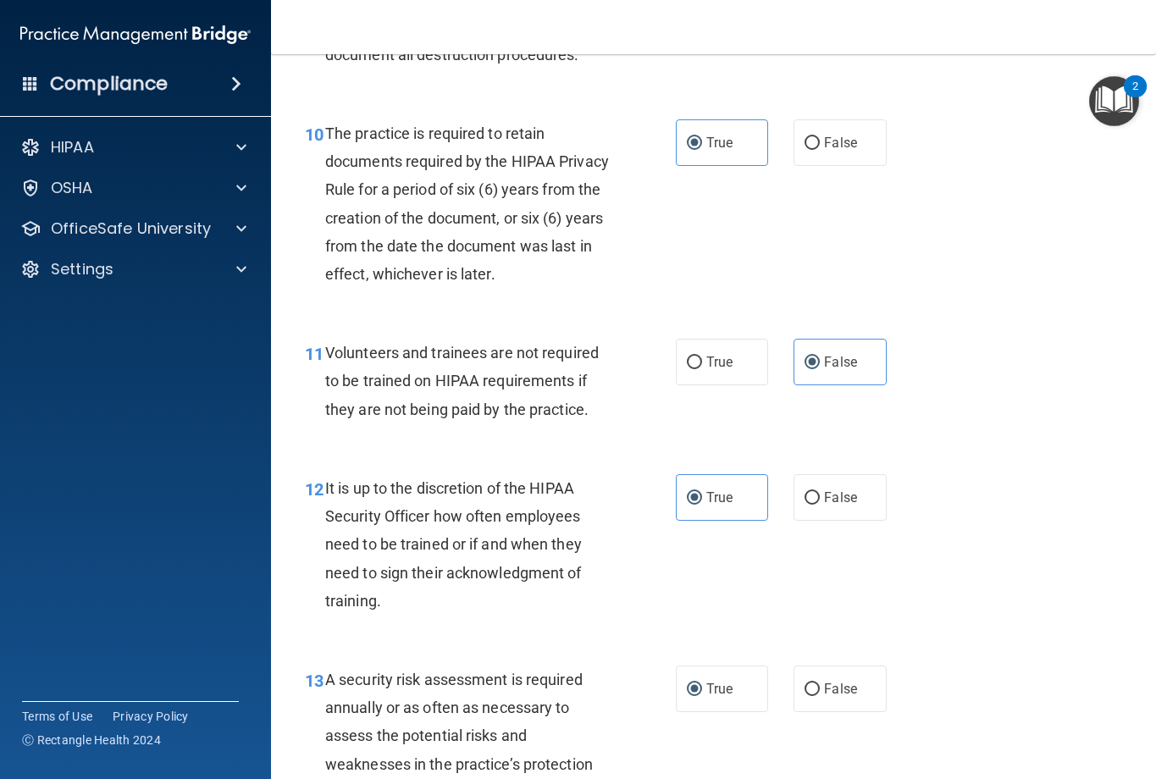
scroll to position [1864, 0]
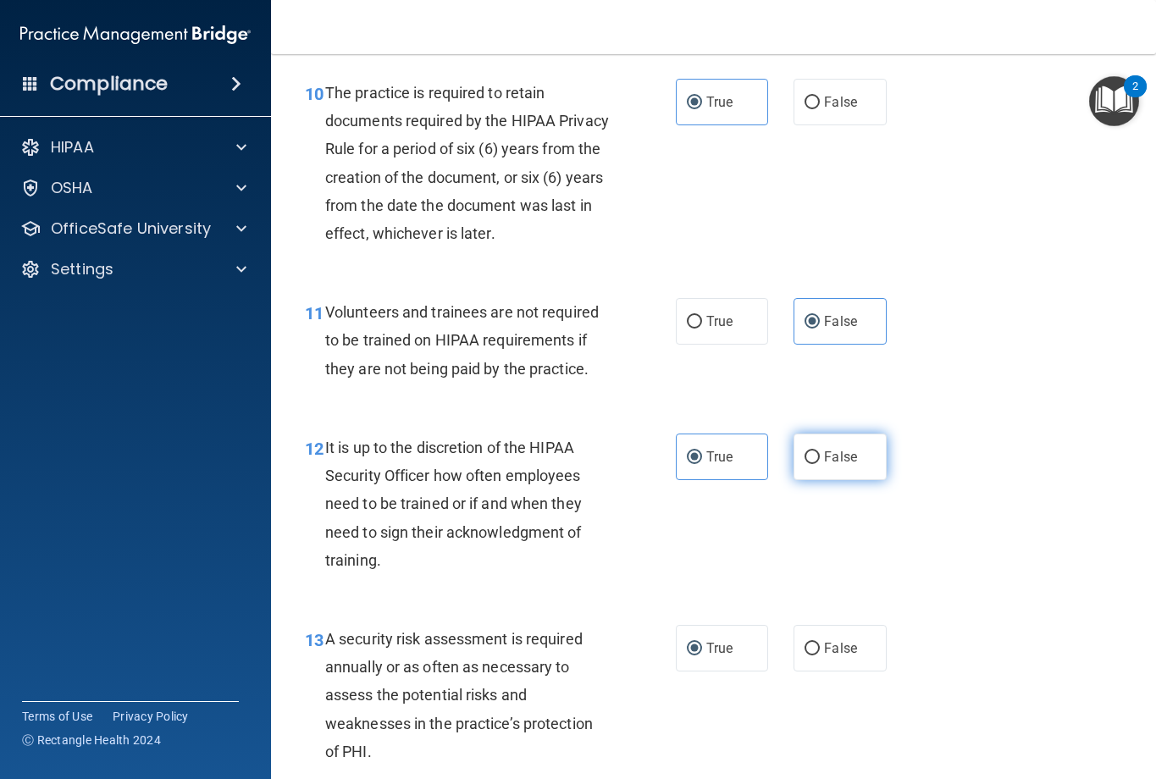
drag, startPoint x: 840, startPoint y: 462, endPoint x: 849, endPoint y: 479, distance: 18.2
click at [848, 477] on label "False" at bounding box center [840, 457] width 93 height 47
drag, startPoint x: 849, startPoint y: 479, endPoint x: 868, endPoint y: 489, distance: 22.0
click at [861, 480] on label "False" at bounding box center [840, 457] width 93 height 47
click at [820, 464] on input "False" at bounding box center [812, 457] width 15 height 13
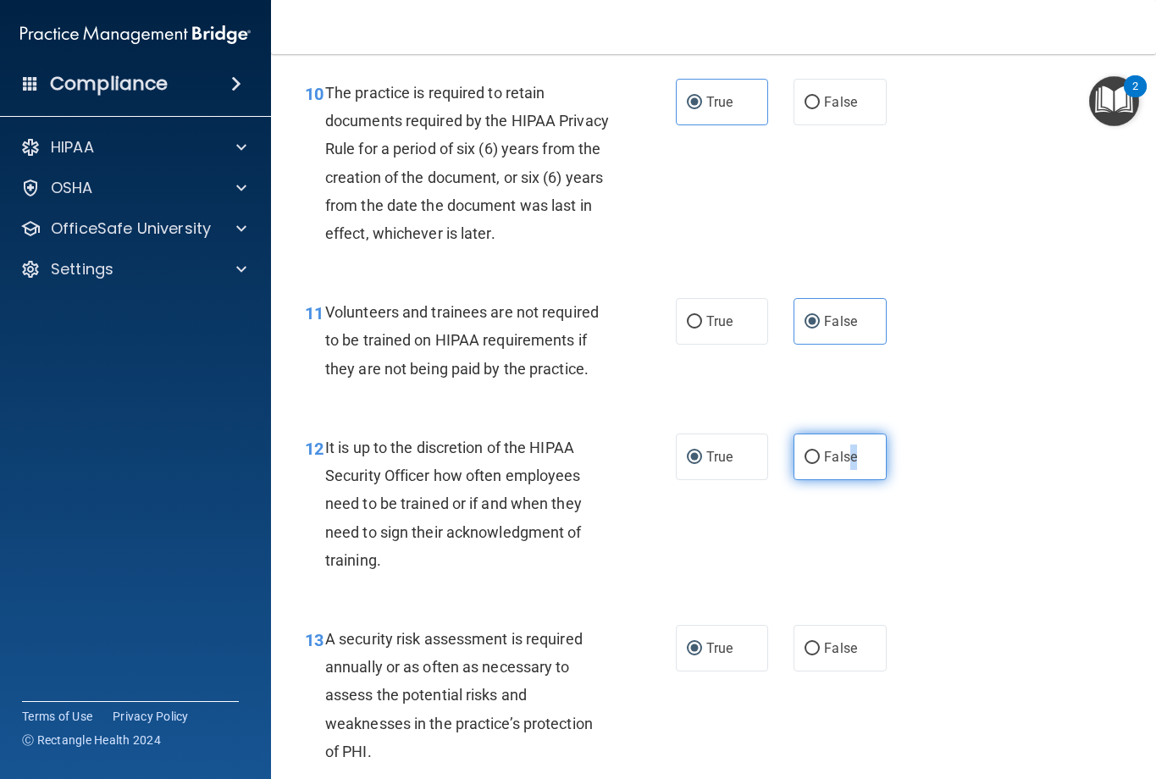
radio input "true"
radio input "false"
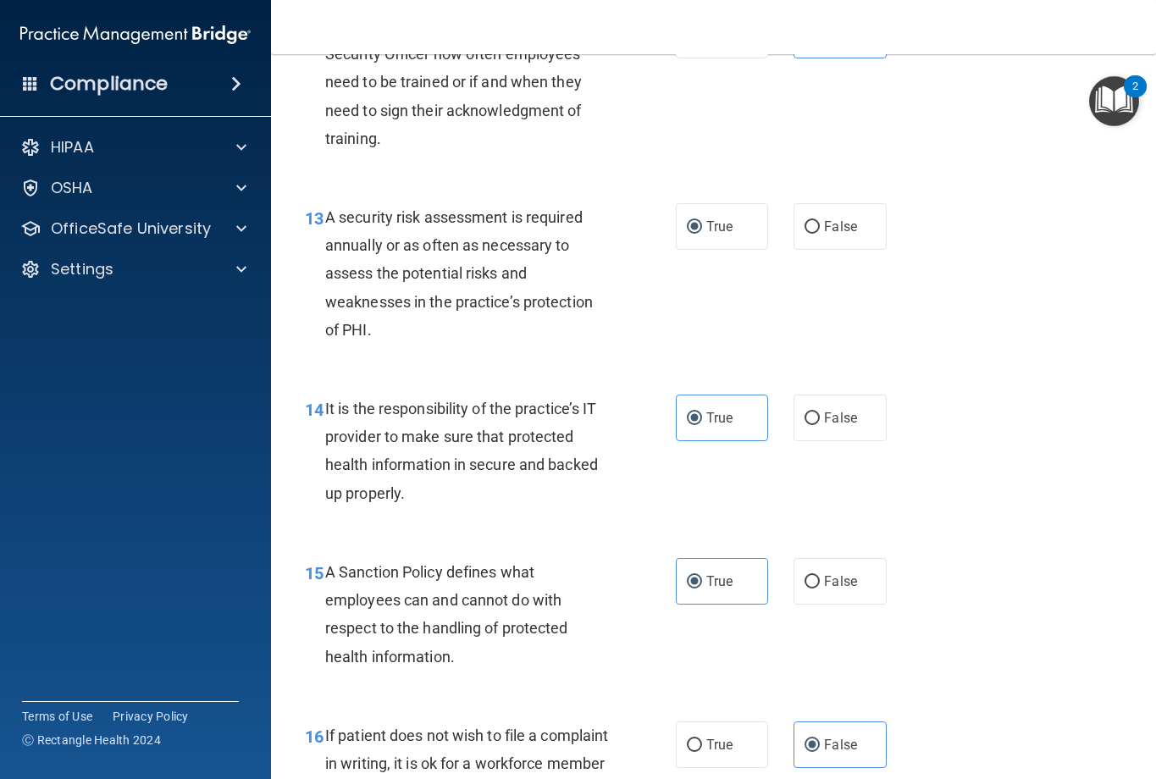
scroll to position [2287, 0]
click at [822, 435] on label "False" at bounding box center [840, 416] width 93 height 47
click at [820, 424] on input "False" at bounding box center [812, 417] width 15 height 13
radio input "true"
radio input "false"
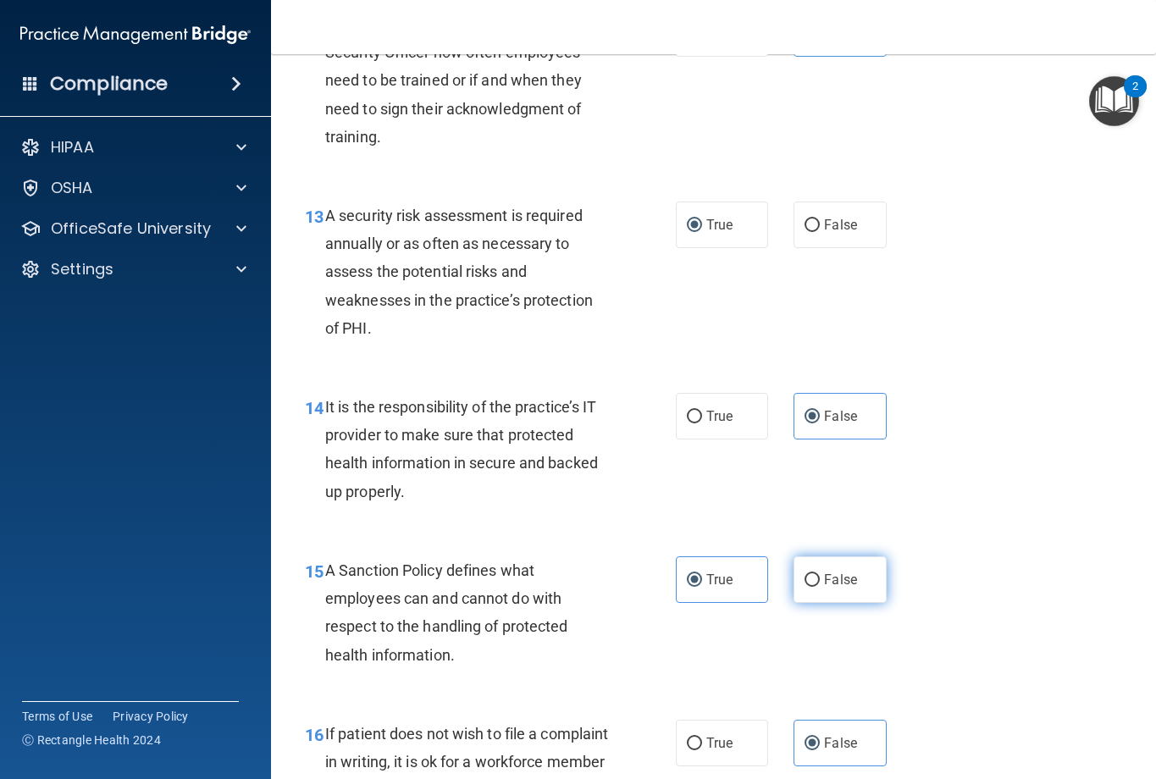
click at [846, 588] on span "False" at bounding box center [840, 580] width 33 height 16
click at [820, 587] on input "False" at bounding box center [812, 580] width 15 height 13
radio input "true"
radio input "false"
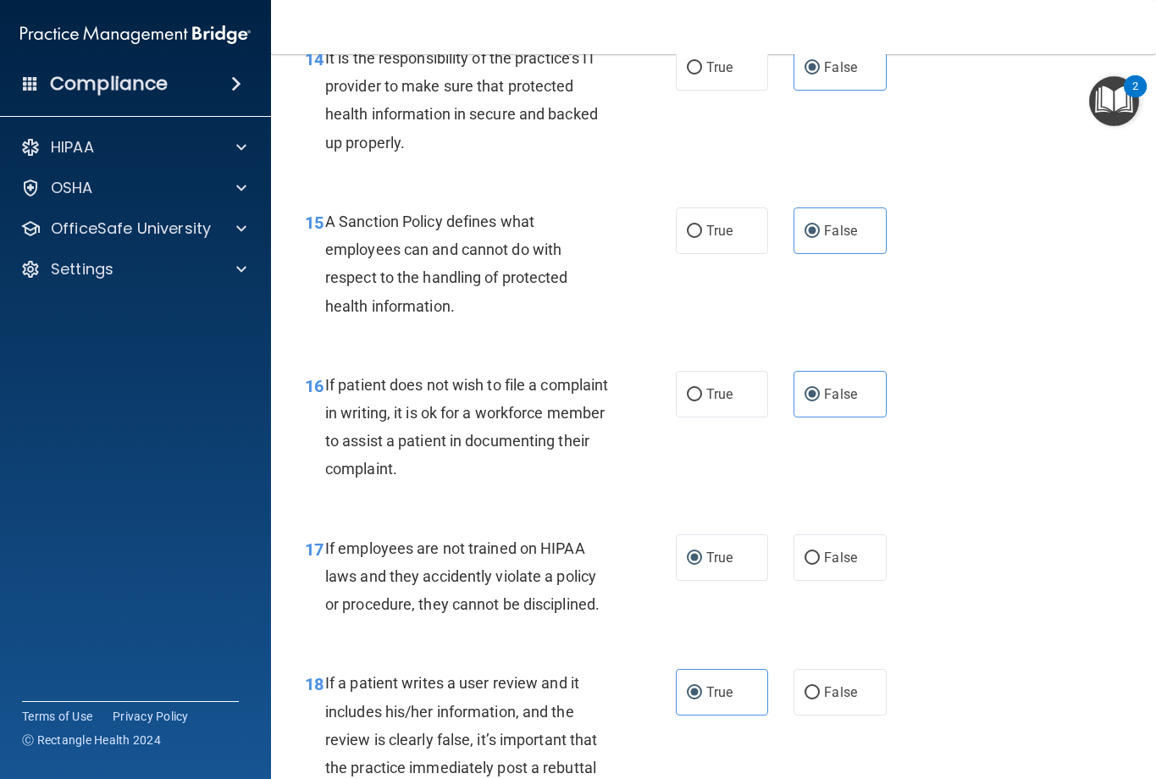
scroll to position [2795, 0]
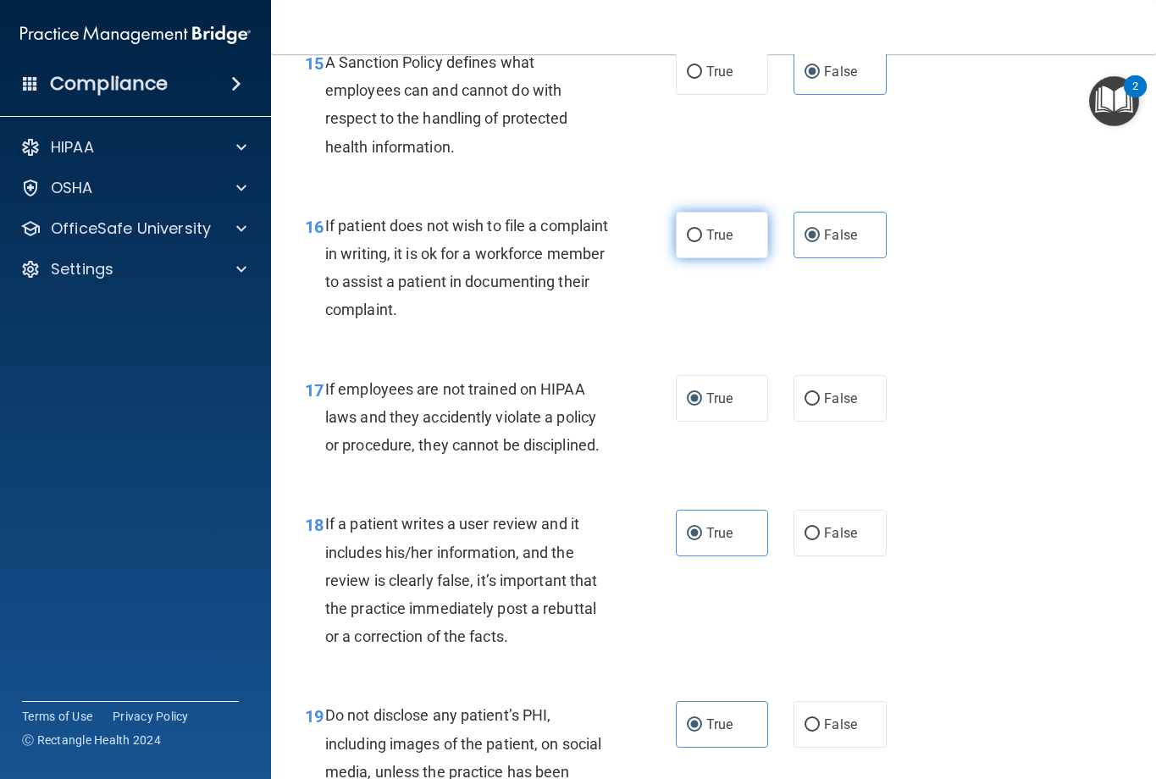
click at [708, 243] on span "True" at bounding box center [719, 235] width 26 height 16
click at [702, 242] on input "True" at bounding box center [694, 236] width 15 height 13
radio input "true"
radio input "false"
click at [824, 407] on span "False" at bounding box center [840, 398] width 33 height 16
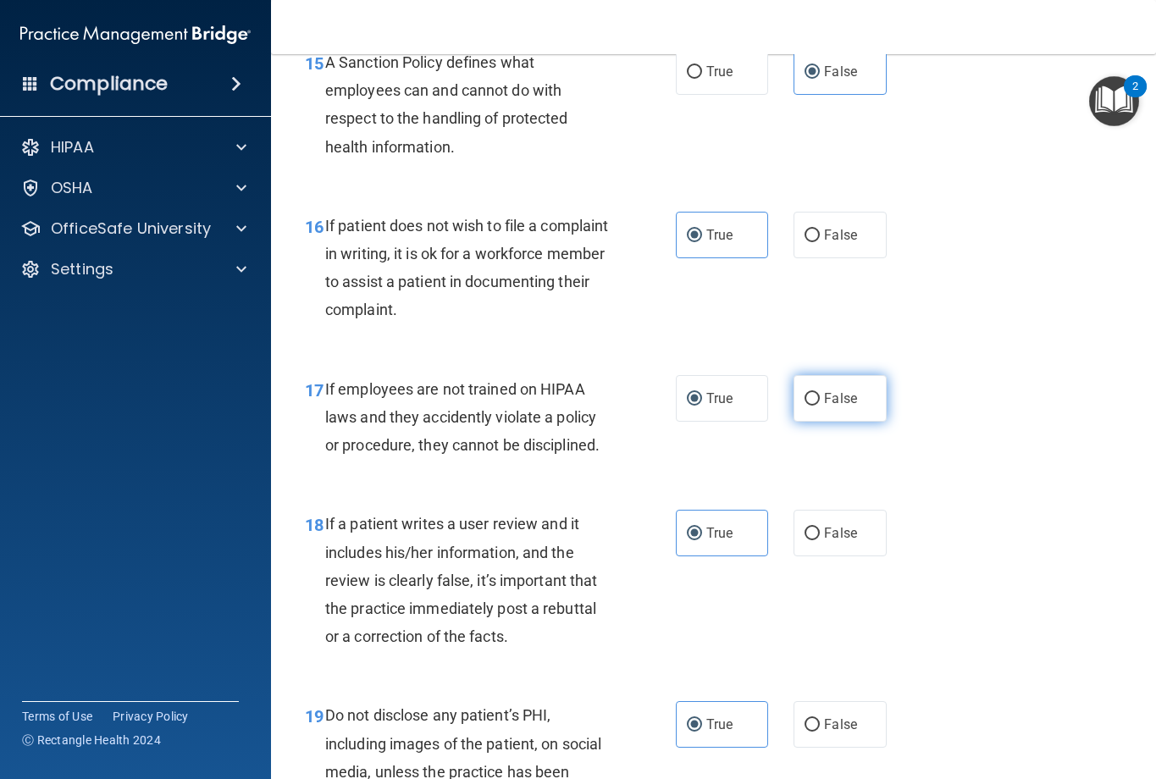
click at [820, 406] on input "False" at bounding box center [812, 399] width 15 height 13
radio input "true"
radio input "false"
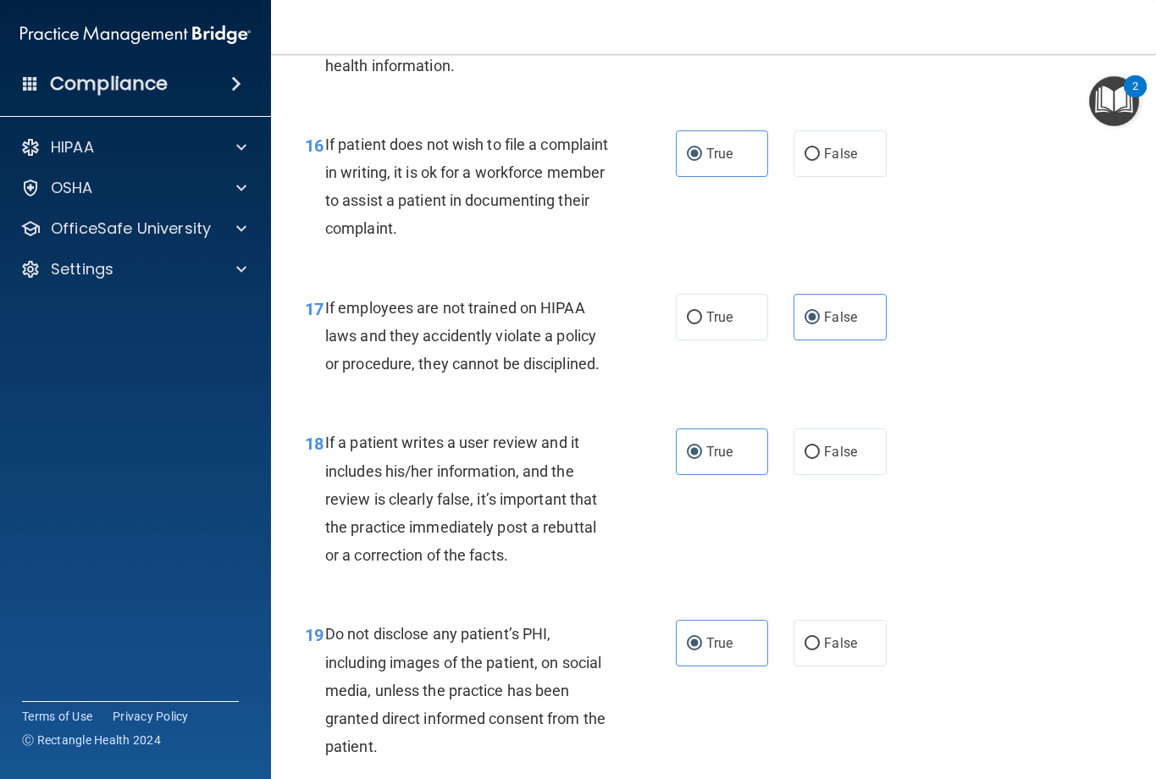
scroll to position [3049, 0]
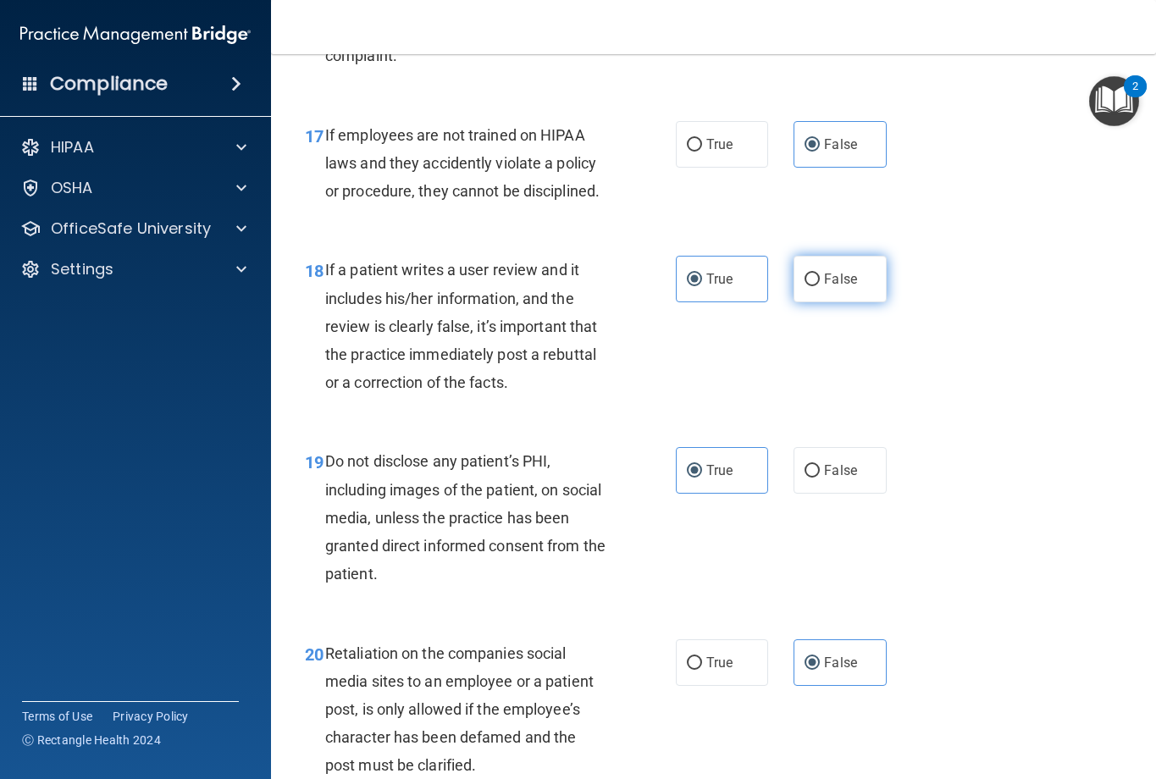
click at [822, 302] on label "False" at bounding box center [840, 279] width 93 height 47
click at [820, 286] on input "False" at bounding box center [812, 280] width 15 height 13
radio input "true"
radio input "false"
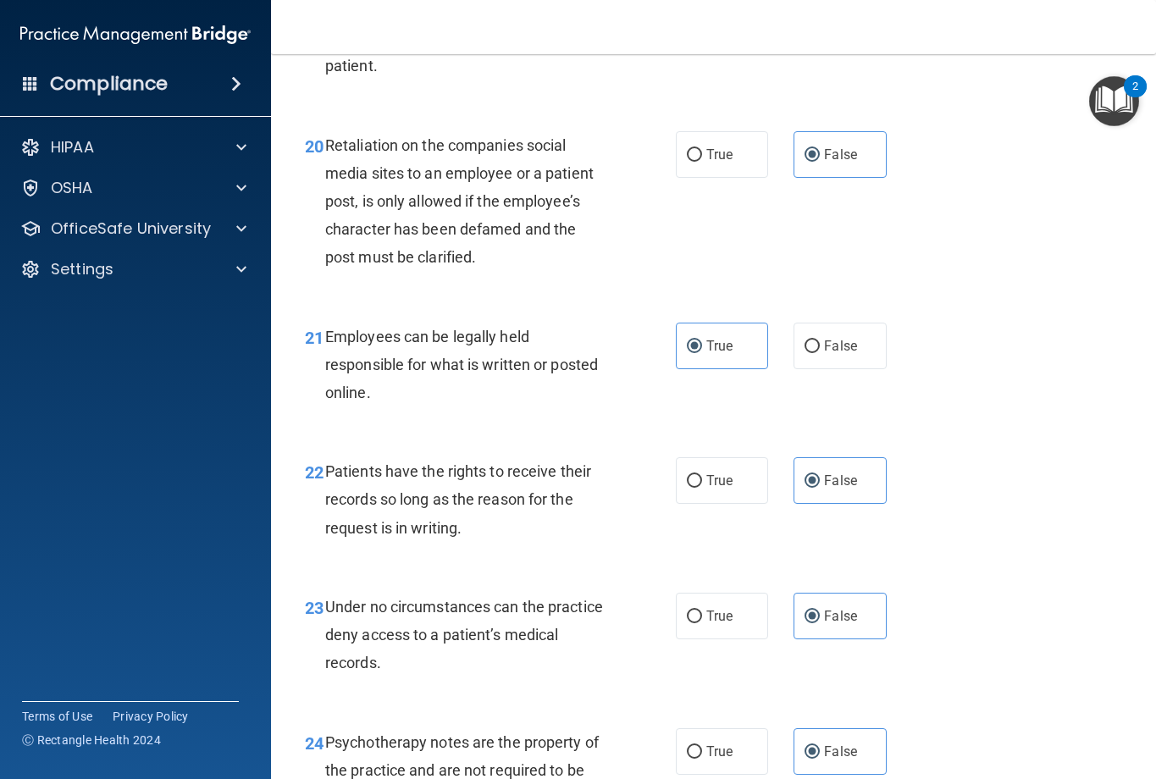
scroll to position [3812, 0]
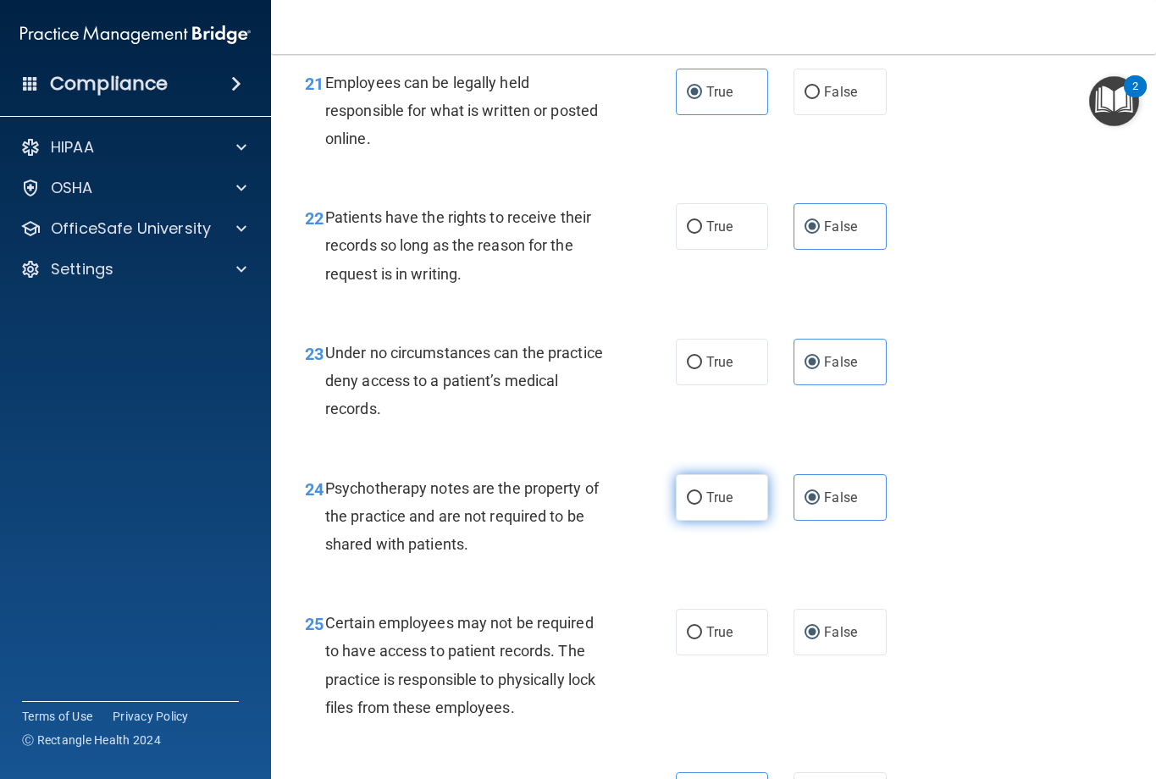
click at [745, 521] on label "True" at bounding box center [722, 497] width 93 height 47
click at [702, 505] on input "True" at bounding box center [694, 498] width 15 height 13
radio input "true"
radio input "false"
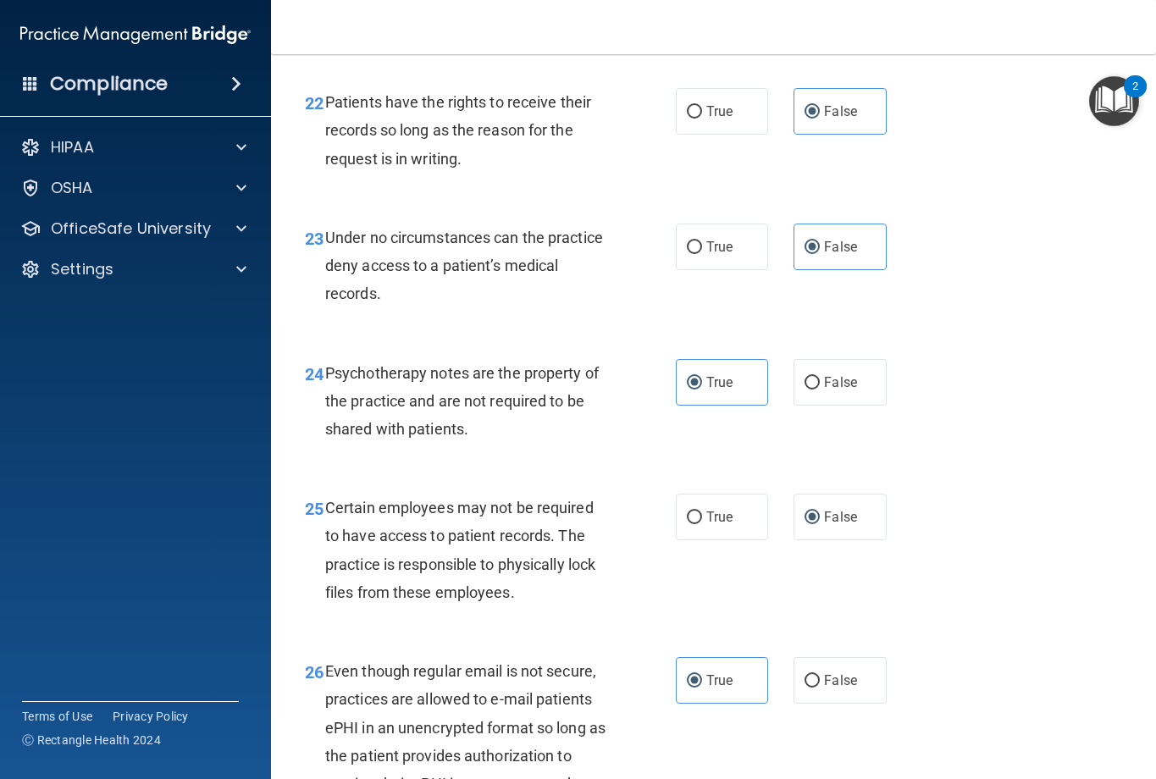
scroll to position [4151, 0]
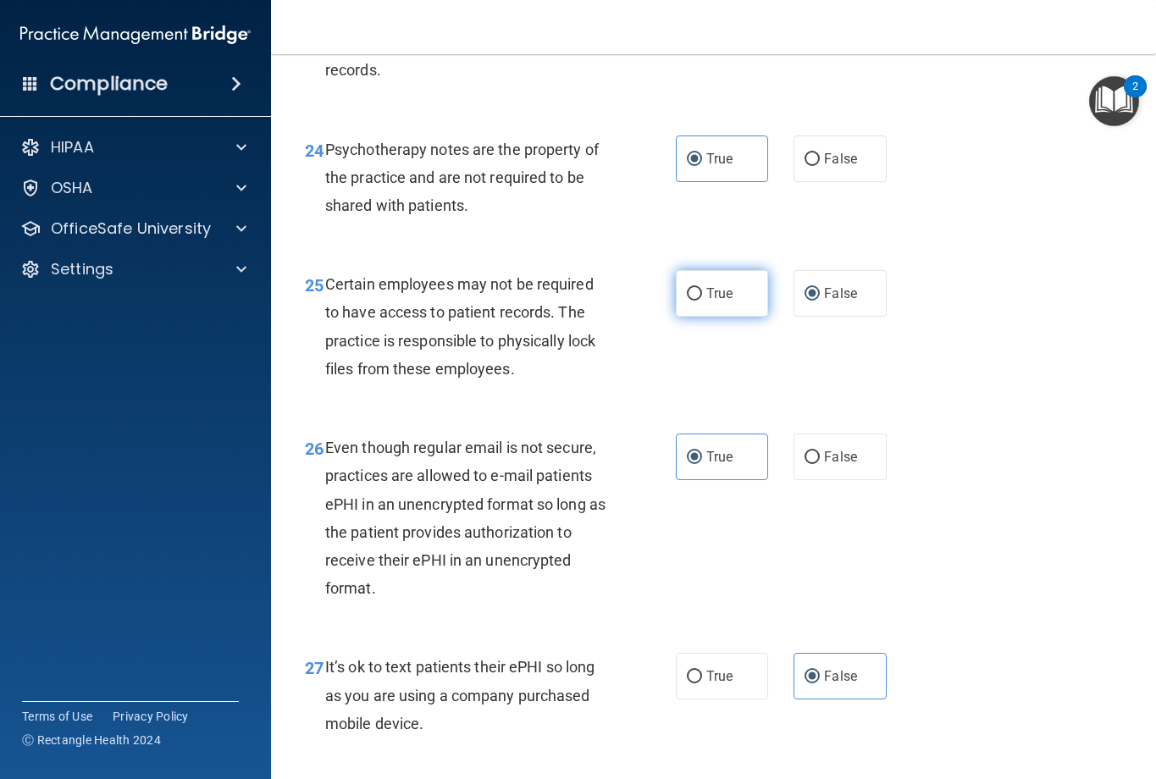
click at [706, 302] on span "True" at bounding box center [719, 293] width 26 height 16
click at [700, 301] on input "True" at bounding box center [694, 294] width 15 height 13
radio input "true"
radio input "false"
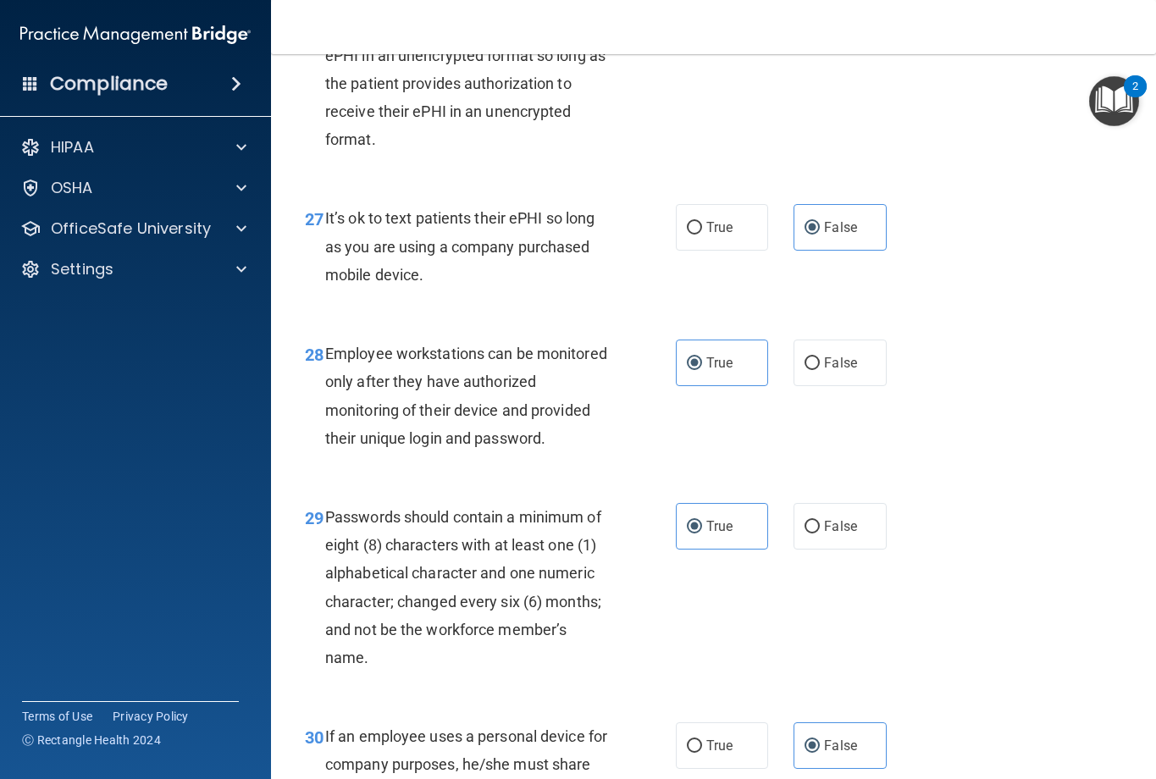
scroll to position [4659, 0]
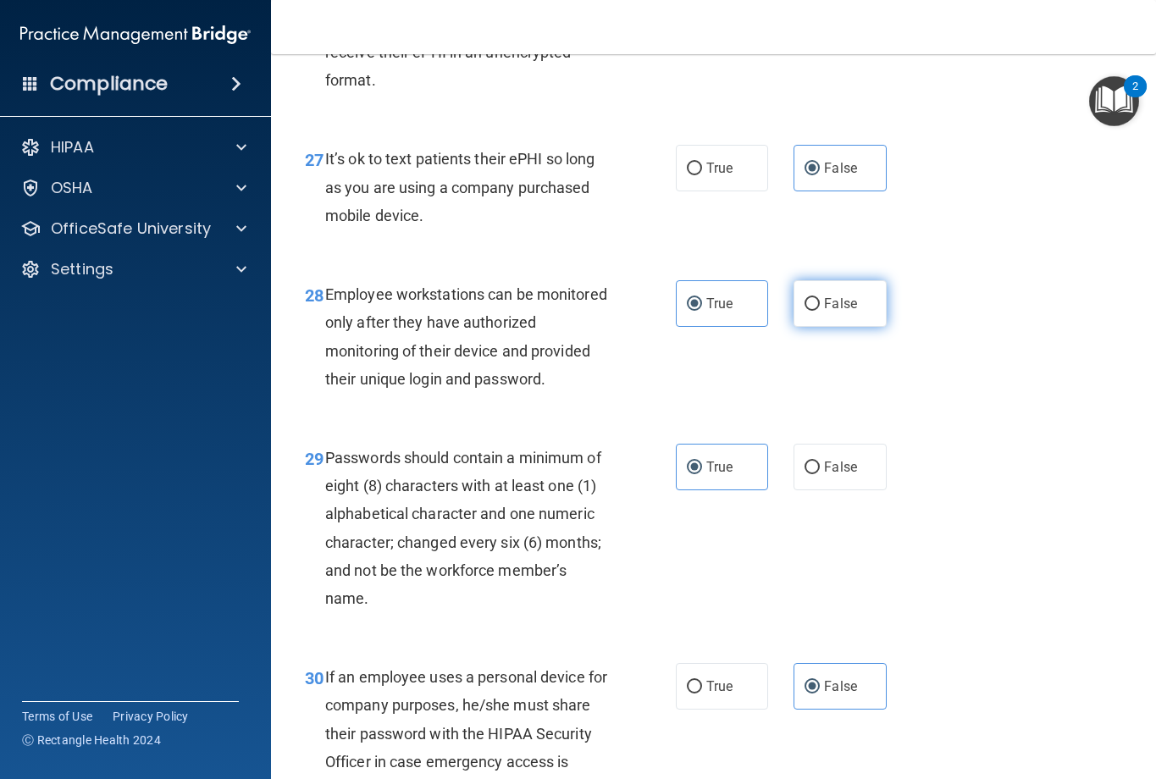
click at [828, 327] on label "False" at bounding box center [840, 303] width 93 height 47
click at [820, 311] on input "False" at bounding box center [812, 304] width 15 height 13
radio input "true"
radio input "false"
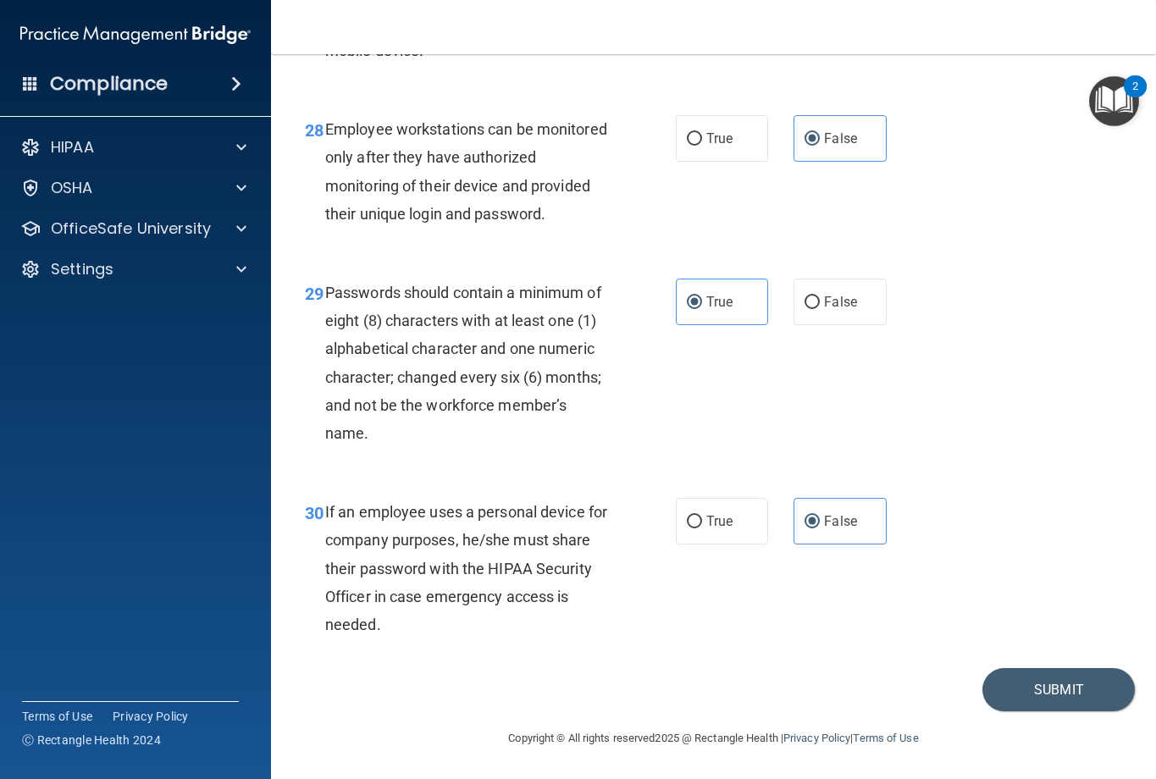
scroll to position [4880, 0]
click at [1037, 691] on button "Submit" at bounding box center [1059, 689] width 152 height 43
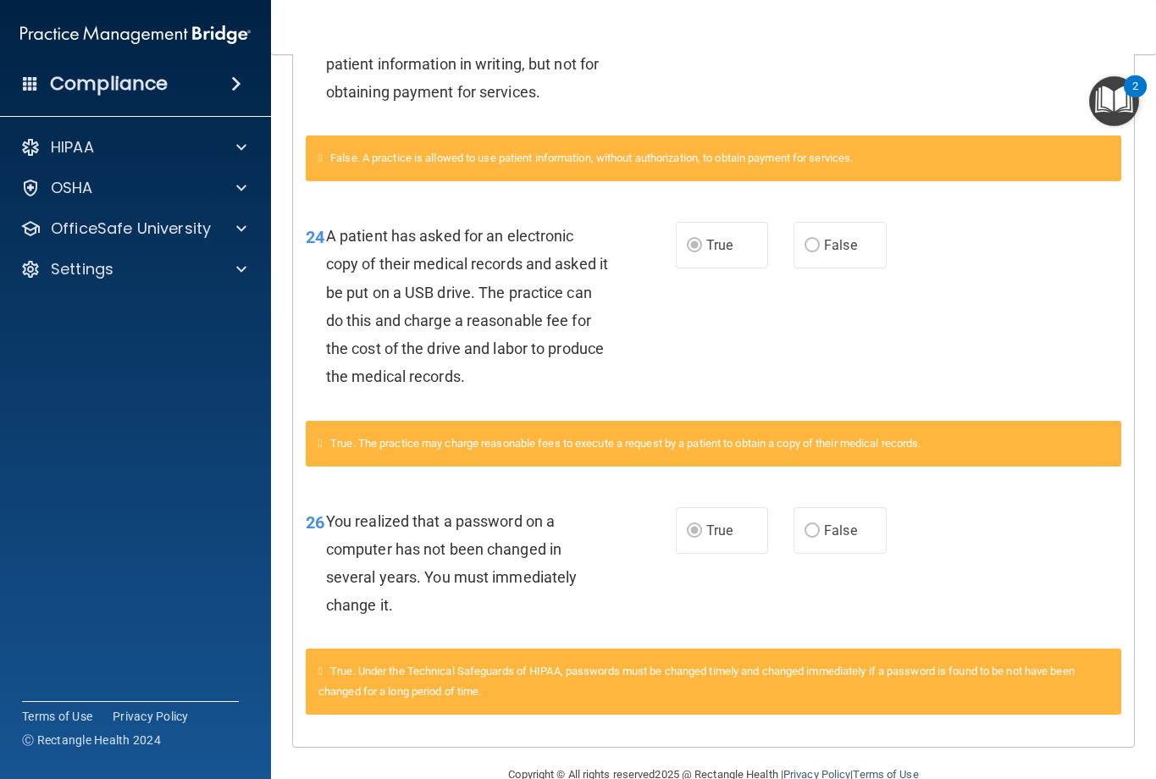
scroll to position [1747, 0]
